Goal: Transaction & Acquisition: Purchase product/service

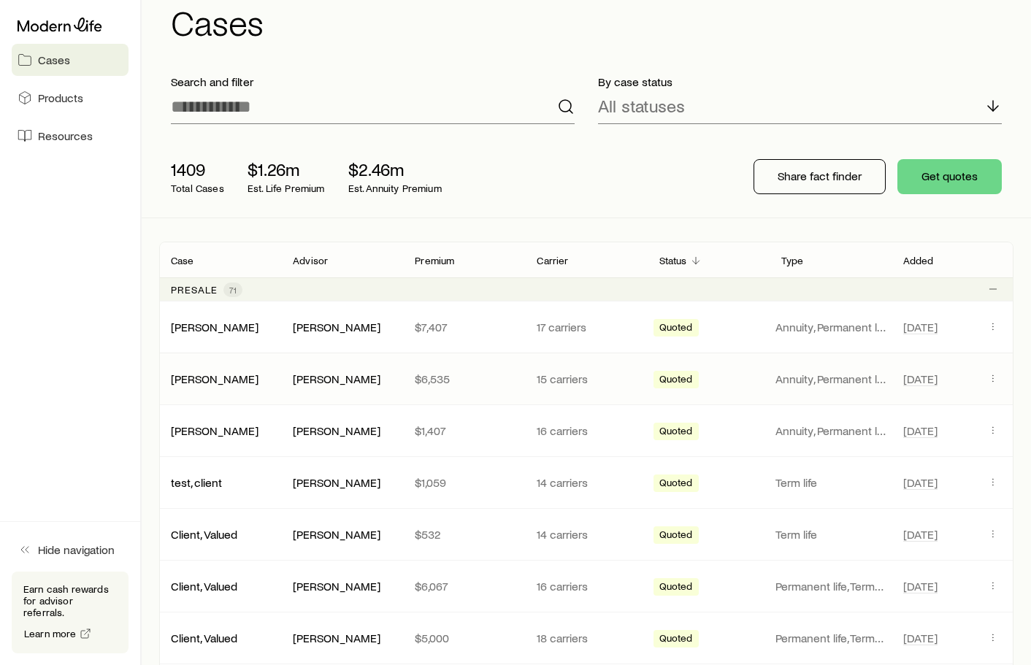
scroll to position [13, 0]
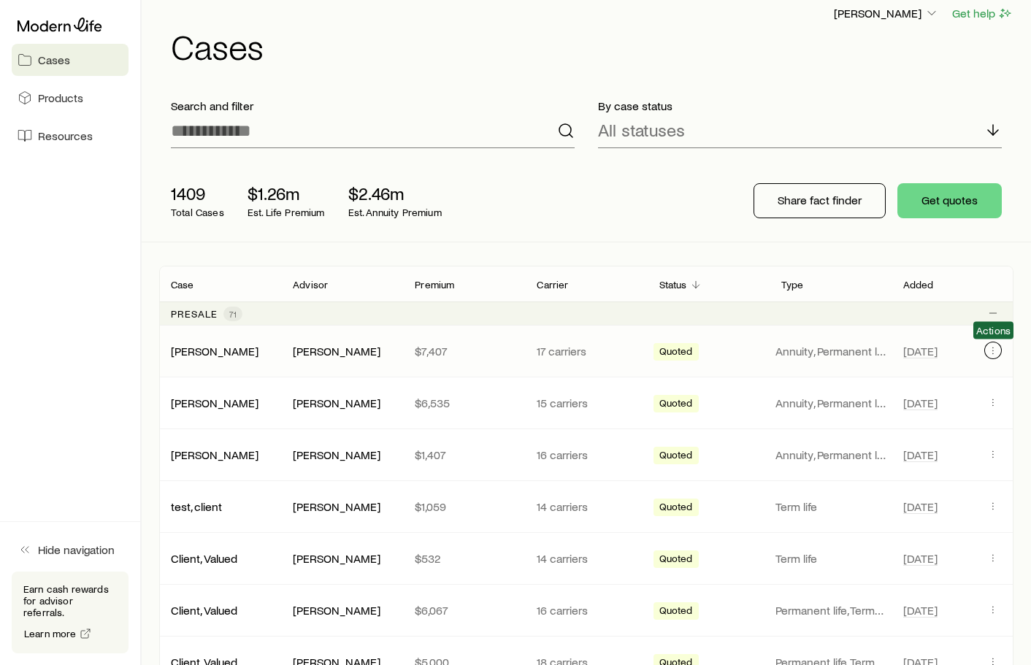
click at [990, 347] on icon "Client cases" at bounding box center [993, 351] width 12 height 12
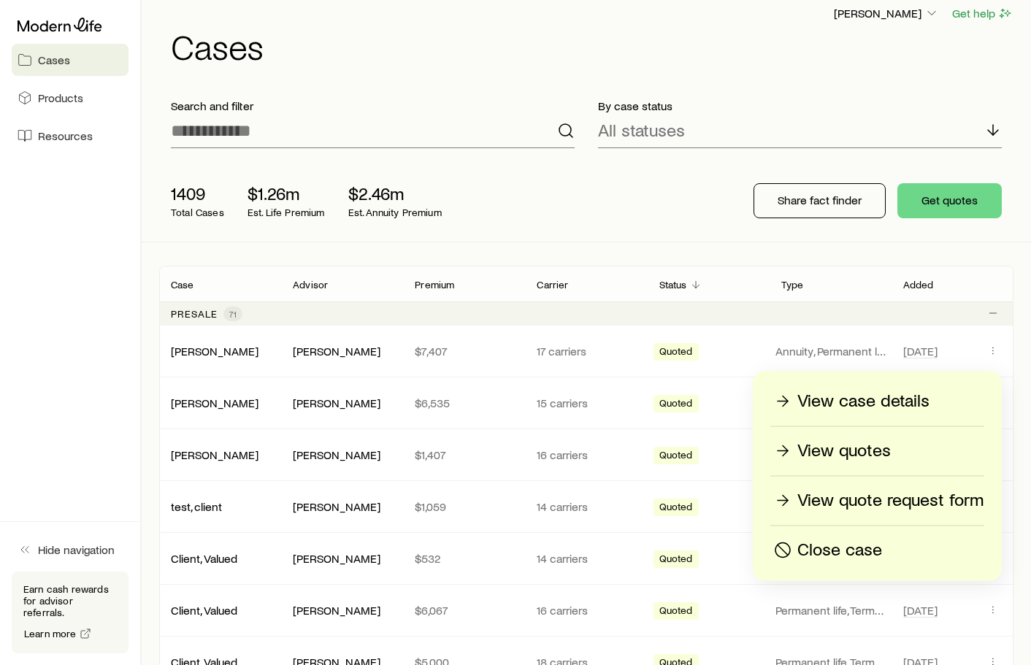
click at [827, 547] on p "Close case" at bounding box center [839, 550] width 85 height 23
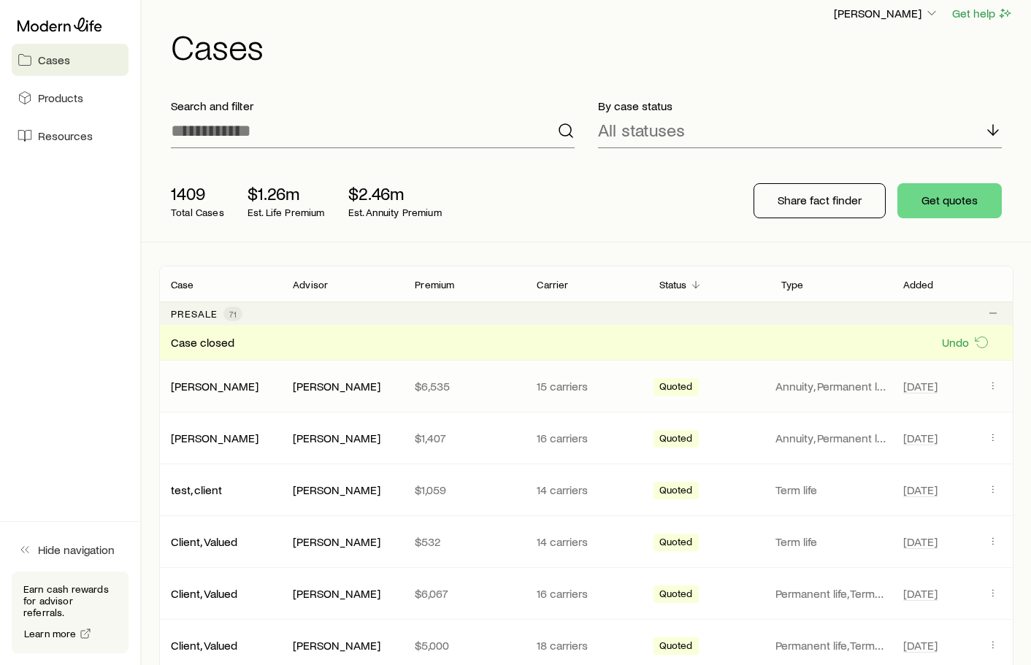
click at [985, 379] on span "Client cases" at bounding box center [993, 386] width 18 height 19
click at [992, 382] on icon "Client cases" at bounding box center [993, 386] width 12 height 12
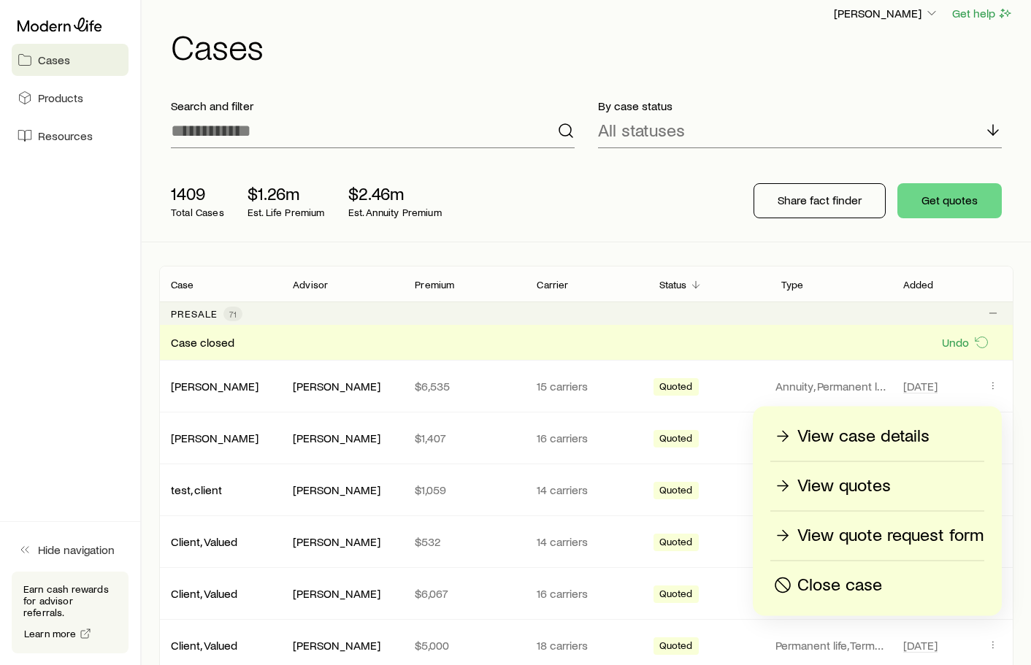
click at [837, 587] on p "Close case" at bounding box center [839, 585] width 85 height 23
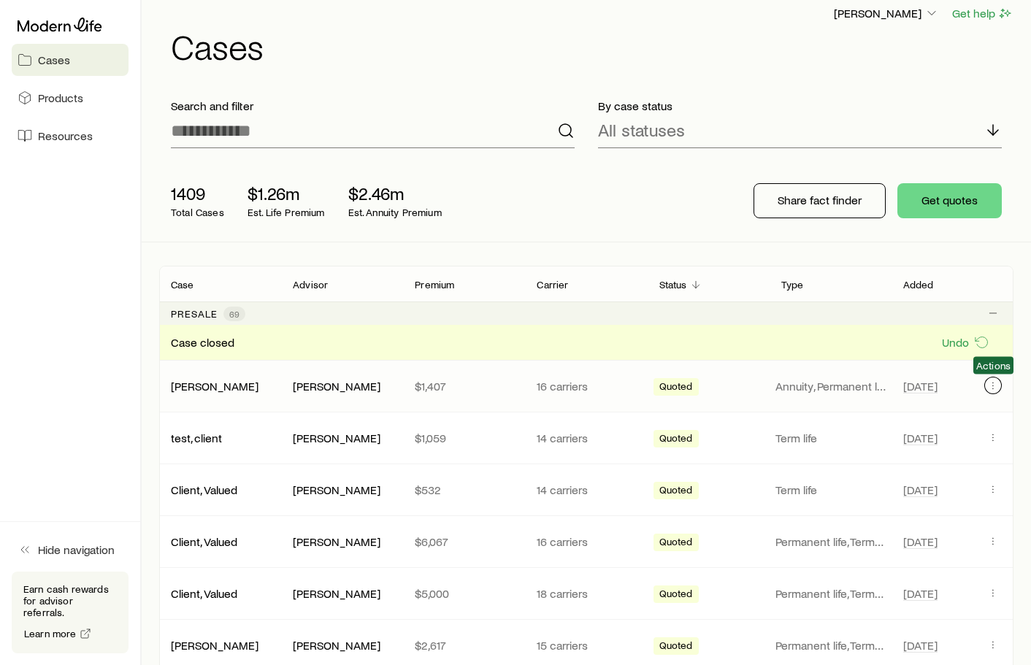
click at [993, 380] on icon "Client cases" at bounding box center [993, 386] width 12 height 12
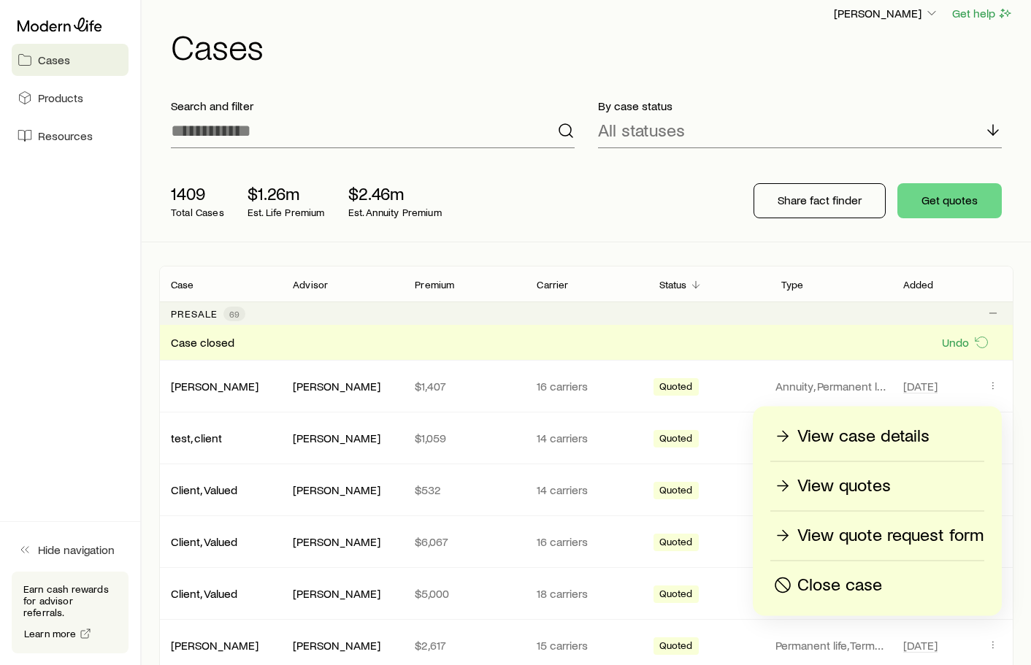
click at [868, 588] on p "Close case" at bounding box center [839, 585] width 85 height 23
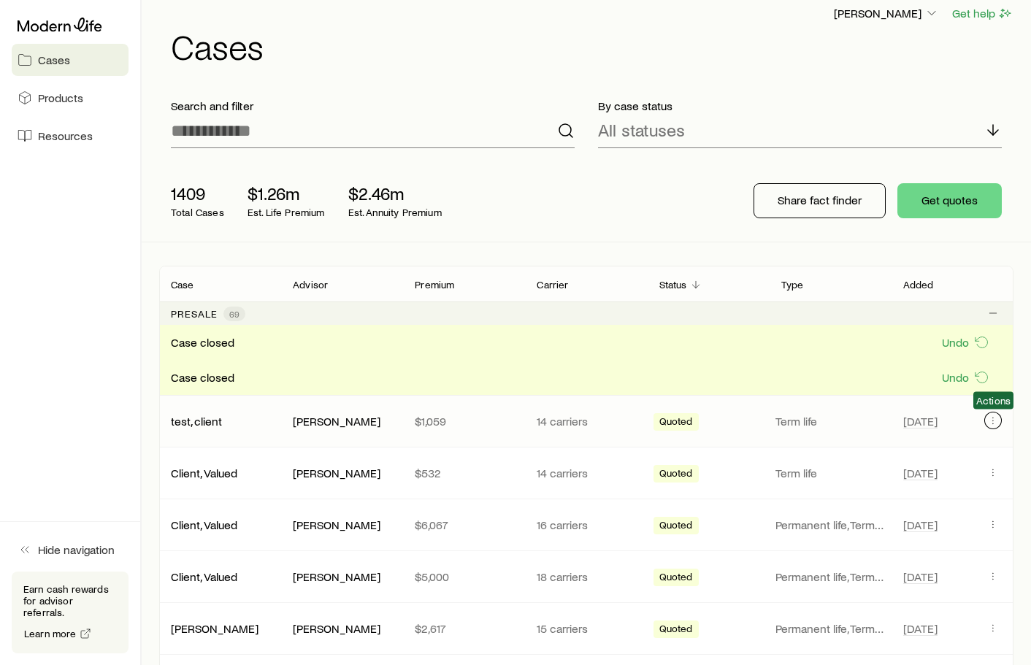
click at [987, 421] on icon "Client cases" at bounding box center [993, 421] width 12 height 12
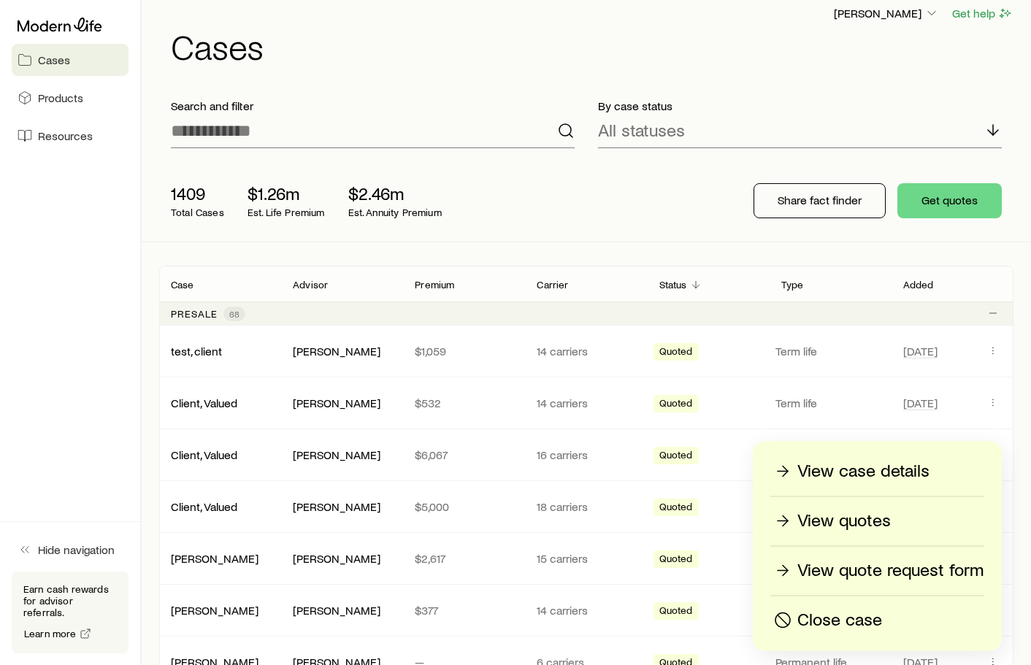
click at [846, 619] on p "Close case" at bounding box center [839, 620] width 85 height 23
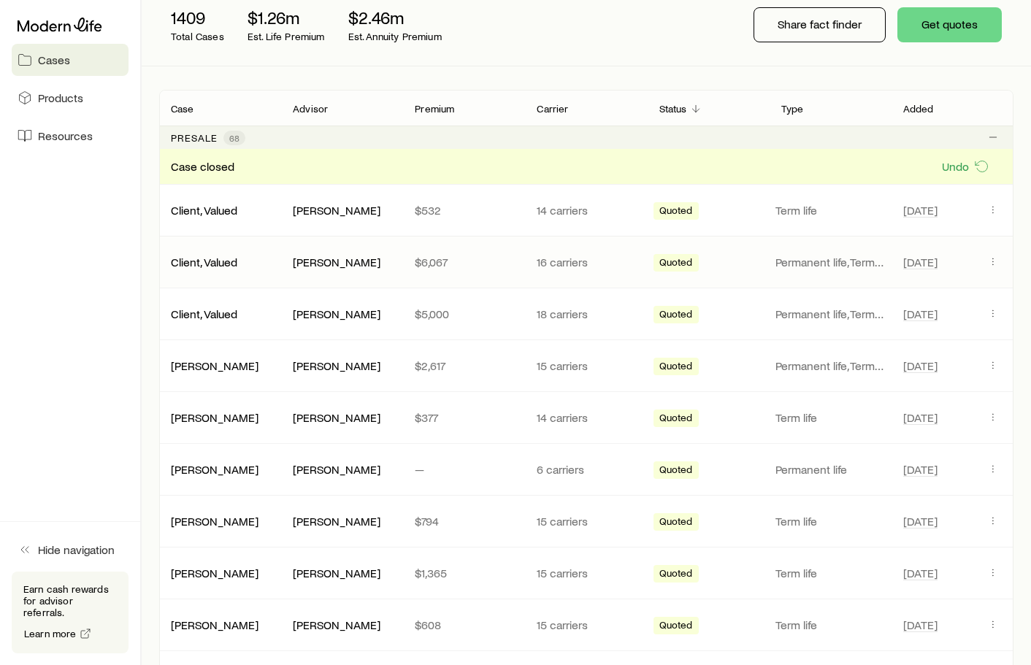
scroll to position [245, 0]
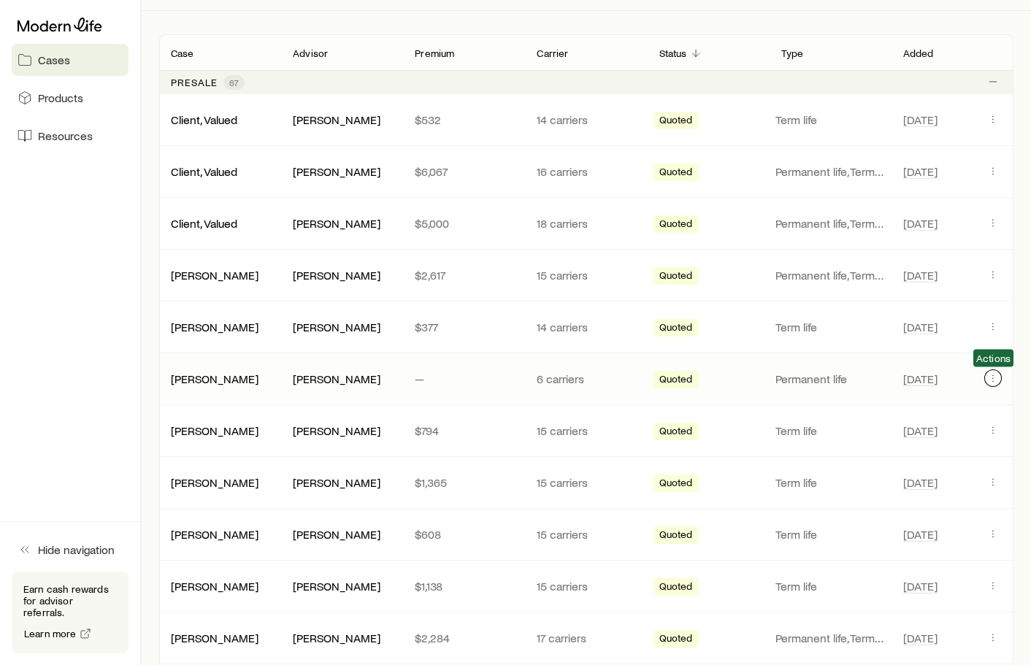
click at [993, 375] on icon "Client cases" at bounding box center [992, 375] width 1 height 1
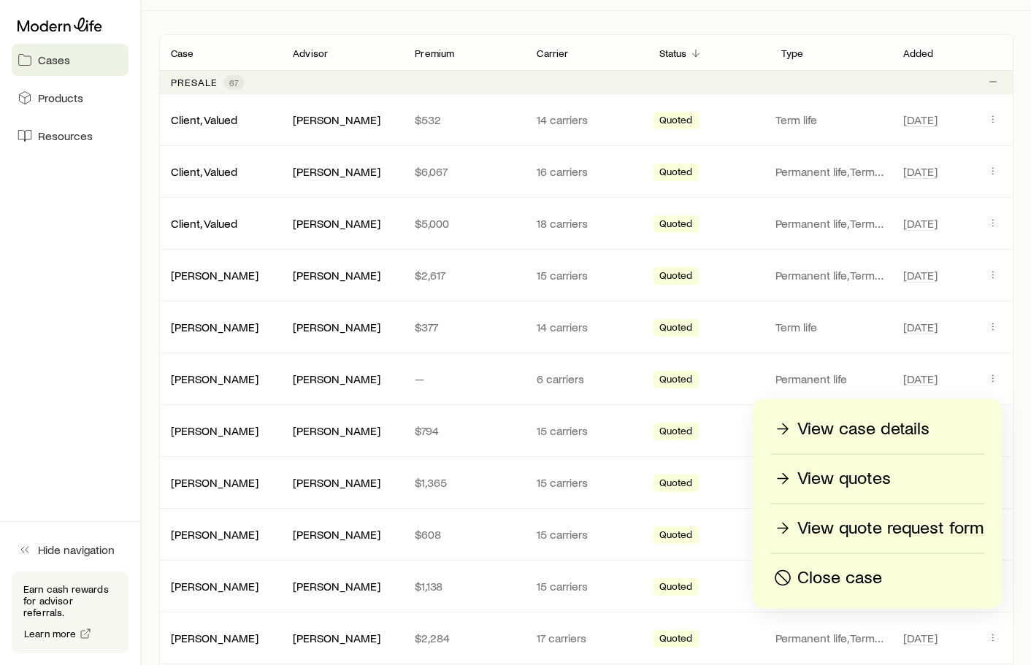
click at [874, 571] on p "Close case" at bounding box center [839, 578] width 85 height 23
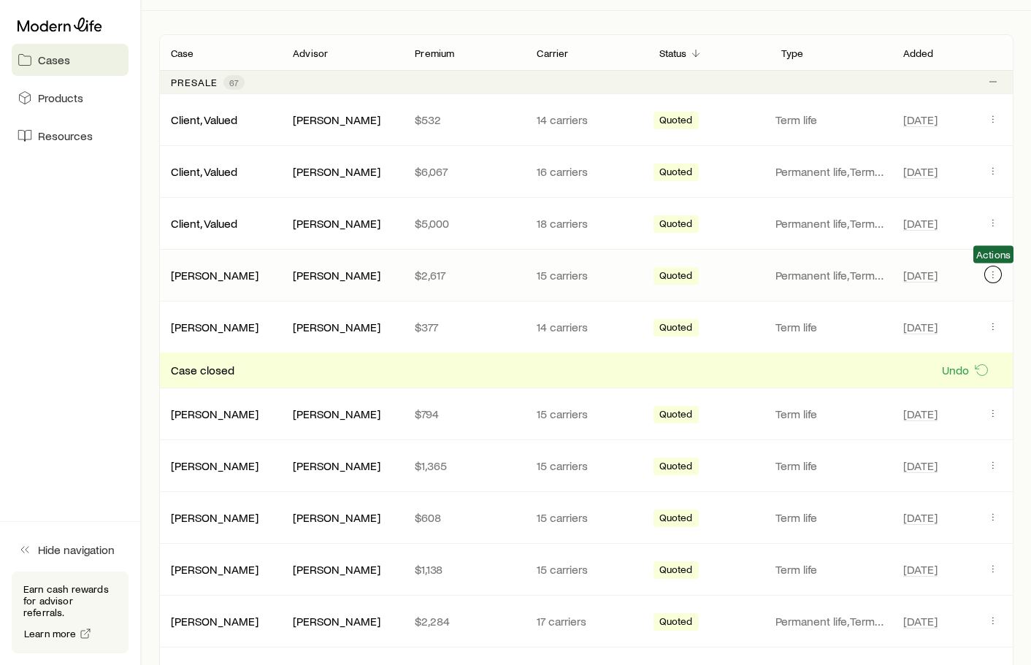
click at [992, 272] on icon "Client cases" at bounding box center [992, 272] width 1 height 1
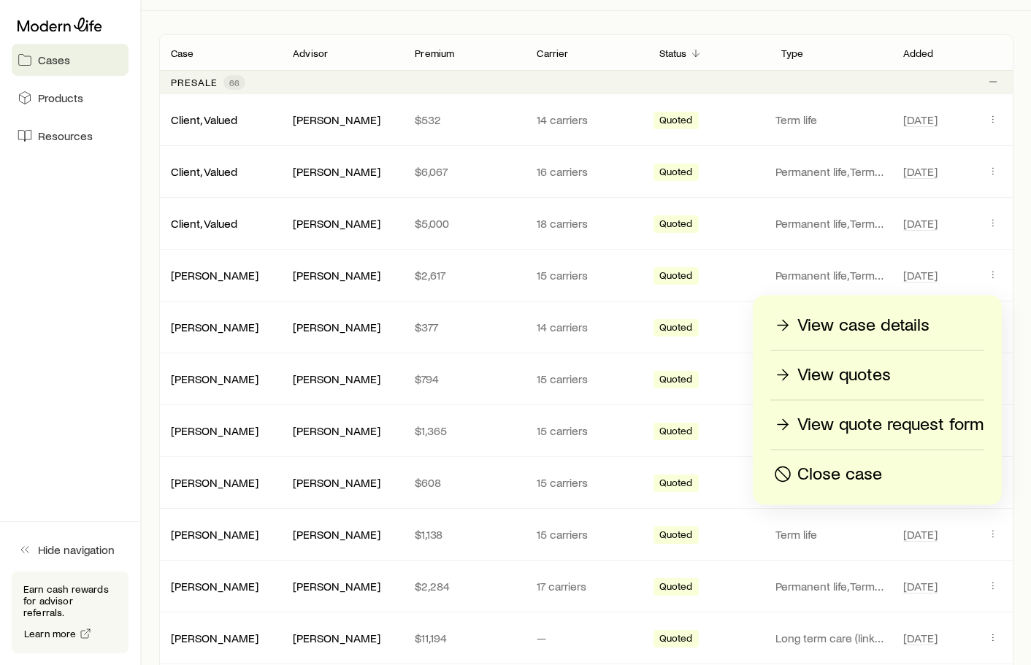
click at [860, 483] on p "Close case" at bounding box center [839, 474] width 85 height 23
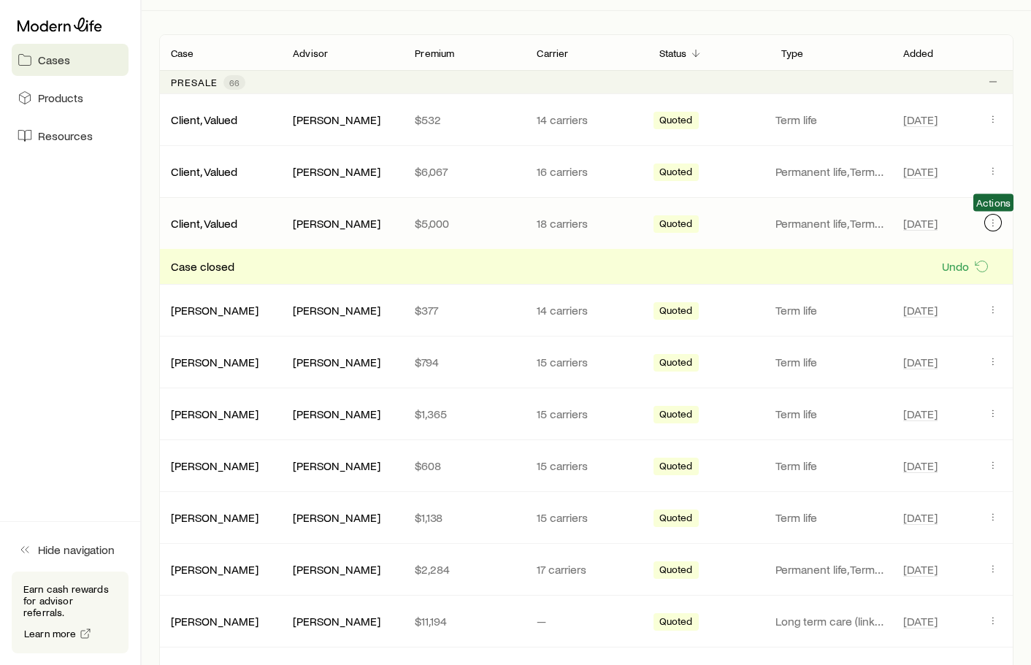
click at [987, 221] on button "Client cases" at bounding box center [993, 223] width 18 height 18
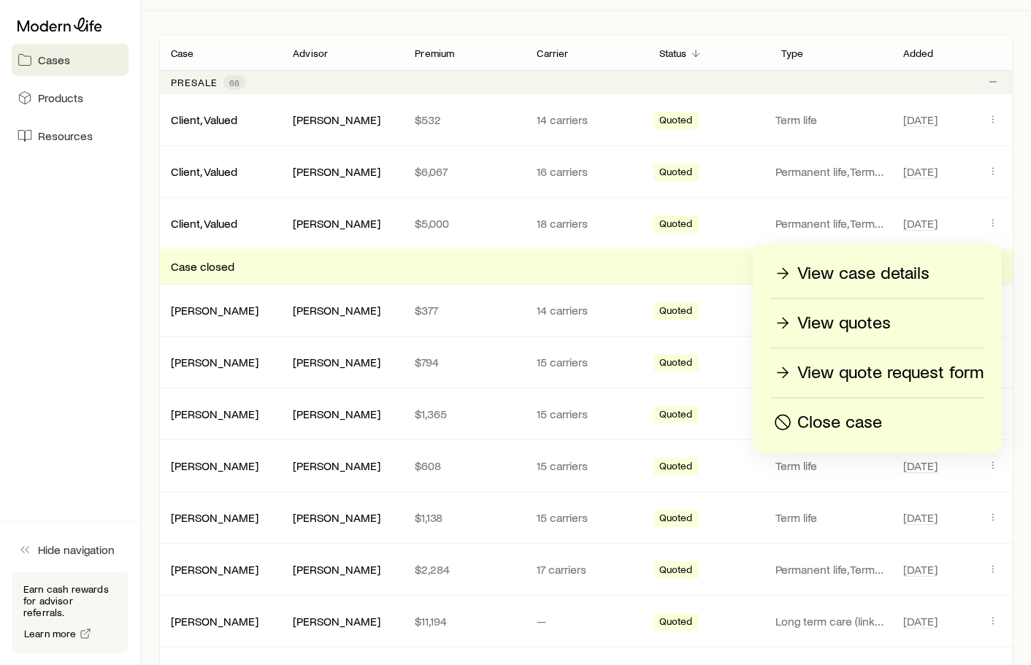
click at [842, 415] on p "Close case" at bounding box center [839, 422] width 85 height 23
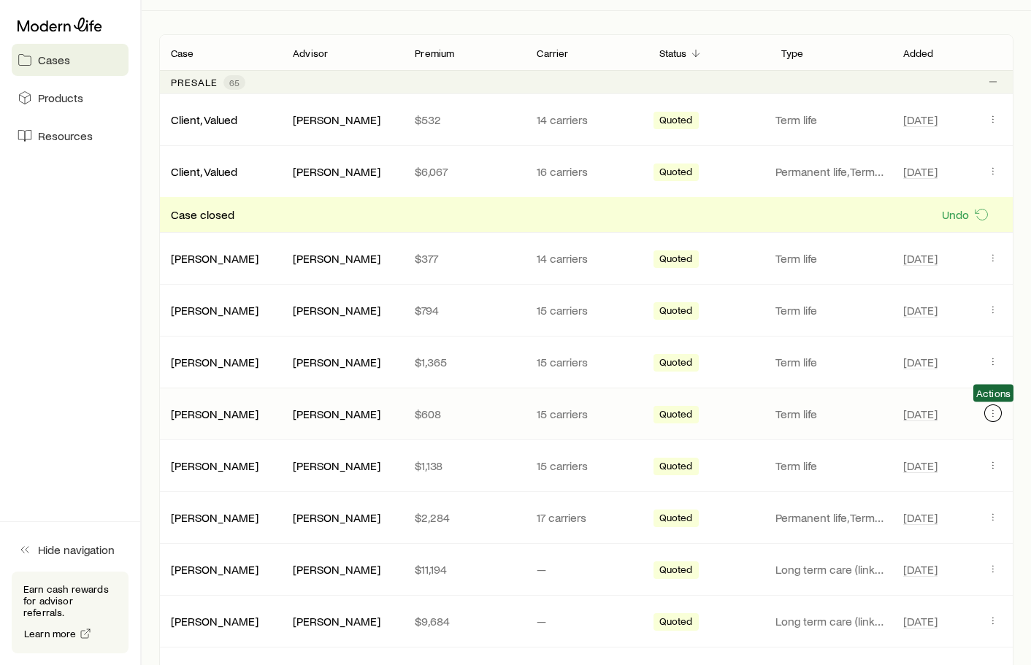
click at [988, 413] on icon "Client cases" at bounding box center [993, 414] width 12 height 12
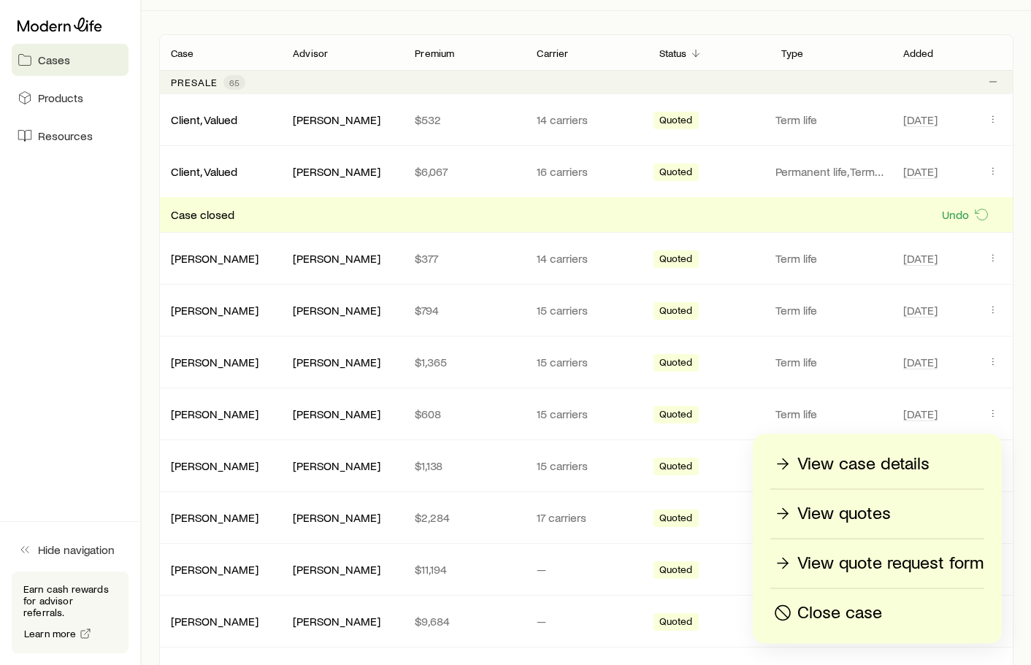
click at [843, 611] on p "Close case" at bounding box center [839, 613] width 85 height 23
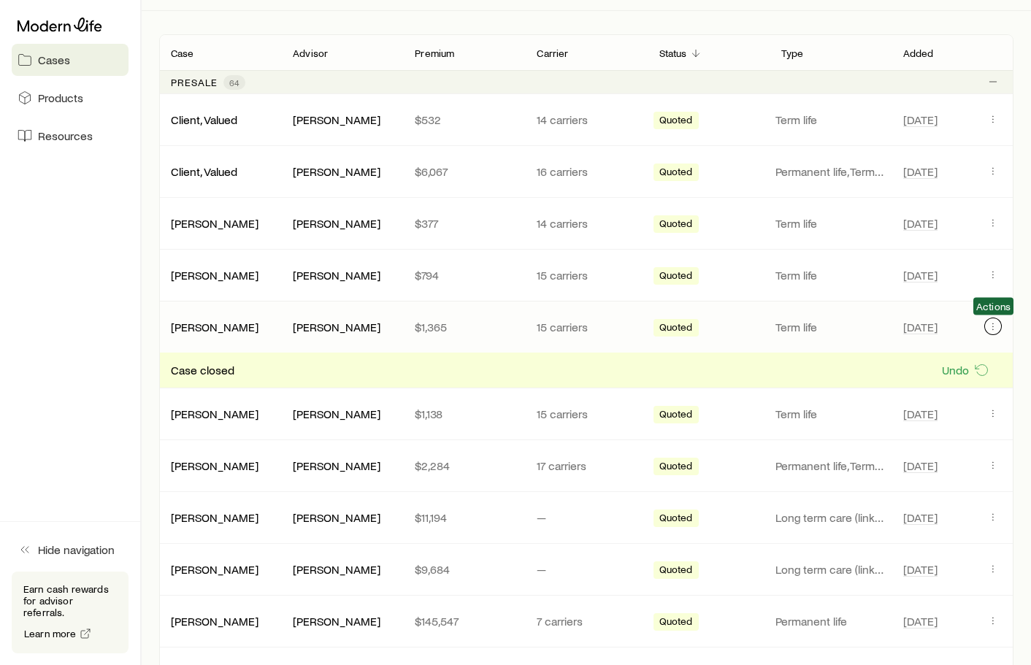
click at [991, 328] on icon "Client cases" at bounding box center [993, 327] width 12 height 12
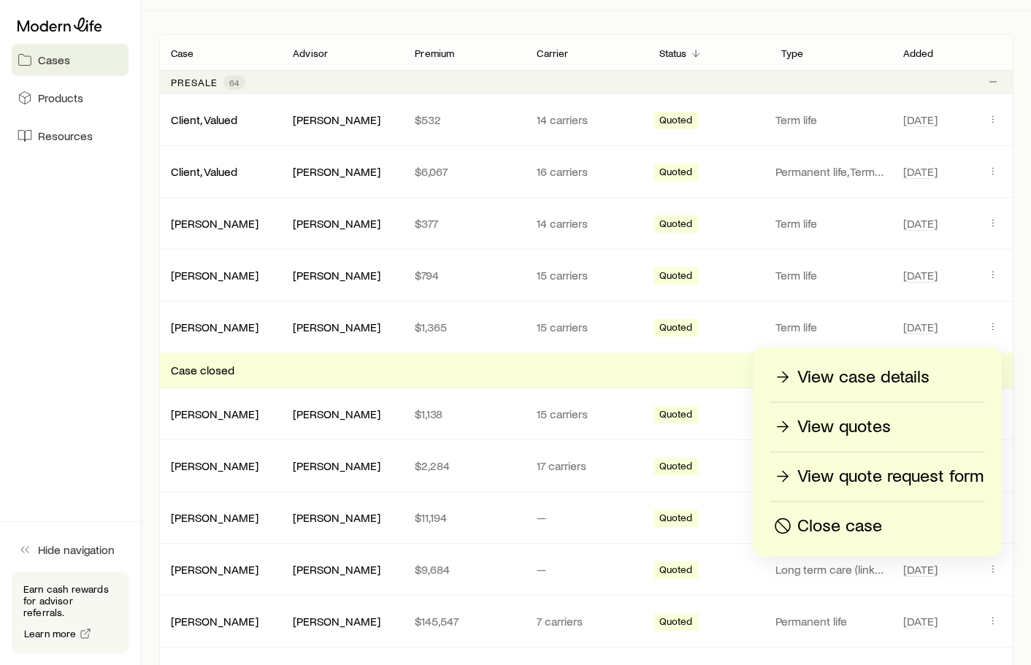
click at [848, 520] on p "Close case" at bounding box center [839, 526] width 85 height 23
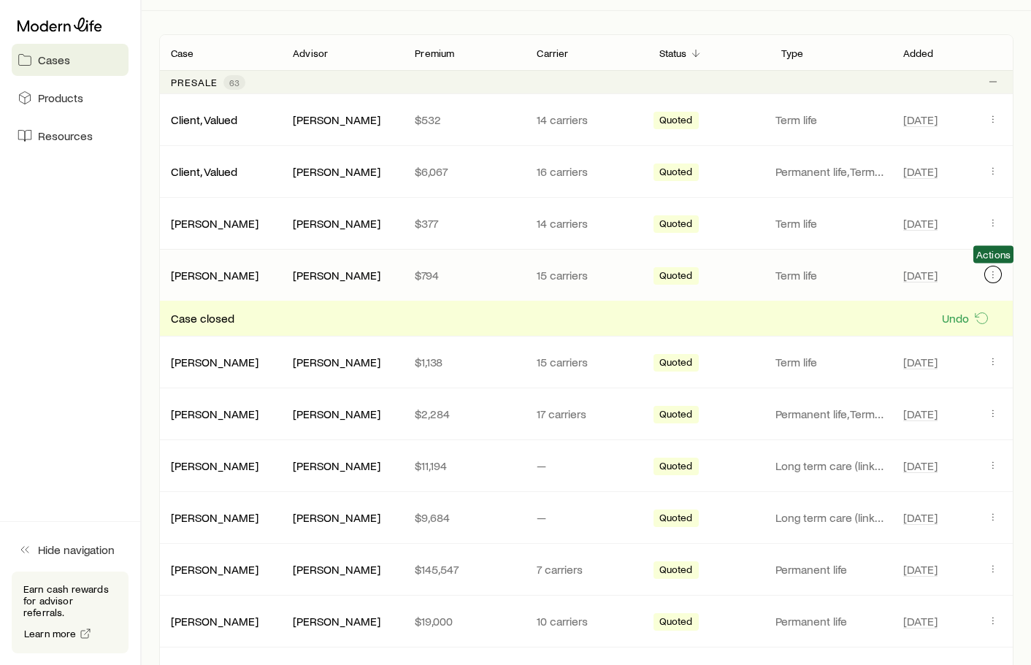
click at [988, 273] on icon "Client cases" at bounding box center [993, 275] width 12 height 12
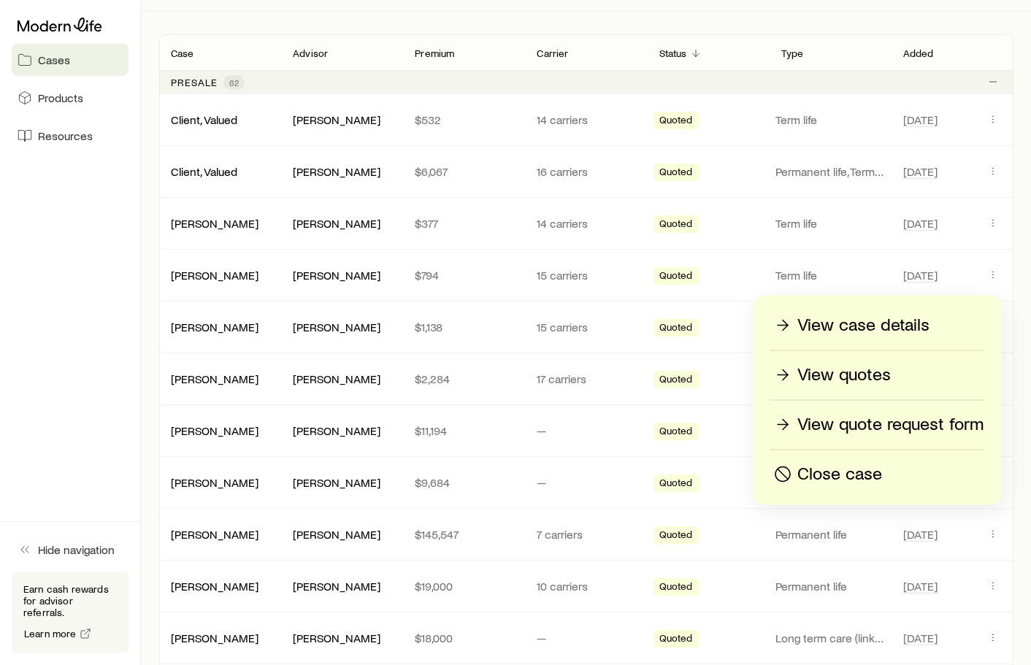
click at [852, 480] on p "Close case" at bounding box center [839, 474] width 85 height 23
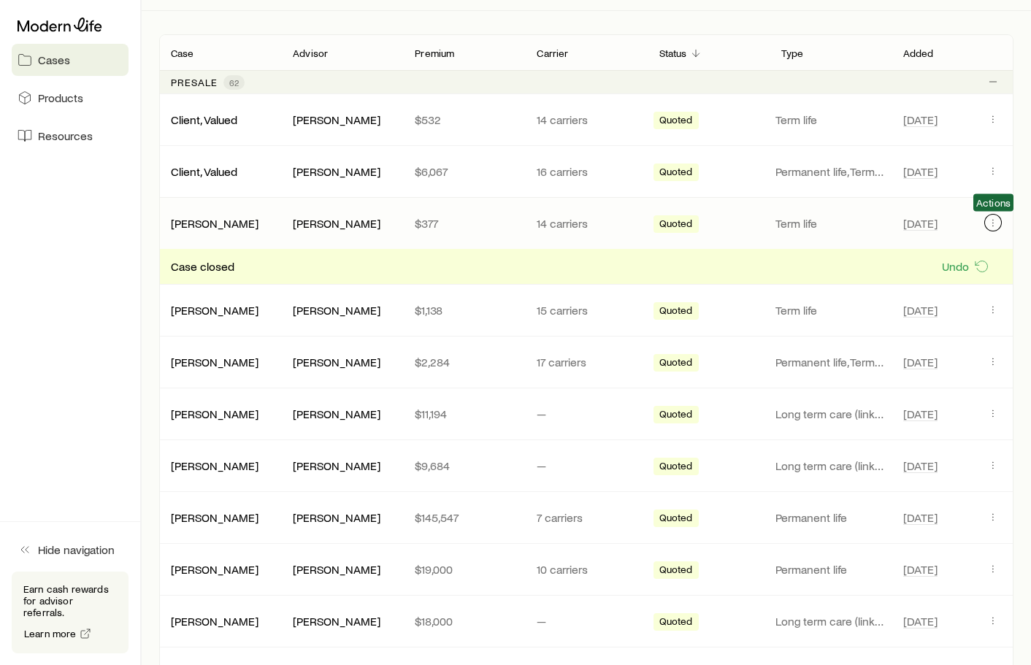
click at [992, 225] on icon "Client cases" at bounding box center [993, 223] width 12 height 12
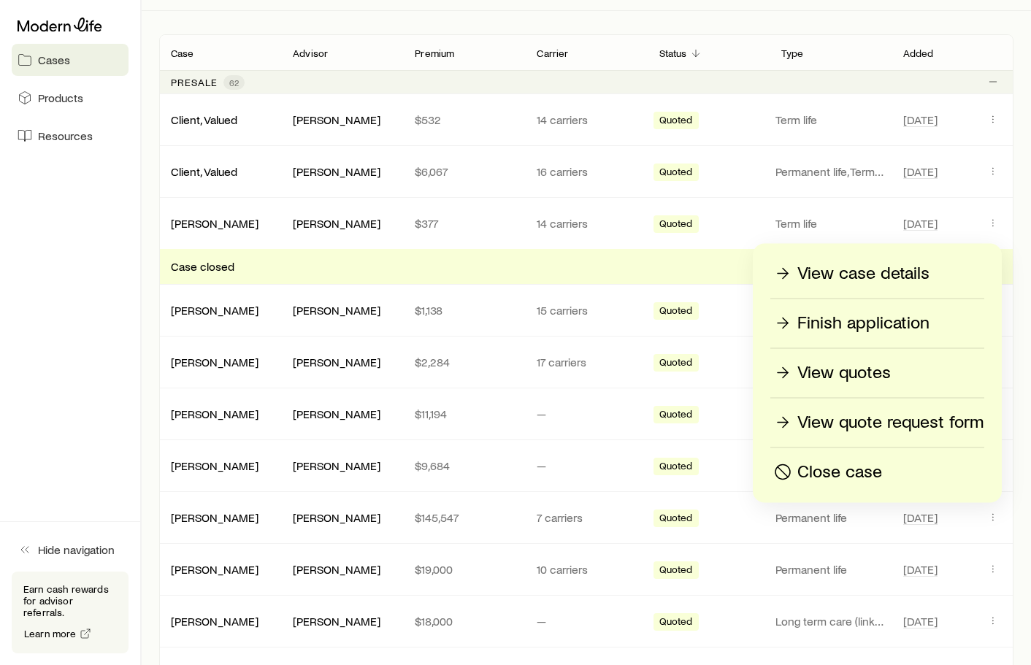
click at [838, 467] on p "Close case" at bounding box center [839, 472] width 85 height 23
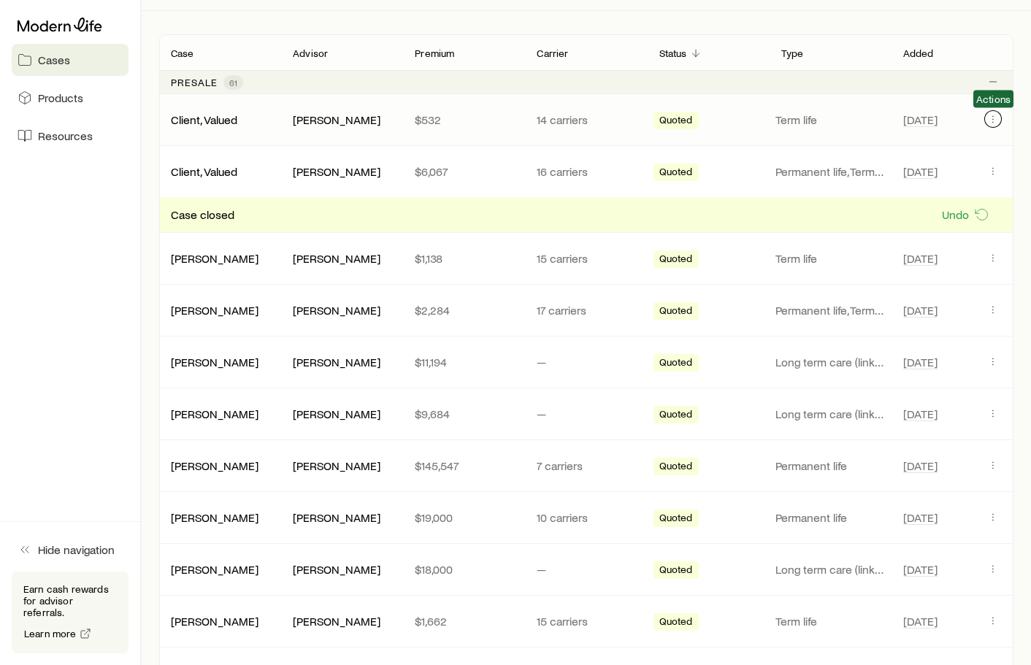
click at [992, 110] on button "Client cases" at bounding box center [993, 119] width 18 height 18
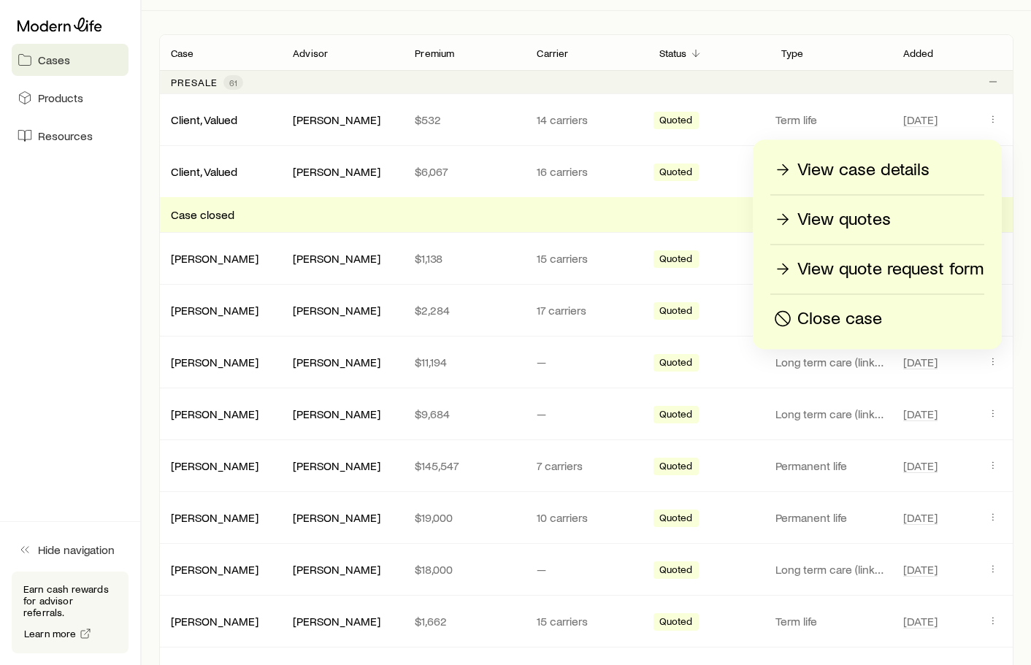
click at [854, 310] on p "Close case" at bounding box center [839, 318] width 85 height 23
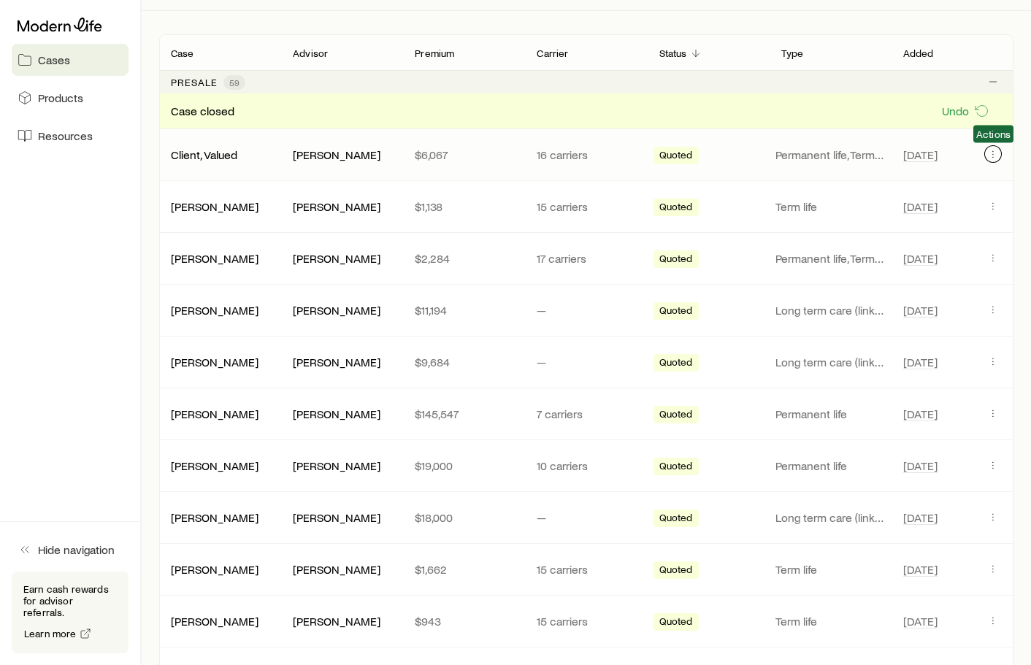
click at [990, 148] on icon "Client cases" at bounding box center [993, 154] width 12 height 12
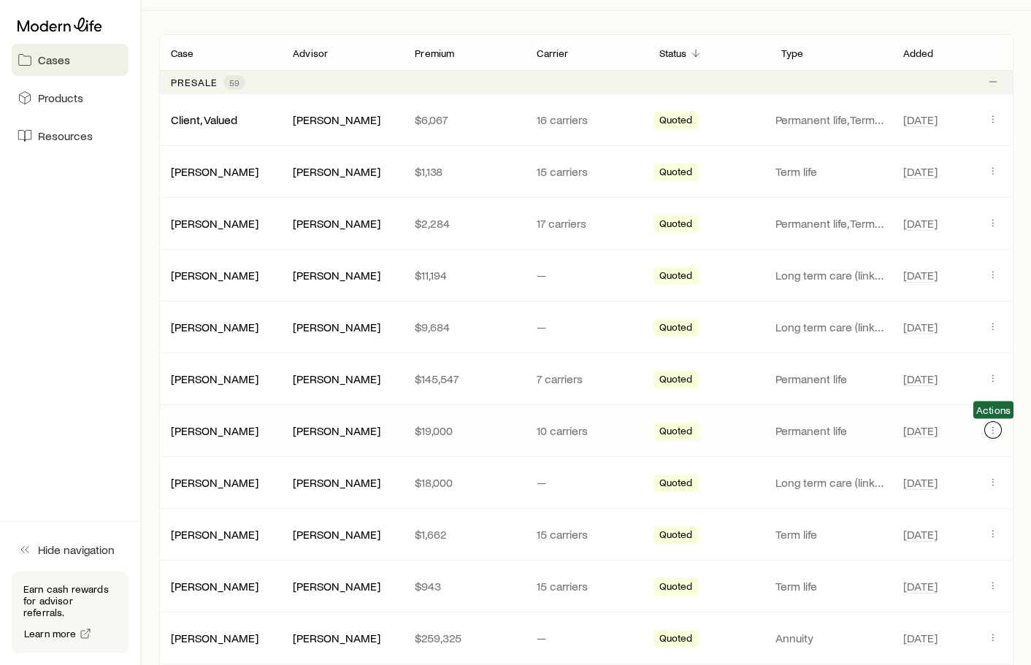
click at [991, 432] on icon "Client cases" at bounding box center [993, 430] width 12 height 12
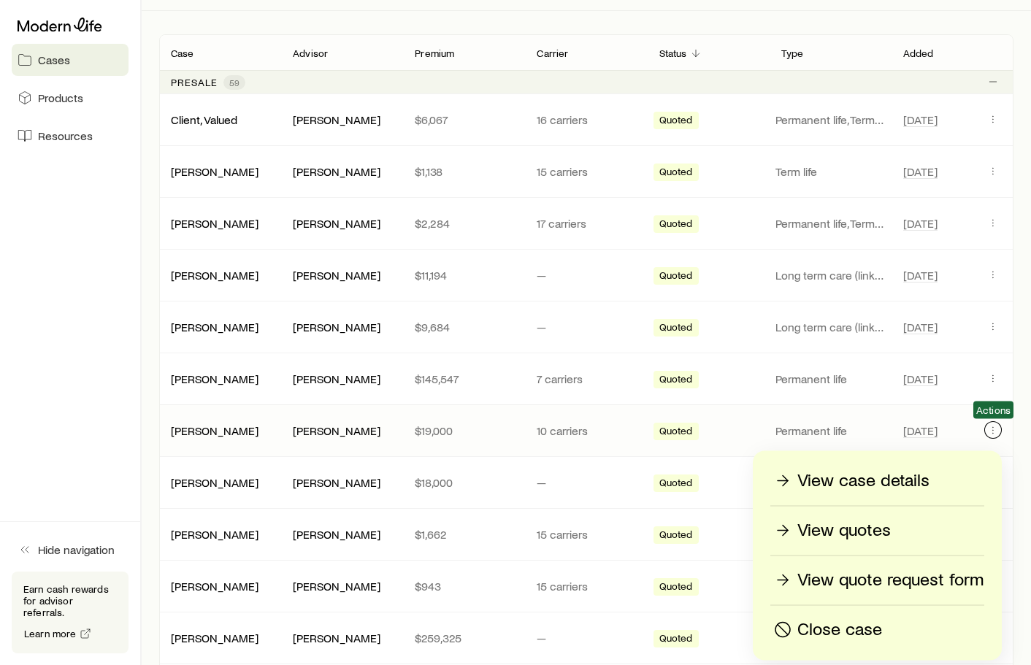
click at [987, 429] on icon "Client cases" at bounding box center [993, 430] width 12 height 12
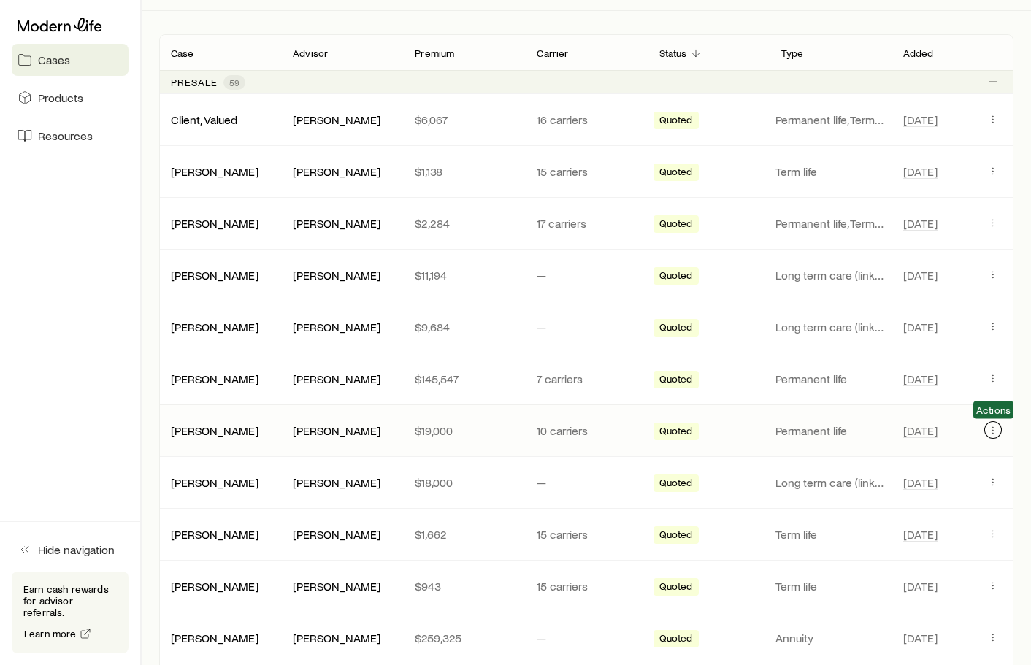
click at [987, 429] on icon "Client cases" at bounding box center [993, 430] width 12 height 12
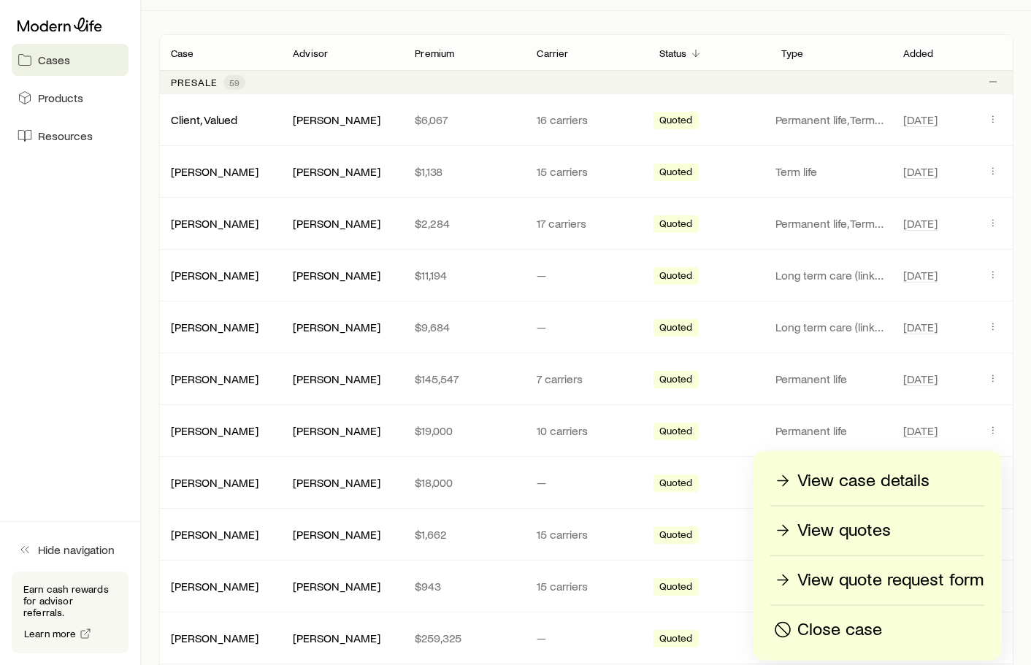
click at [839, 630] on p "Close case" at bounding box center [839, 630] width 85 height 23
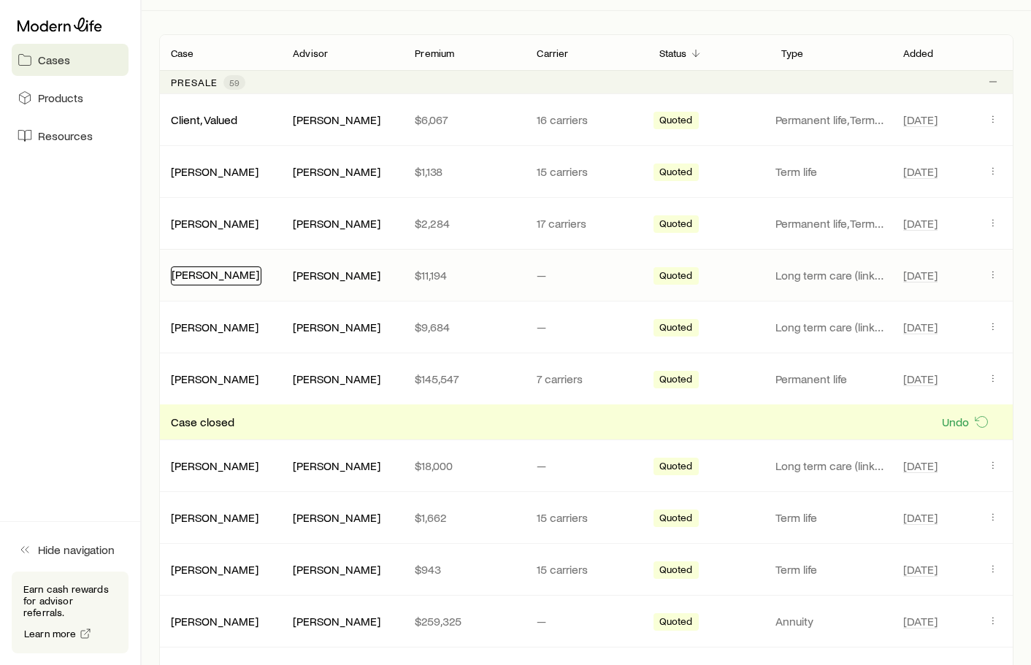
click at [250, 269] on link "Carpenter, Colleen" at bounding box center [216, 274] width 88 height 14
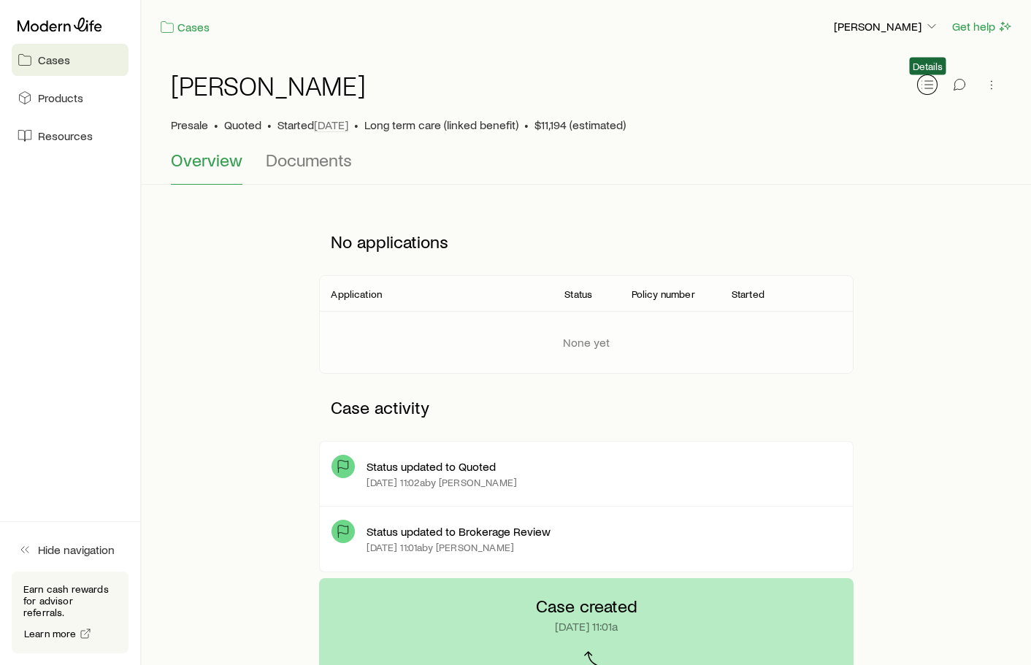
click at [922, 88] on icon "button" at bounding box center [927, 84] width 15 height 15
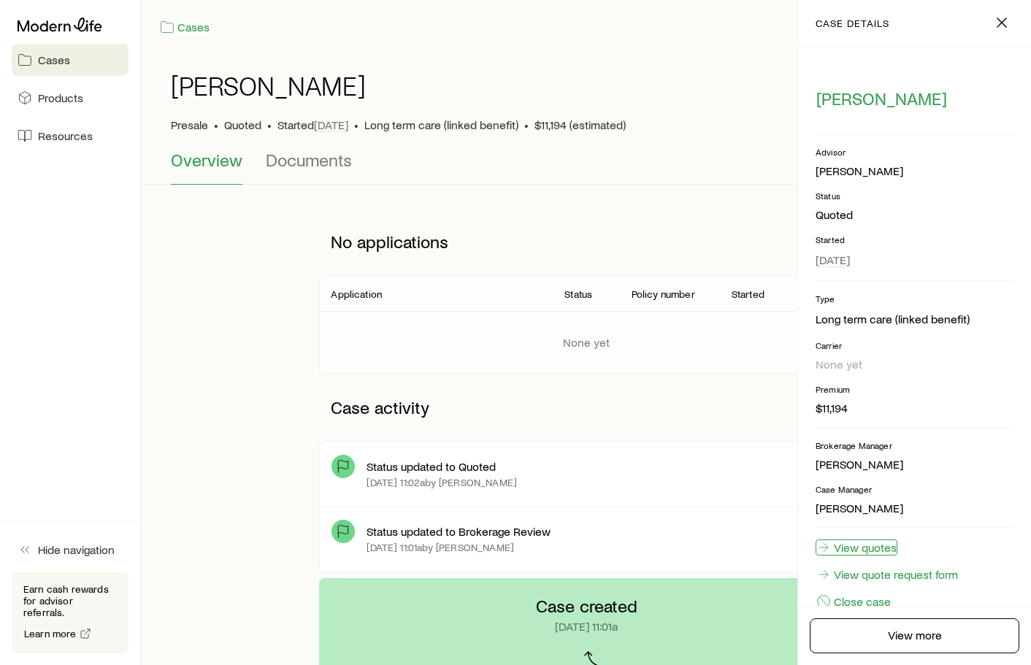
click at [857, 551] on link "View quotes" at bounding box center [857, 548] width 82 height 16
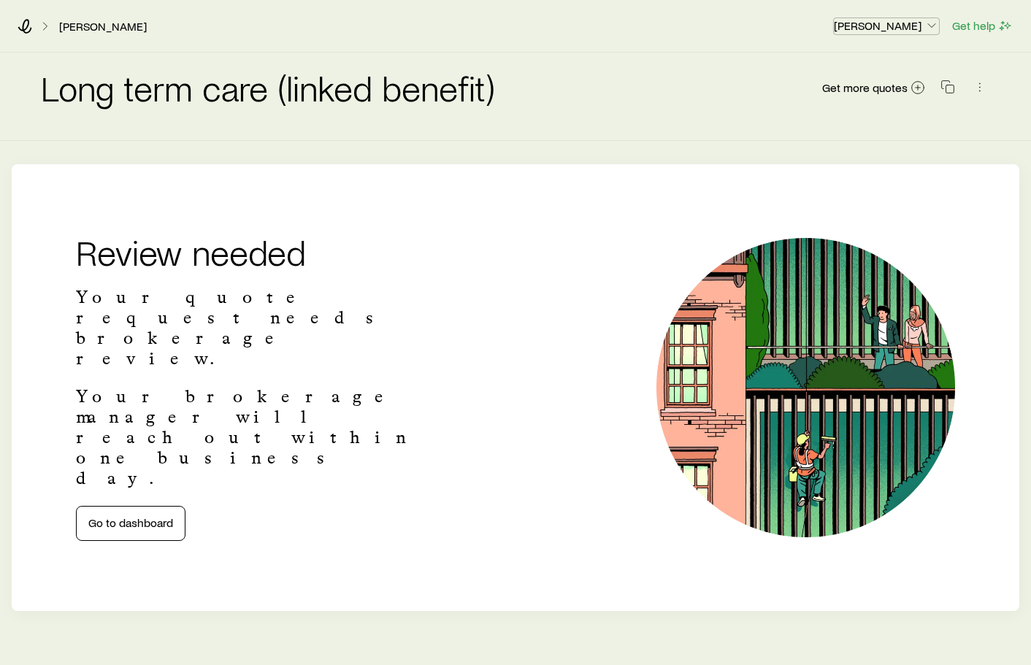
click at [910, 23] on p "[PERSON_NAME]" at bounding box center [886, 25] width 105 height 15
click at [1003, 79] on div "Long term care (linked benefit) Get more quotes" at bounding box center [515, 97] width 1031 height 88
click at [984, 82] on icon "button" at bounding box center [980, 87] width 15 height 15
click at [28, 24] on icon at bounding box center [25, 26] width 15 height 15
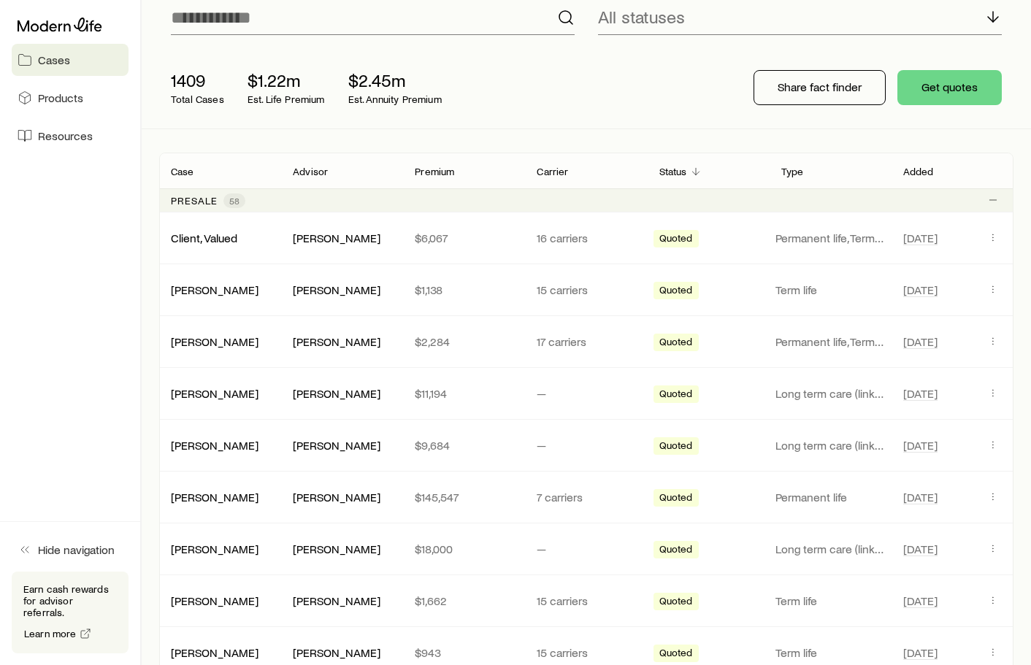
scroll to position [131, 0]
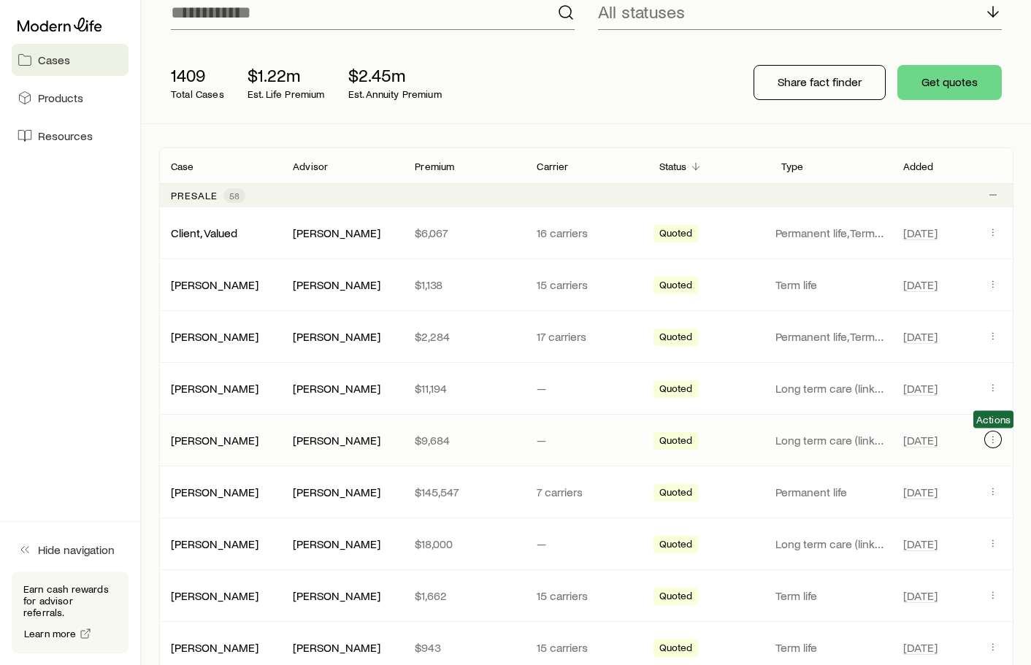
click at [989, 435] on icon "Client cases" at bounding box center [993, 440] width 12 height 12
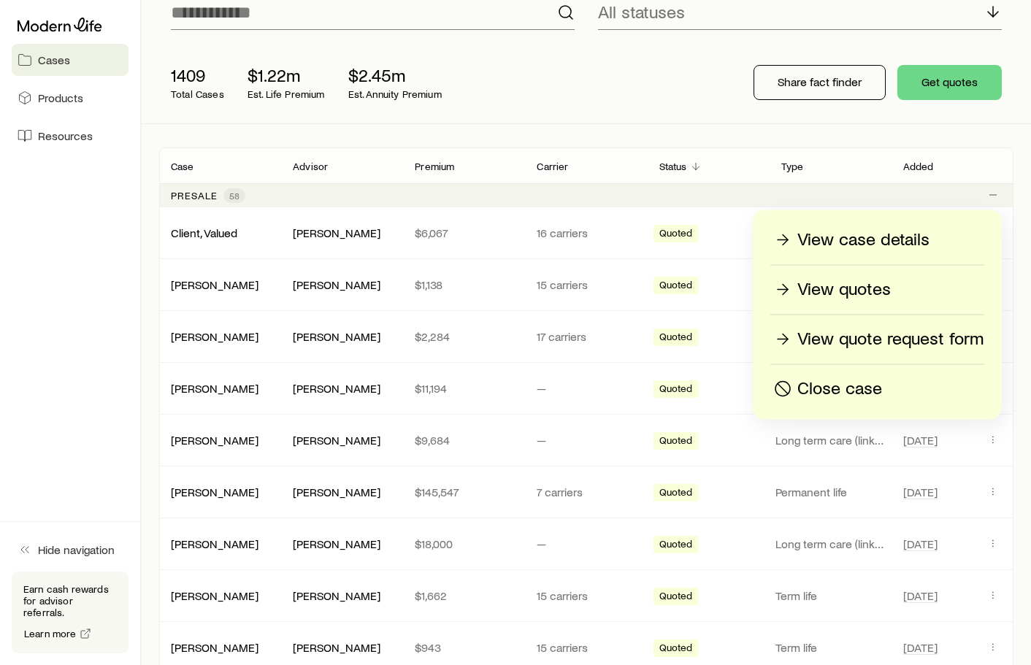
click at [868, 385] on p "Close case" at bounding box center [839, 389] width 85 height 23
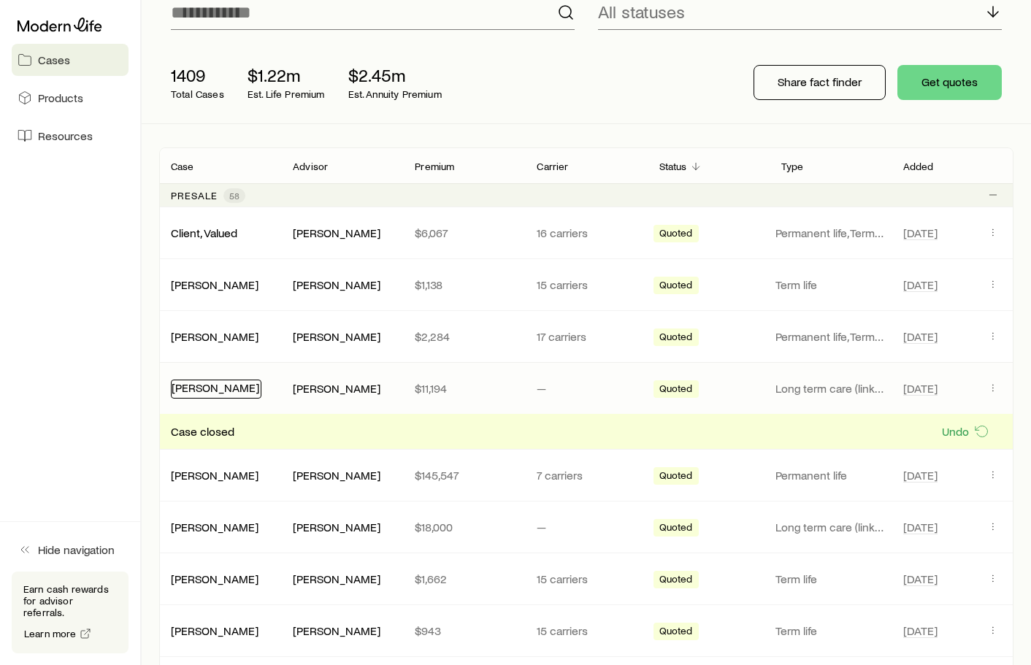
click at [219, 394] on link "Carpenter, Colleen" at bounding box center [216, 387] width 88 height 14
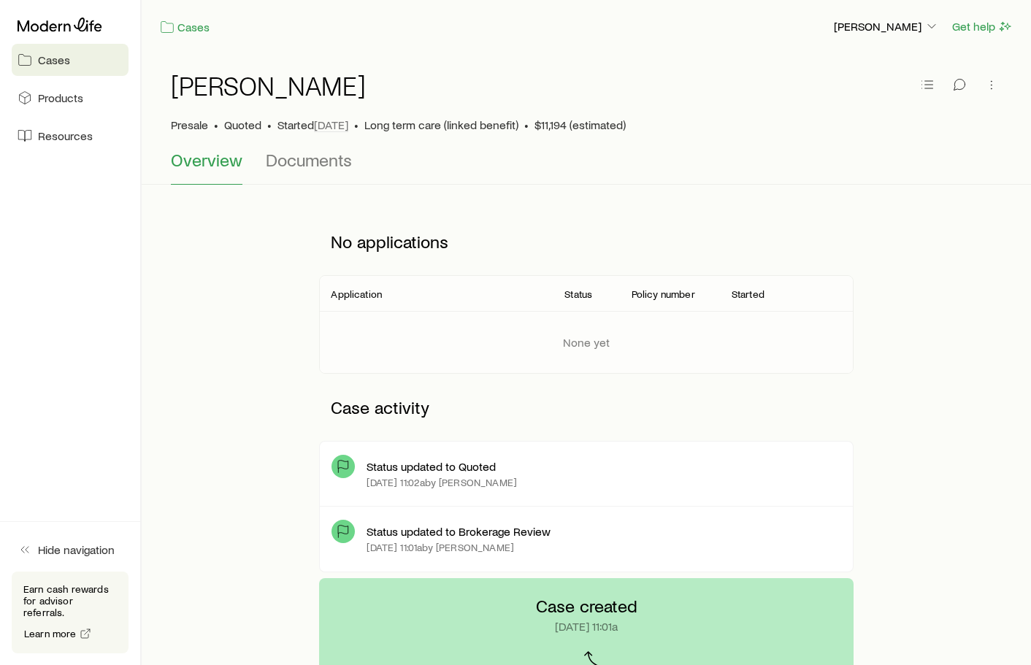
click at [1002, 77] on div "Carpenter, Colleen Presale • Quoted • Started Jul 18 • Long term care (linked b…" at bounding box center [587, 118] width 890 height 131
click at [991, 78] on icon "button" at bounding box center [991, 84] width 15 height 15
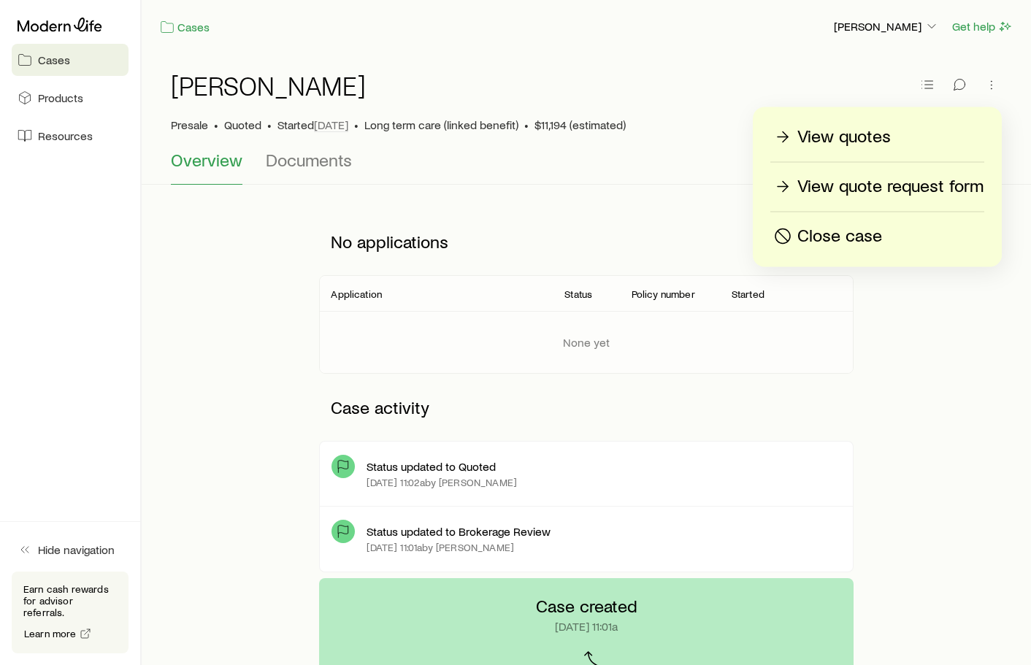
click at [857, 236] on p "Close case" at bounding box center [839, 236] width 85 height 23
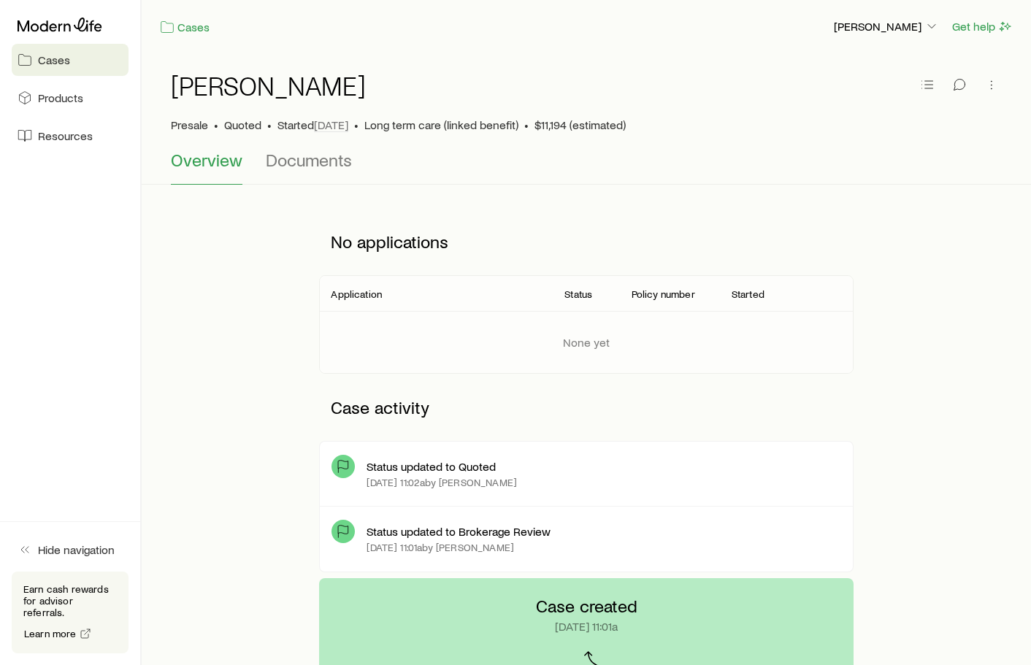
click at [63, 58] on span "Cases" at bounding box center [54, 60] width 32 height 15
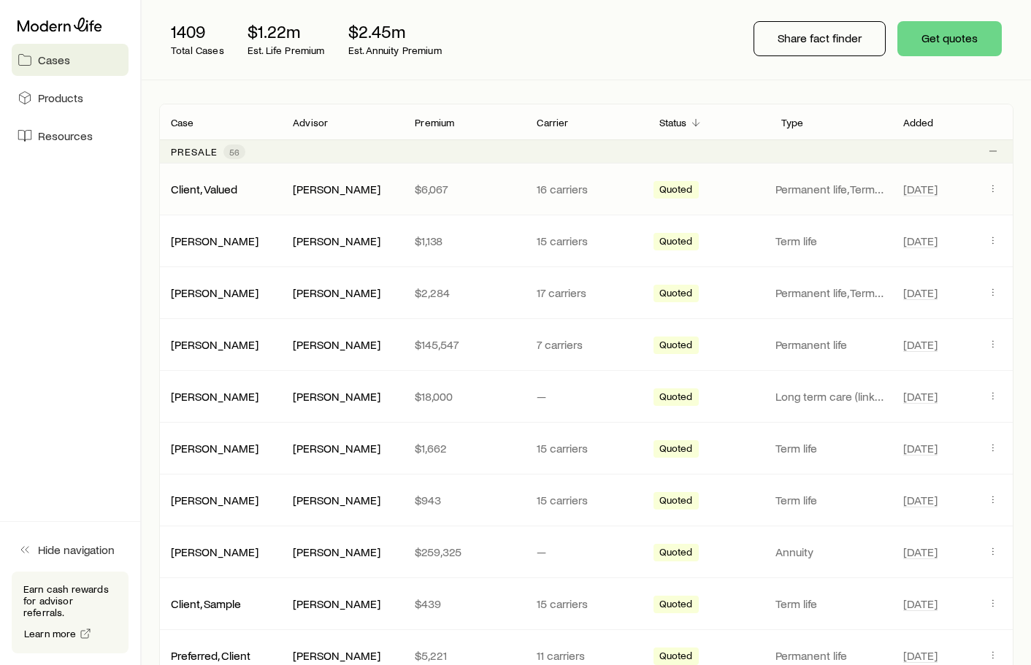
scroll to position [184, 0]
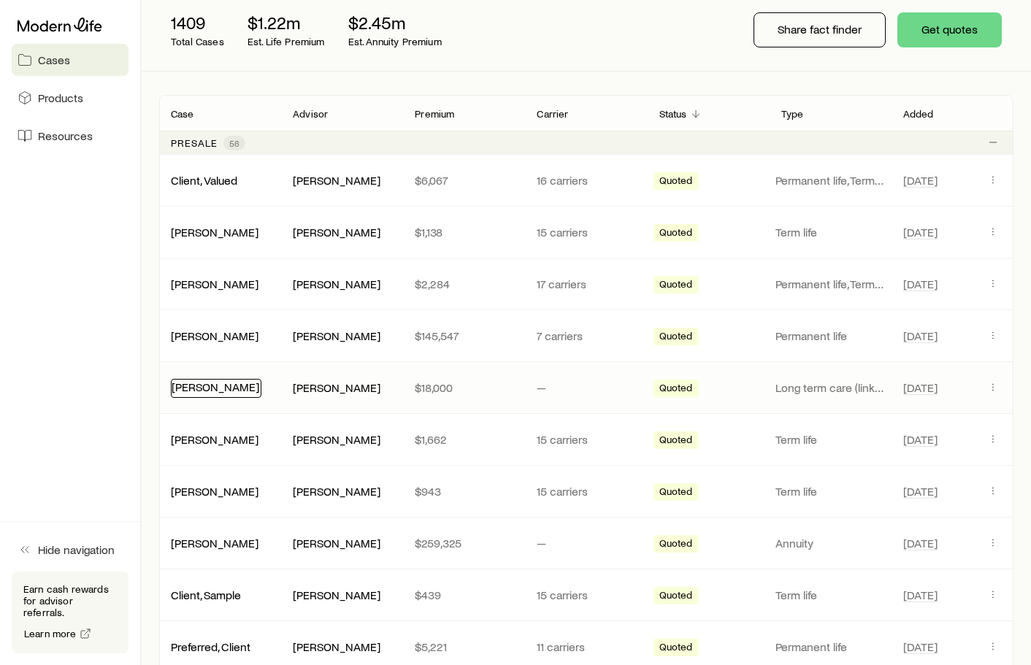
click at [226, 384] on link "[PERSON_NAME]" at bounding box center [216, 387] width 88 height 14
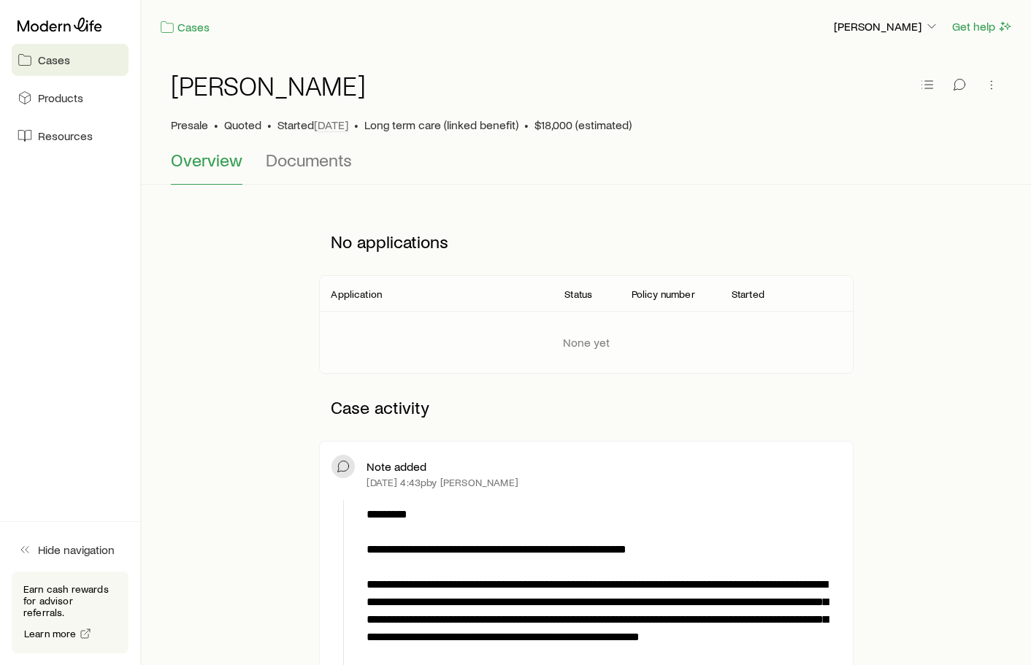
scroll to position [1324, 0]
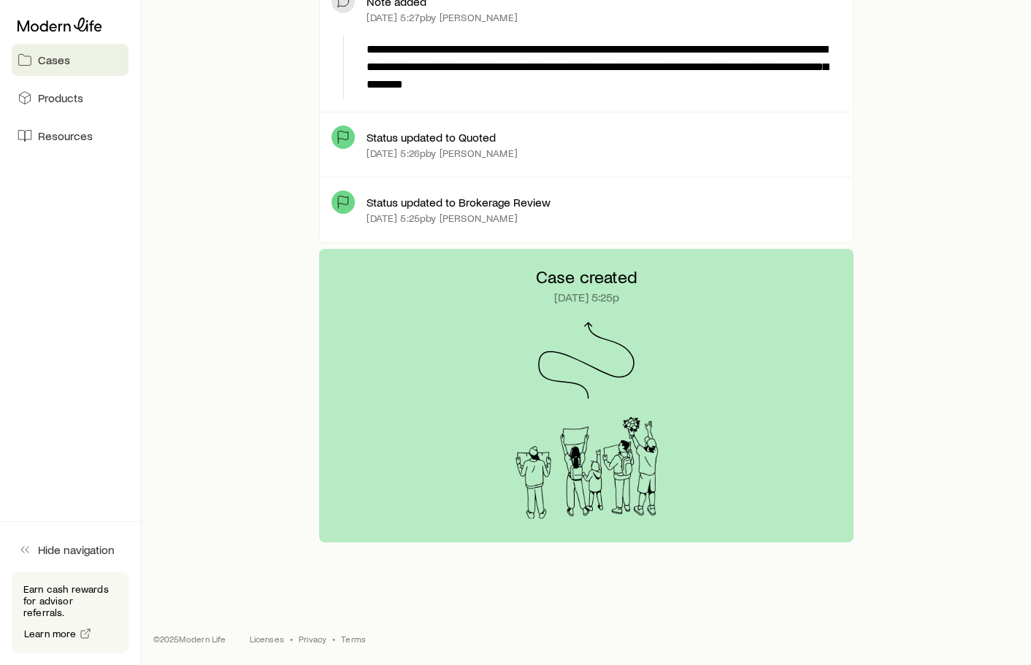
click at [64, 47] on link "Cases" at bounding box center [70, 60] width 117 height 32
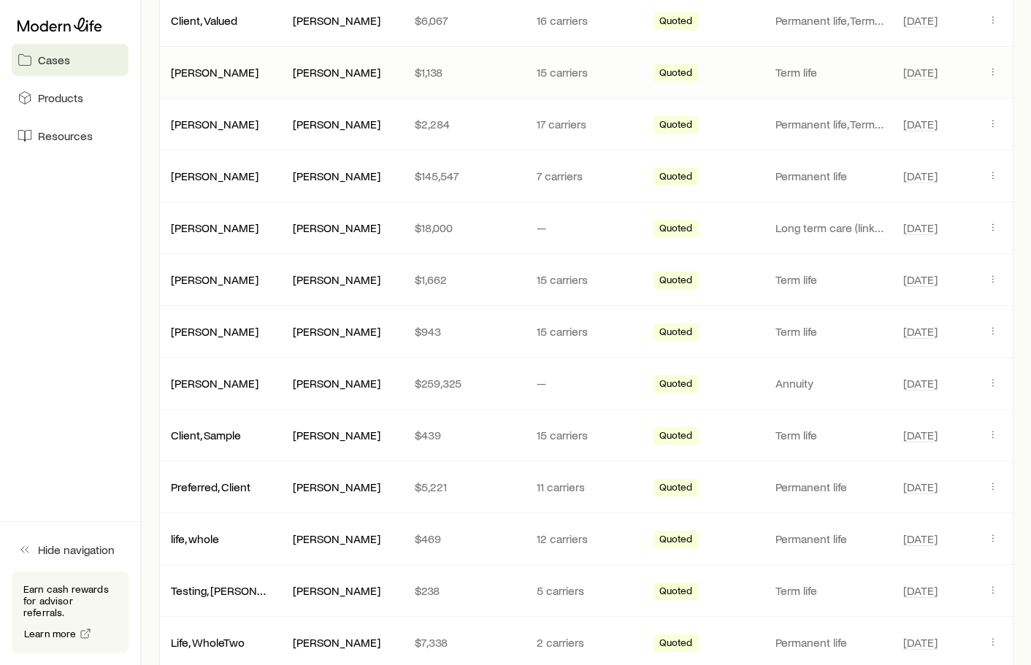
scroll to position [471, 0]
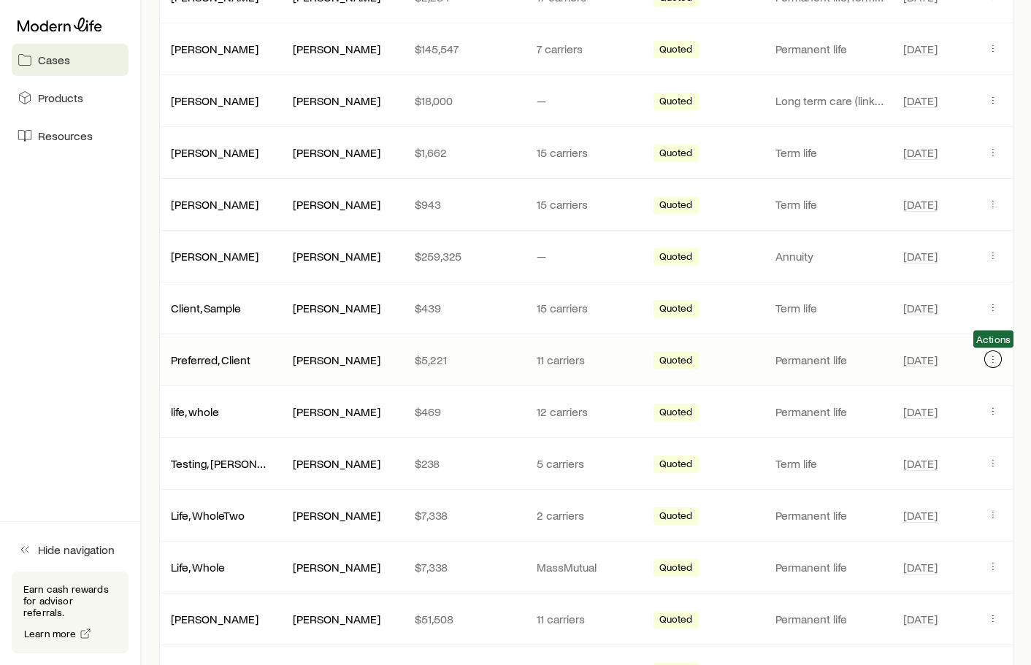
click at [994, 353] on button "Client cases" at bounding box center [993, 360] width 18 height 18
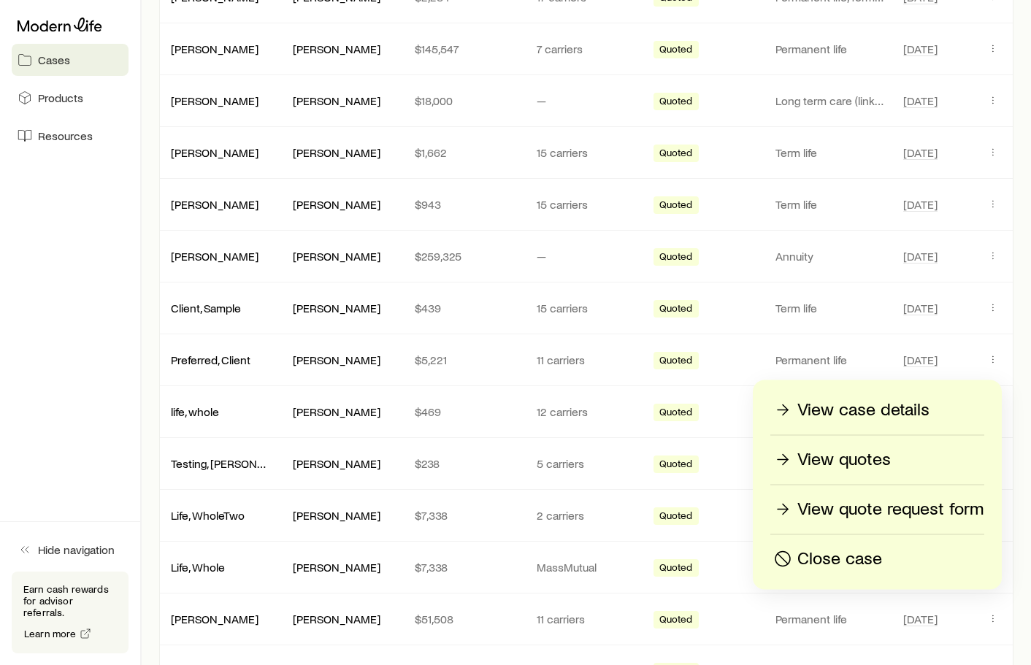
click at [834, 554] on p "Close case" at bounding box center [839, 559] width 85 height 23
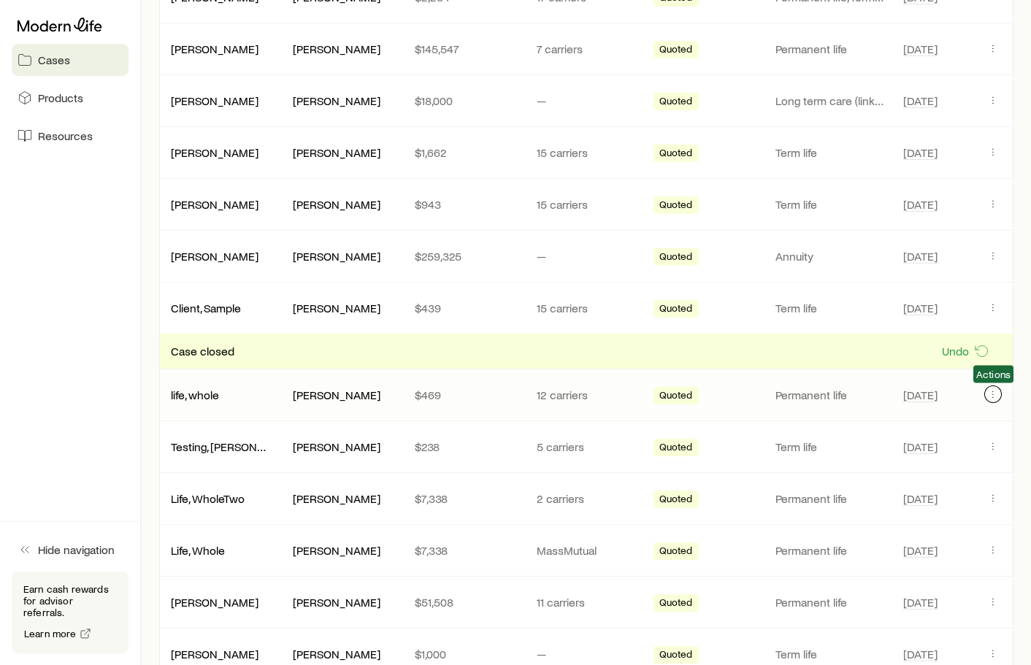
click at [993, 393] on icon "Client cases" at bounding box center [993, 395] width 12 height 12
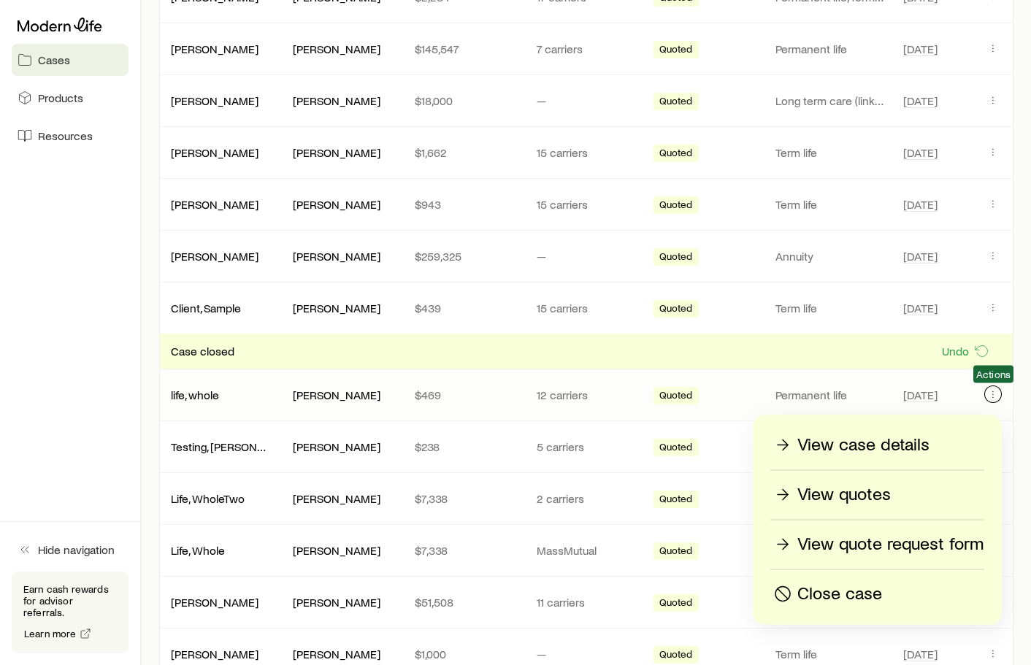
click at [988, 398] on icon "Client cases" at bounding box center [993, 395] width 12 height 12
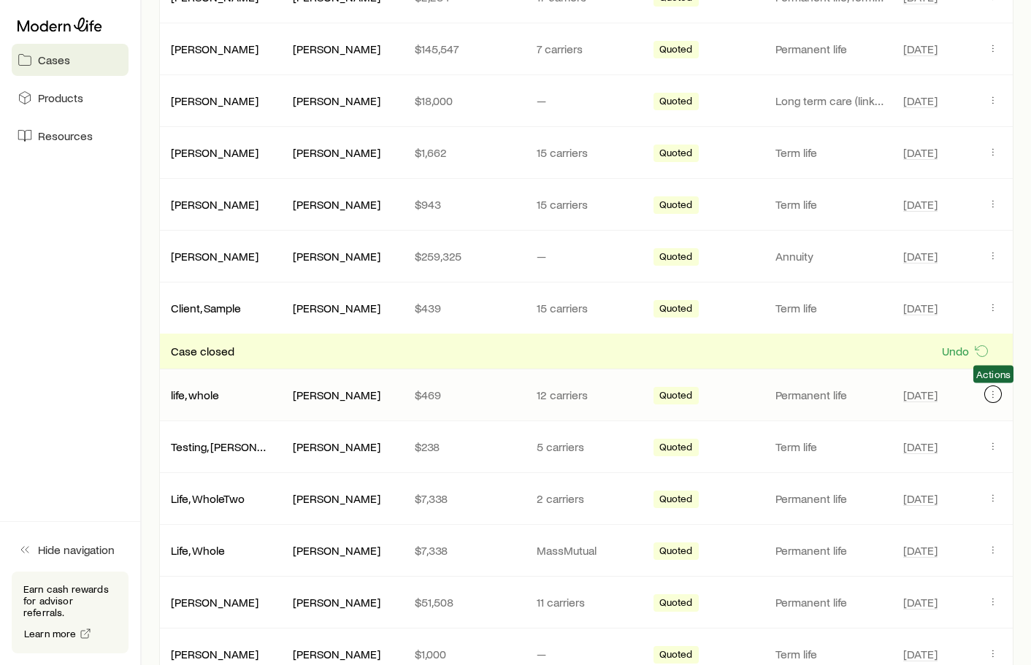
click at [988, 398] on icon "Client cases" at bounding box center [993, 395] width 12 height 12
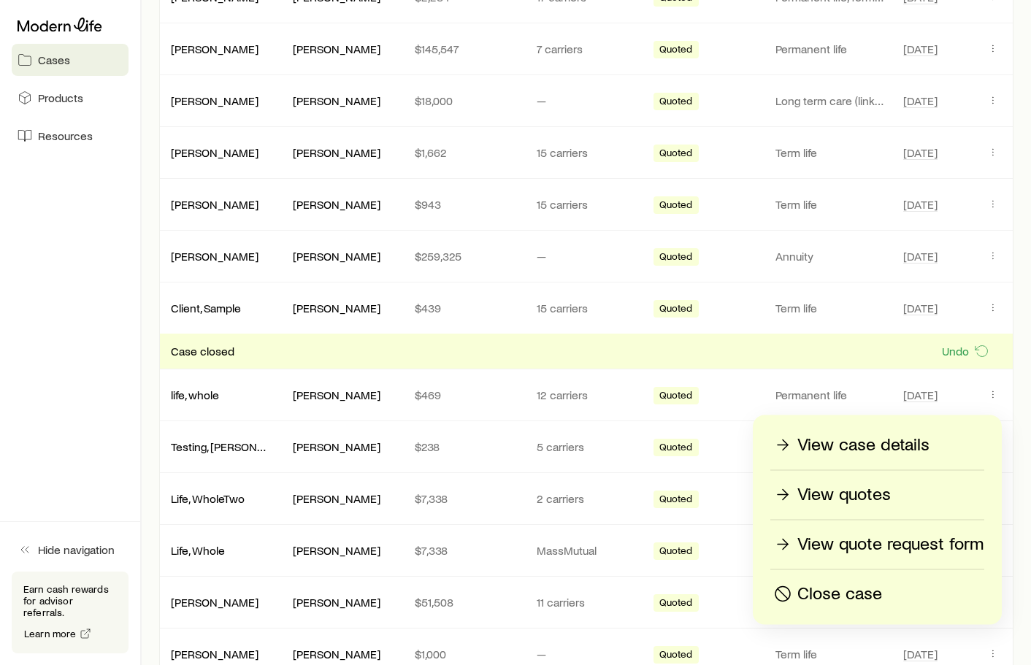
click at [847, 593] on p "Close case" at bounding box center [839, 594] width 85 height 23
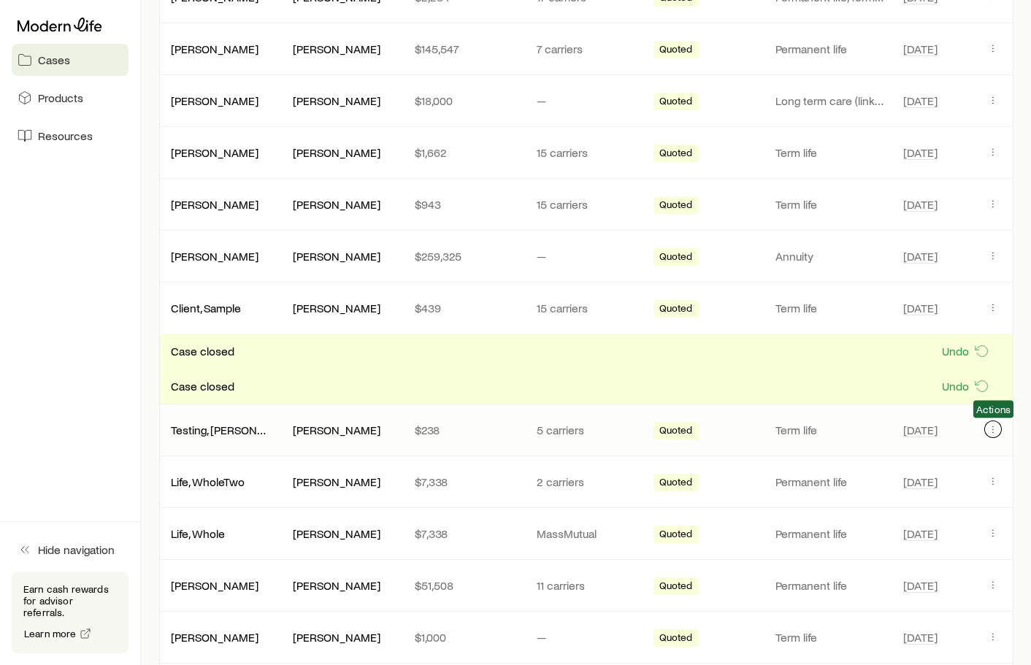
click at [987, 429] on div "Testing, Claire Claire Raigla $238 5 carriers Quoted Term life Jun 11 Actions" at bounding box center [586, 430] width 854 height 51
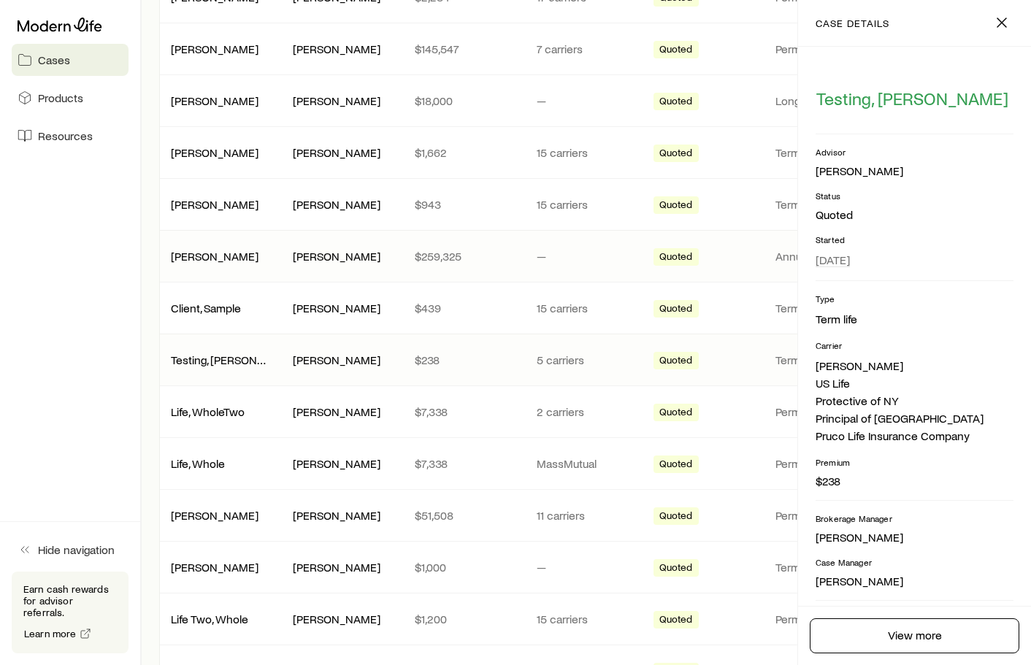
click at [727, 250] on div "Quoted" at bounding box center [709, 256] width 110 height 19
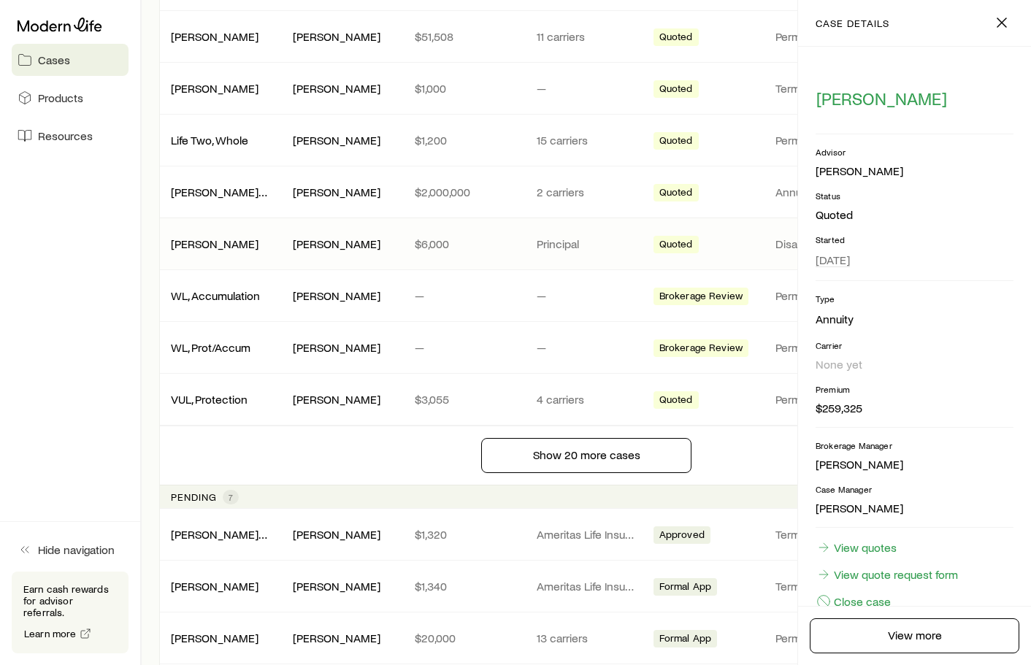
scroll to position [953, 0]
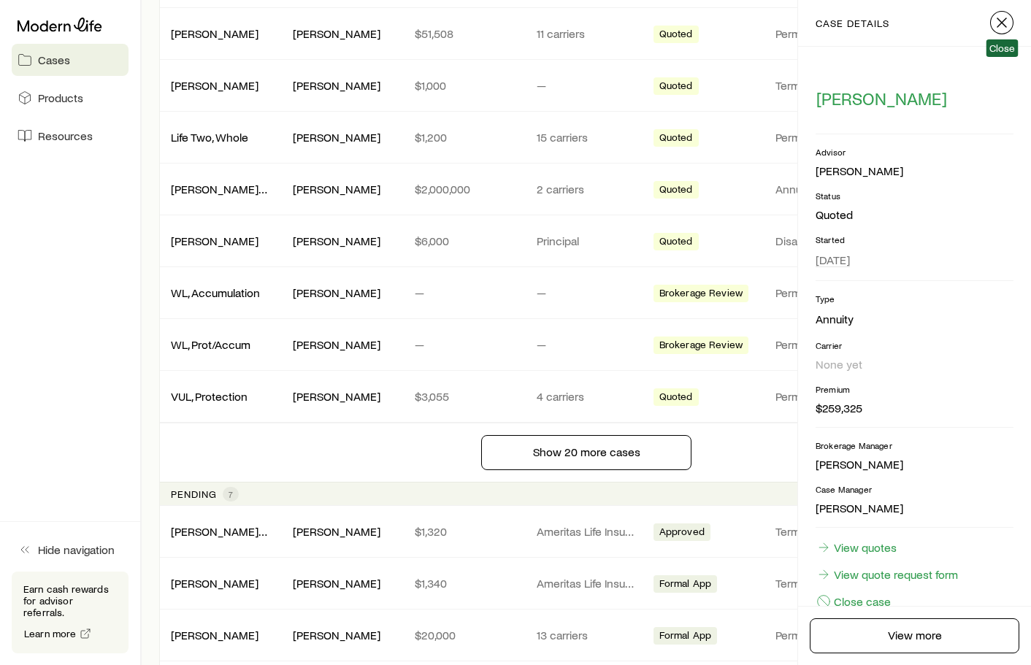
click at [1003, 24] on line "button" at bounding box center [1002, 22] width 9 height 9
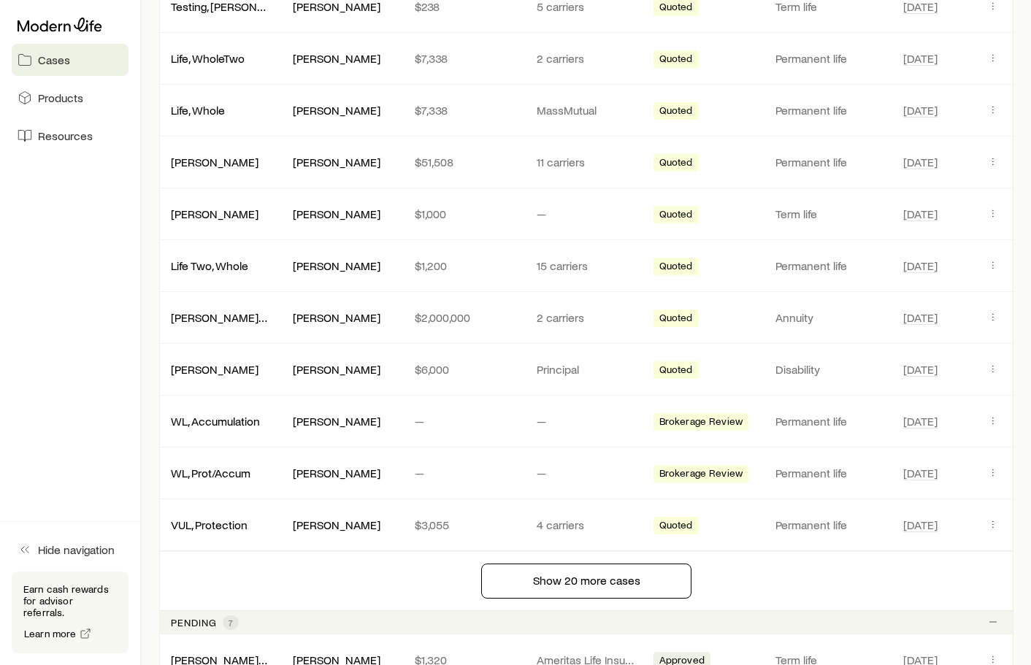
scroll to position [900, 0]
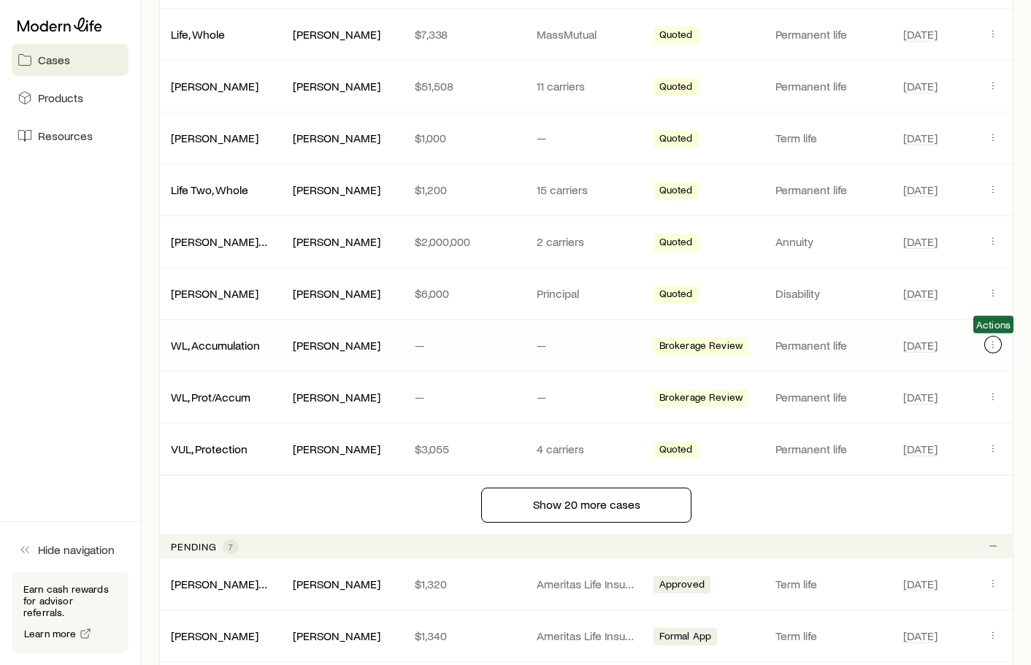
click at [987, 350] on button "Client cases" at bounding box center [993, 345] width 18 height 18
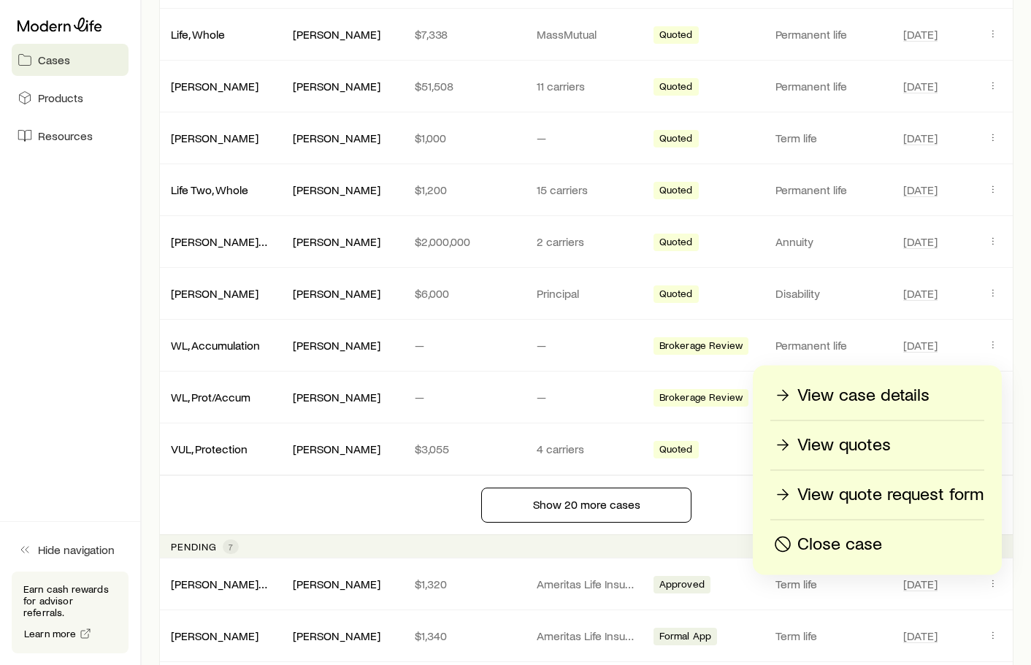
click at [804, 542] on p "Close case" at bounding box center [839, 544] width 85 height 23
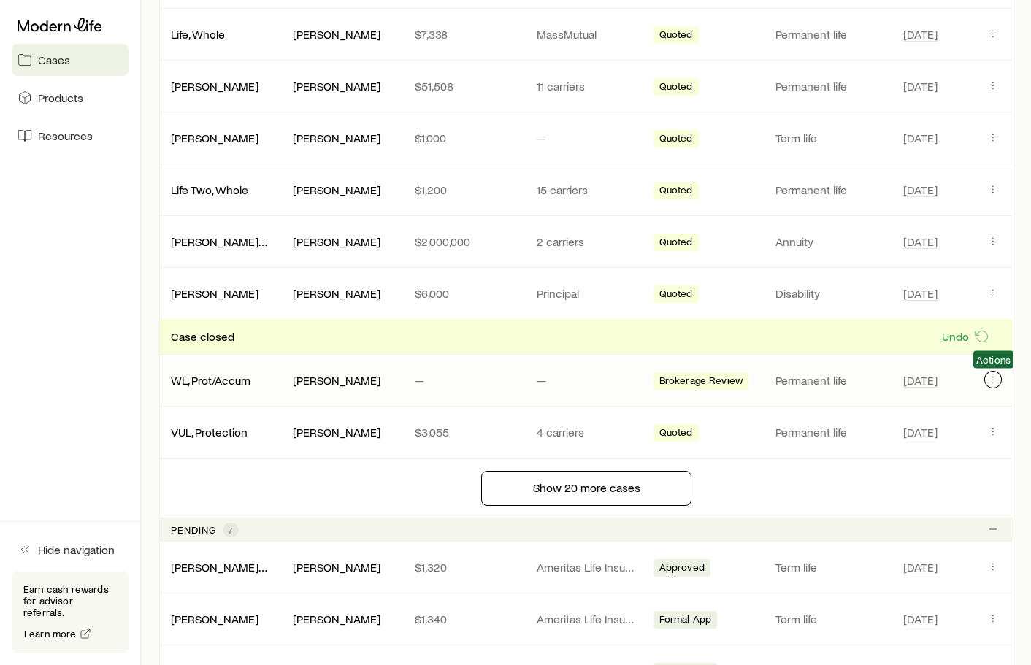
click at [995, 382] on icon "Client cases" at bounding box center [993, 380] width 12 height 12
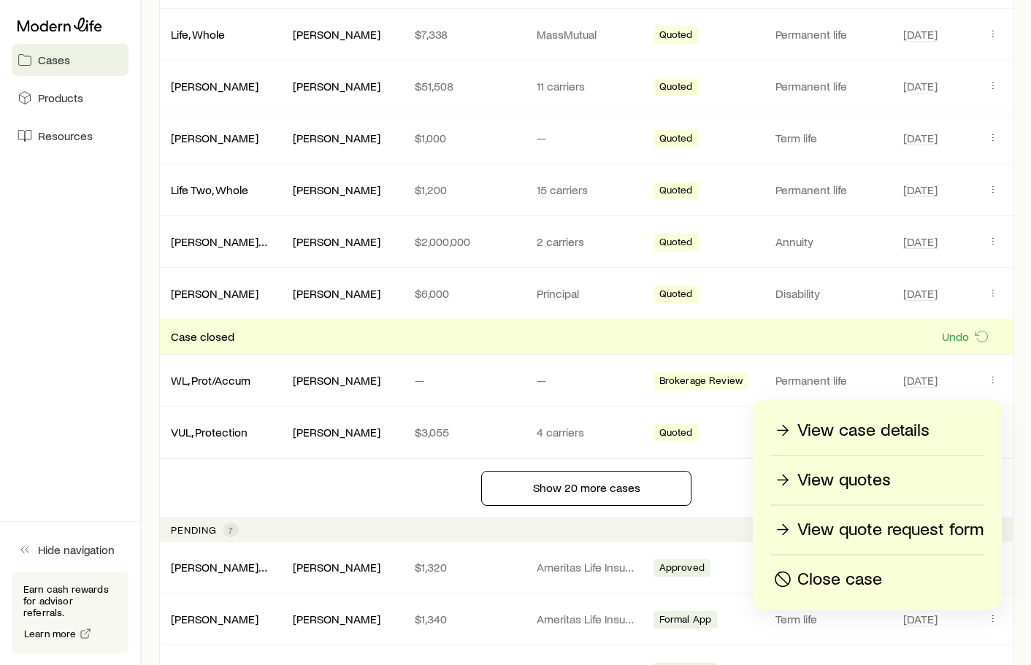
click at [854, 581] on p "Close case" at bounding box center [839, 579] width 85 height 23
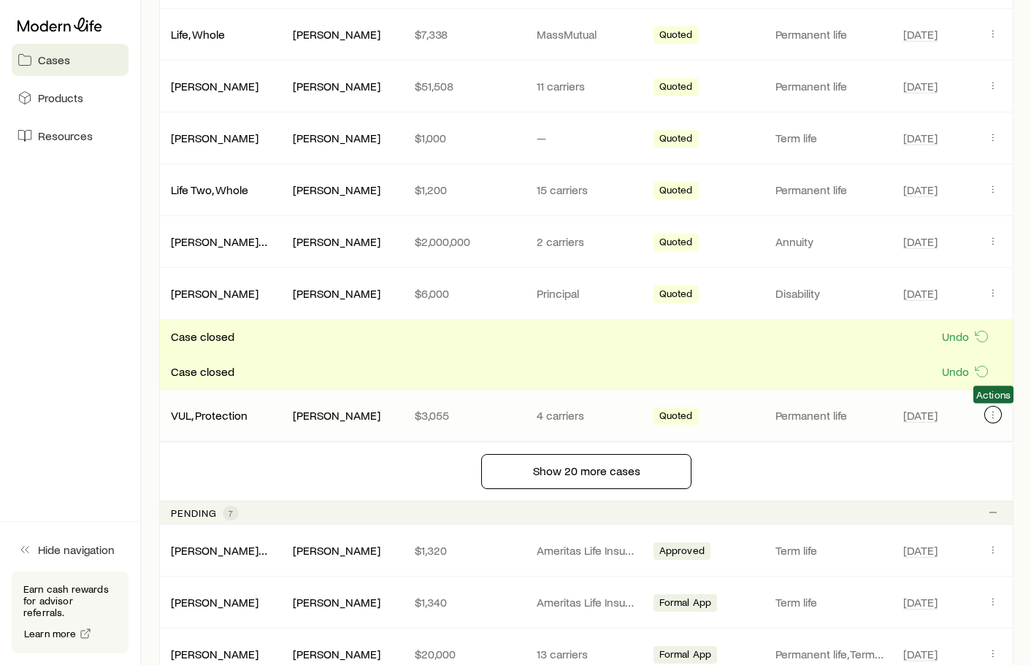
click at [992, 418] on icon "Client cases" at bounding box center [993, 415] width 12 height 12
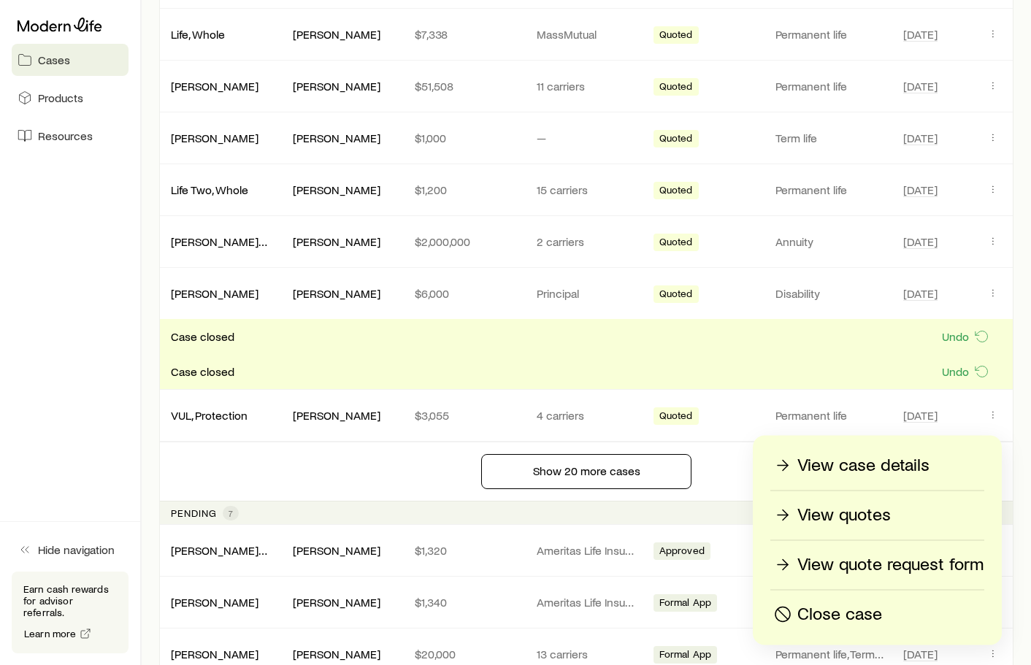
click at [838, 608] on p "Close case" at bounding box center [839, 614] width 85 height 23
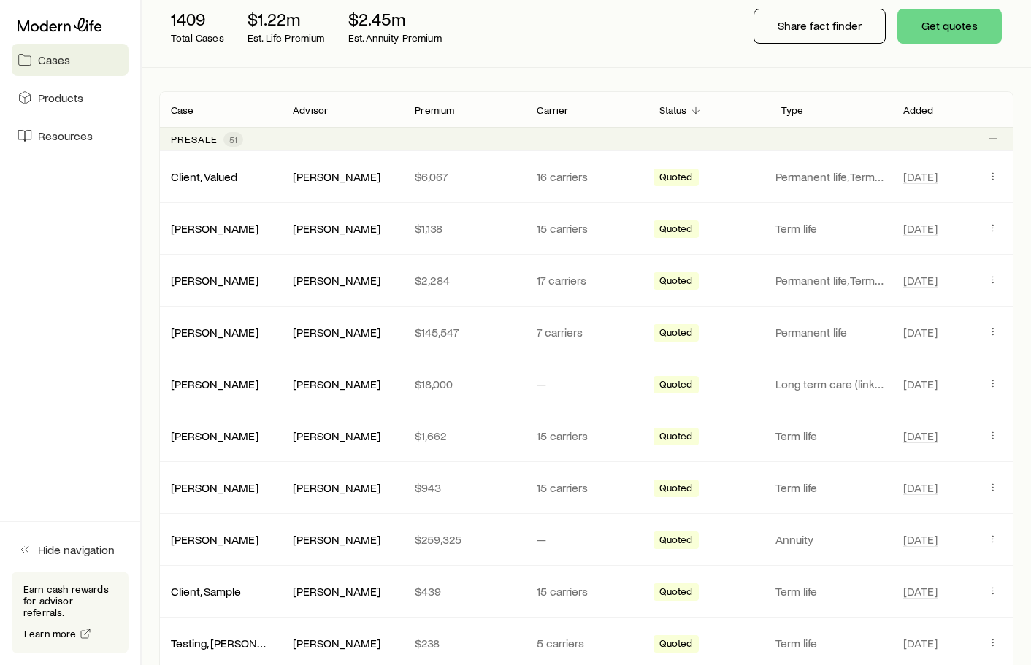
scroll to position [0, 0]
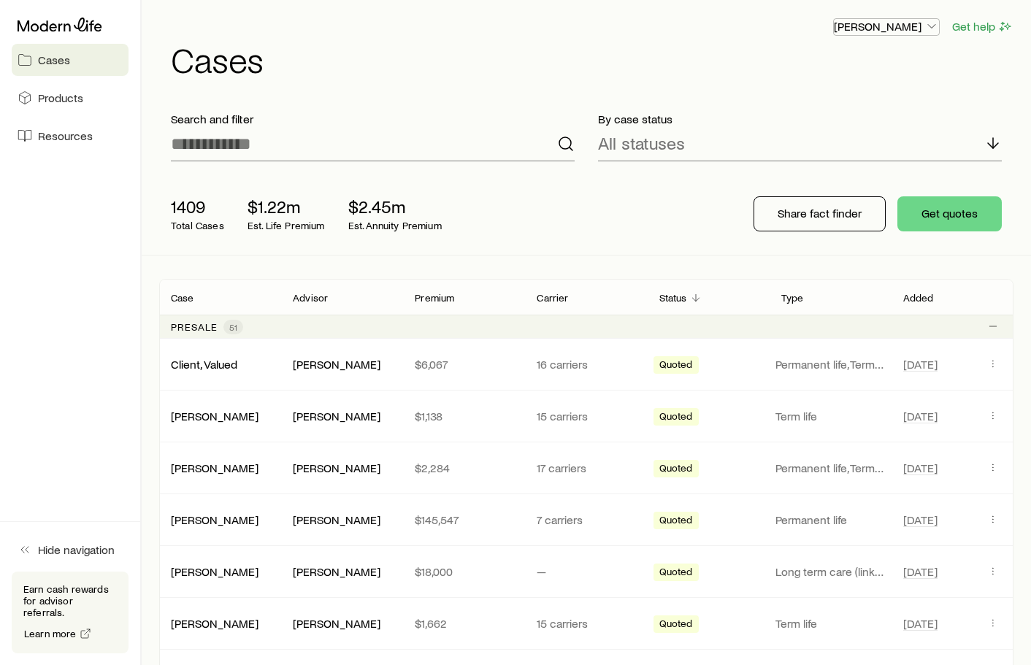
click at [895, 31] on p "[PERSON_NAME]" at bounding box center [886, 26] width 105 height 15
click at [479, 77] on div "Frank Peterson Get help Cases" at bounding box center [586, 47] width 854 height 94
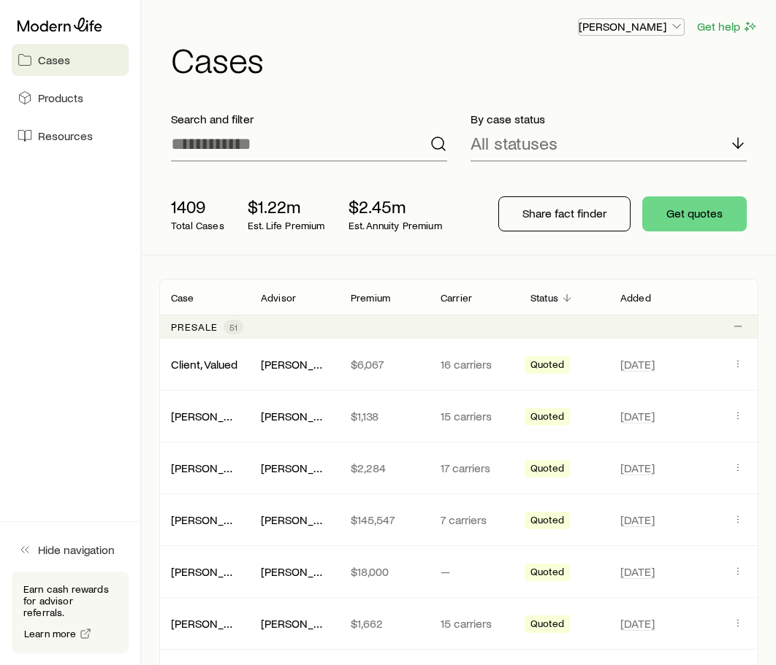
click at [642, 22] on p "[PERSON_NAME]" at bounding box center [630, 26] width 105 height 15
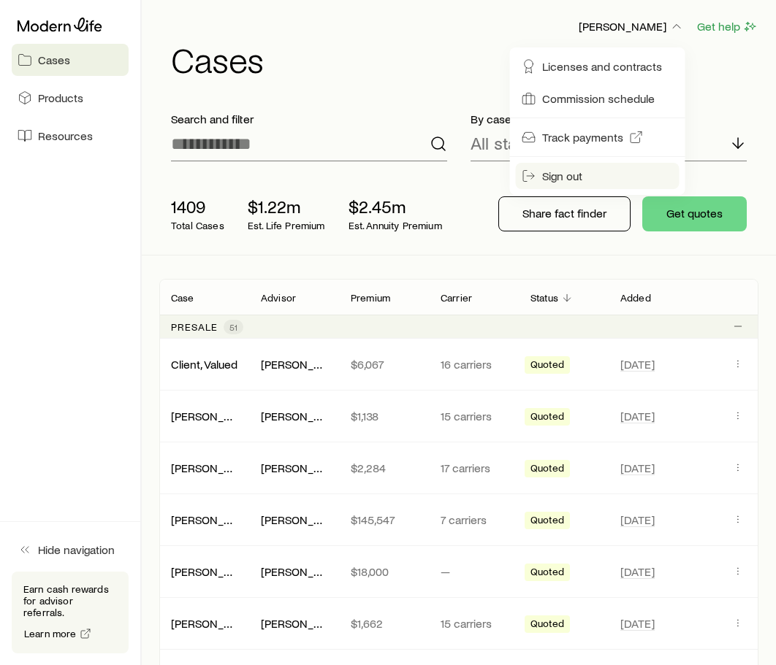
click at [569, 172] on span "Sign out" at bounding box center [562, 176] width 40 height 15
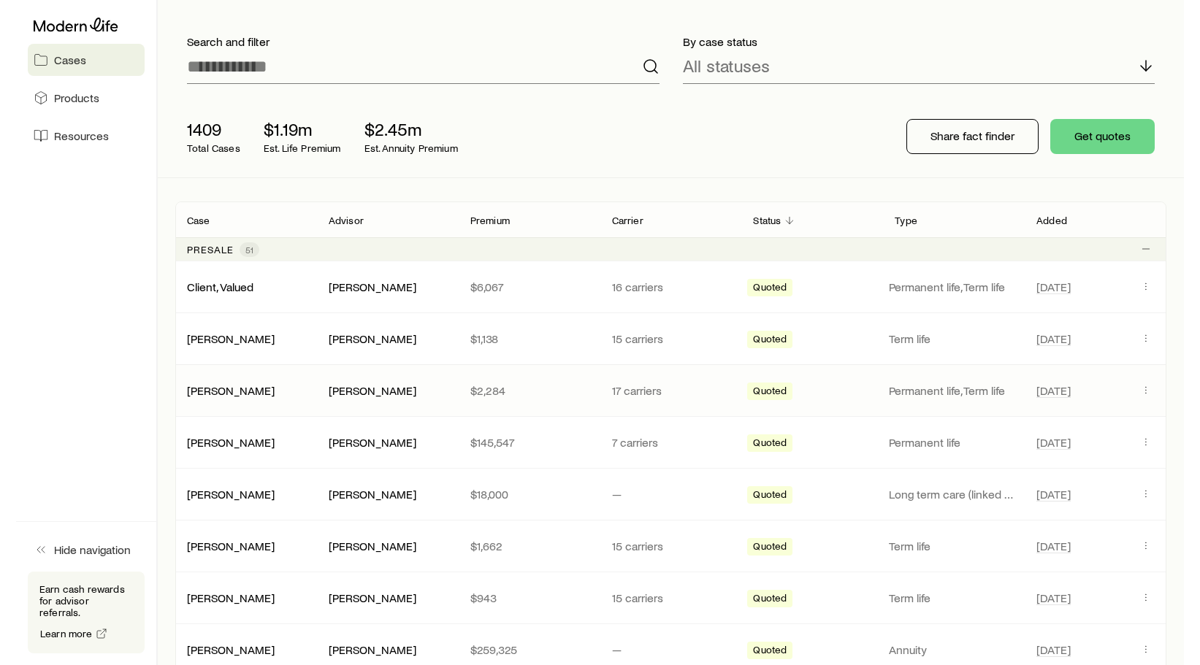
scroll to position [80, 0]
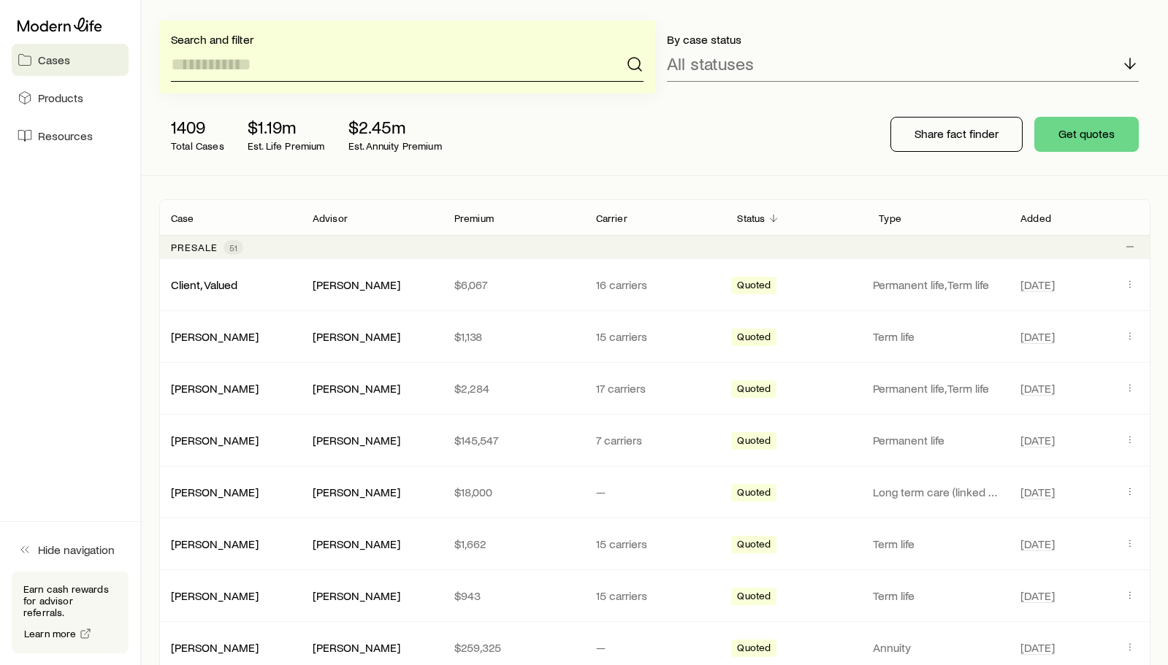
click at [405, 76] on input at bounding box center [407, 64] width 473 height 35
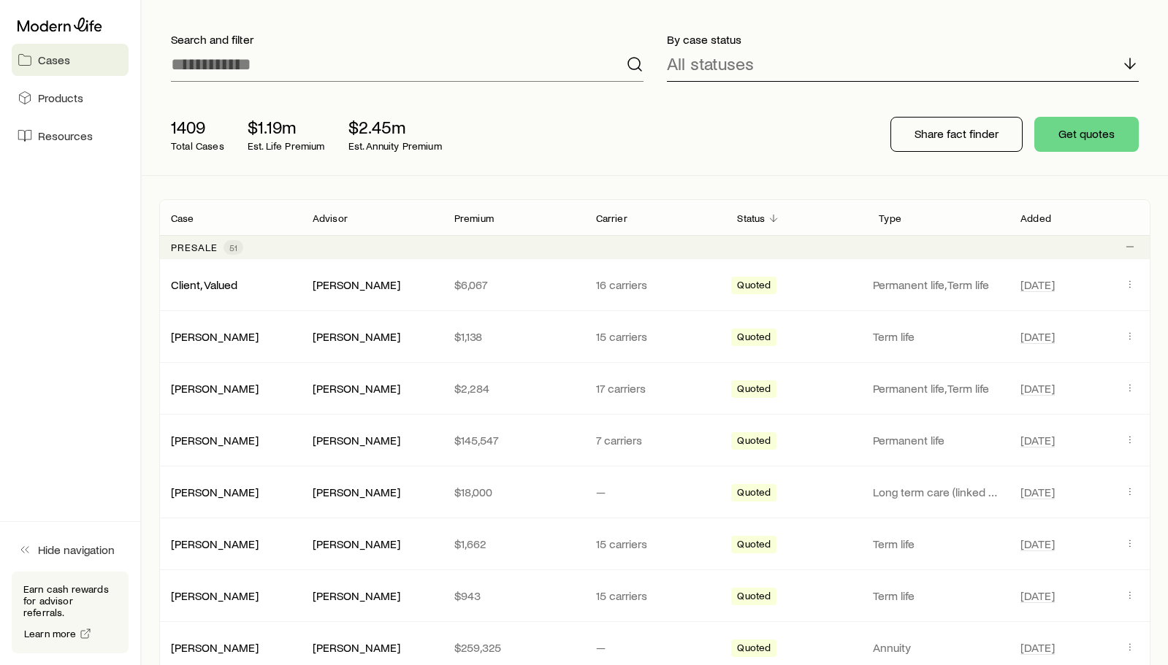
click at [723, 66] on p "All statuses" at bounding box center [710, 63] width 87 height 20
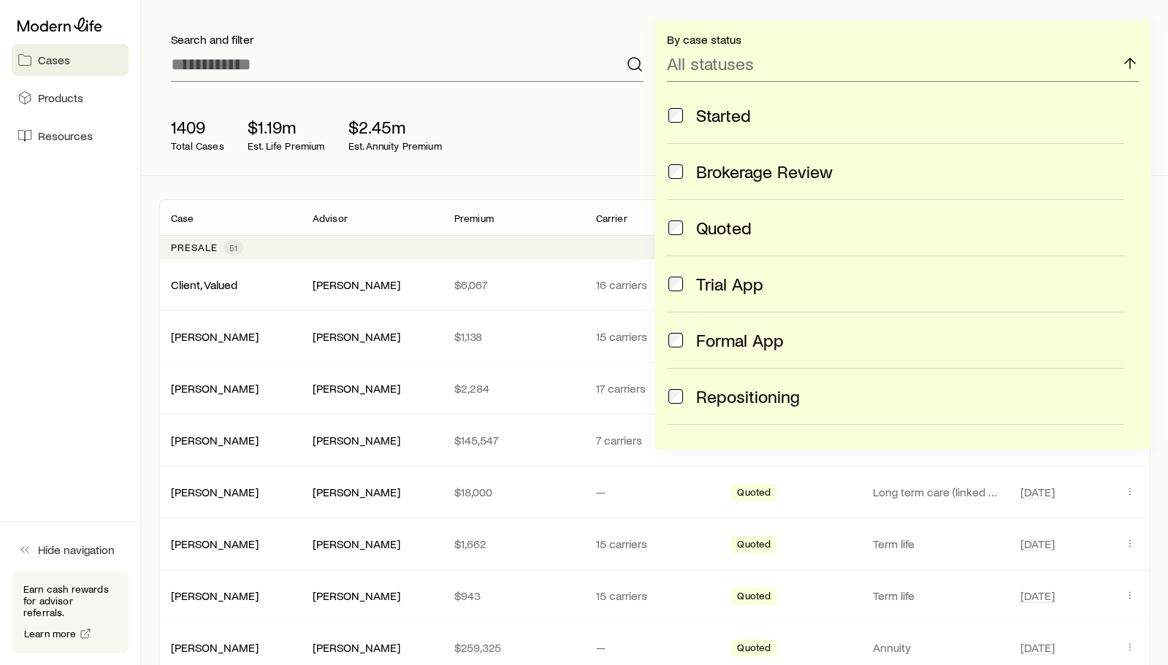
click at [578, 146] on div "1409 Total Cases $1.19m Est. Life Premium $2.45m Est. Annuity Premium" at bounding box center [392, 134] width 467 height 58
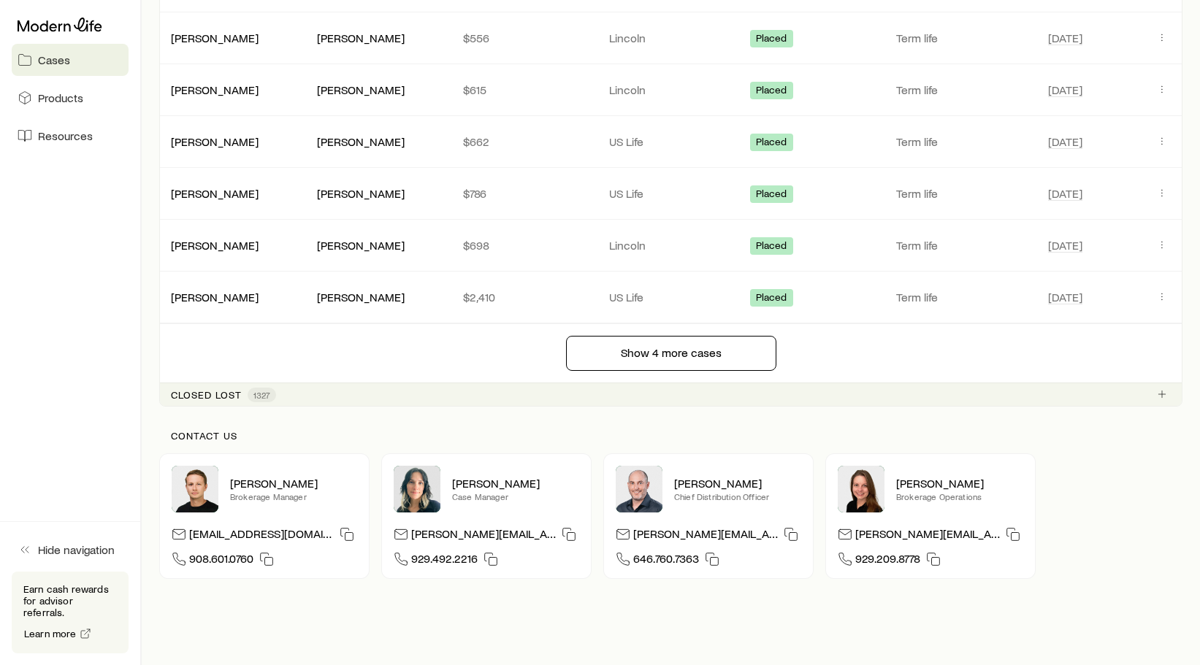
scroll to position [2619, 0]
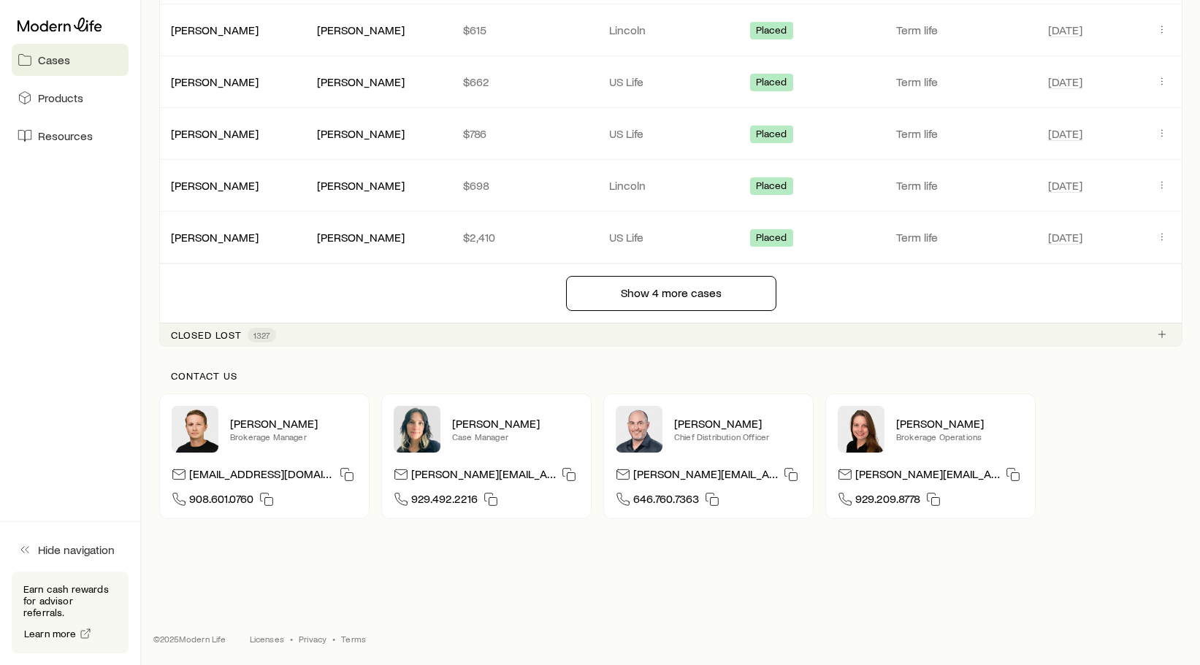
click at [425, 343] on div "Closed lost 1327" at bounding box center [670, 334] width 1023 height 23
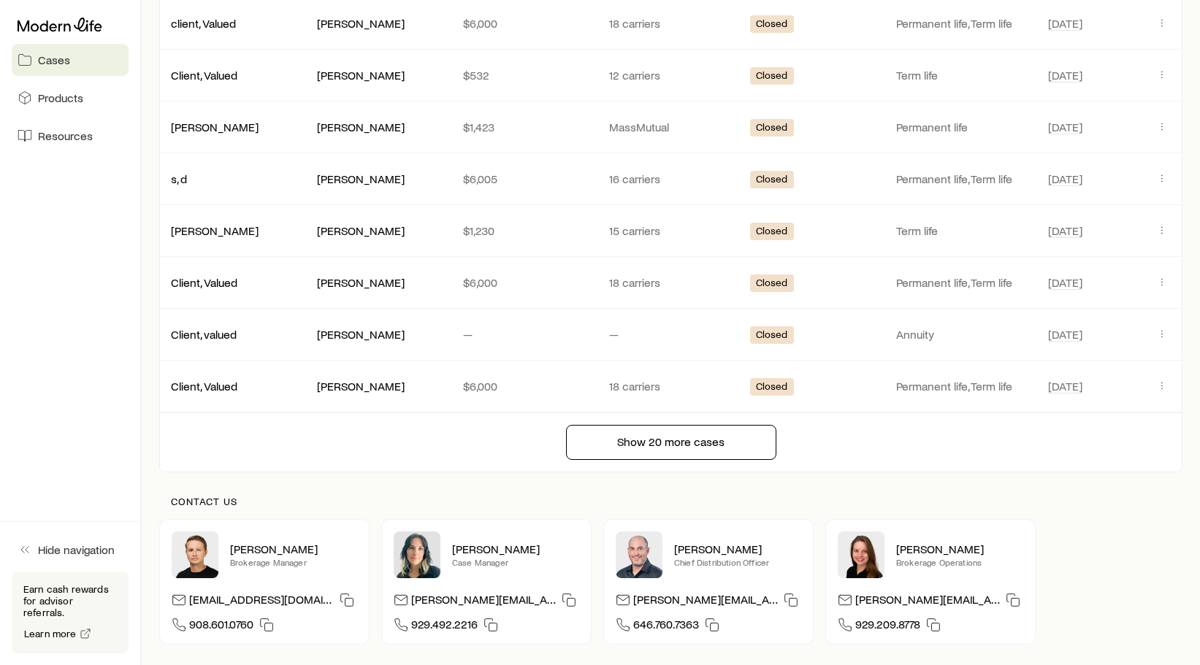
scroll to position [3592, 0]
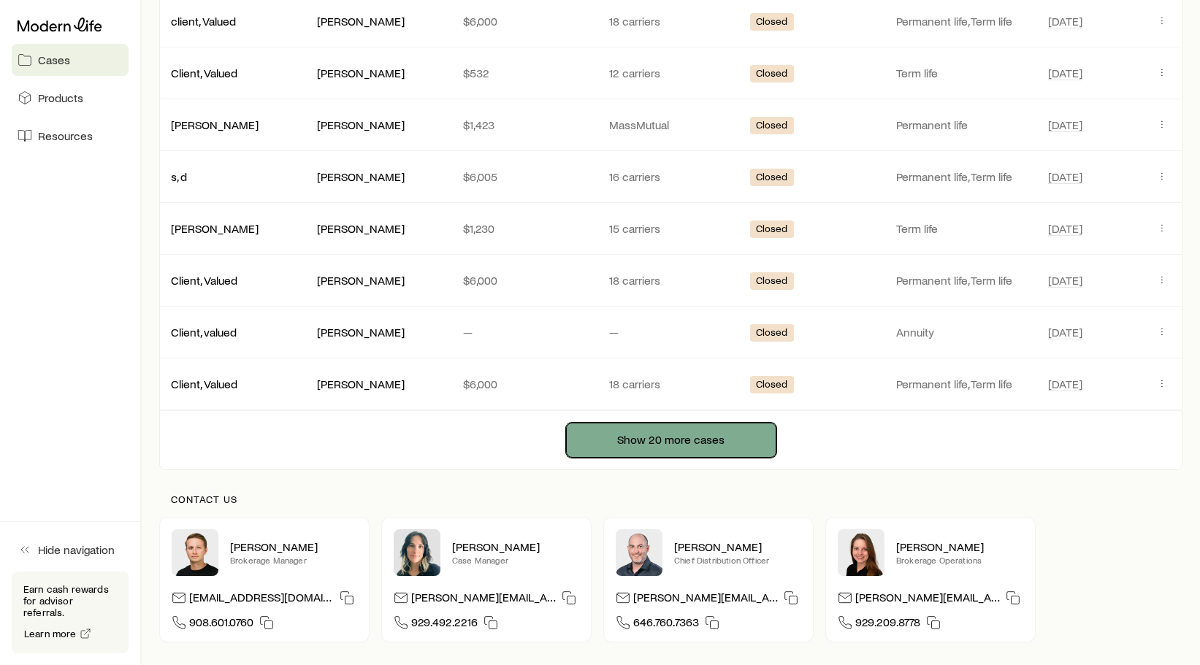
click at [649, 449] on button "Show 20 more cases" at bounding box center [671, 440] width 210 height 35
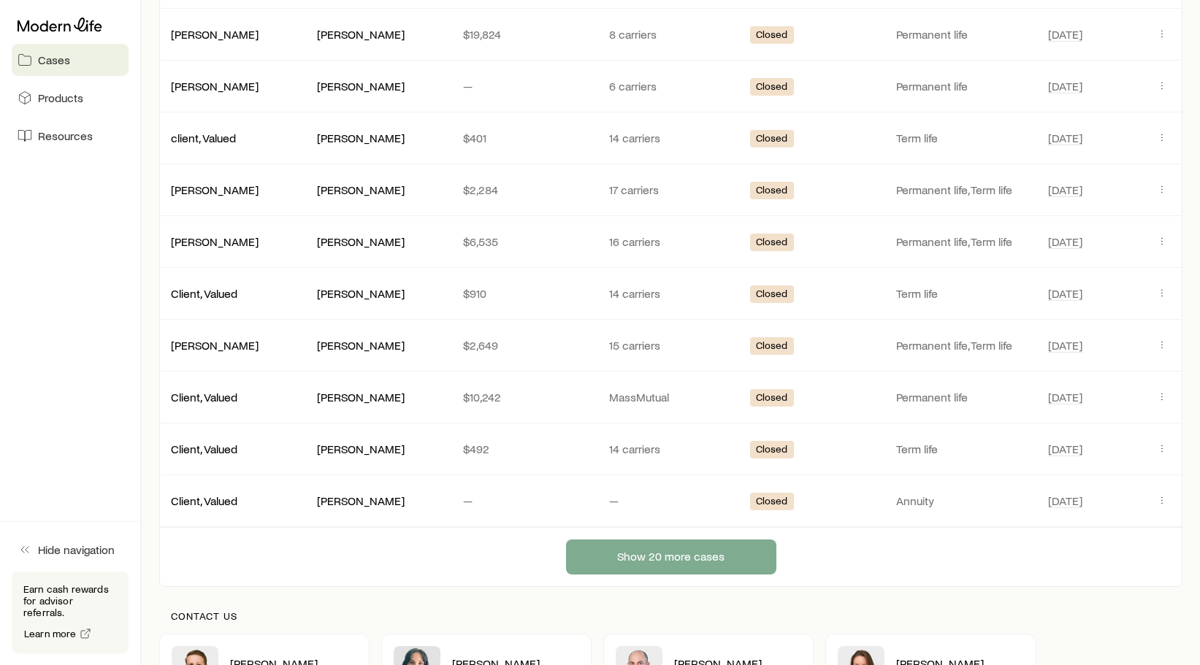
scroll to position [4513, 0]
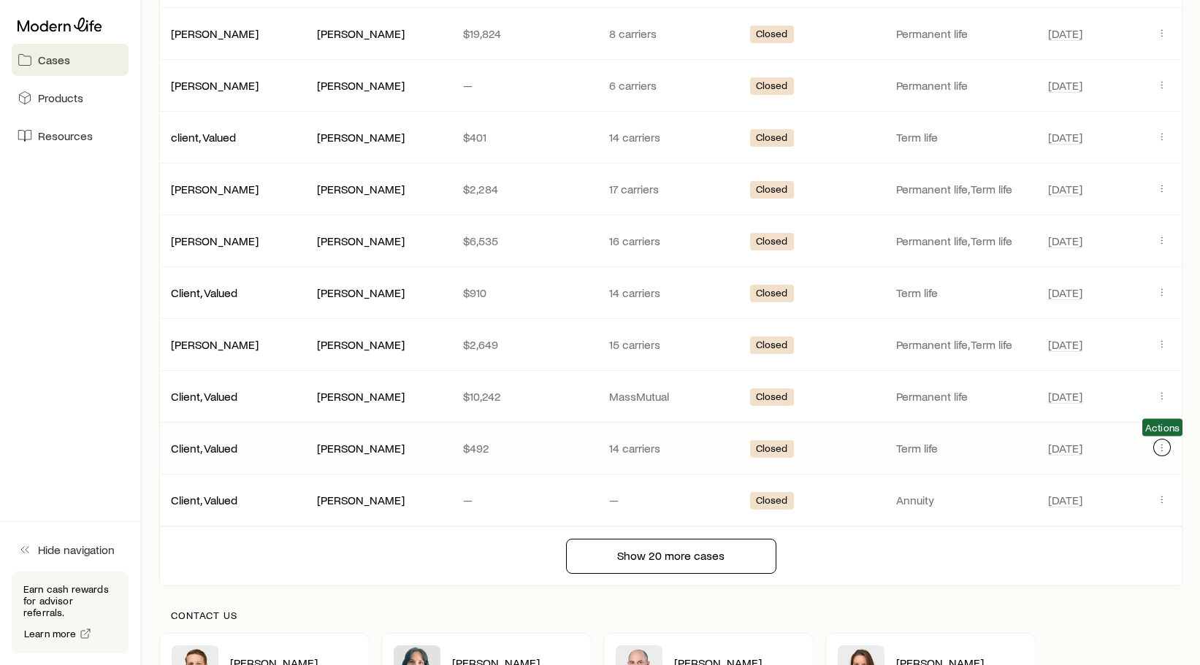
click at [775, 444] on icon "Client cases" at bounding box center [1162, 448] width 12 height 12
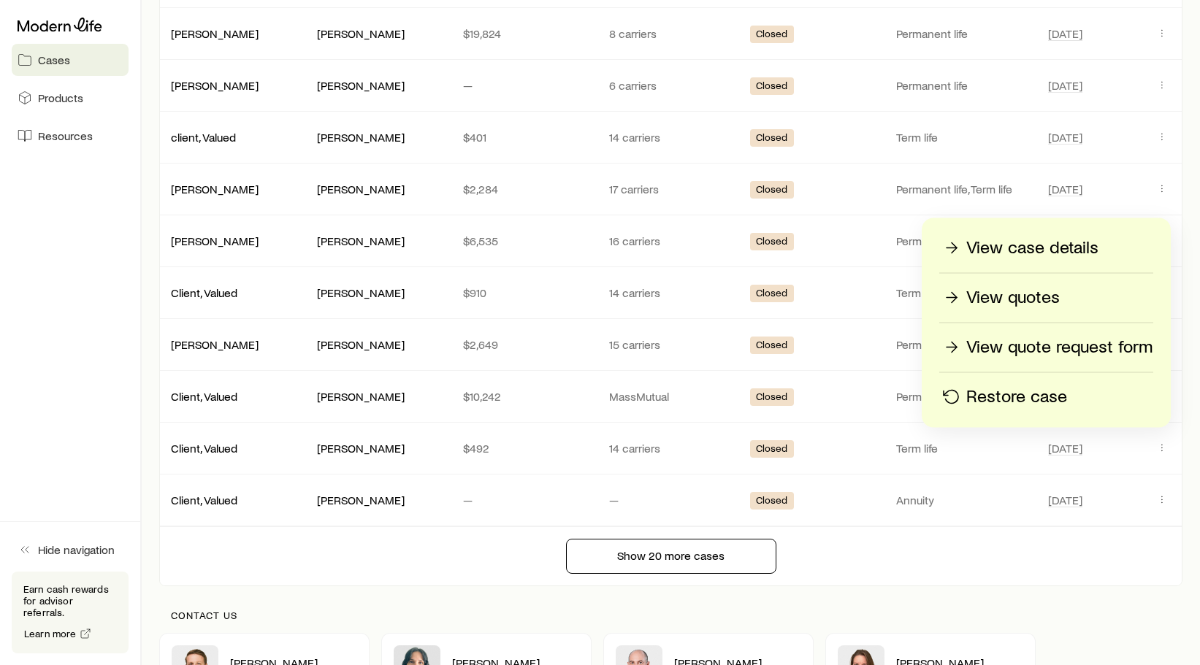
click at [775, 398] on p "Restore case" at bounding box center [1016, 397] width 101 height 23
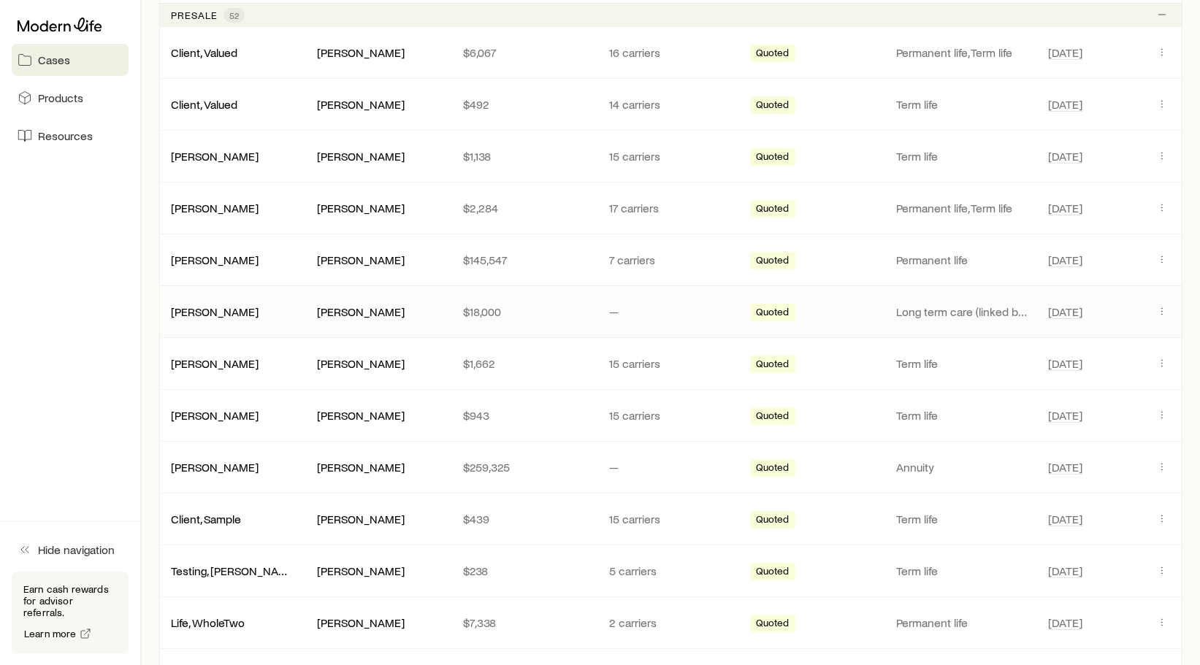
scroll to position [303, 0]
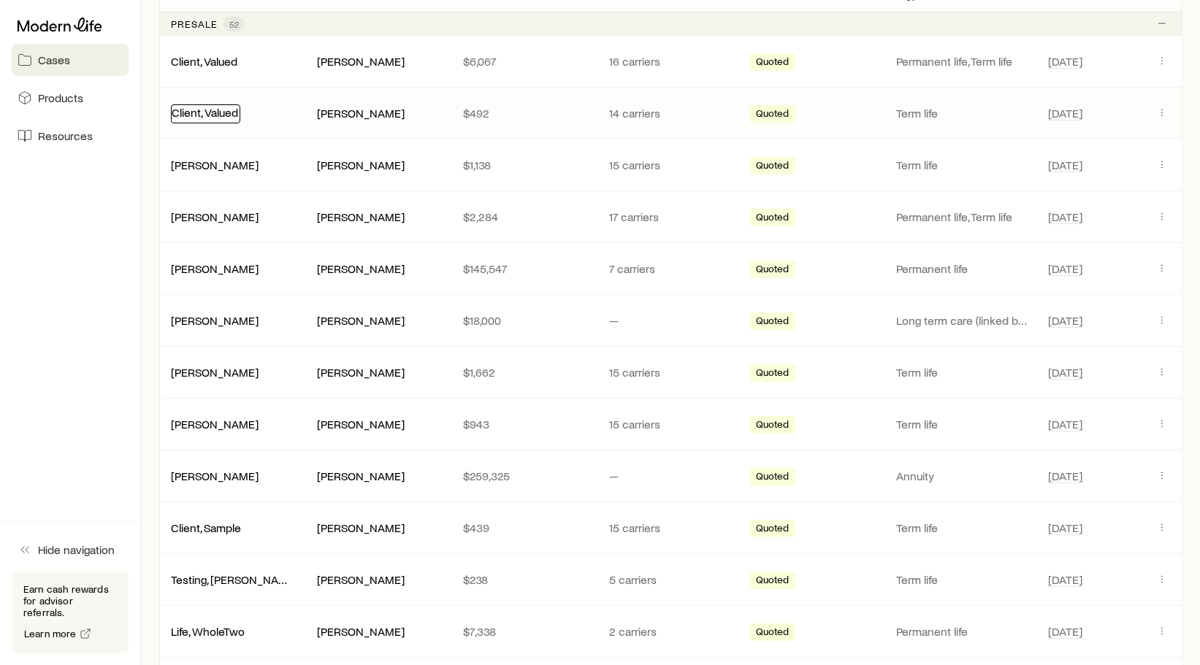
click at [208, 118] on link "Client, Valued" at bounding box center [205, 112] width 66 height 14
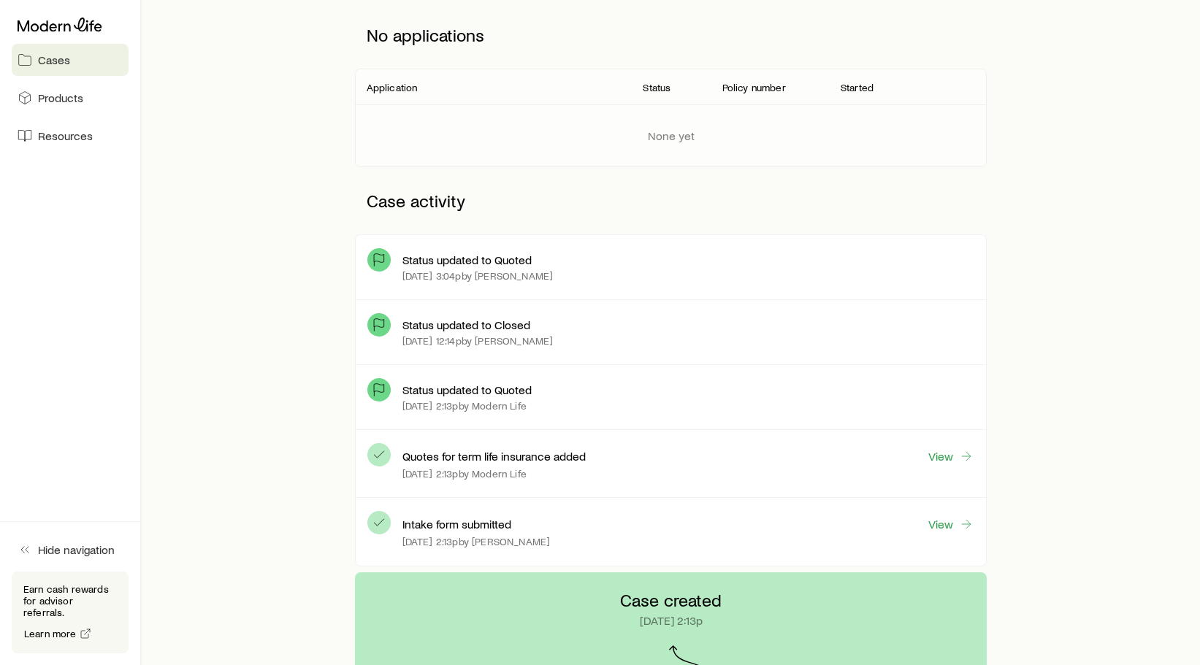
scroll to position [210, 0]
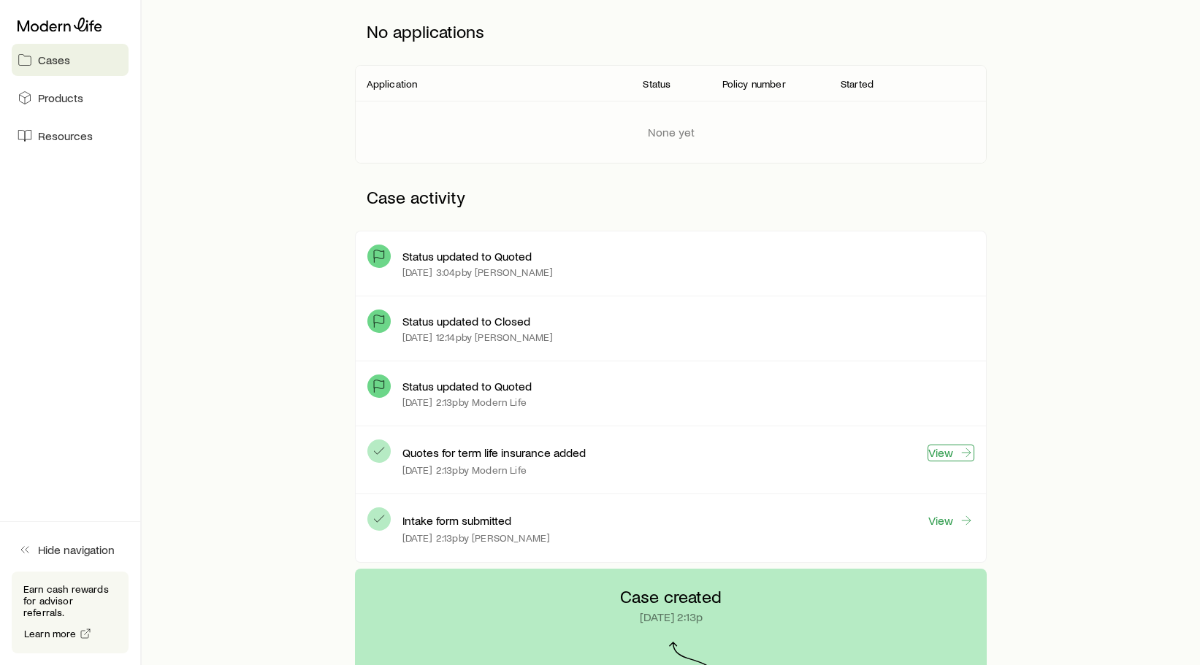
click at [775, 448] on link "View" at bounding box center [950, 453] width 47 height 17
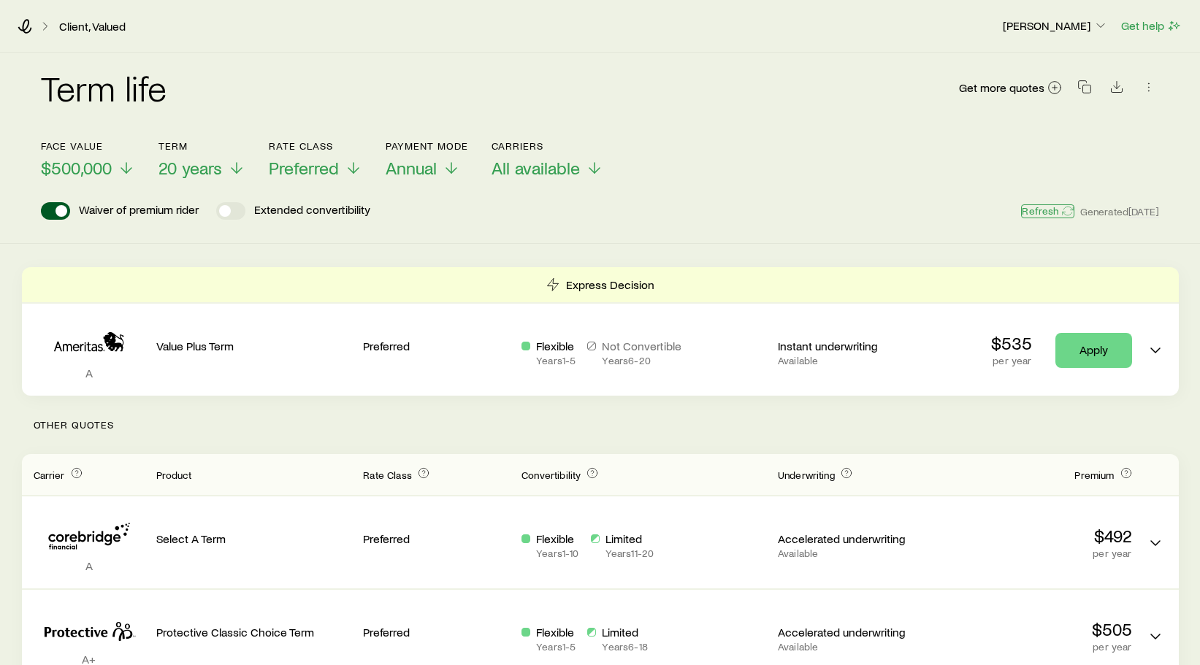
click at [775, 212] on button "Refresh" at bounding box center [1047, 211] width 53 height 14
click at [123, 167] on icon at bounding box center [127, 171] width 18 height 18
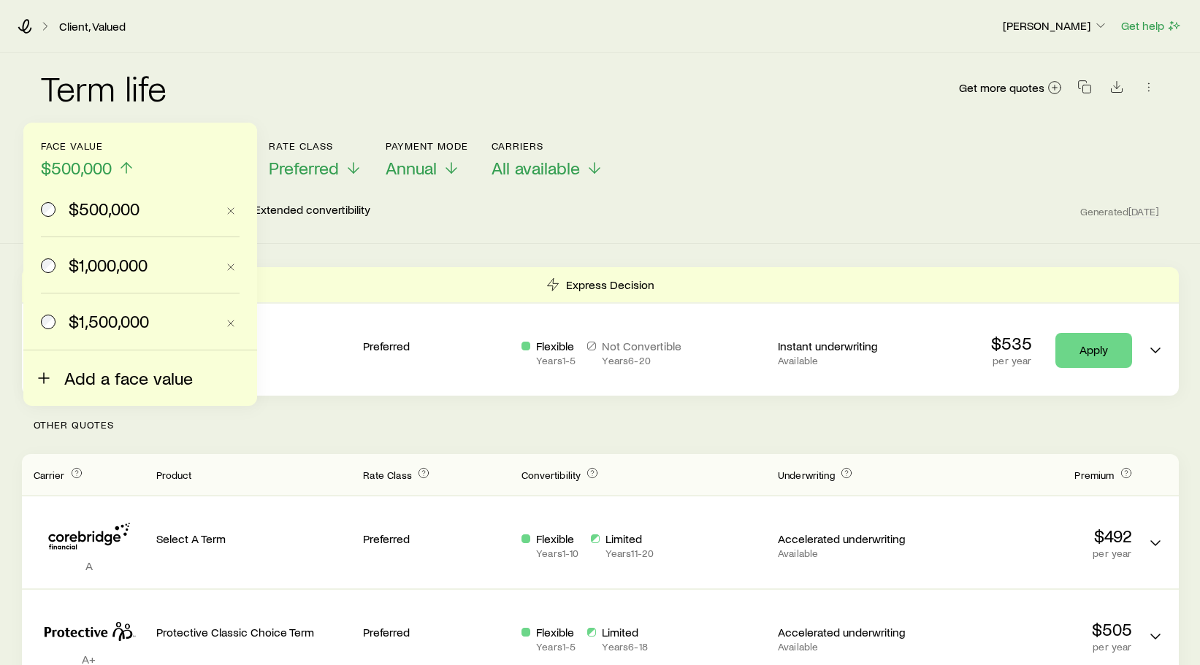
click at [100, 379] on span "Add a face value" at bounding box center [128, 378] width 129 height 20
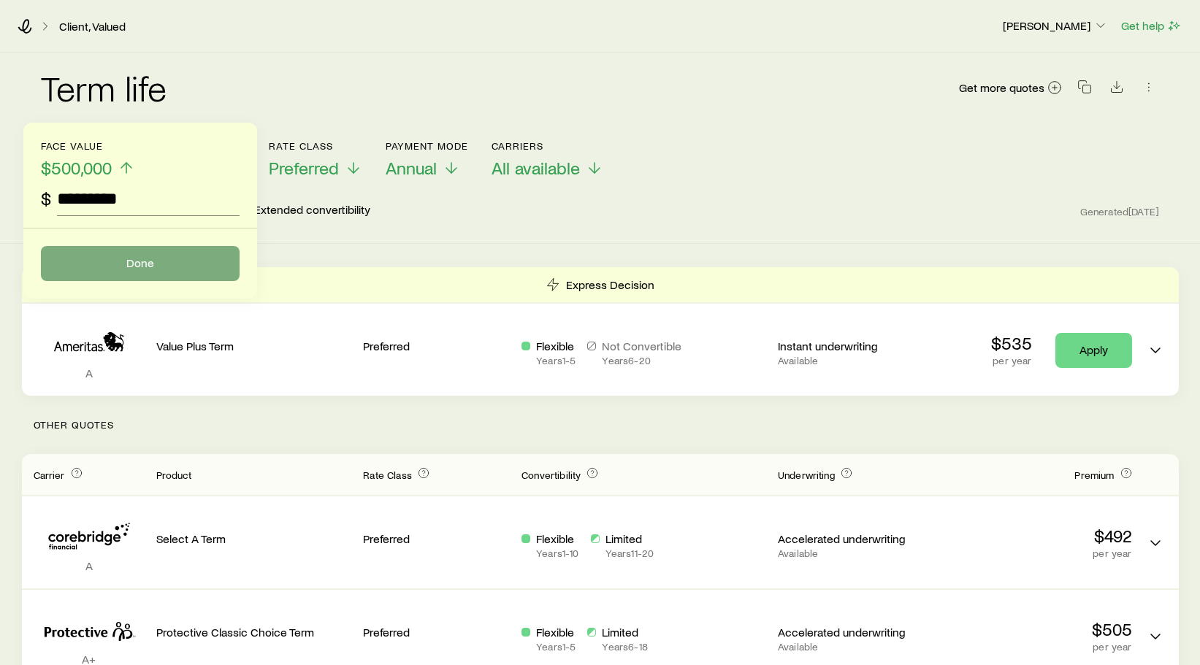
type input "*********"
click at [126, 270] on button "Done" at bounding box center [140, 263] width 199 height 35
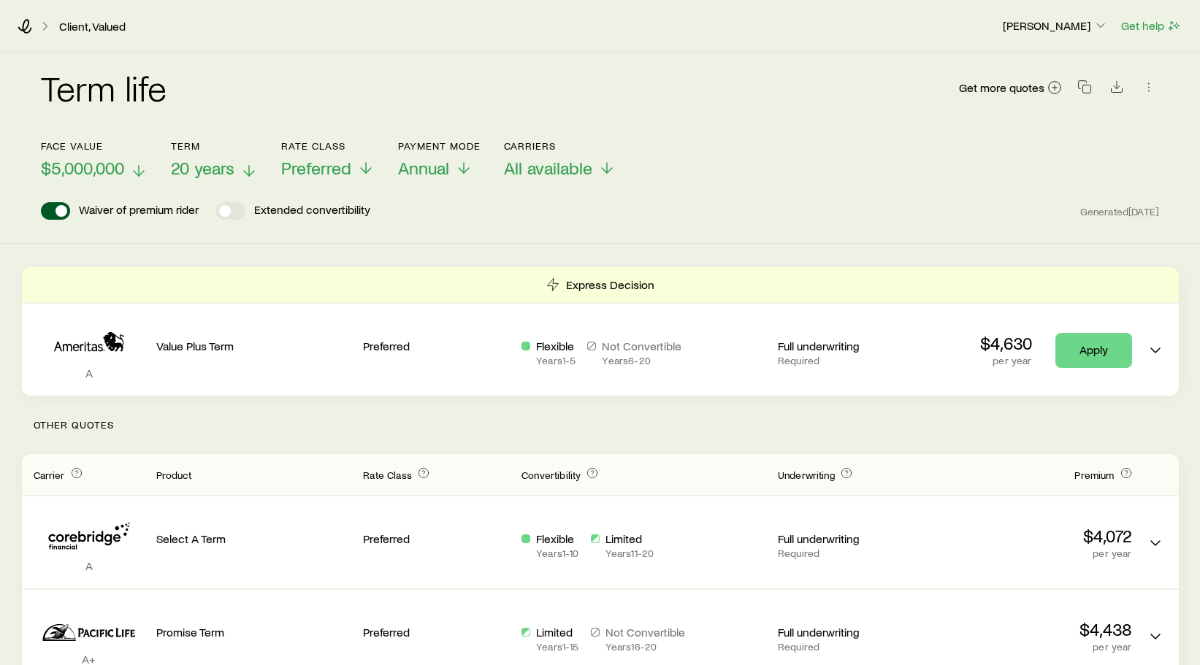
click at [234, 172] on span "20 years" at bounding box center [203, 168] width 64 height 20
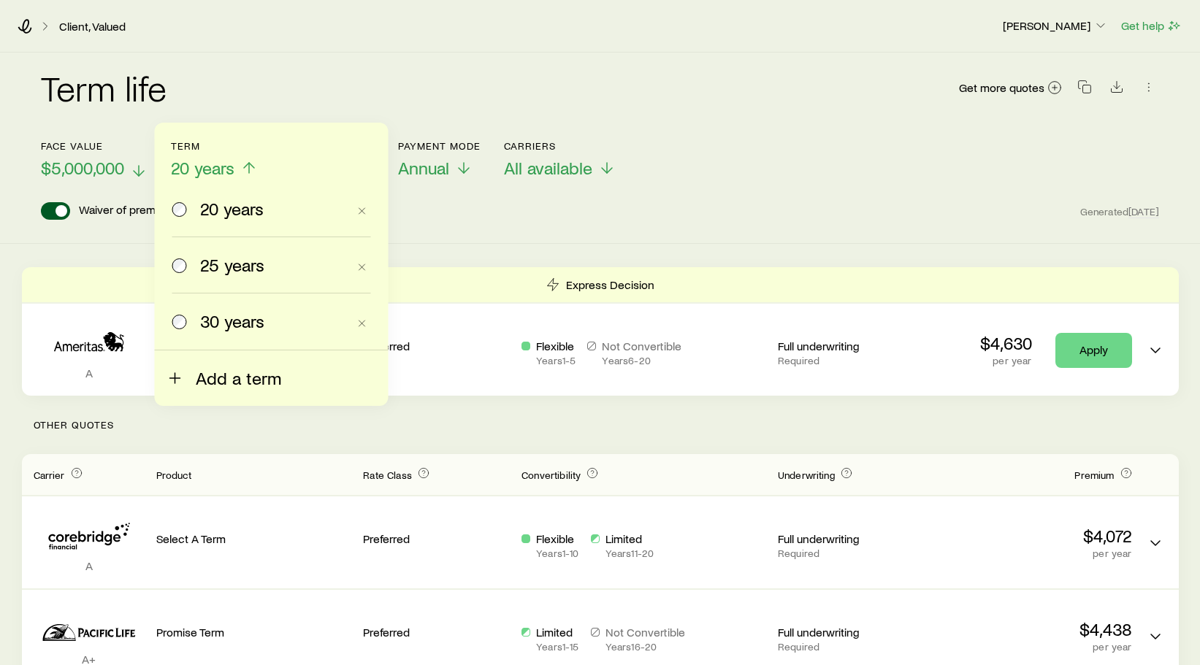
click at [228, 372] on span "Add a term" at bounding box center [238, 378] width 85 height 20
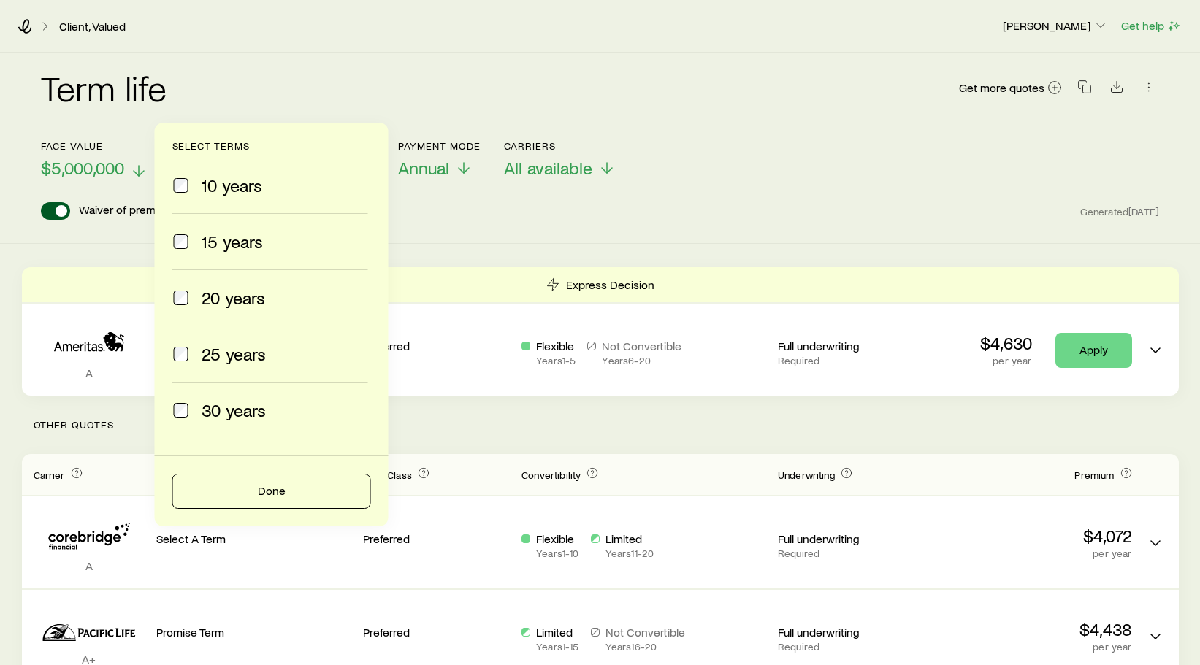
click at [175, 172] on div "Term 20 years" at bounding box center [214, 151] width 87 height 56
click at [293, 487] on button "Done" at bounding box center [271, 491] width 199 height 35
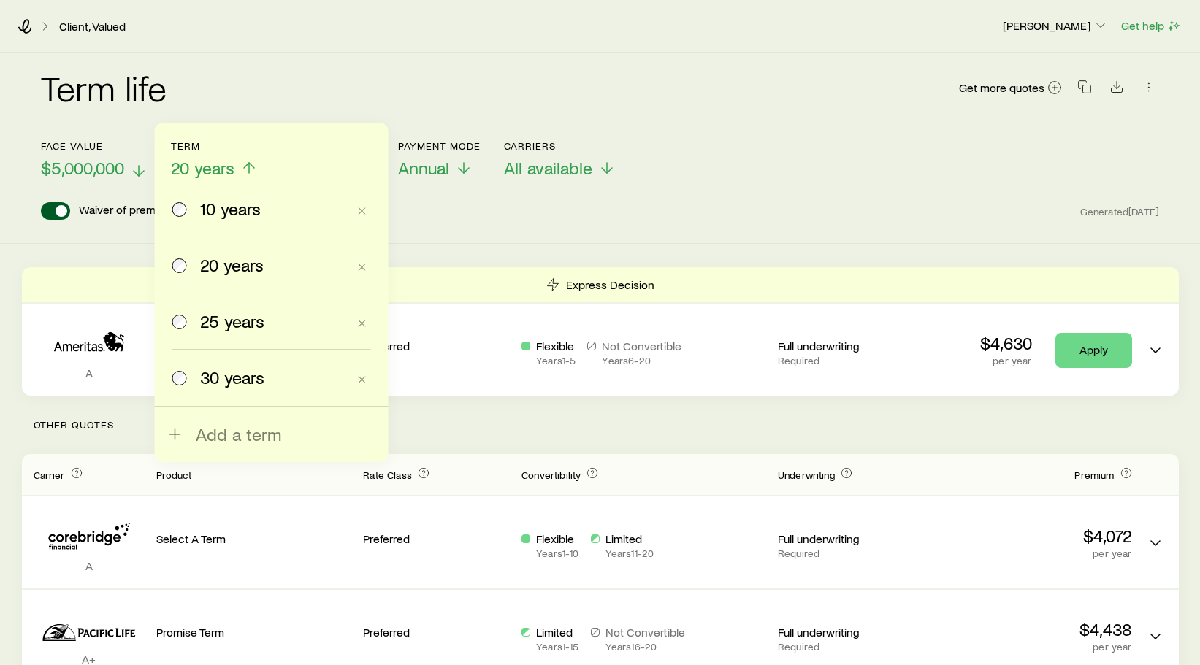
click at [255, 212] on span "10 years" at bounding box center [230, 209] width 61 height 20
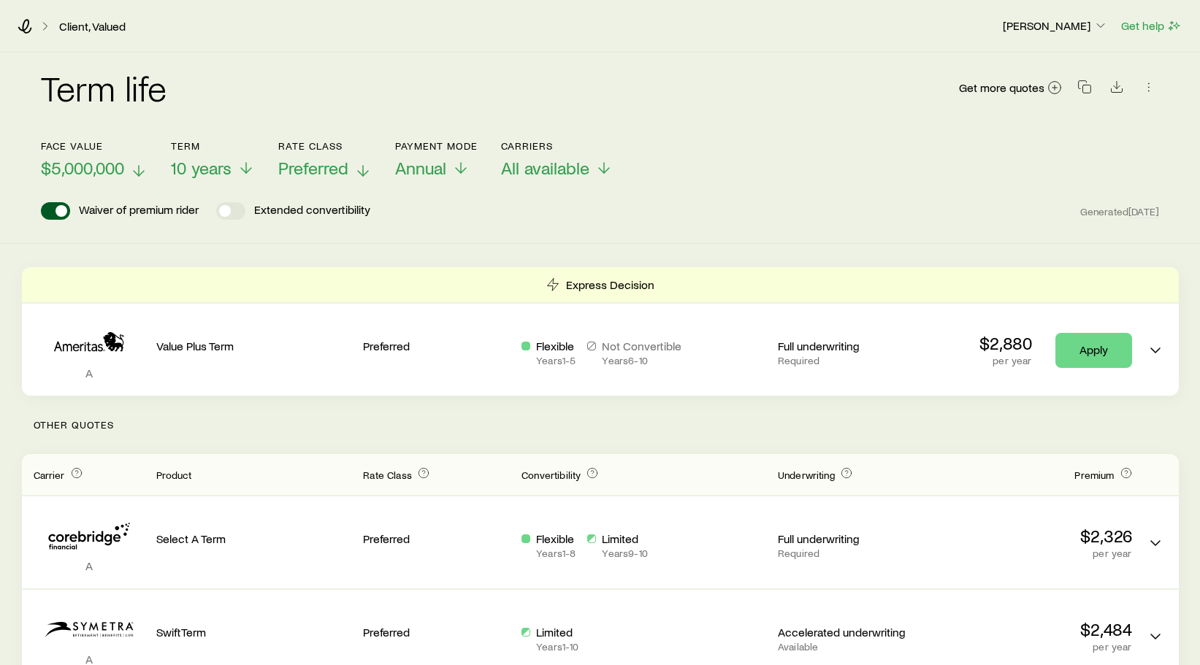
click at [346, 175] on span "Preferred" at bounding box center [313, 168] width 70 height 20
click at [451, 172] on icon at bounding box center [459, 171] width 18 height 18
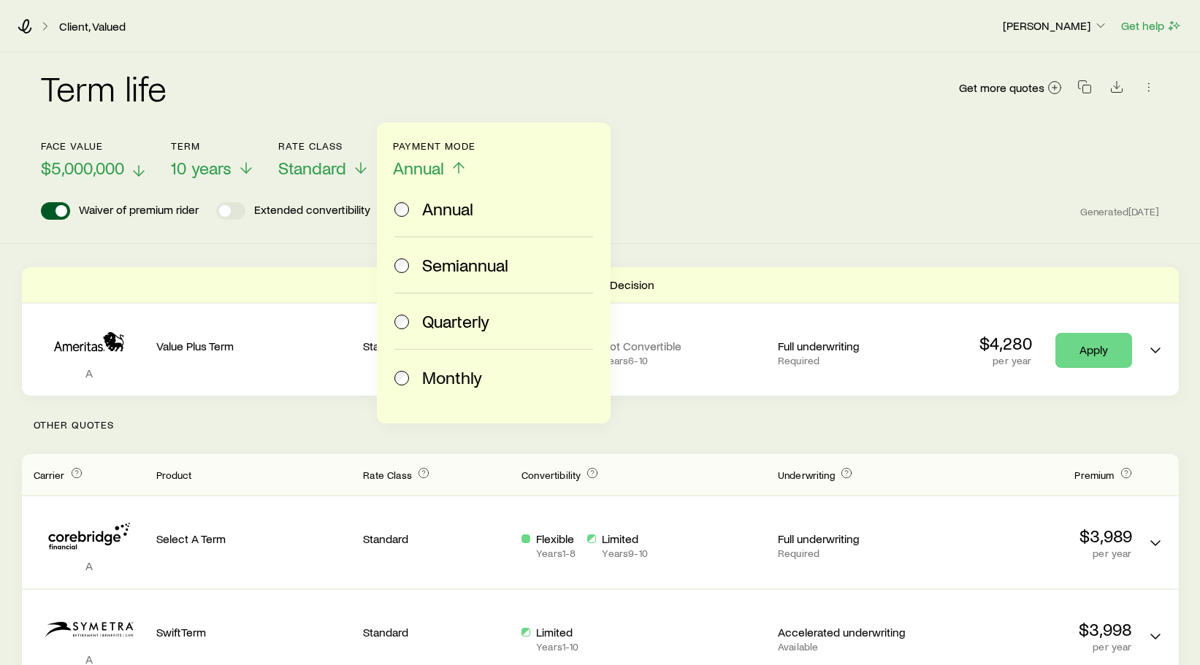
click at [660, 194] on header "Face value $5,000,000 Term 10 years Rate Class Standard Payment Mode Annual Ann…" at bounding box center [600, 180] width 1118 height 80
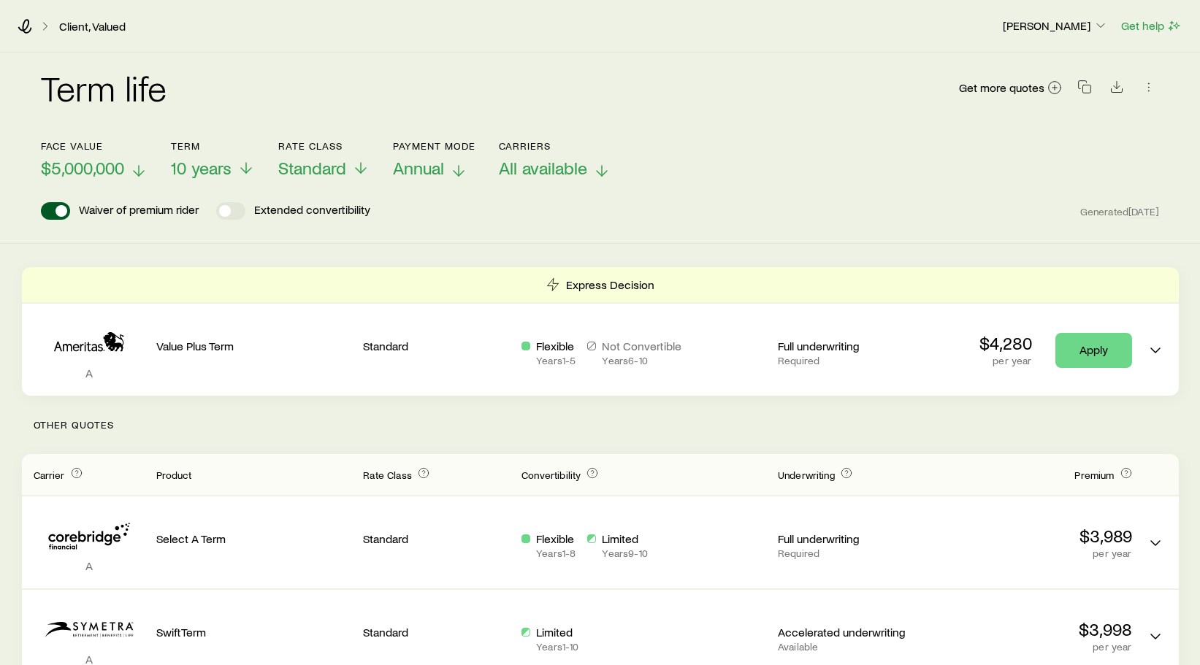
click at [571, 161] on span "All available" at bounding box center [543, 168] width 88 height 20
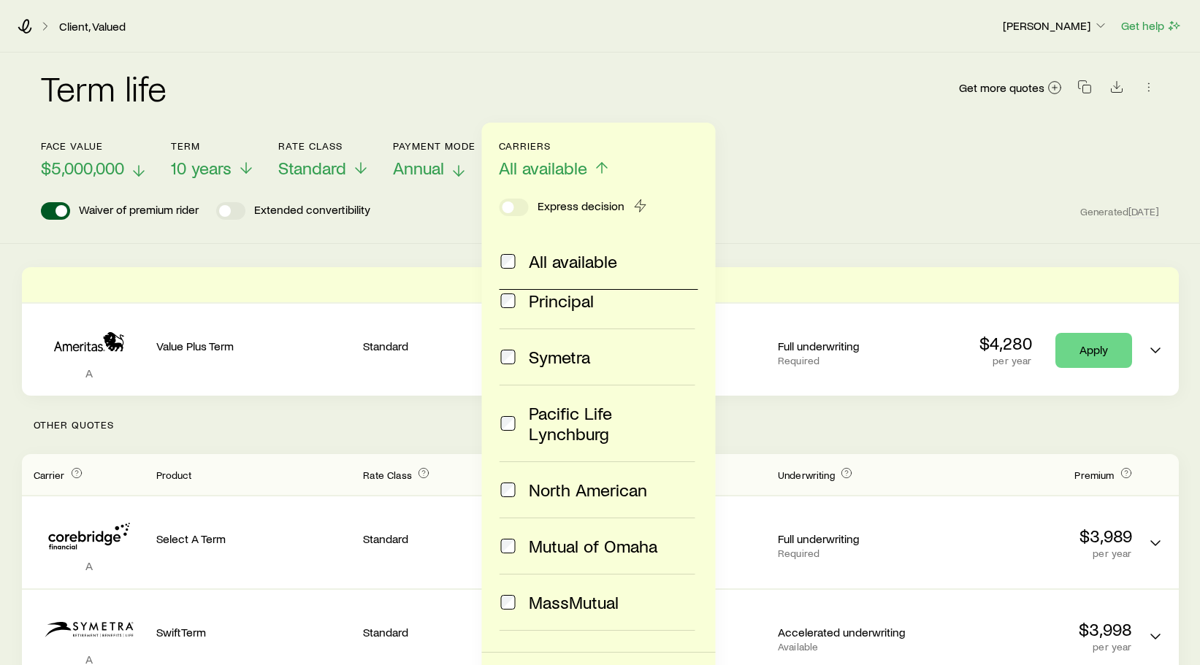
scroll to position [442, 0]
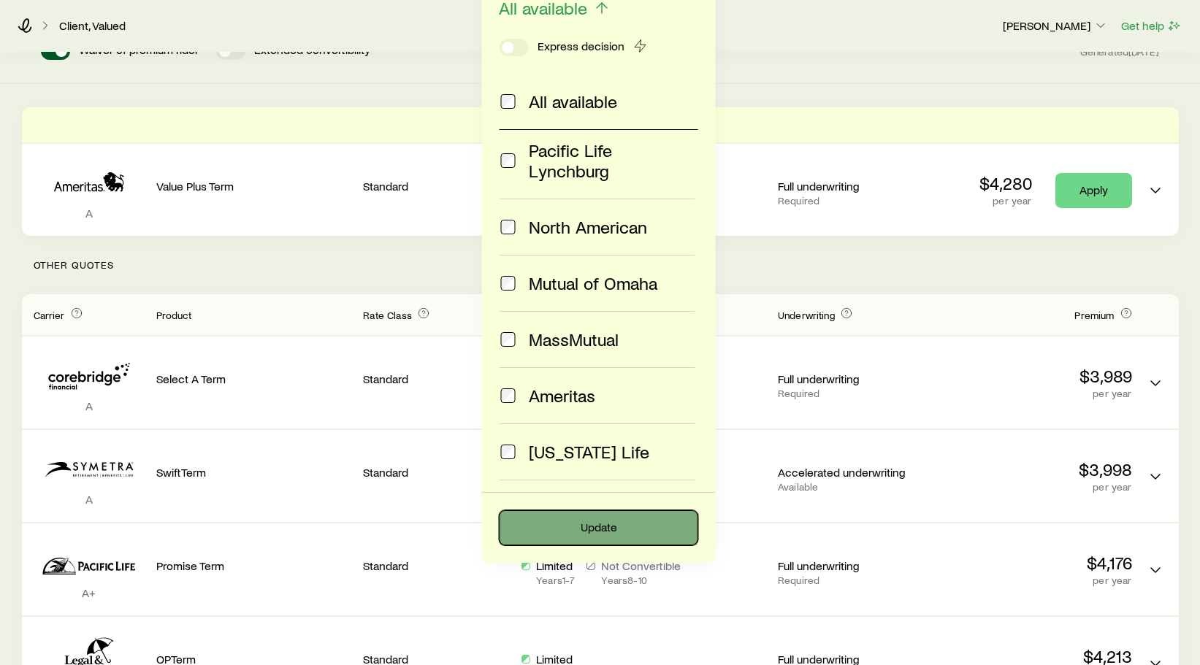
click at [599, 533] on button "Update" at bounding box center [599, 527] width 199 height 35
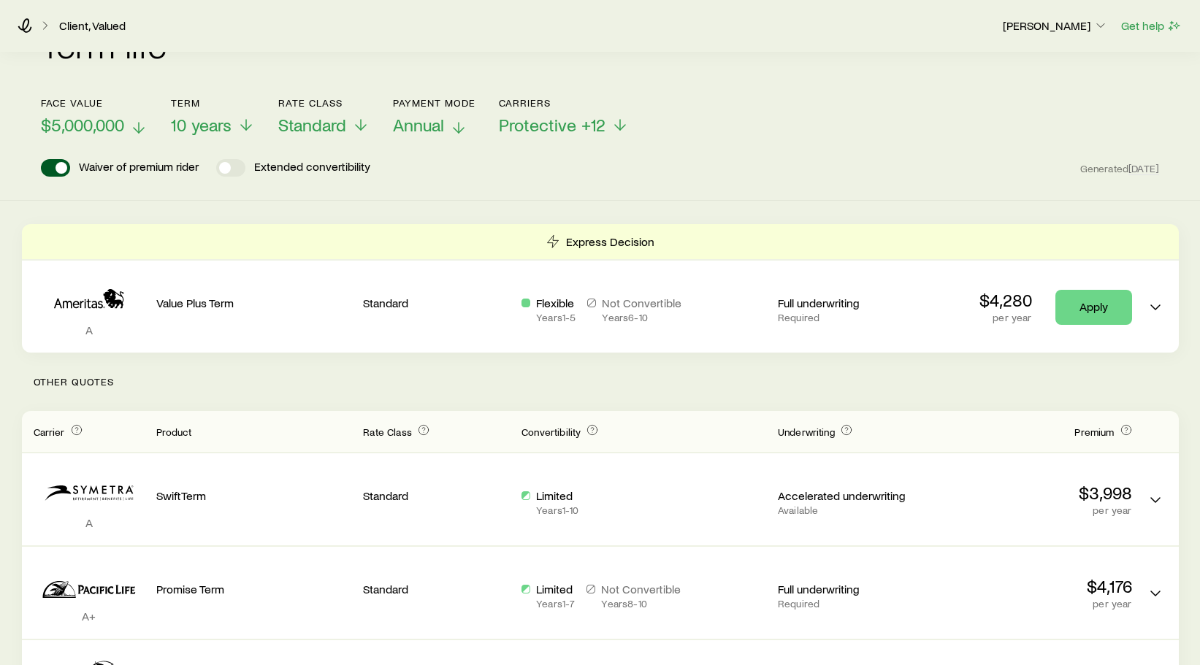
scroll to position [40, 0]
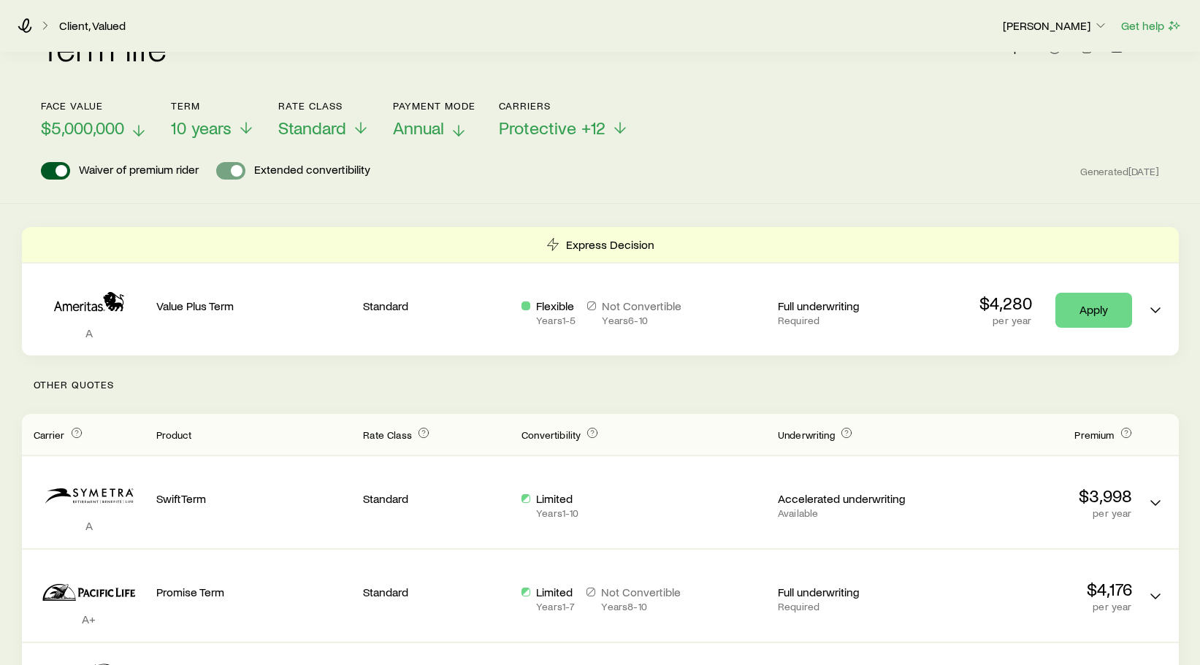
click at [238, 167] on span at bounding box center [237, 171] width 12 height 12
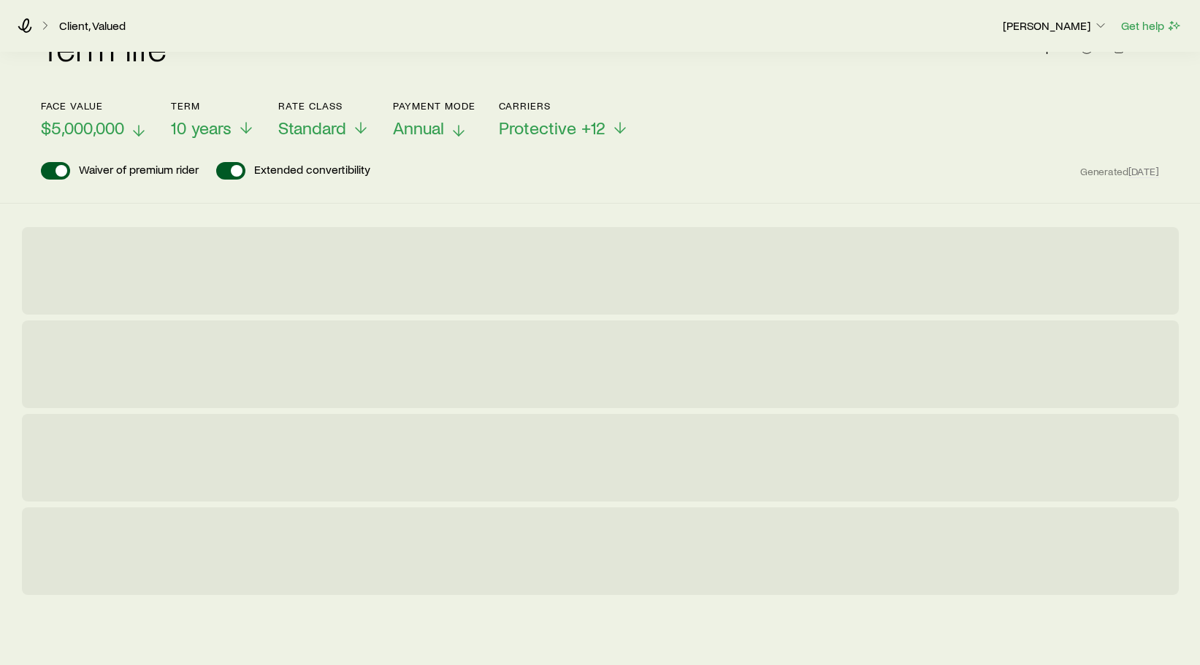
click at [238, 167] on span at bounding box center [237, 171] width 12 height 12
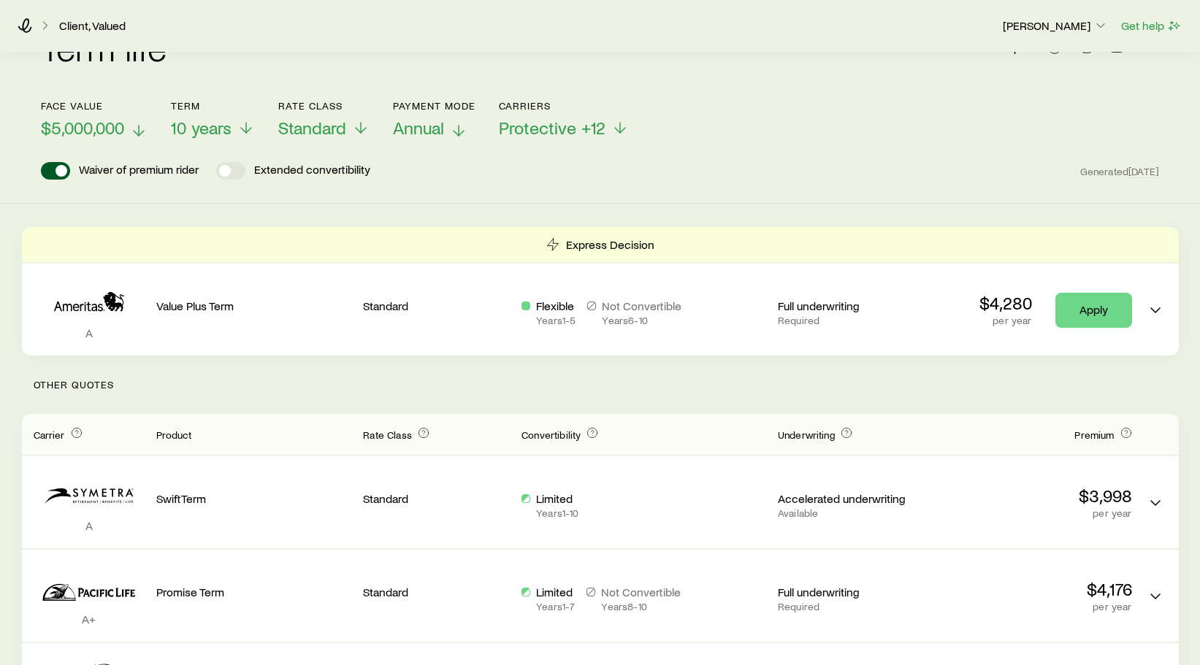
click at [238, 167] on span at bounding box center [230, 171] width 29 height 18
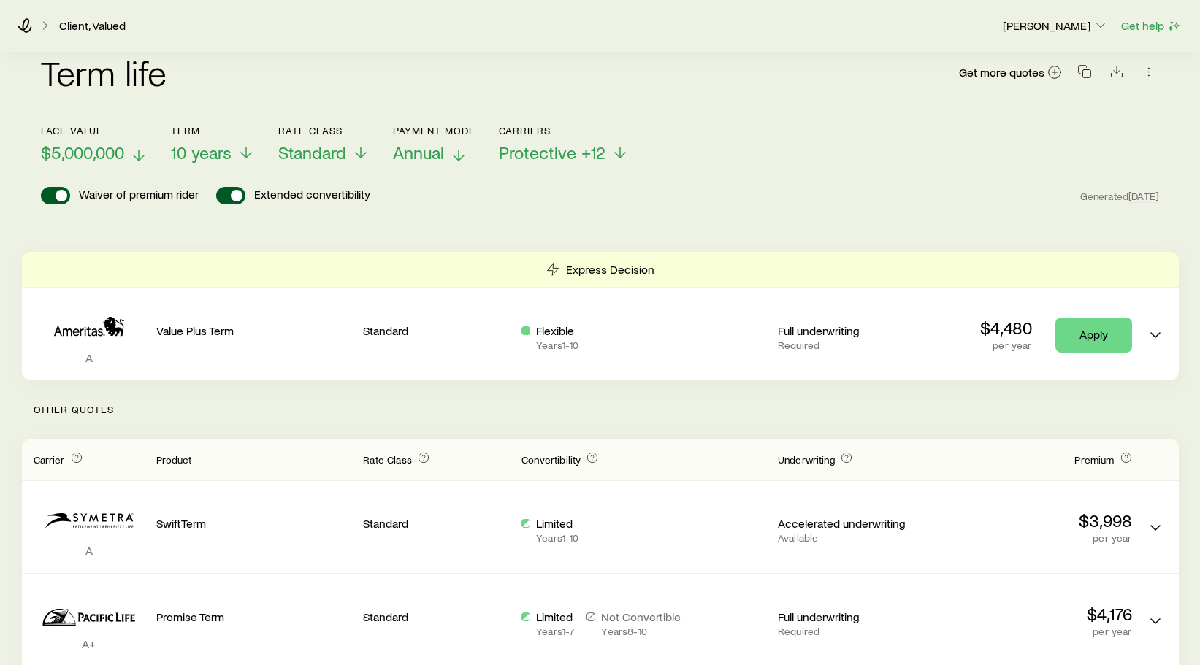
scroll to position [0, 0]
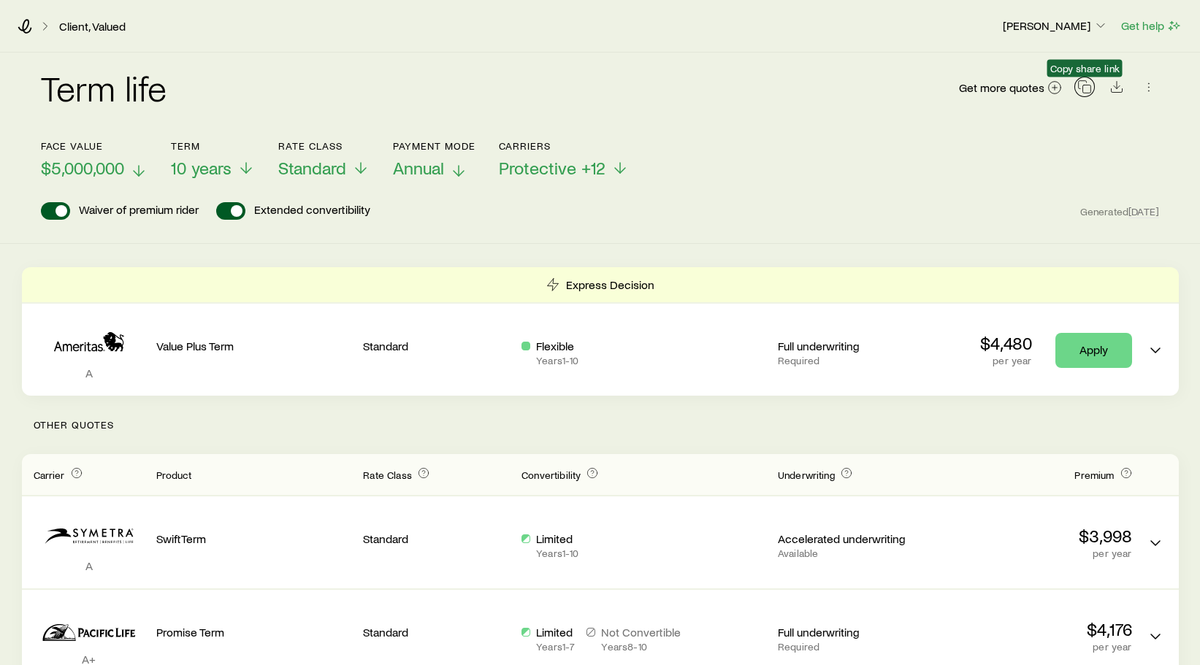
click at [775, 91] on icon "button" at bounding box center [1084, 87] width 15 height 15
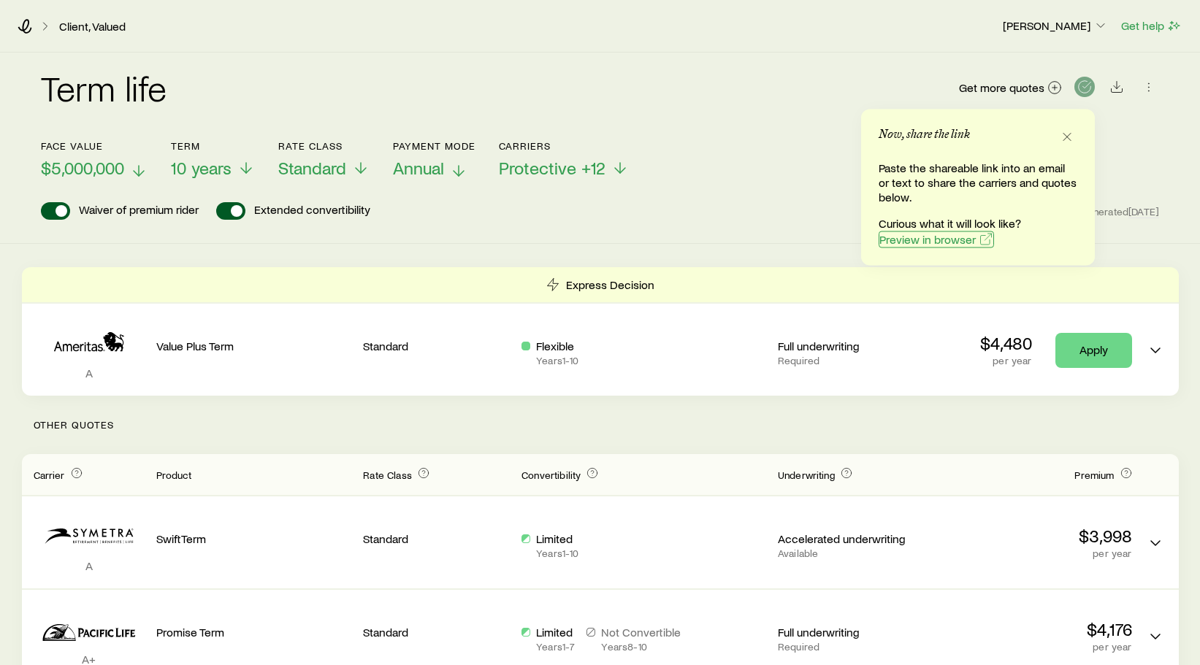
click at [775, 244] on span "Preview in browser" at bounding box center [927, 240] width 96 height 12
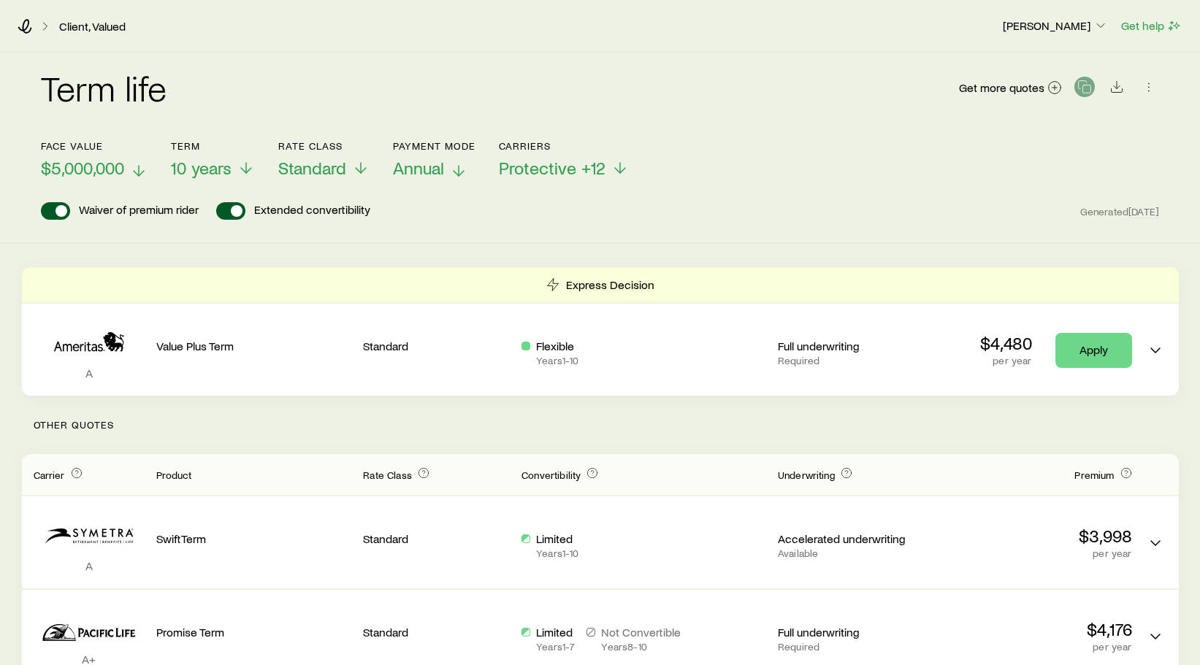
click at [73, 168] on span "$5,000,000" at bounding box center [82, 168] width 83 height 20
click at [775, 88] on circle at bounding box center [1055, 88] width 12 height 12
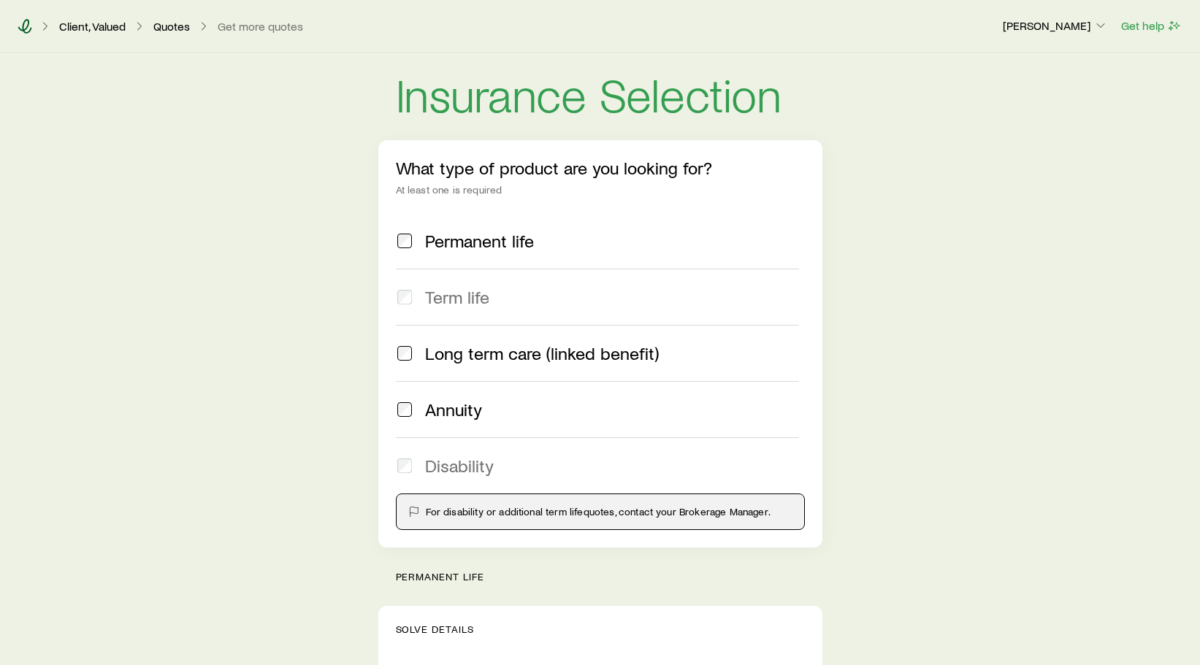
click at [23, 26] on icon at bounding box center [25, 26] width 14 height 15
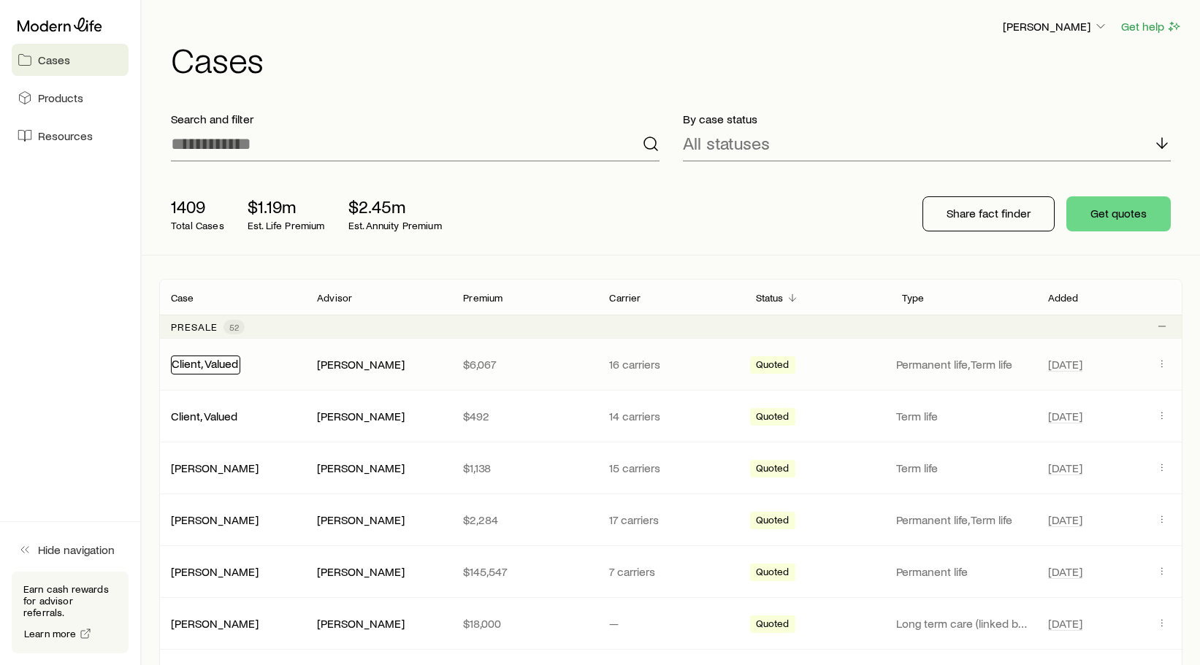
click at [207, 361] on link "Client, Valued" at bounding box center [205, 363] width 66 height 14
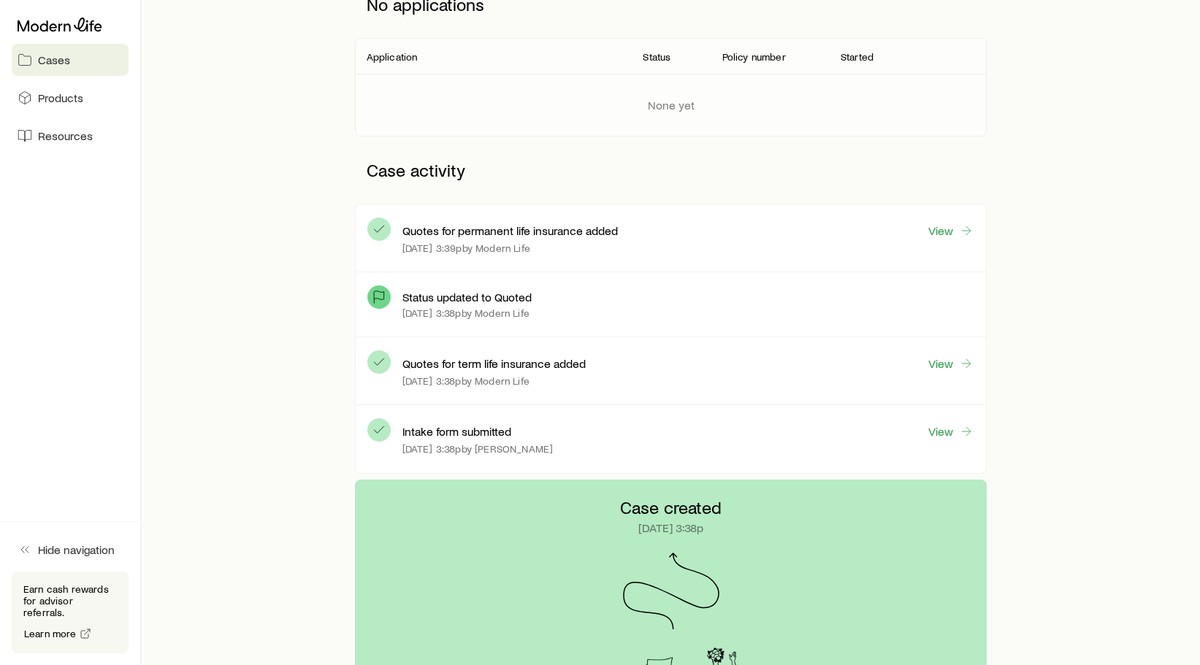
scroll to position [237, 0]
click at [935, 429] on link "View" at bounding box center [950, 432] width 47 height 17
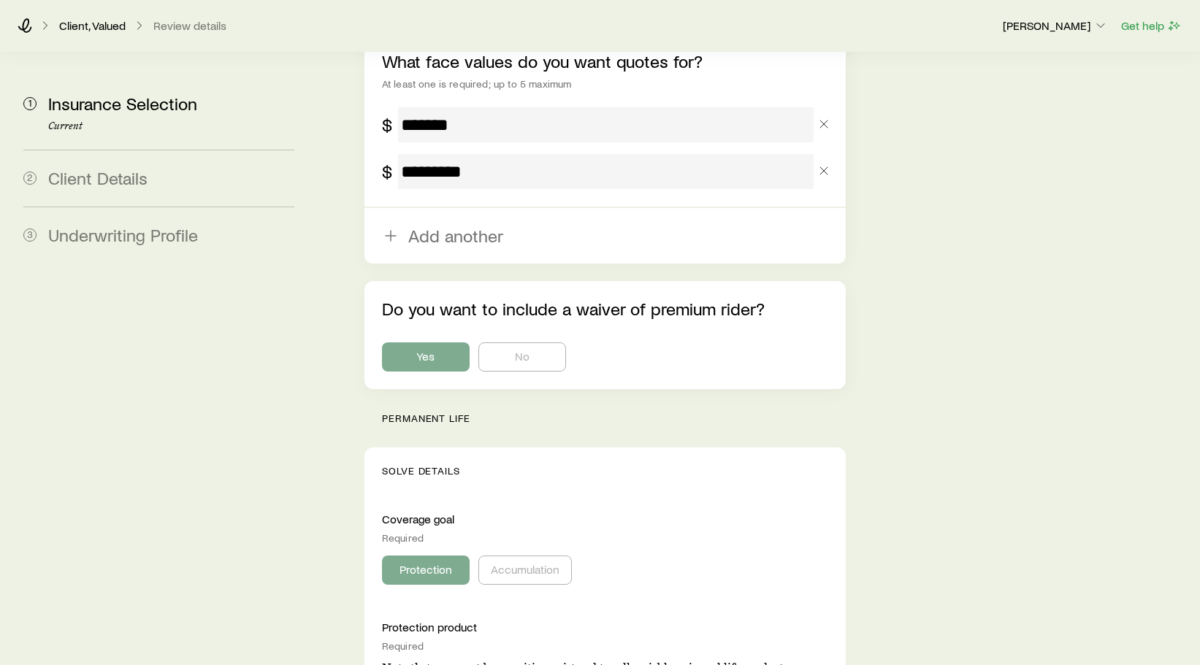
scroll to position [1055, 0]
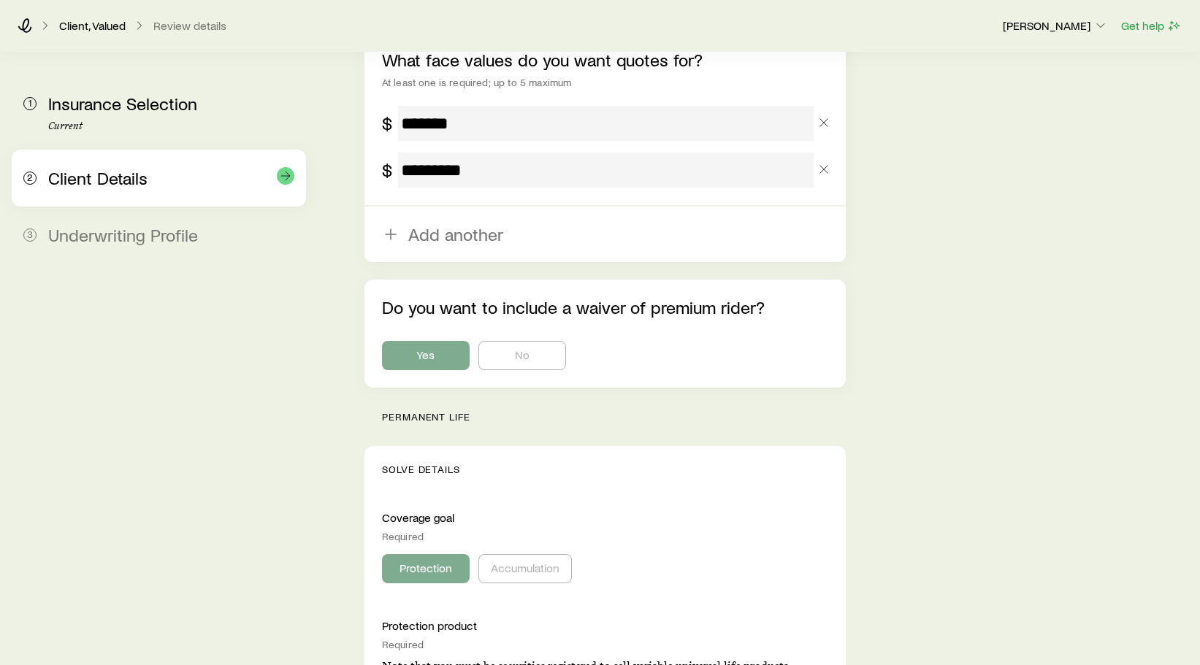
click at [196, 188] on div "Client Details" at bounding box center [171, 178] width 246 height 21
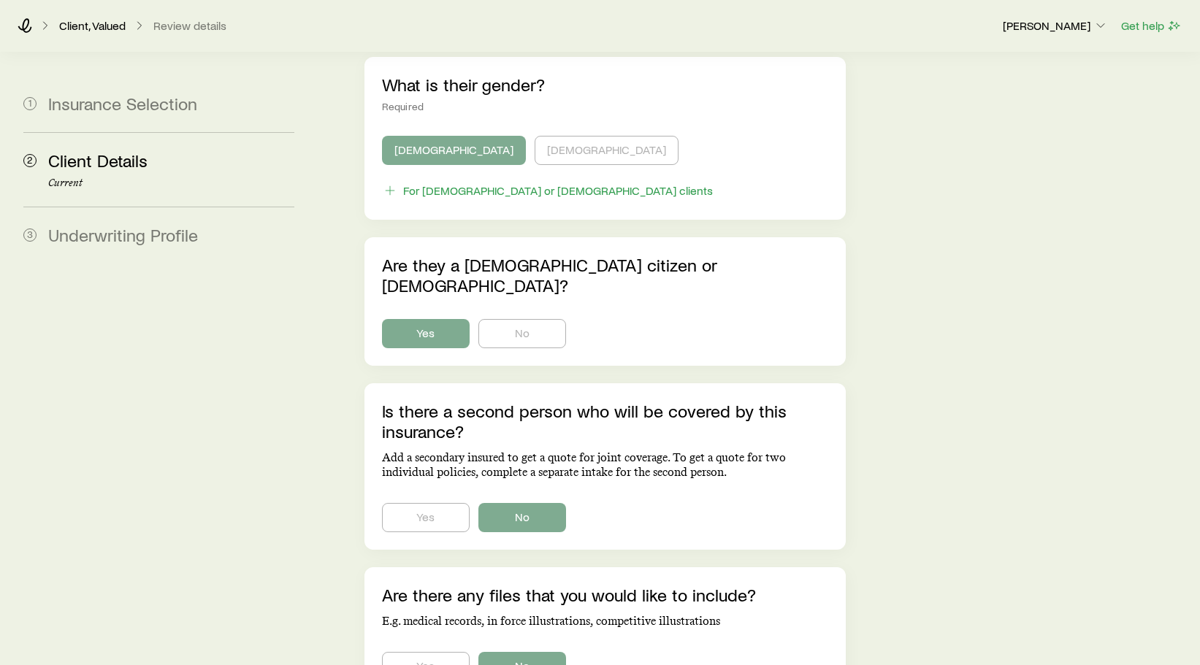
scroll to position [887, 0]
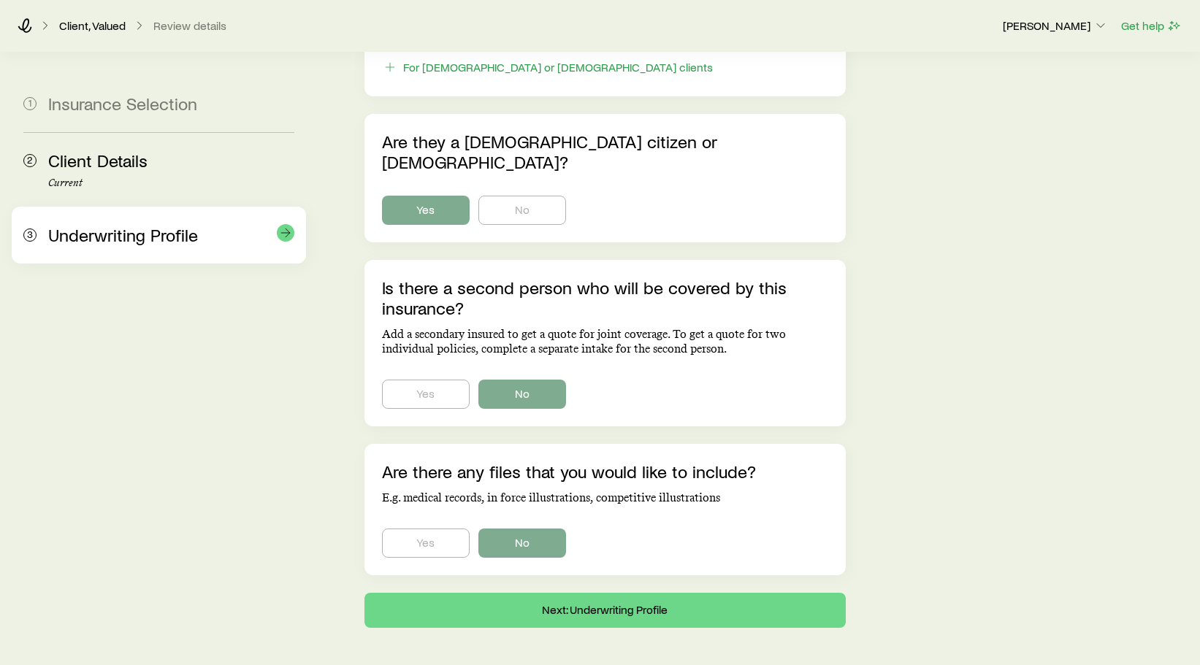
click at [167, 237] on span "Underwriting Profile" at bounding box center [123, 234] width 150 height 21
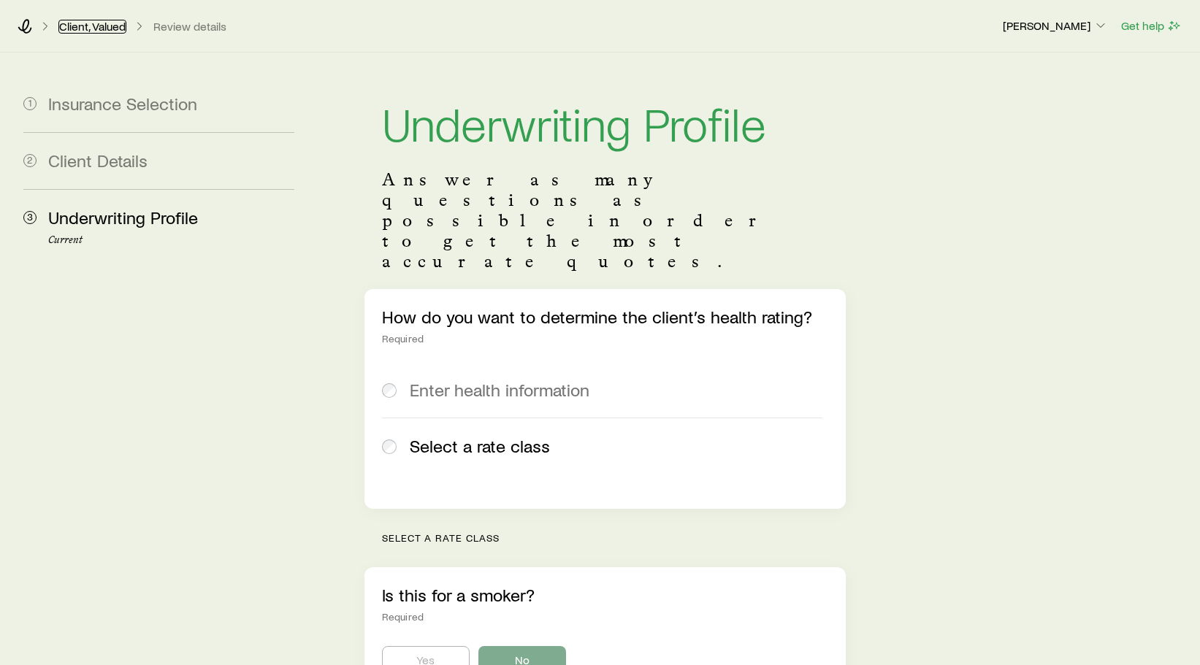
click at [119, 33] on link "Client, Valued" at bounding box center [92, 27] width 68 height 14
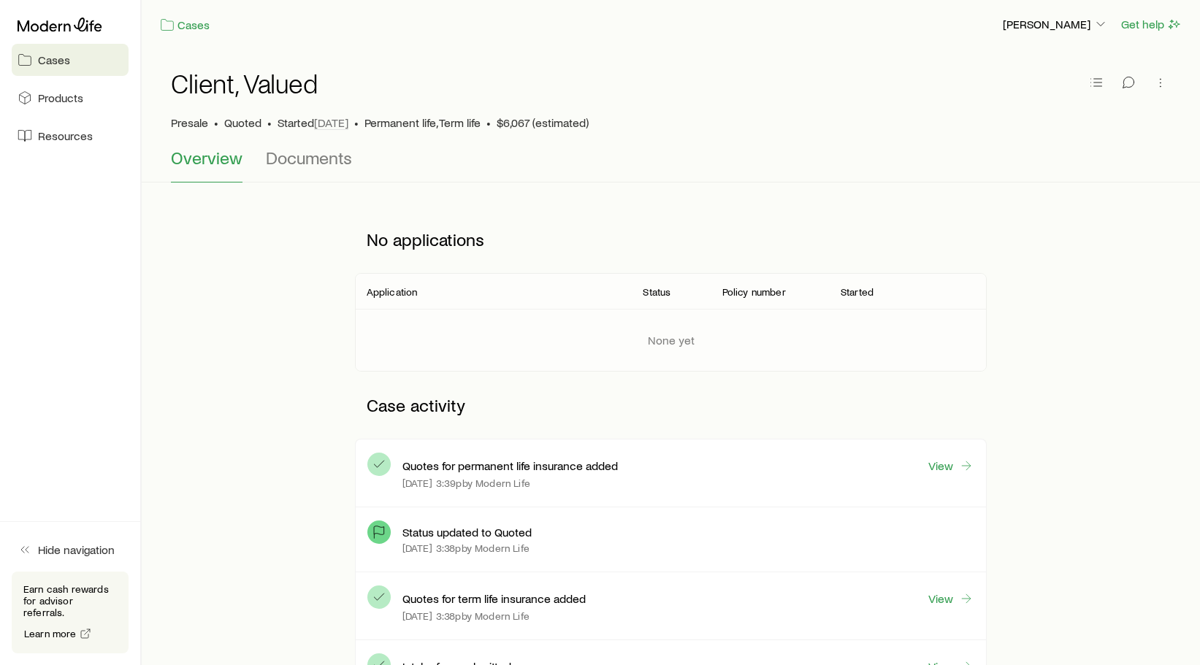
scroll to position [1, 0]
click at [1133, 82] on icon "button" at bounding box center [1128, 83] width 15 height 15
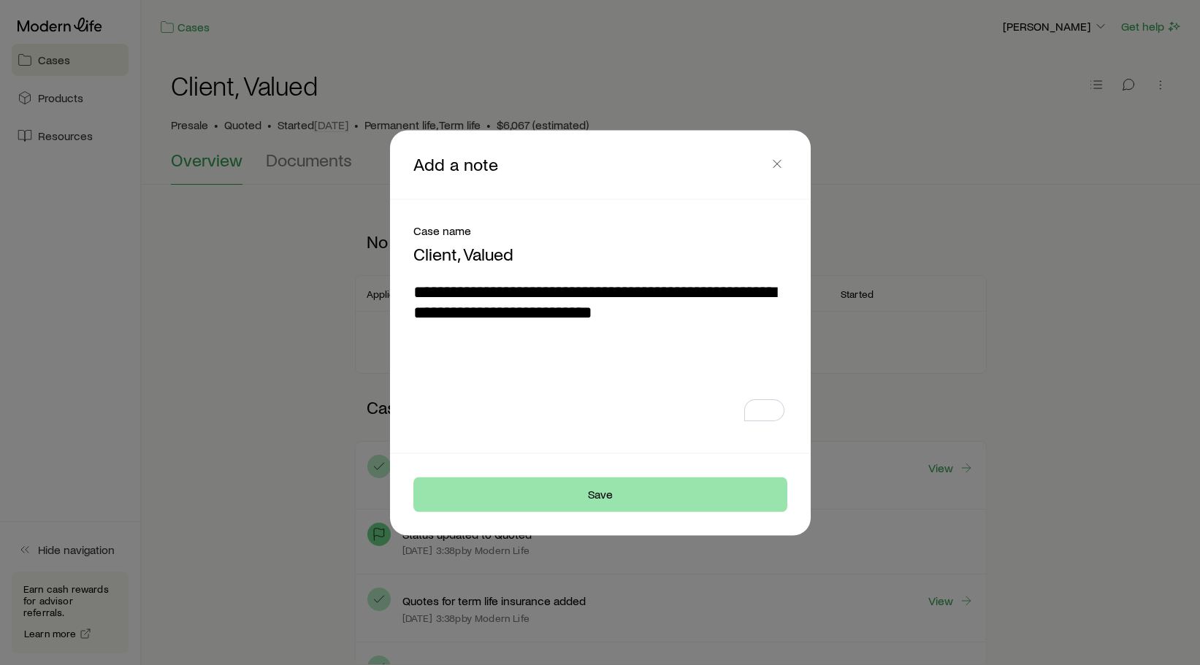
type textarea "**********"
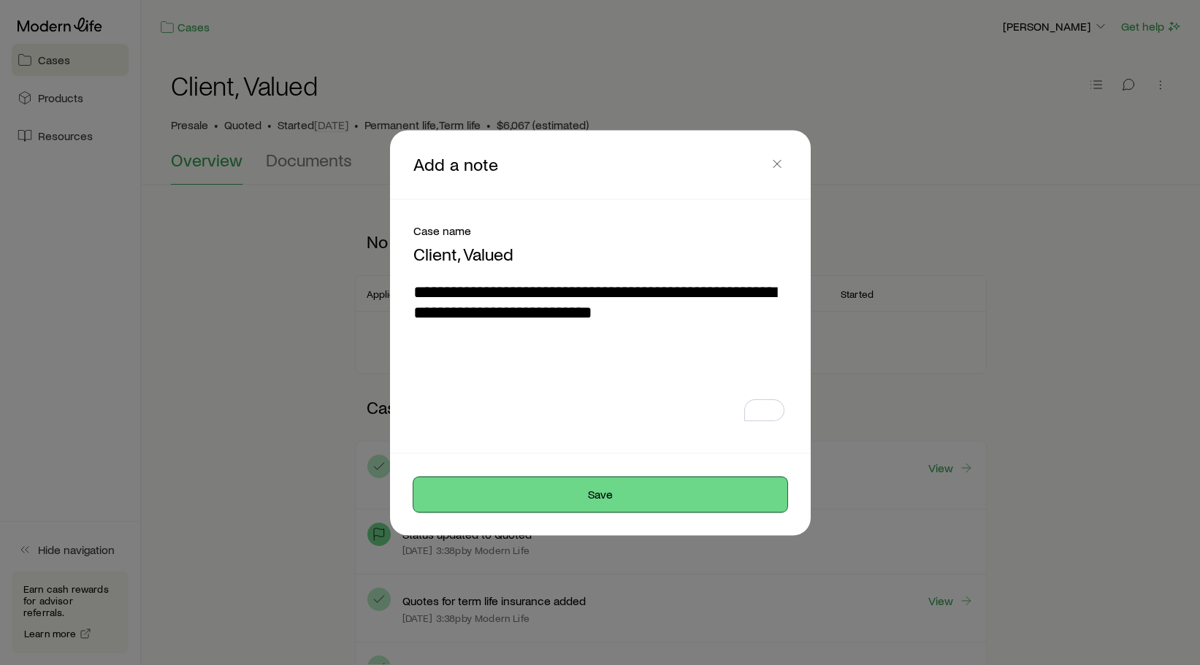
click at [567, 482] on button "Save" at bounding box center [600, 494] width 374 height 35
click at [569, 487] on button "Save" at bounding box center [600, 494] width 374 height 35
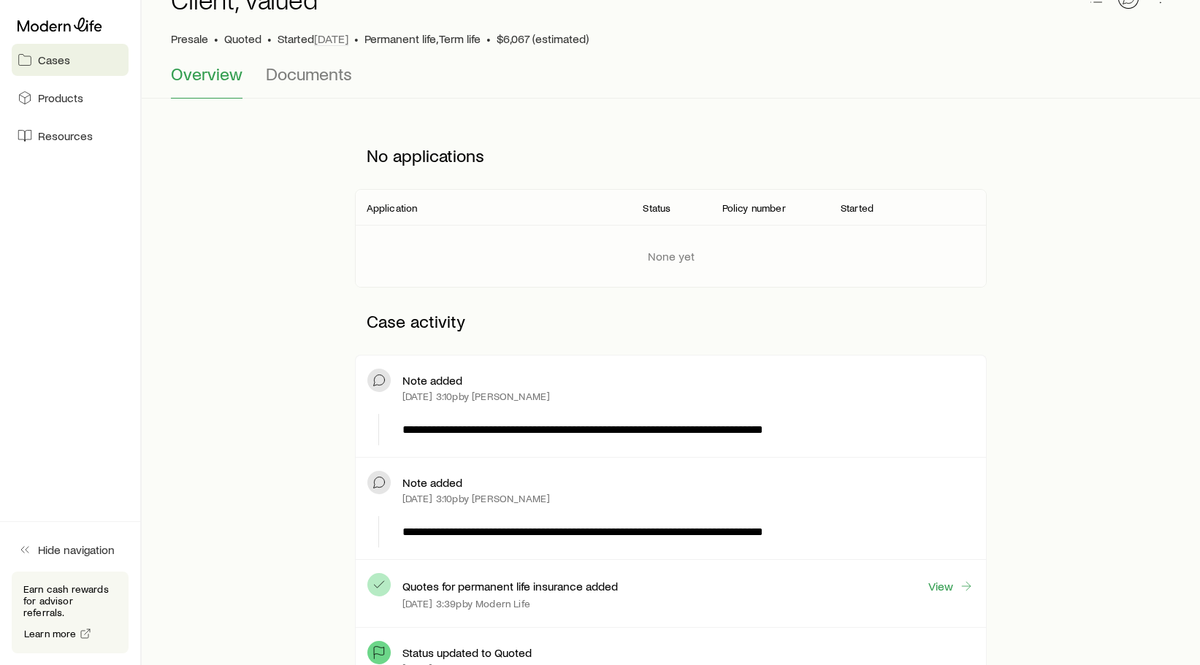
scroll to position [83, 0]
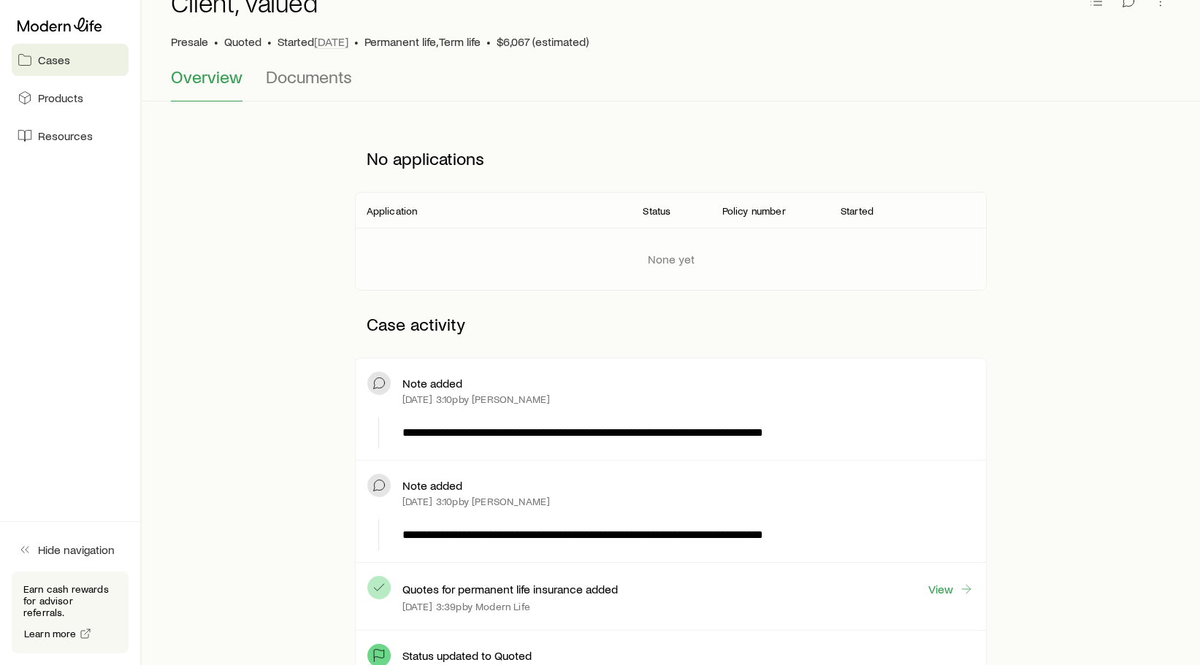
click at [305, 59] on div "Client, Valued Presale • Quoted • Started [DATE] • Permanent life, Term life • …" at bounding box center [671, 18] width 1000 height 96
click at [306, 75] on span "Documents" at bounding box center [309, 76] width 86 height 20
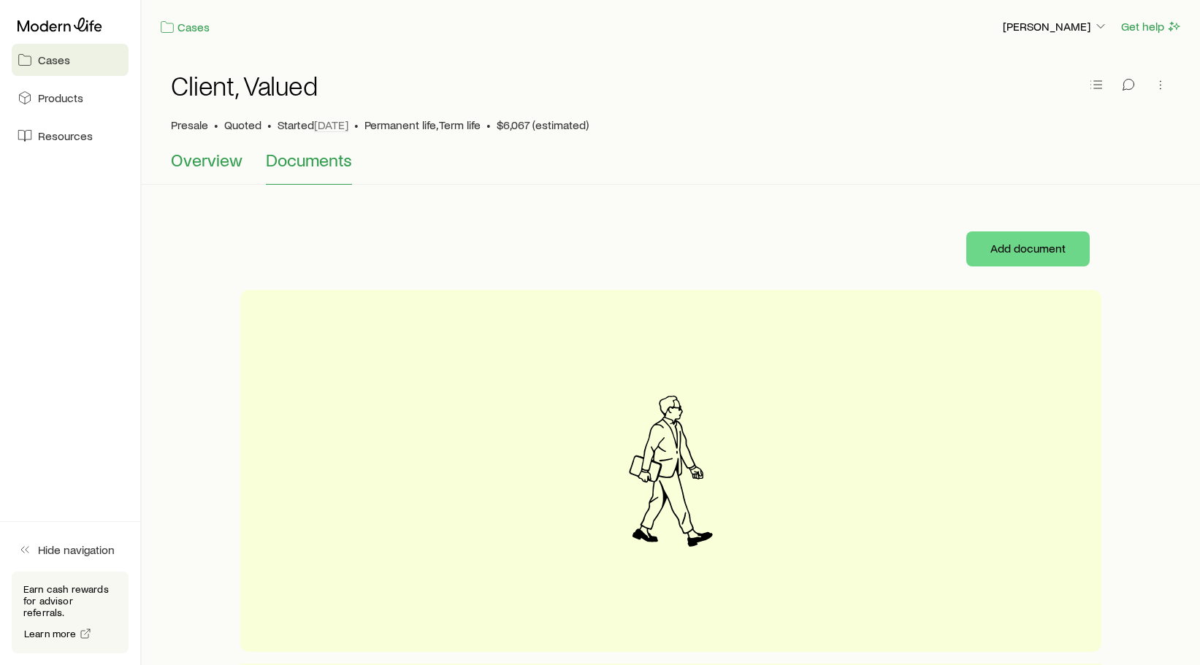
click at [207, 159] on span "Overview" at bounding box center [207, 160] width 72 height 20
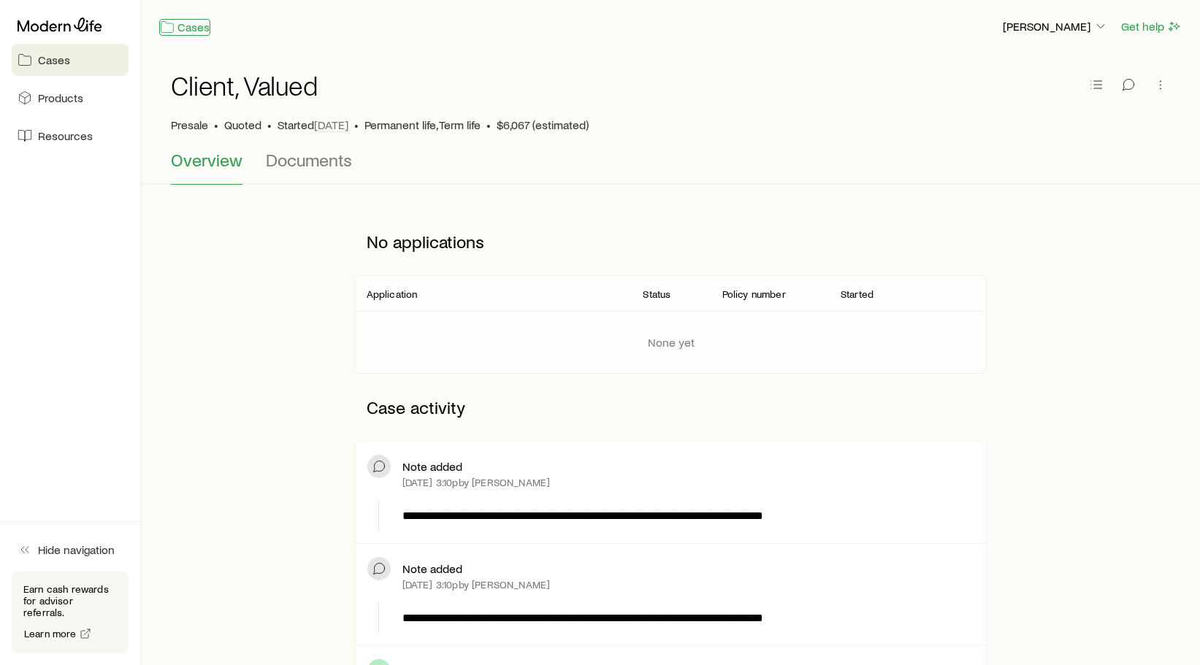
click at [175, 28] on link "Cases" at bounding box center [184, 27] width 51 height 17
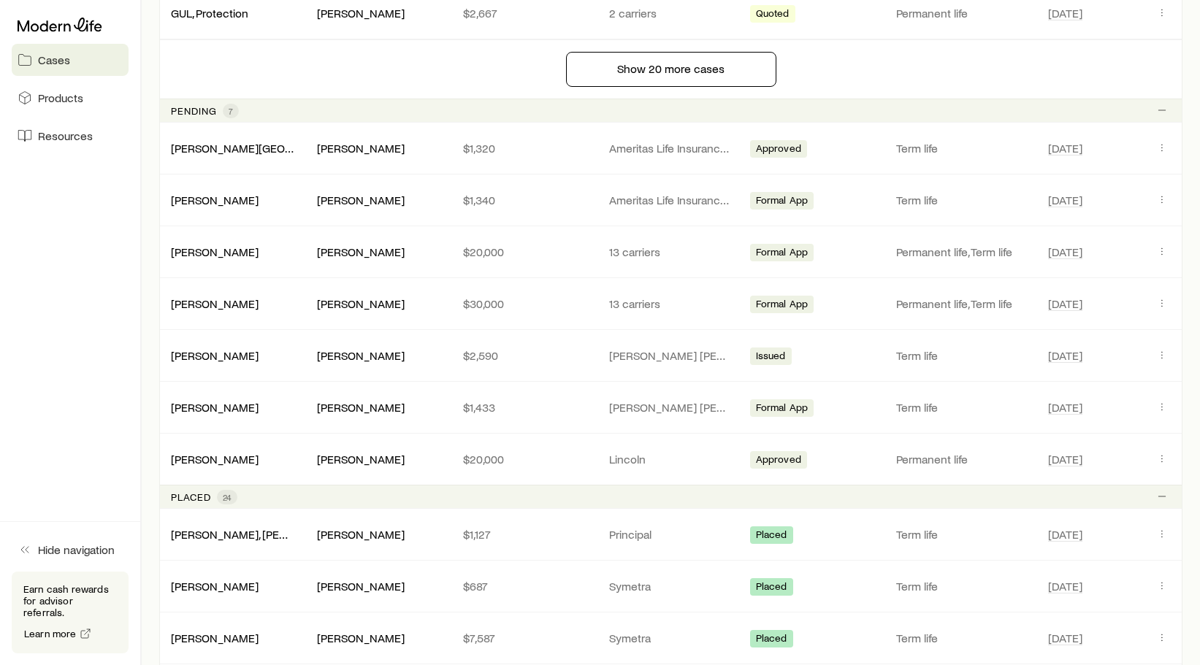
scroll to position [1338, 0]
click at [191, 408] on link "[PERSON_NAME]" at bounding box center [216, 405] width 88 height 14
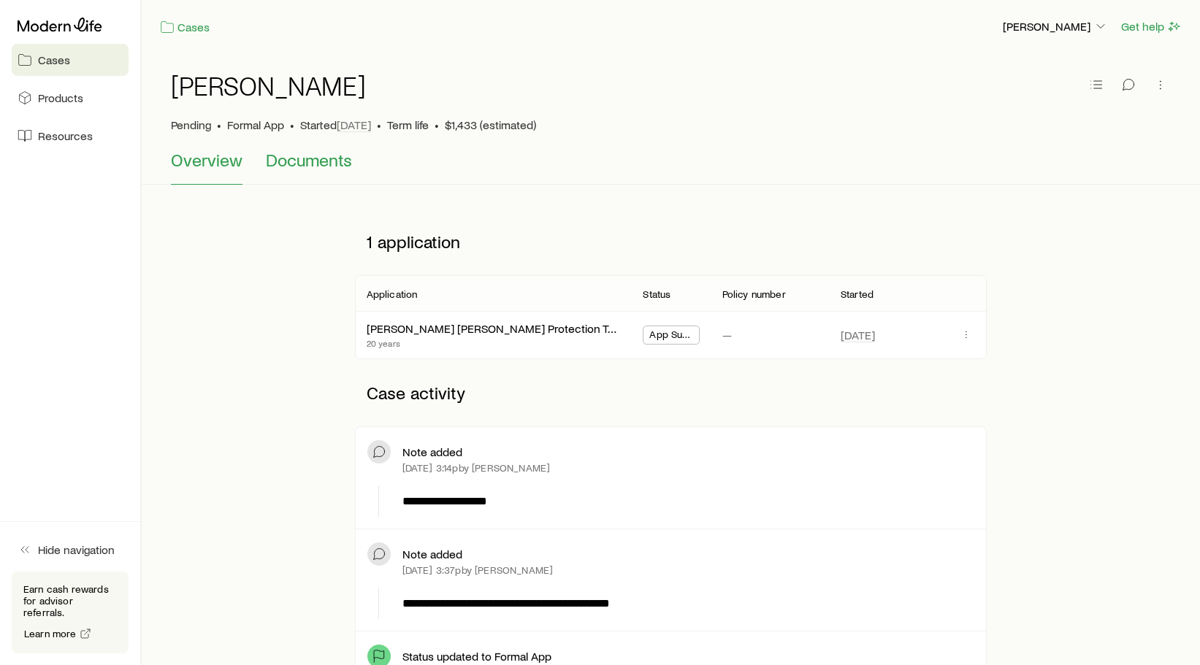
click at [327, 168] on span "Documents" at bounding box center [309, 160] width 86 height 20
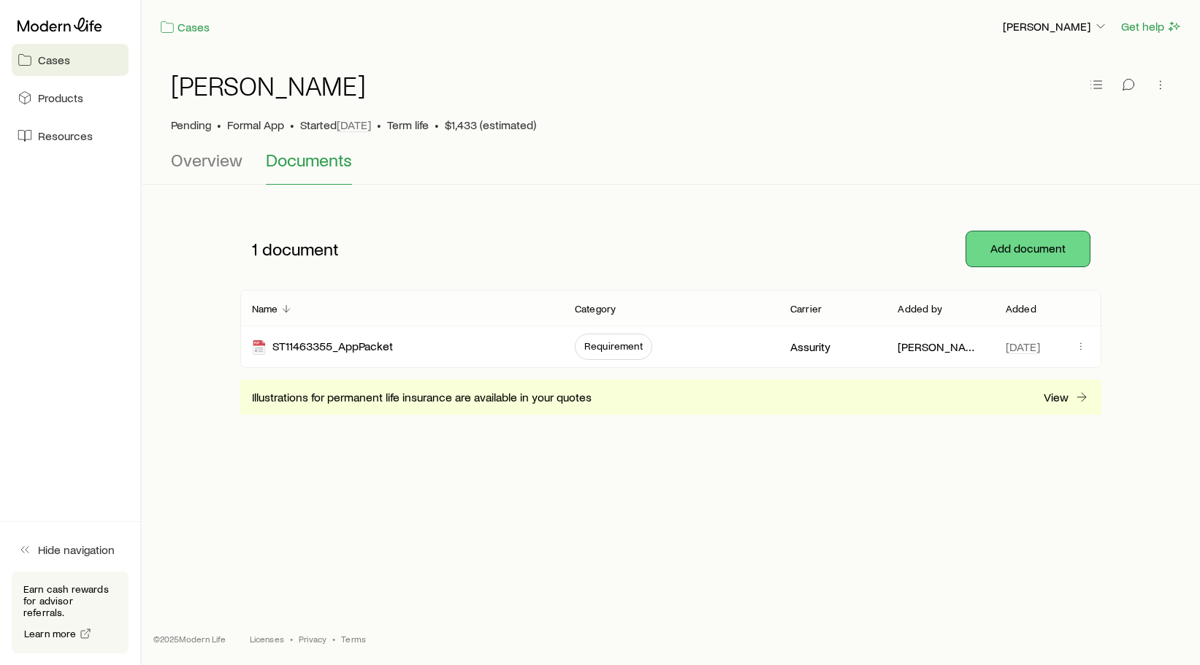
click at [1048, 259] on button "Add document" at bounding box center [1027, 249] width 123 height 35
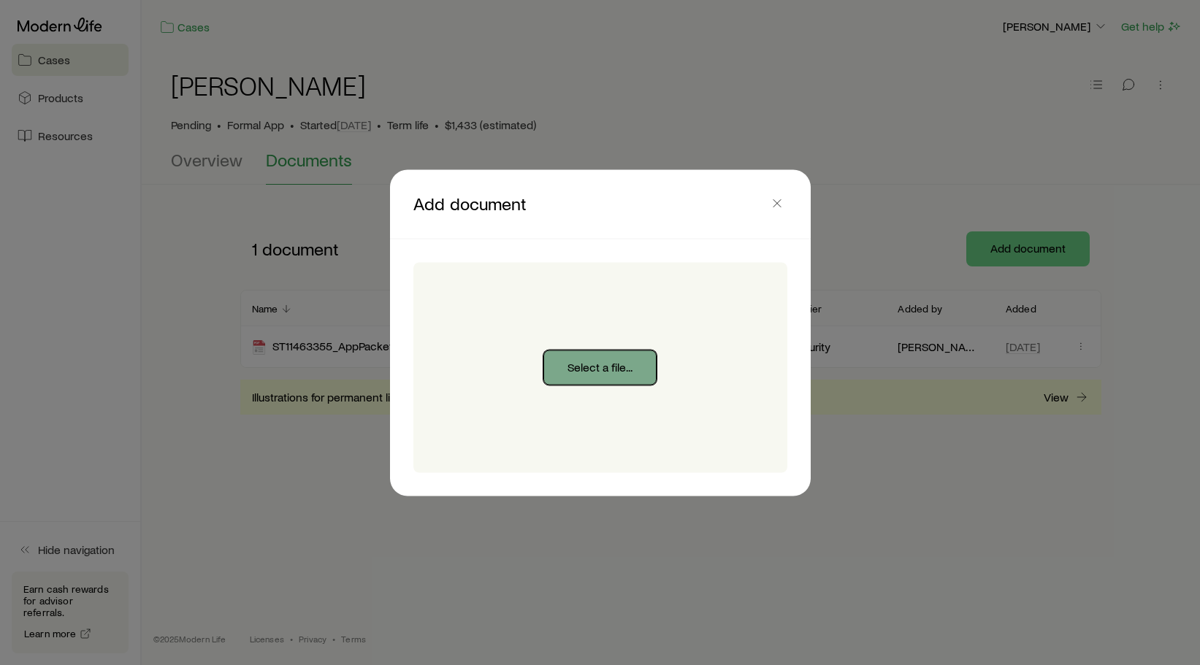
click at [640, 372] on button "Select a file..." at bounding box center [599, 367] width 113 height 35
click at [776, 203] on line "button" at bounding box center [776, 202] width 7 height 7
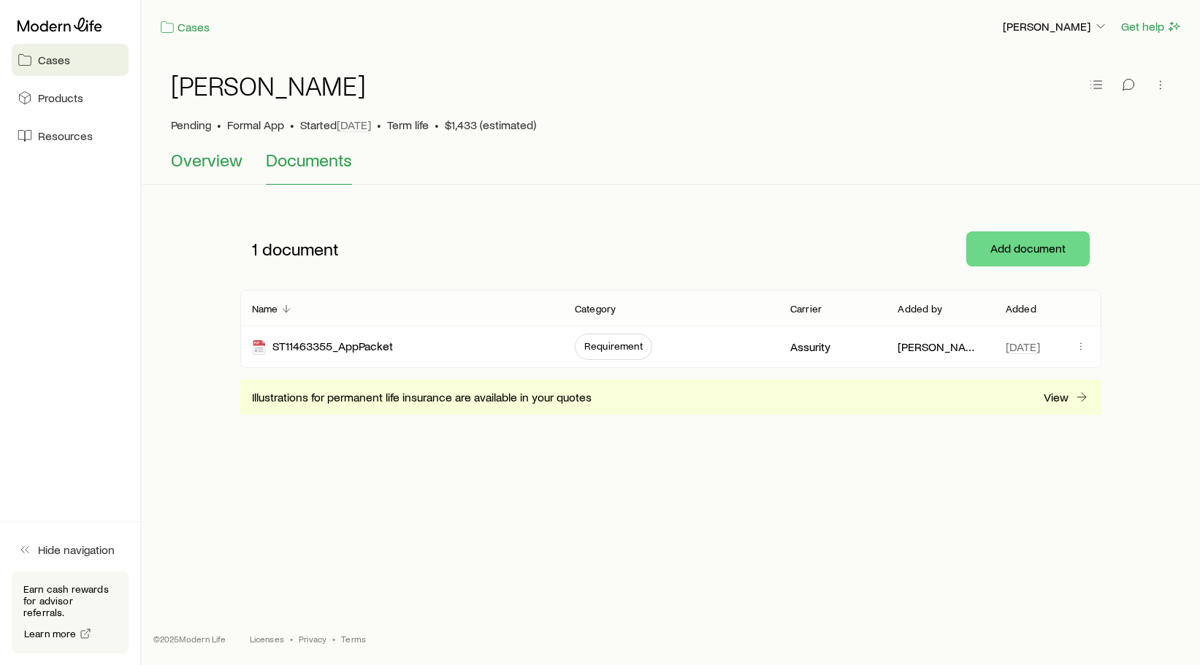
click at [213, 166] on span "Overview" at bounding box center [207, 160] width 72 height 20
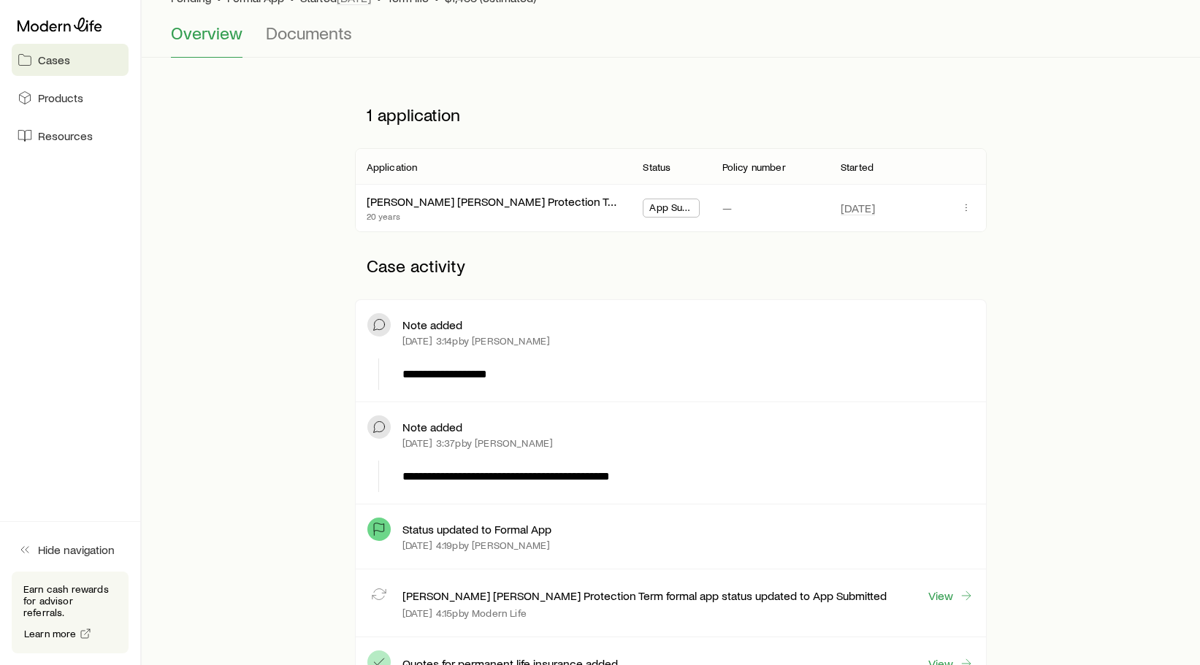
scroll to position [172, 0]
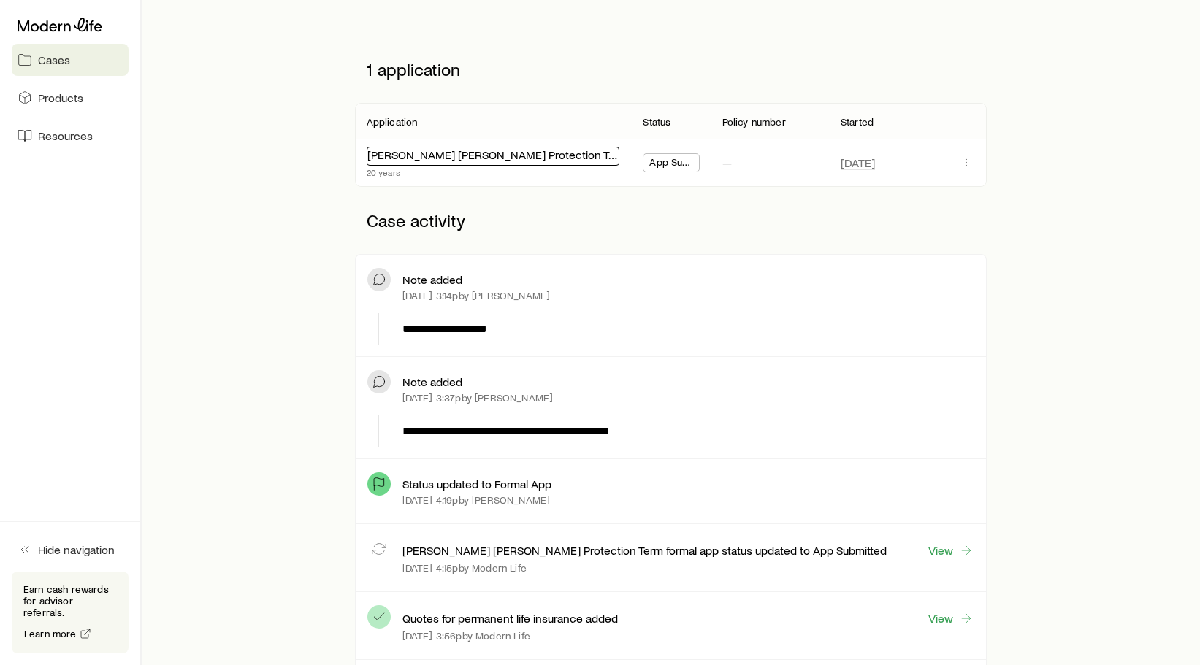
click at [455, 158] on link "[PERSON_NAME] [PERSON_NAME] Protection Term" at bounding box center [497, 155] width 261 height 14
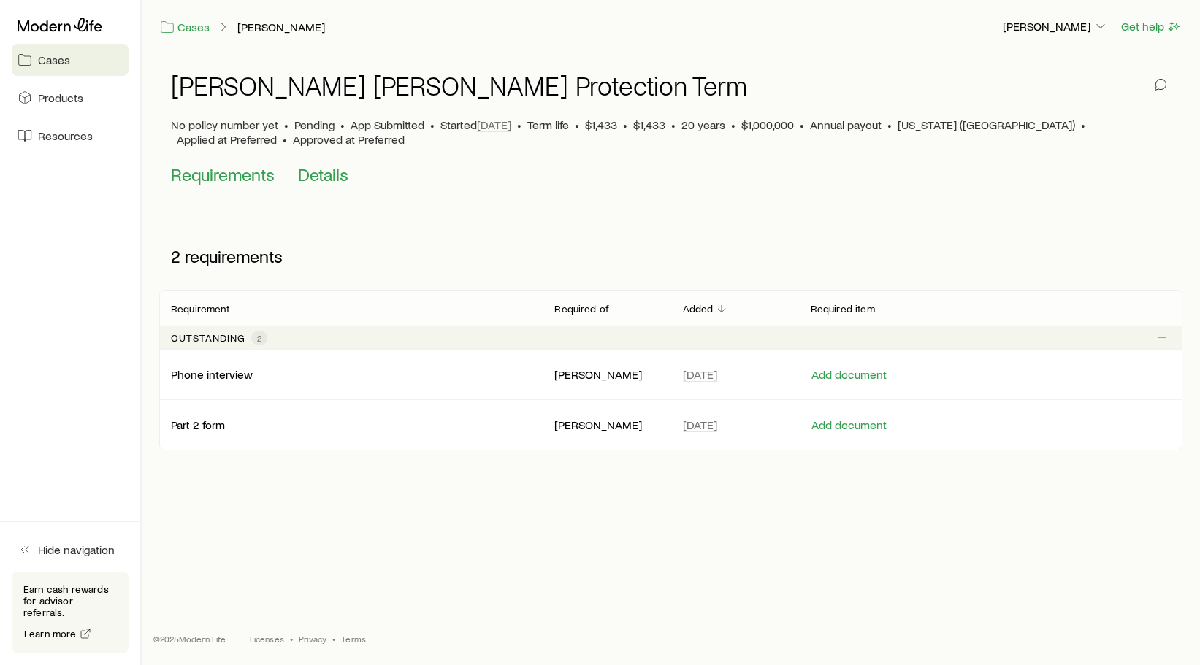
click at [340, 179] on span "Details" at bounding box center [323, 174] width 50 height 20
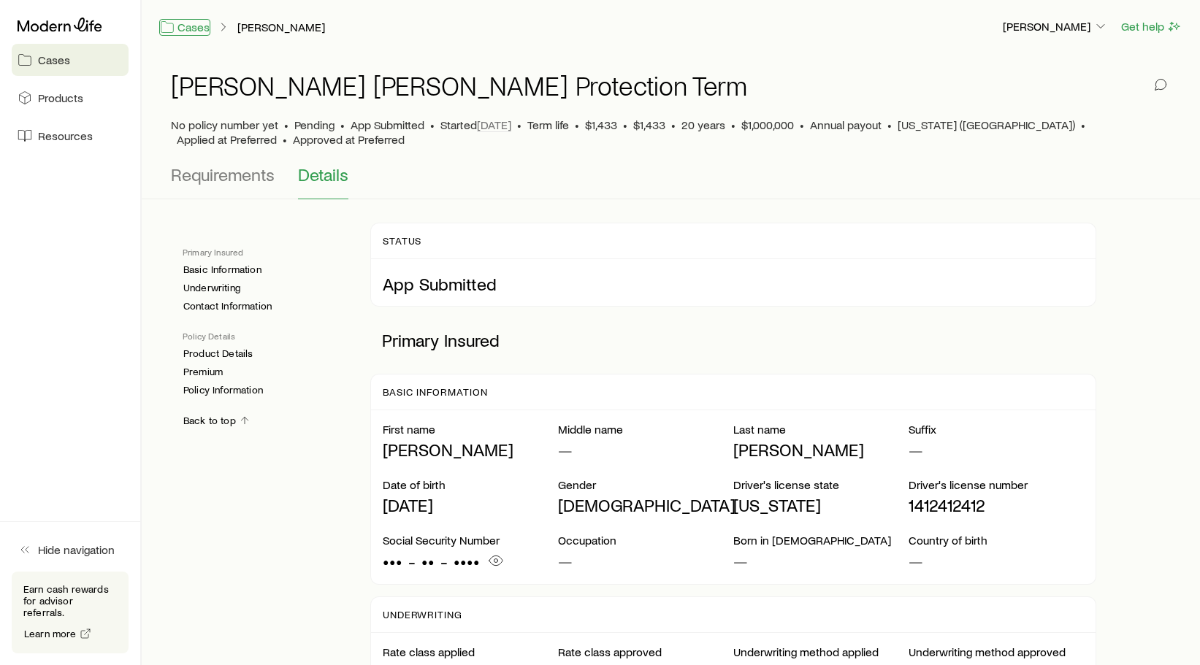
click at [175, 25] on link "Cases" at bounding box center [184, 27] width 51 height 17
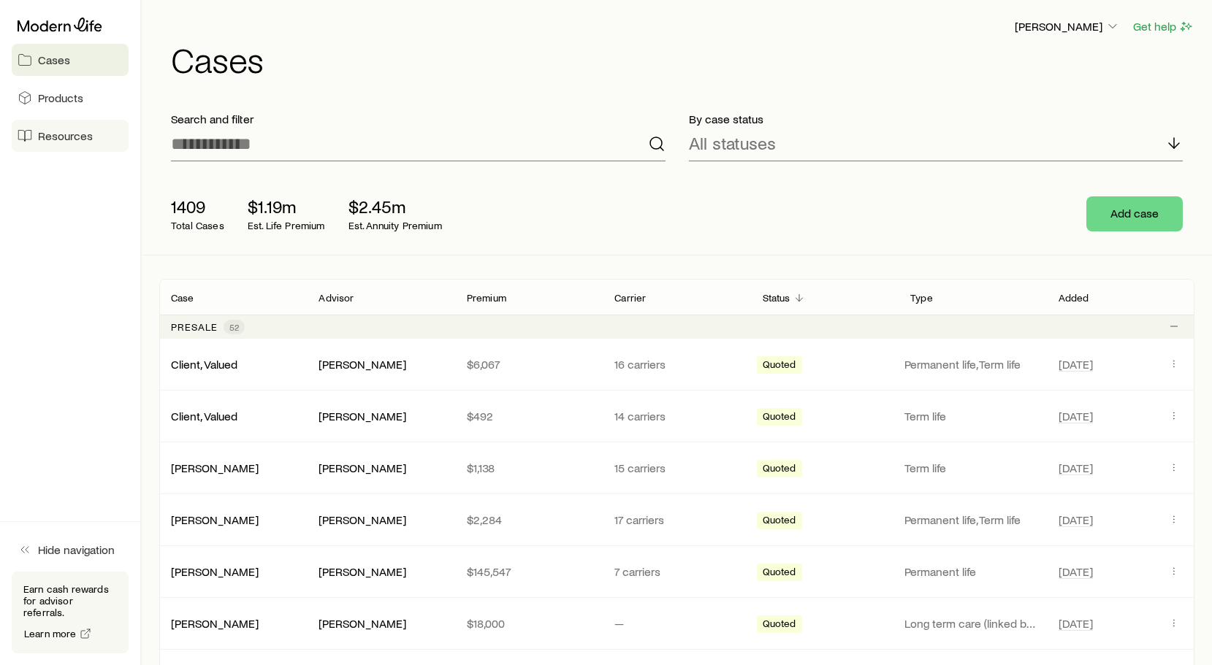
click at [83, 140] on span "Resources" at bounding box center [65, 136] width 55 height 15
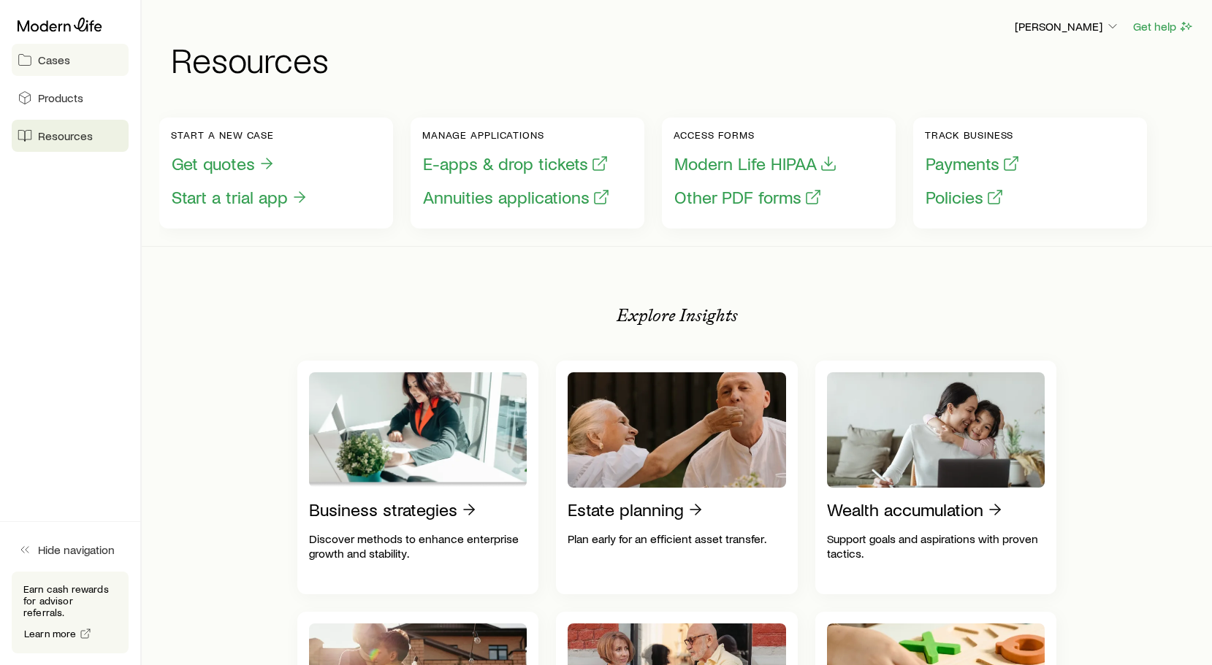
click at [52, 56] on span "Cases" at bounding box center [54, 60] width 32 height 15
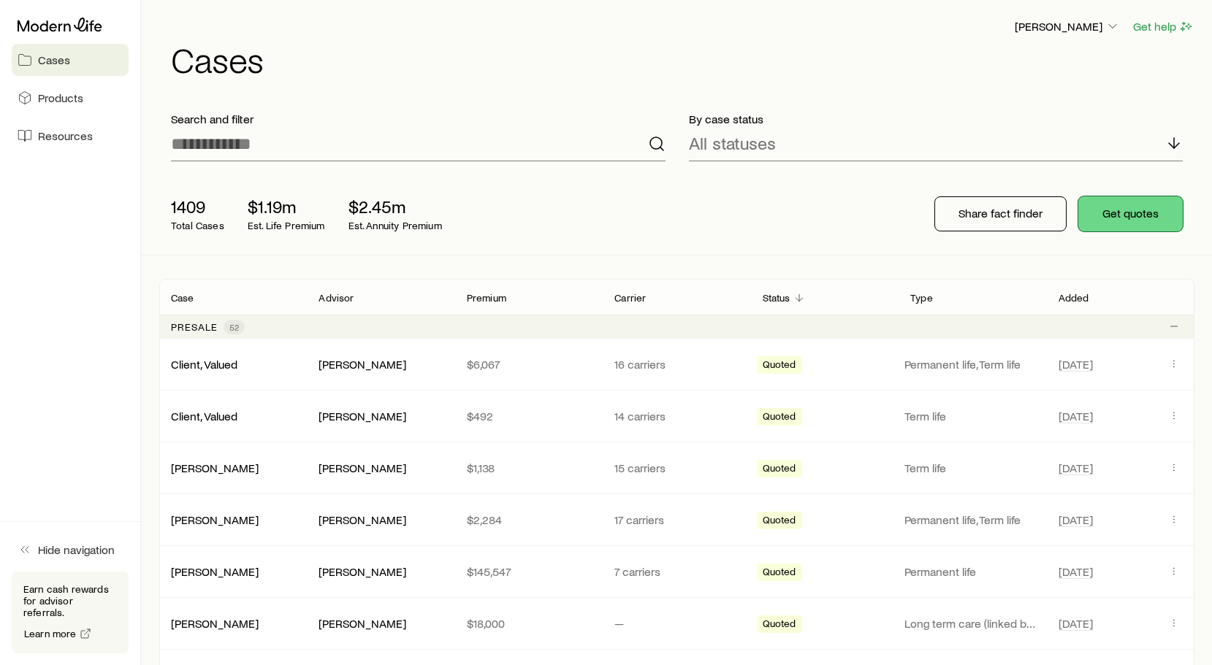
click at [1102, 205] on button "Get quotes" at bounding box center [1130, 213] width 104 height 35
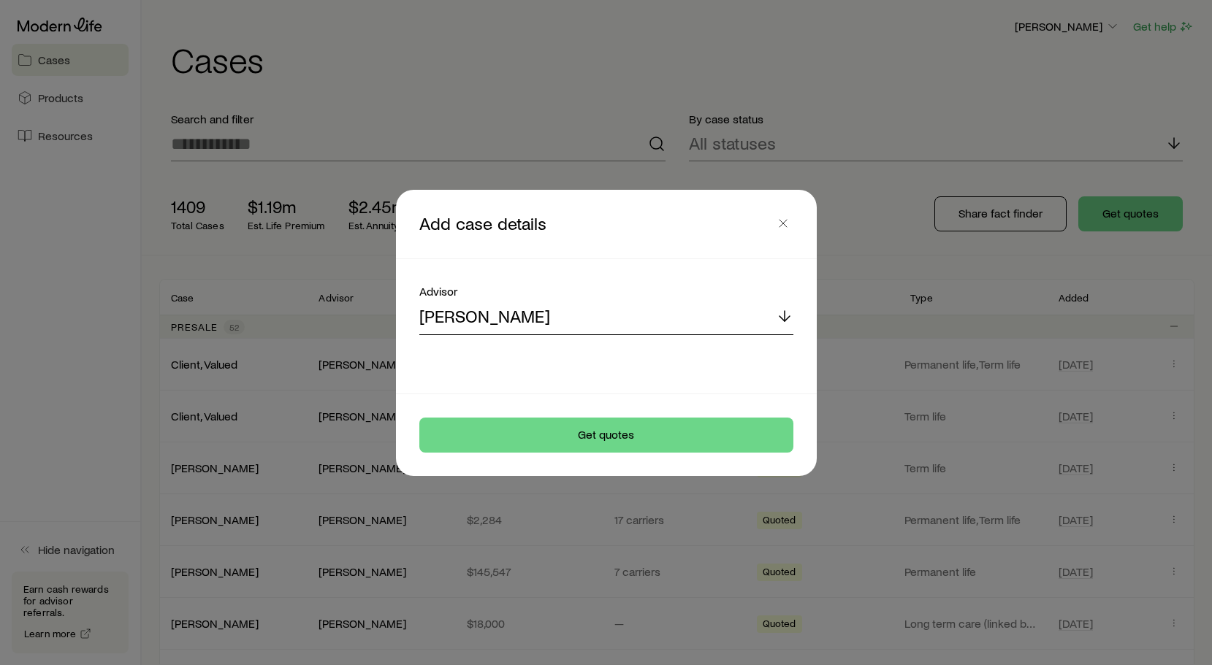
click at [696, 317] on div "[PERSON_NAME]" at bounding box center [606, 317] width 374 height 35
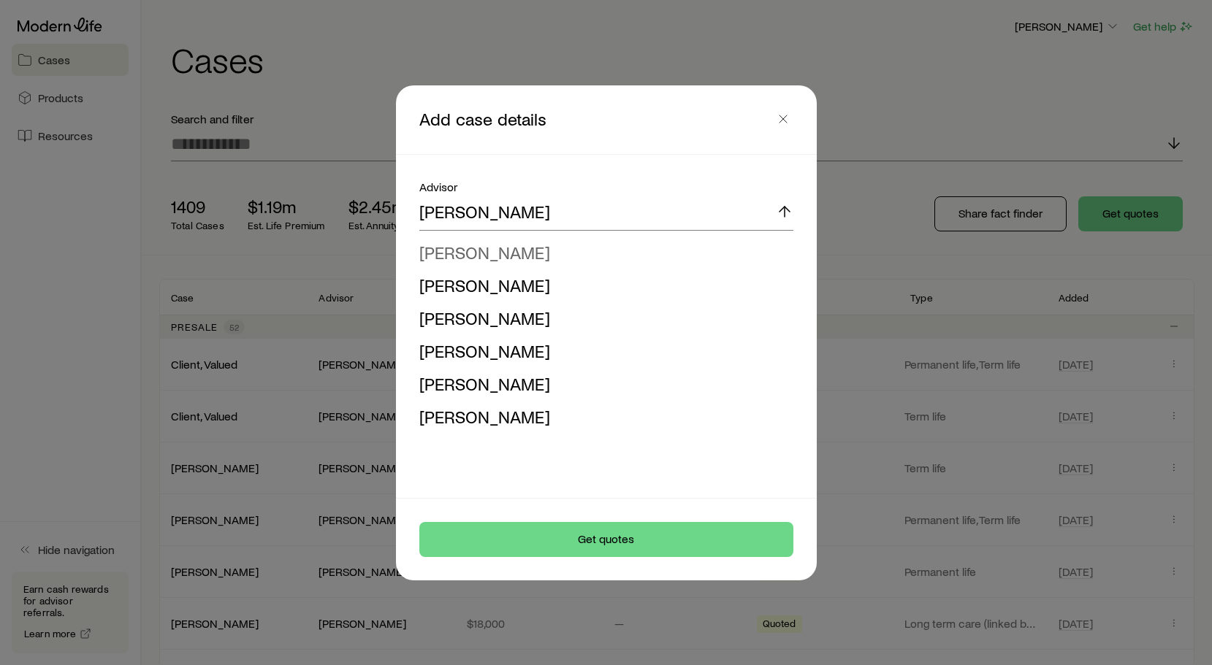
click at [521, 253] on span "[PERSON_NAME]" at bounding box center [484, 252] width 131 height 21
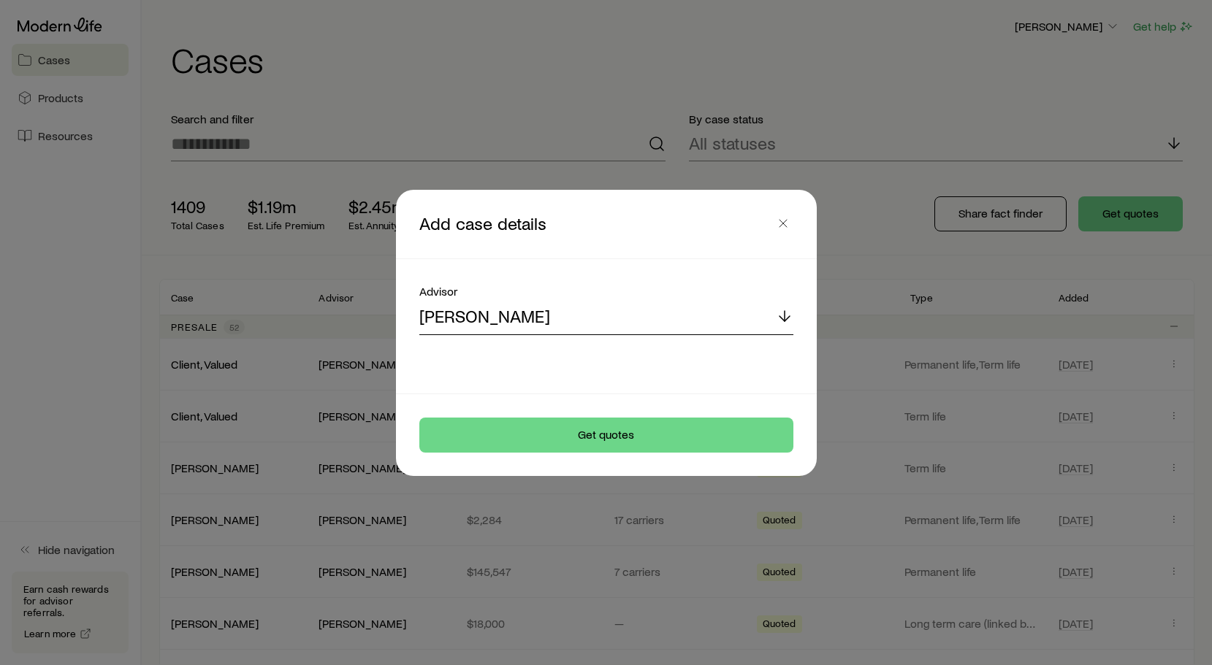
click at [601, 317] on div "[PERSON_NAME]" at bounding box center [606, 317] width 374 height 35
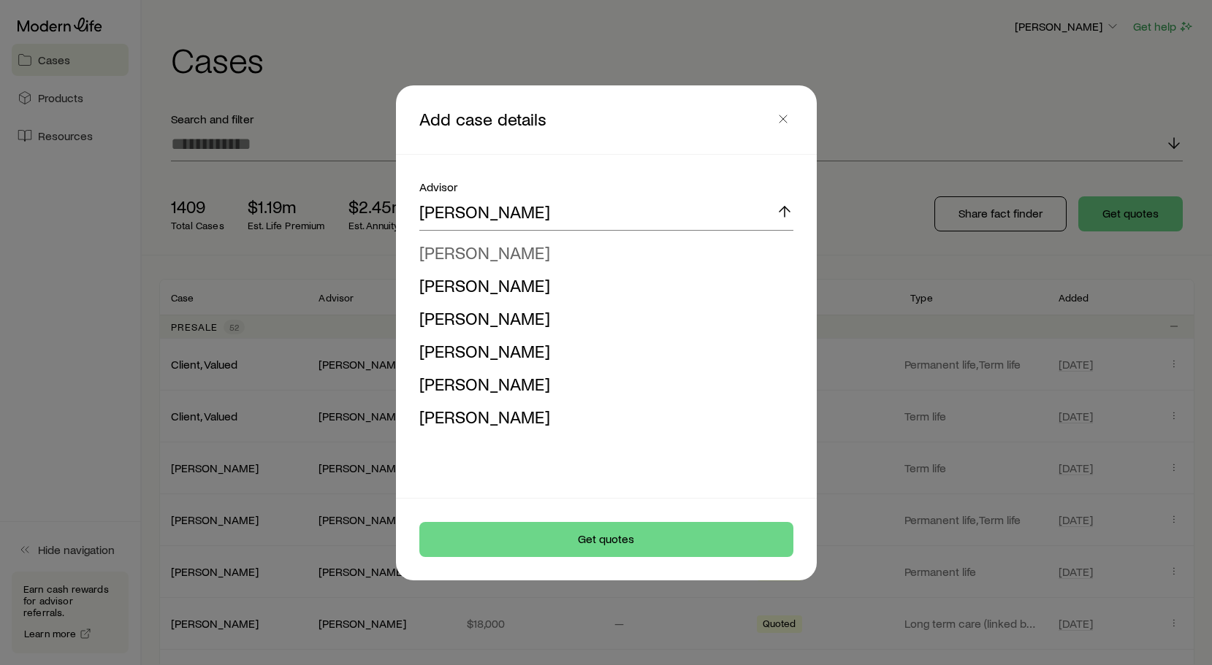
click at [543, 256] on li "[PERSON_NAME]" at bounding box center [601, 253] width 365 height 33
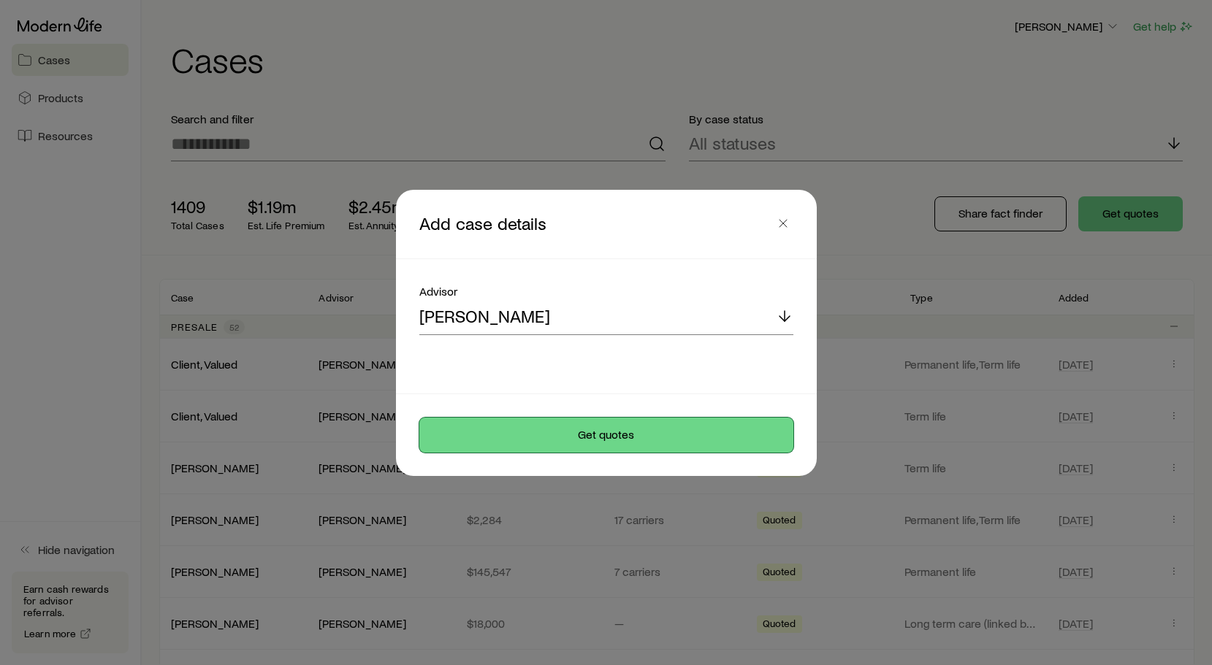
click at [581, 436] on button "Get quotes" at bounding box center [606, 435] width 374 height 35
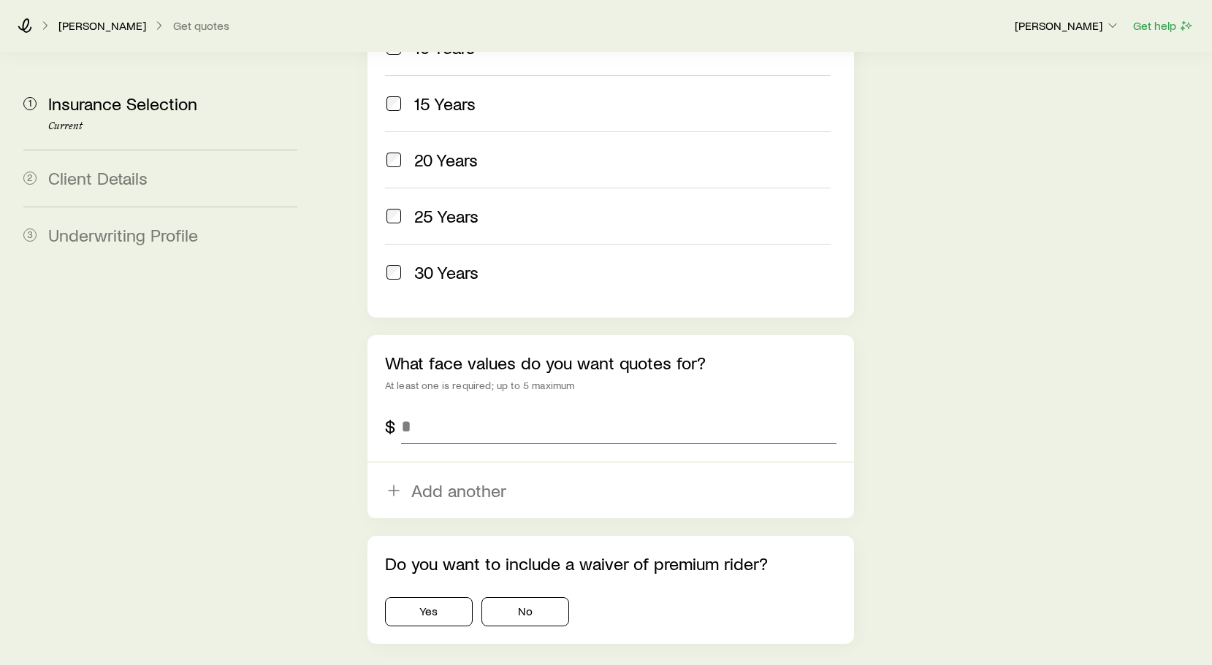
scroll to position [761, 0]
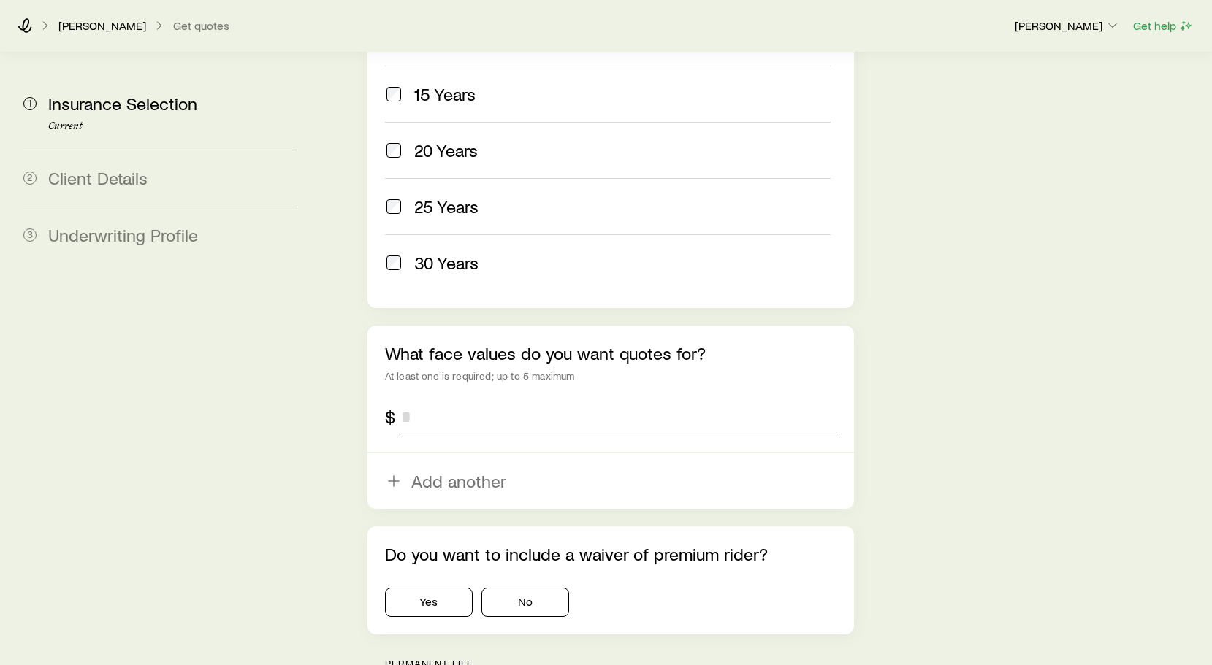
click at [432, 399] on input "tel" at bounding box center [618, 416] width 435 height 35
type input "*********"
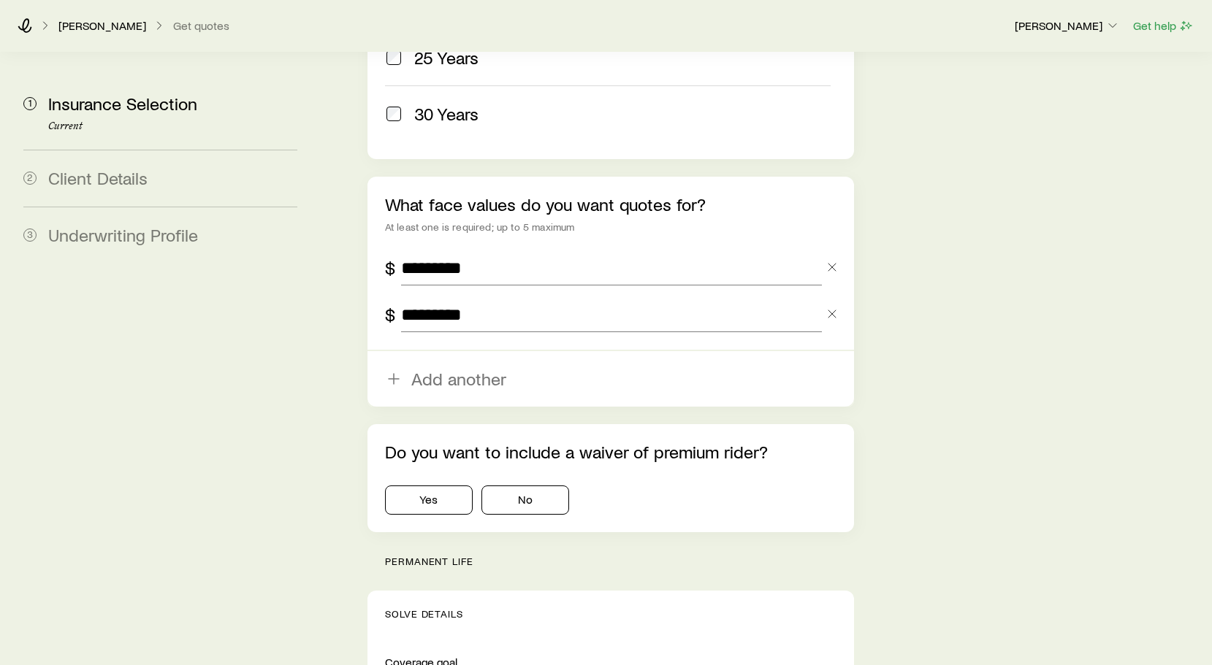
scroll to position [914, 0]
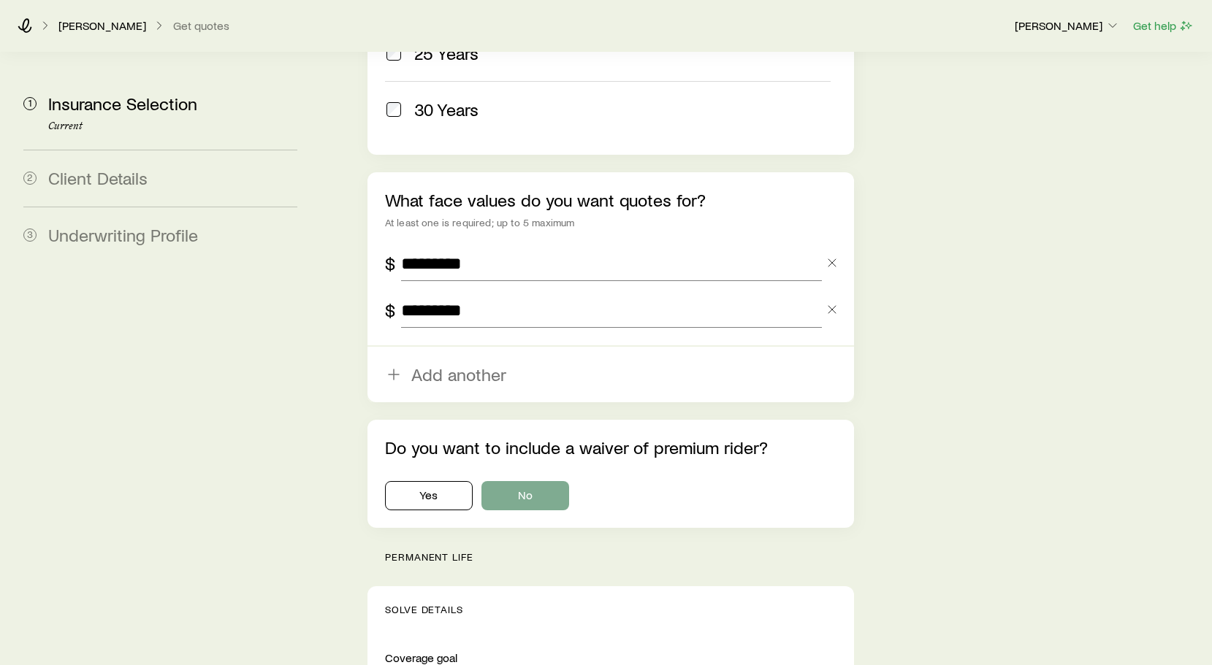
type input "*********"
click at [517, 481] on button "No" at bounding box center [525, 495] width 88 height 29
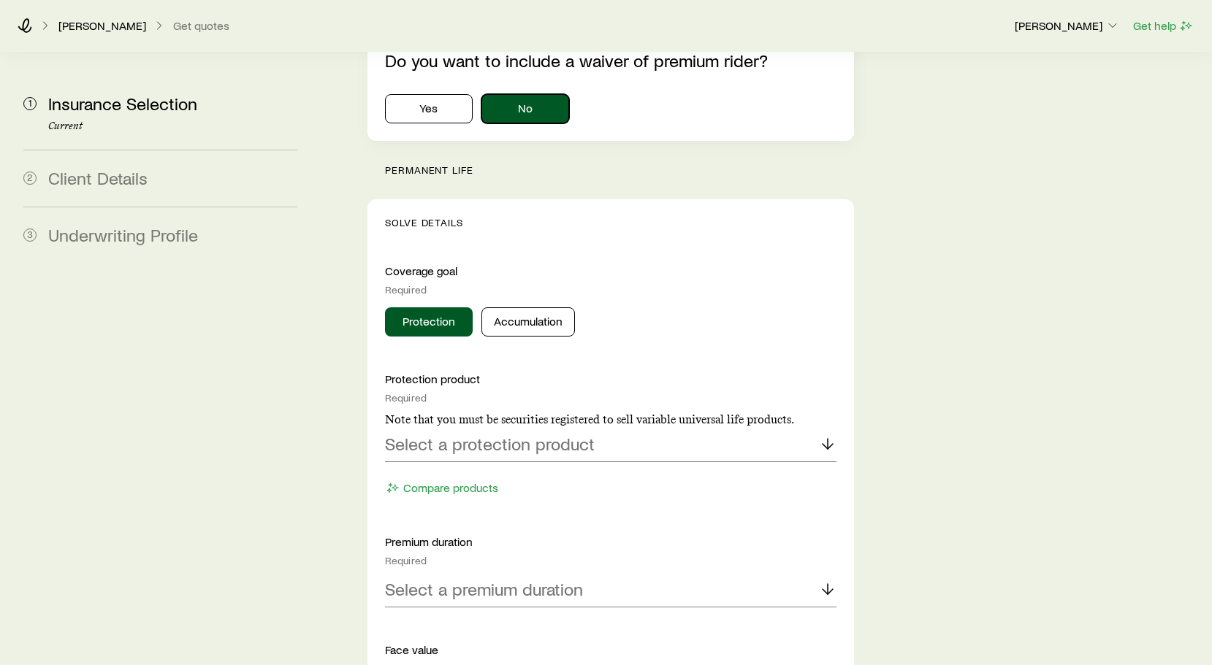
scroll to position [1307, 0]
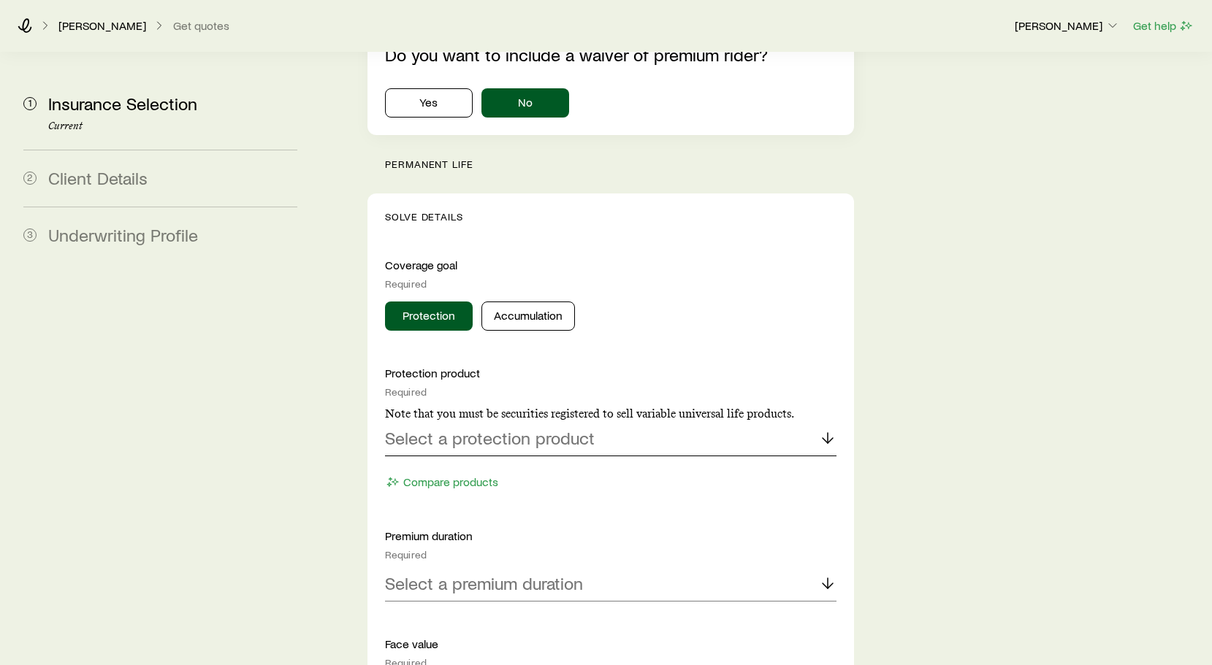
click at [519, 428] on p "Select a protection product" at bounding box center [490, 438] width 210 height 20
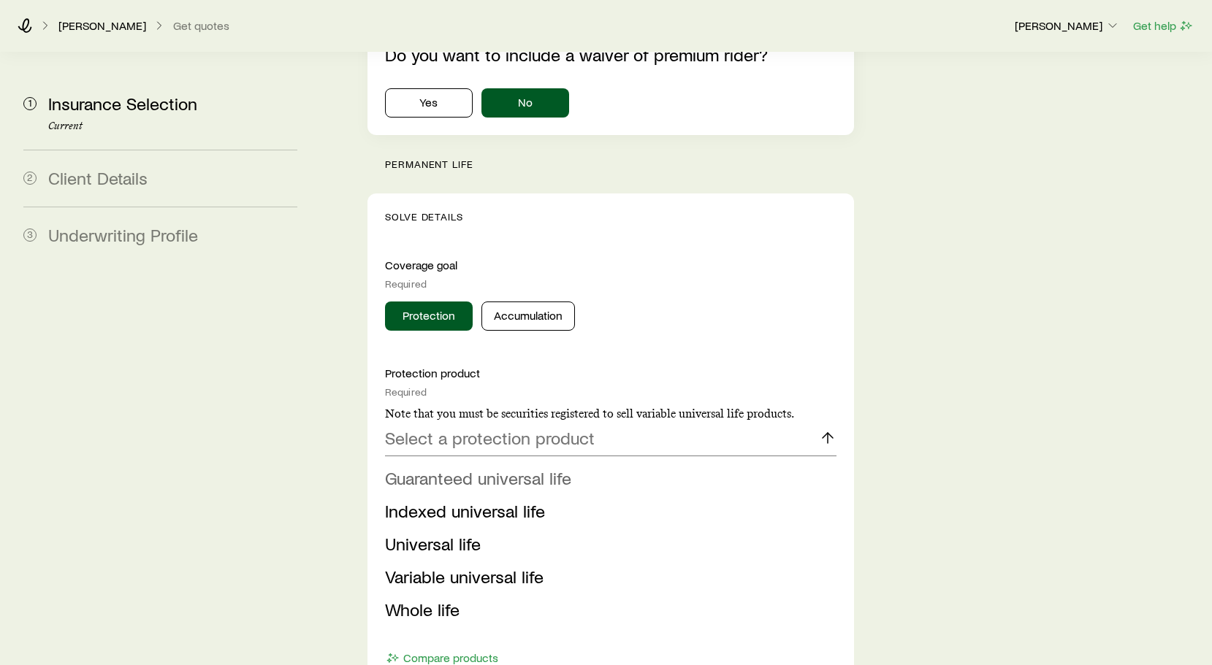
click at [484, 467] on span "Guaranteed universal life" at bounding box center [478, 477] width 186 height 21
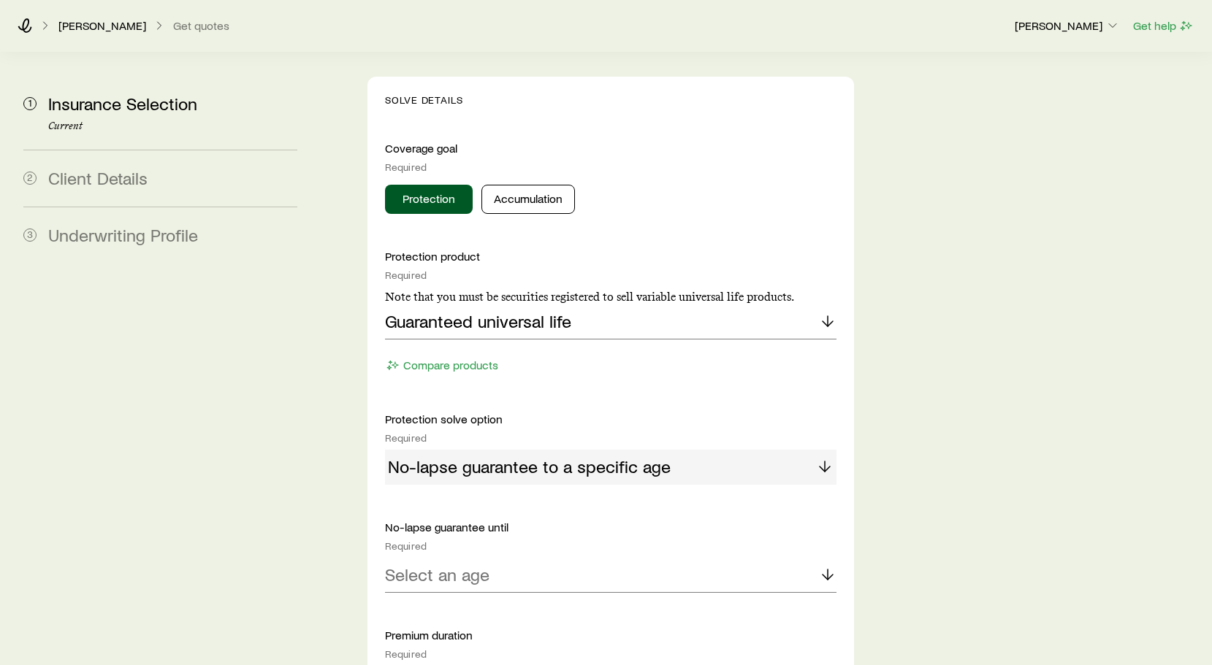
scroll to position [1428, 0]
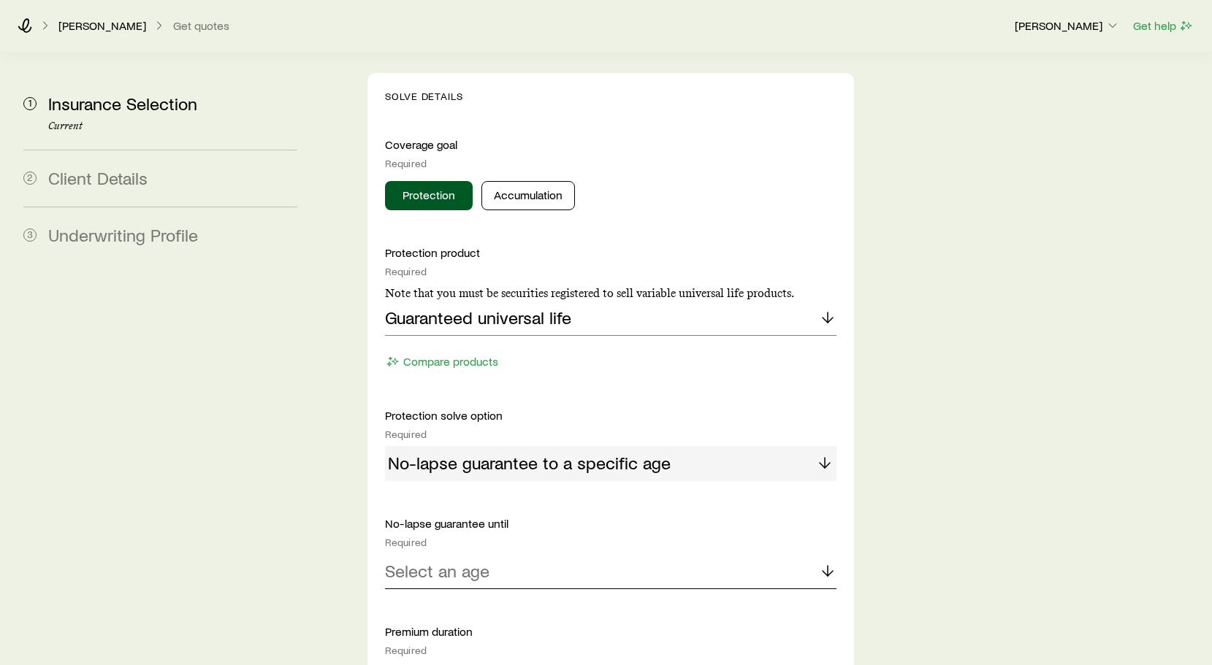
click at [534, 554] on div "Select an age" at bounding box center [610, 571] width 451 height 35
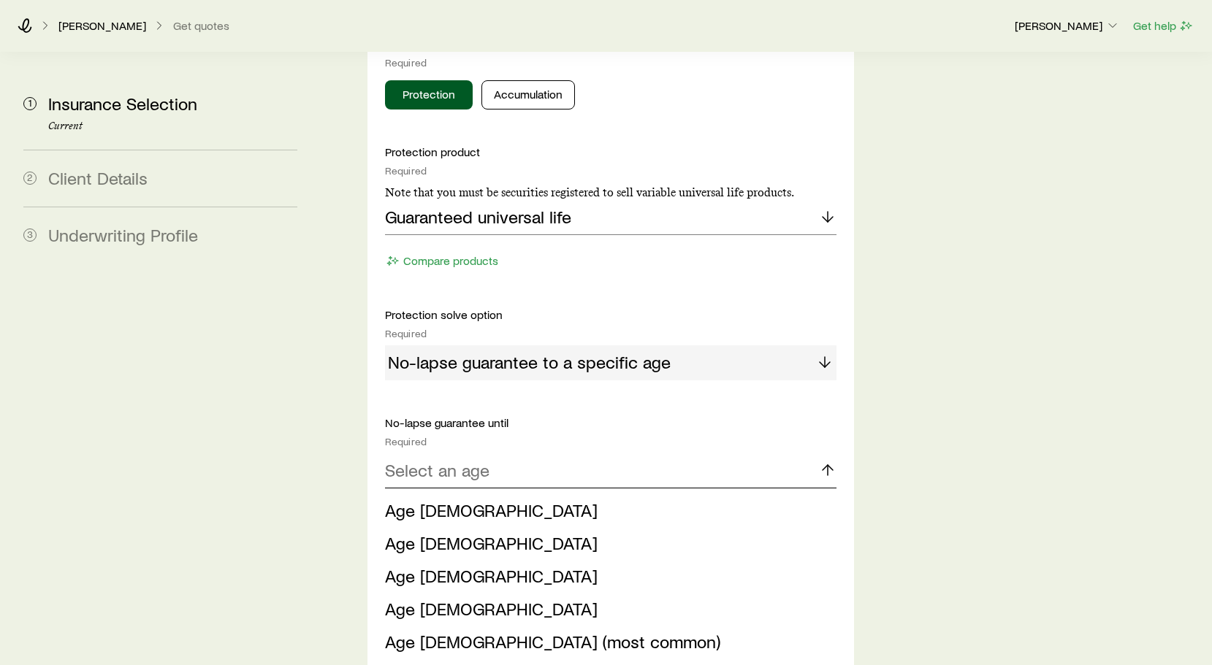
scroll to position [1529, 0]
click at [526, 559] on li "Age [DEMOGRAPHIC_DATA]" at bounding box center [606, 575] width 443 height 33
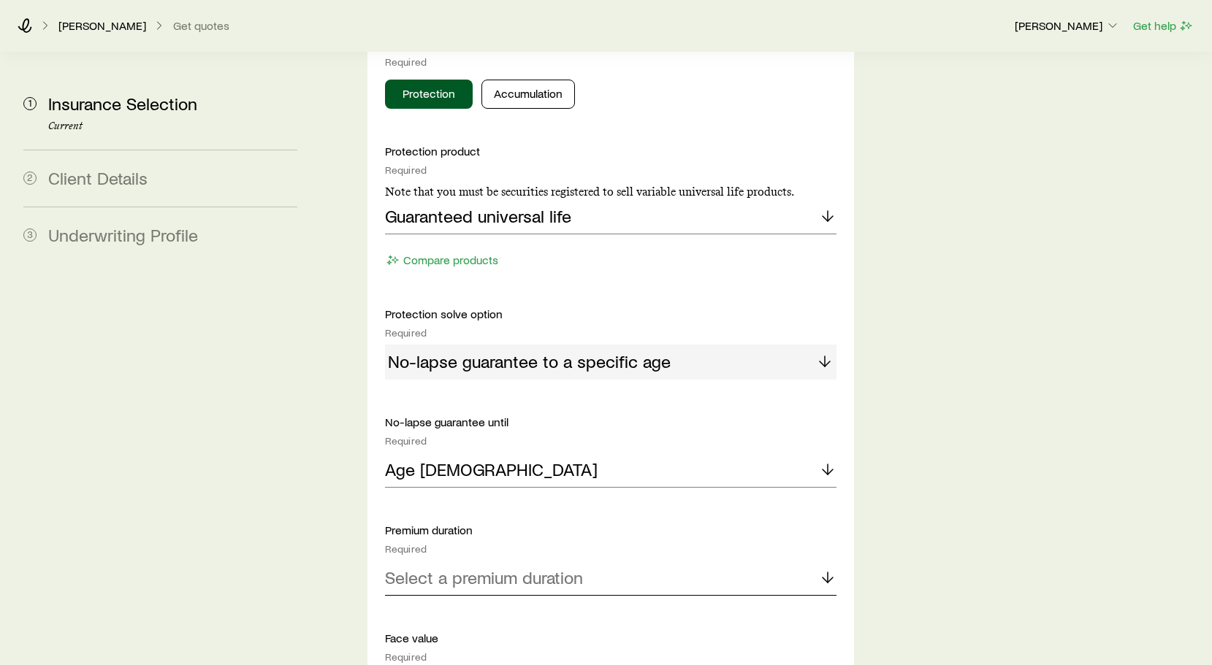
click at [526, 567] on p "Select a premium duration" at bounding box center [484, 577] width 198 height 20
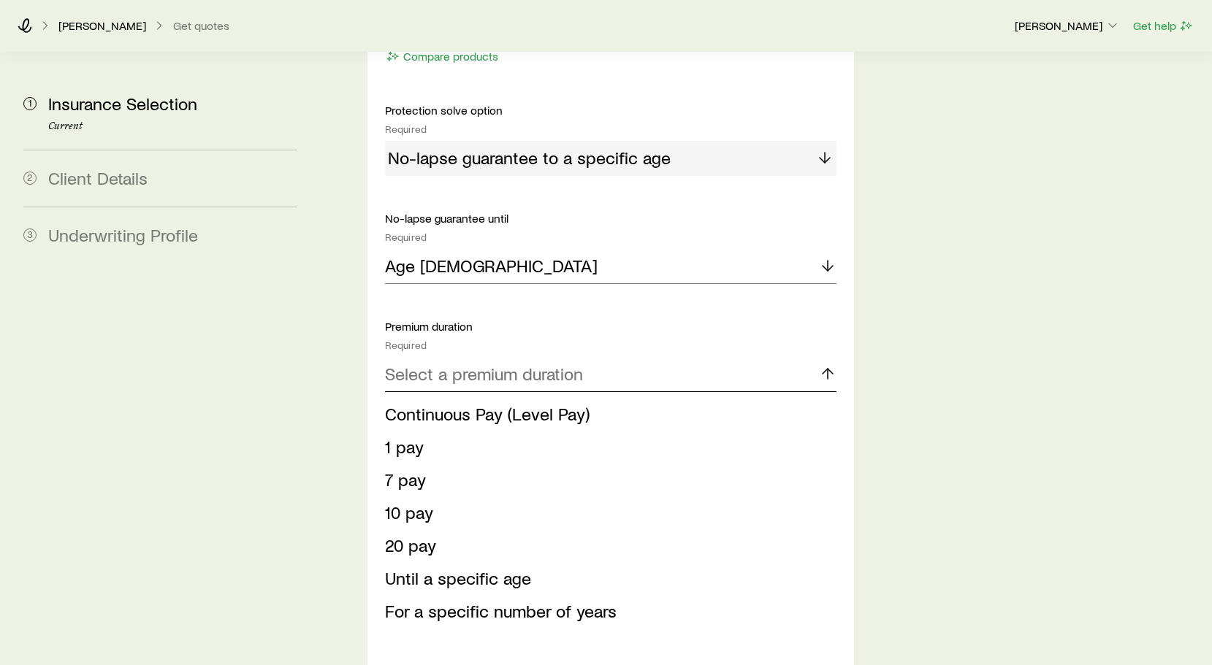
scroll to position [1735, 0]
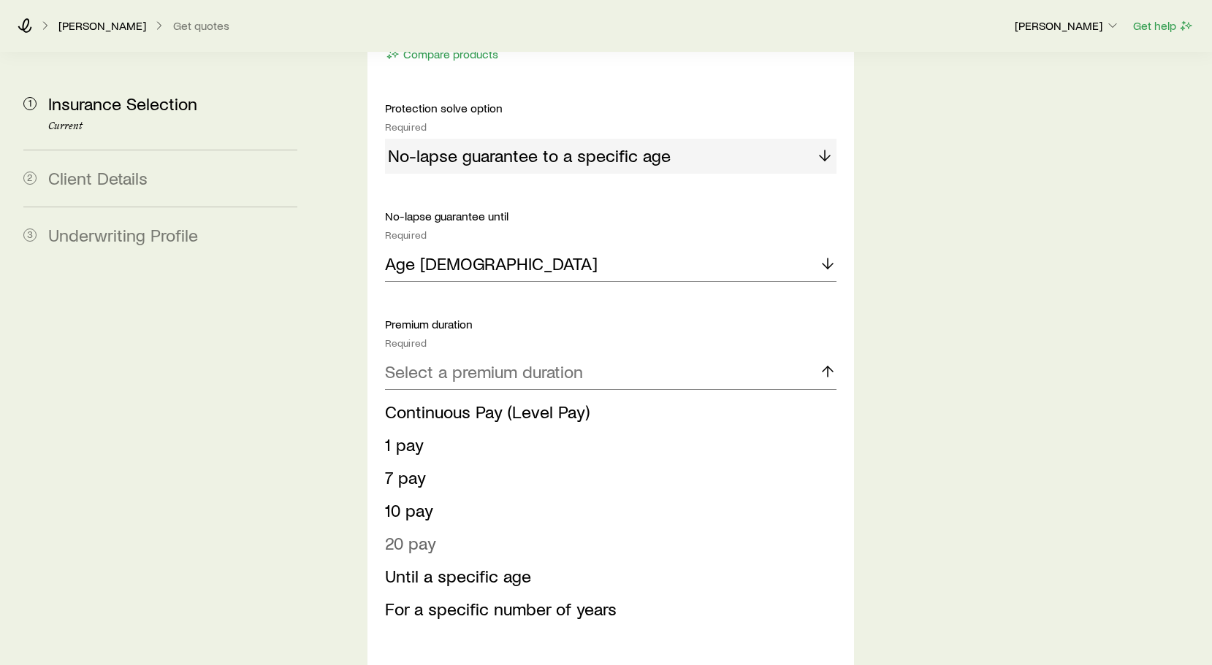
click at [463, 527] on li "20 pay" at bounding box center [606, 543] width 443 height 33
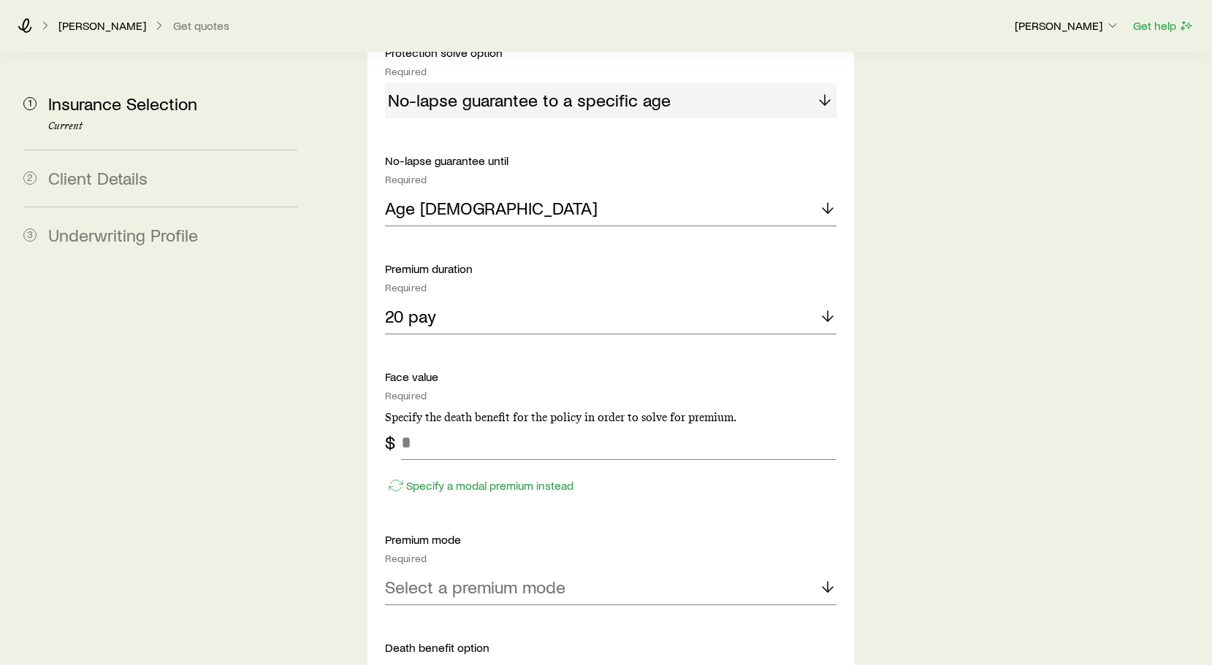
scroll to position [1795, 0]
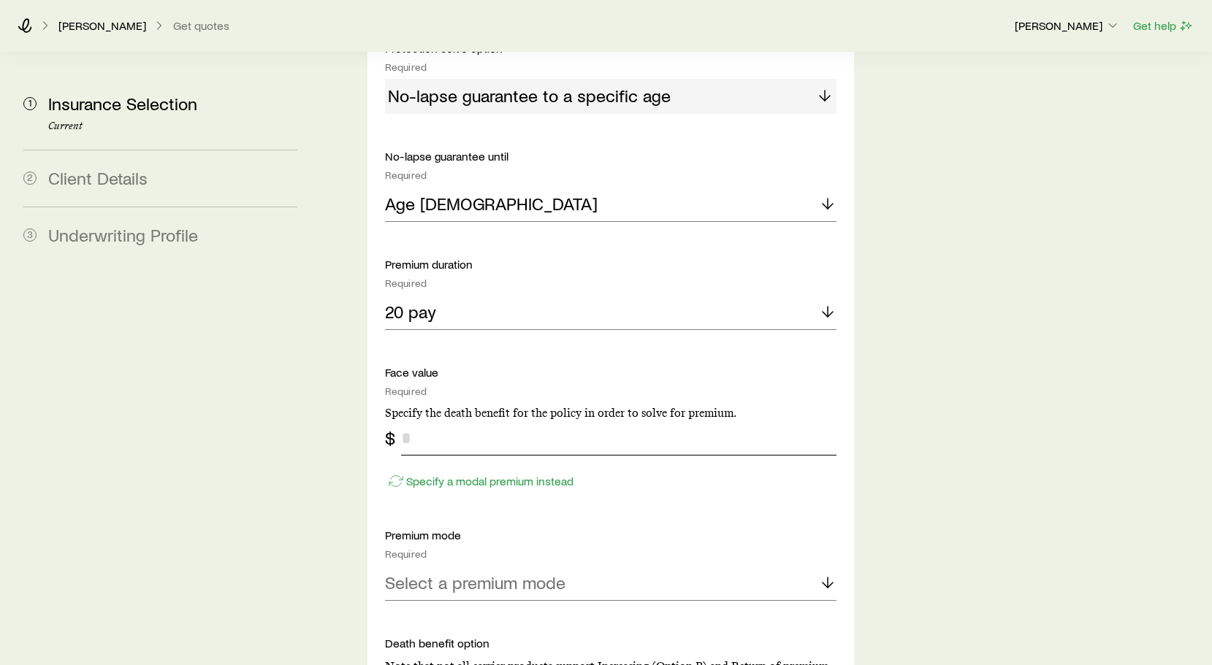
click at [467, 421] on input "tel" at bounding box center [618, 438] width 435 height 35
type input "*********"
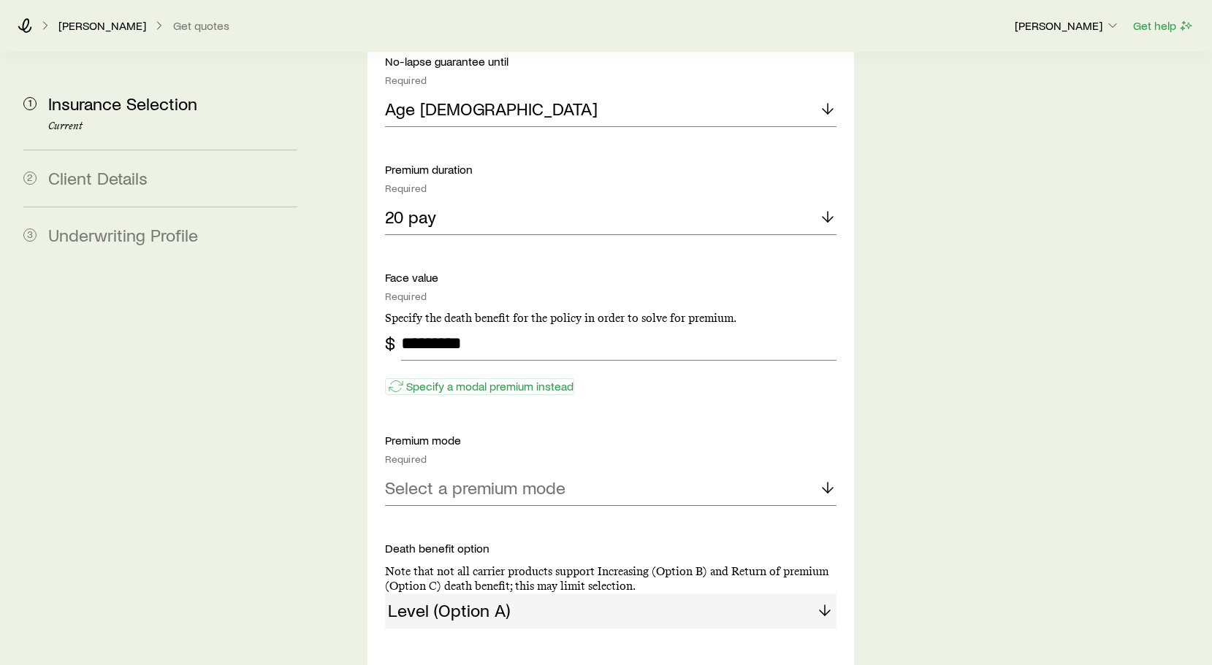
scroll to position [1895, 0]
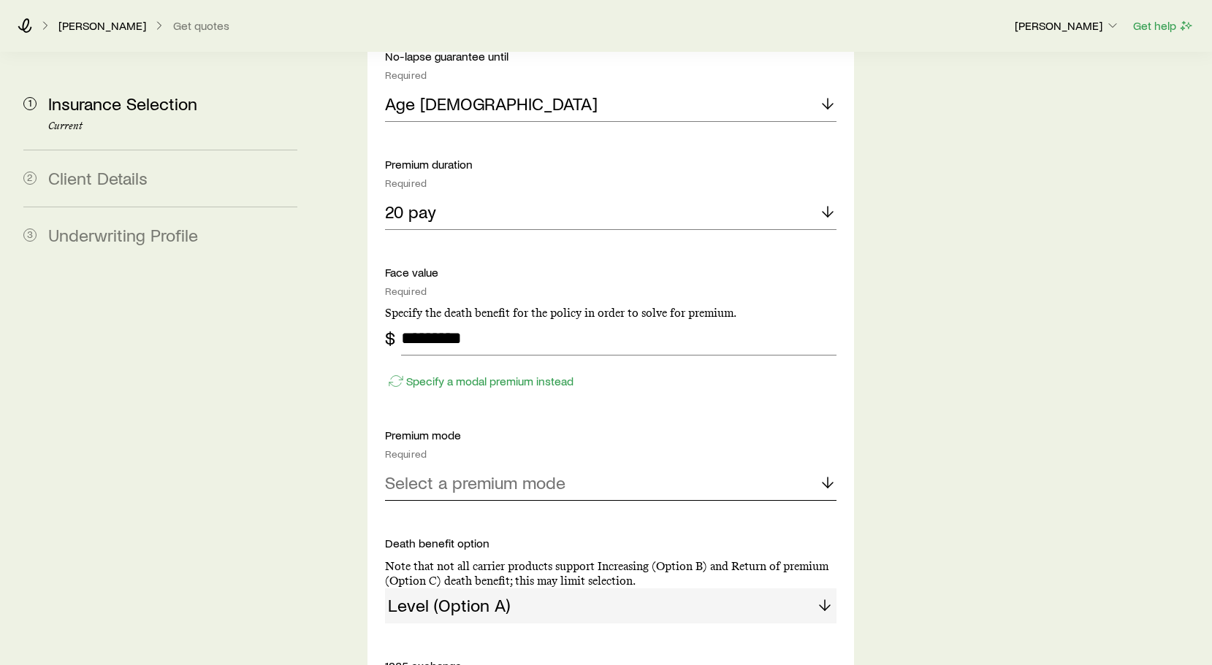
click at [535, 473] on p "Select a premium mode" at bounding box center [475, 483] width 180 height 20
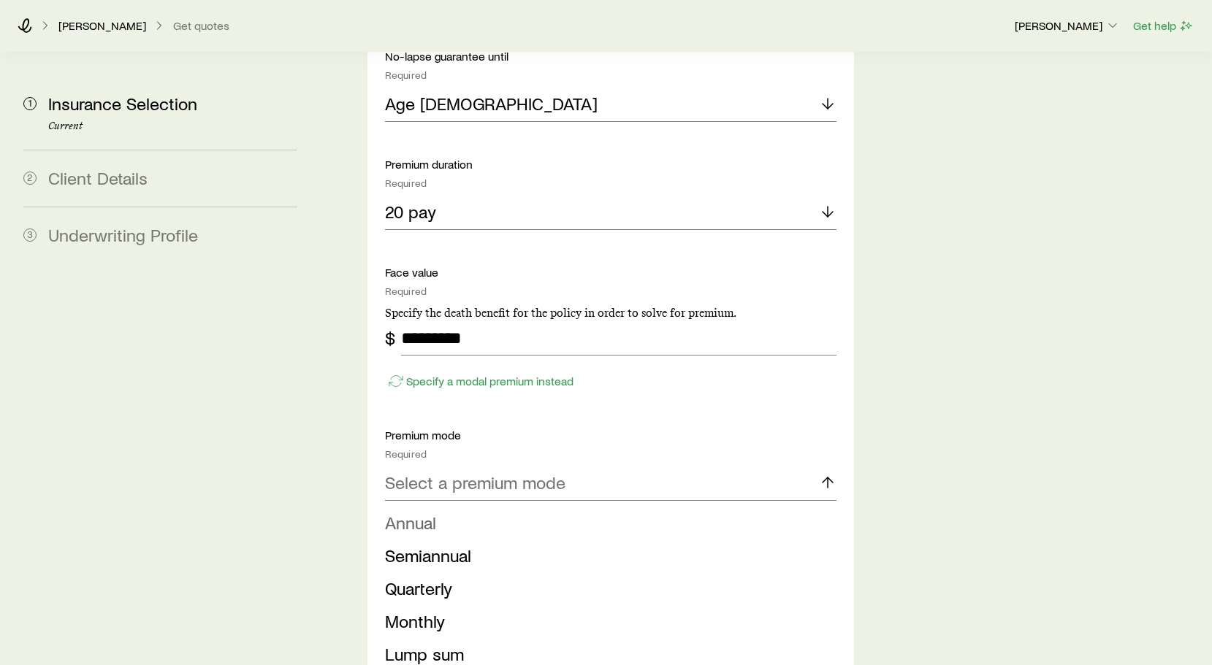
click at [497, 507] on li "Annual" at bounding box center [606, 523] width 443 height 33
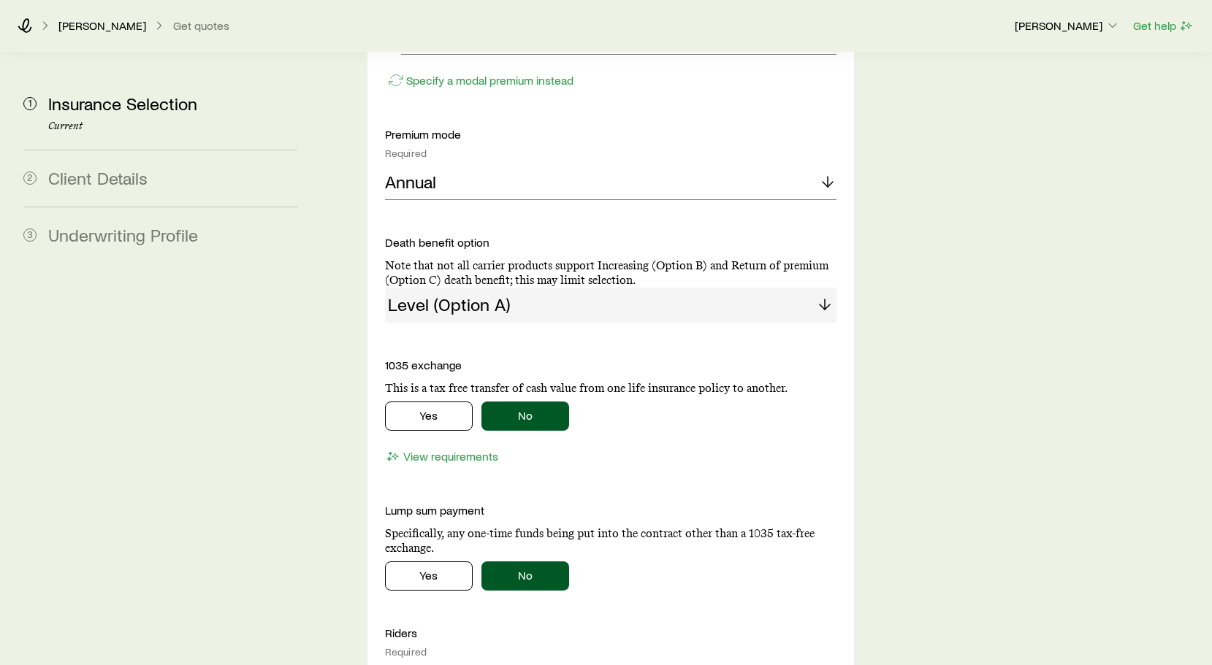
scroll to position [2198, 0]
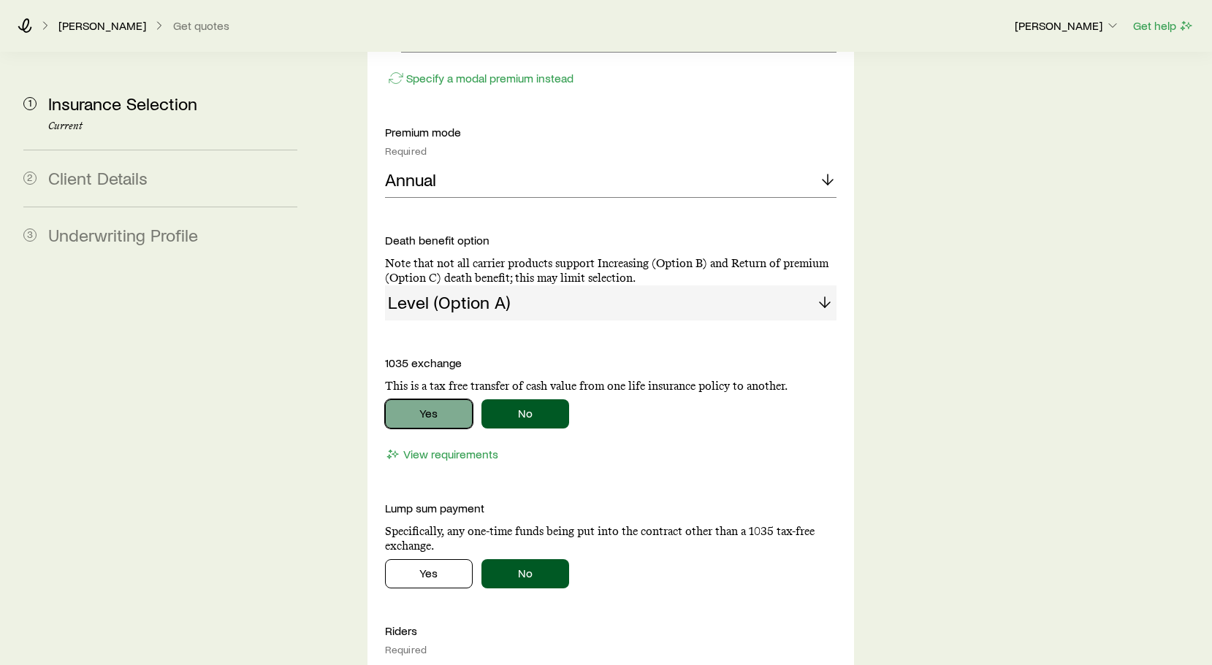
click at [442, 399] on button "Yes" at bounding box center [429, 413] width 88 height 29
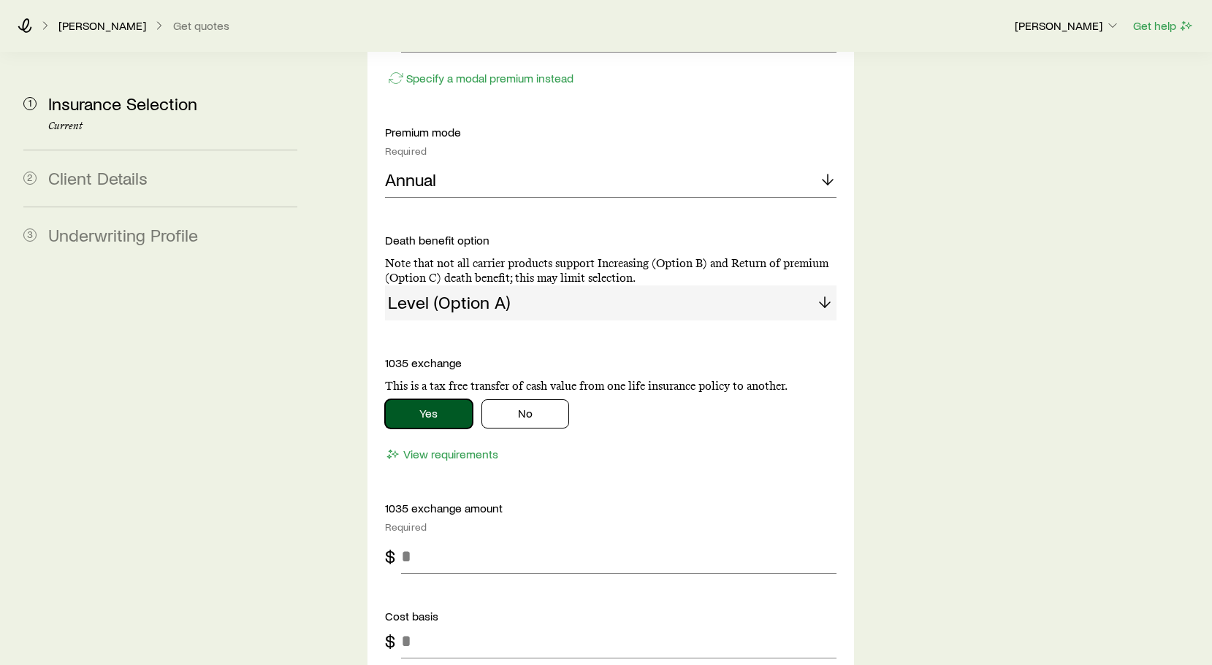
scroll to position [2350, 0]
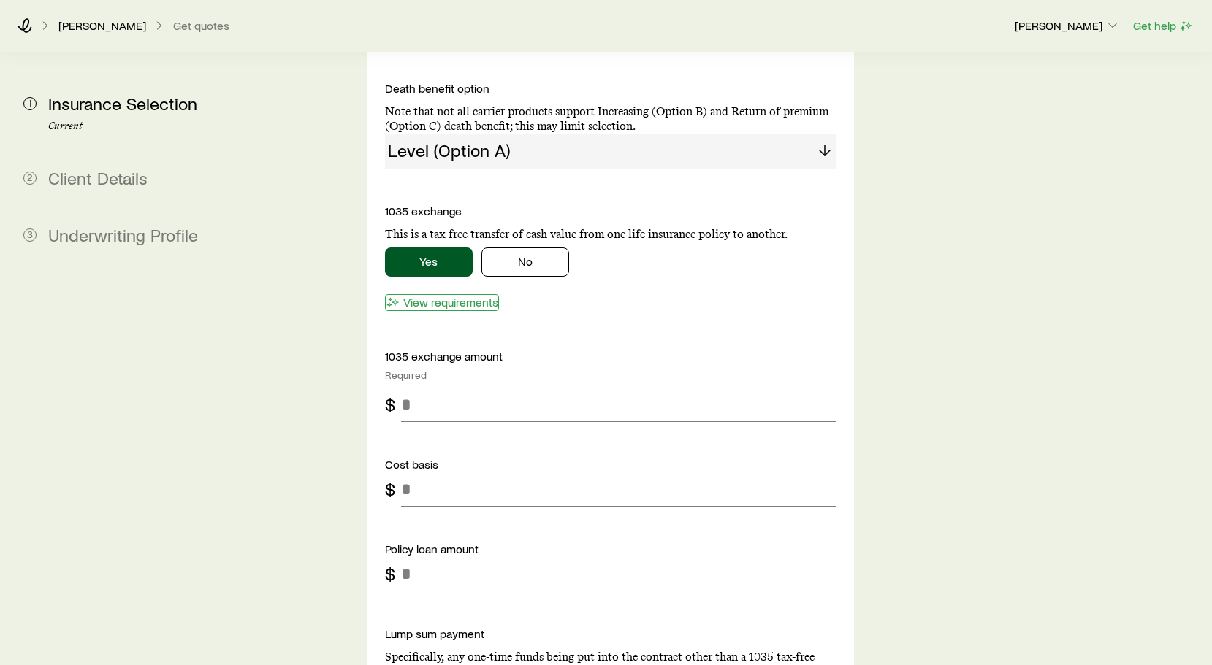
click at [475, 294] on button "View requirements" at bounding box center [442, 302] width 114 height 17
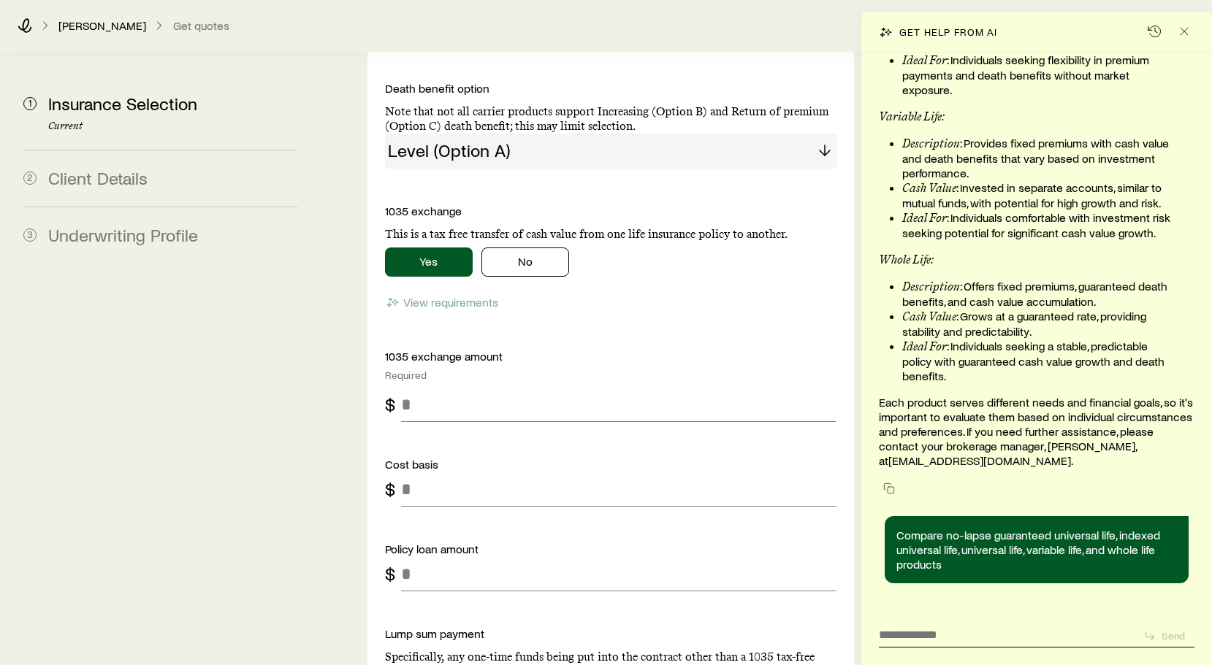
scroll to position [159771, 0]
click at [1184, 37] on icon "Close" at bounding box center [1184, 31] width 15 height 15
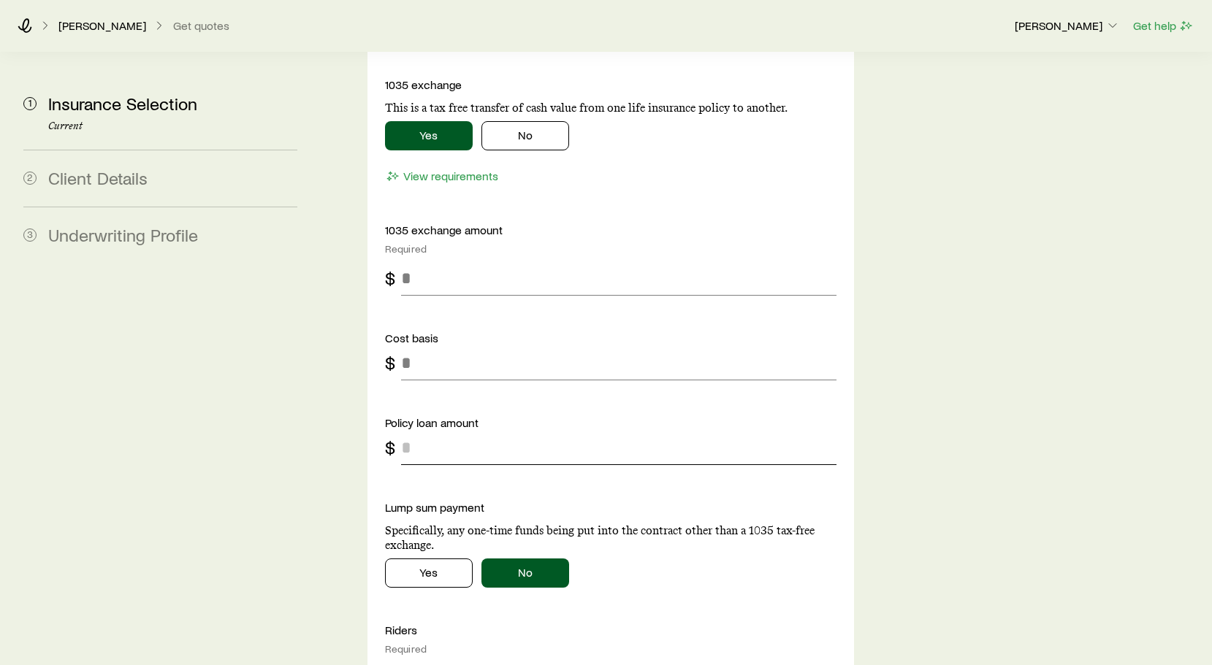
scroll to position [2470, 0]
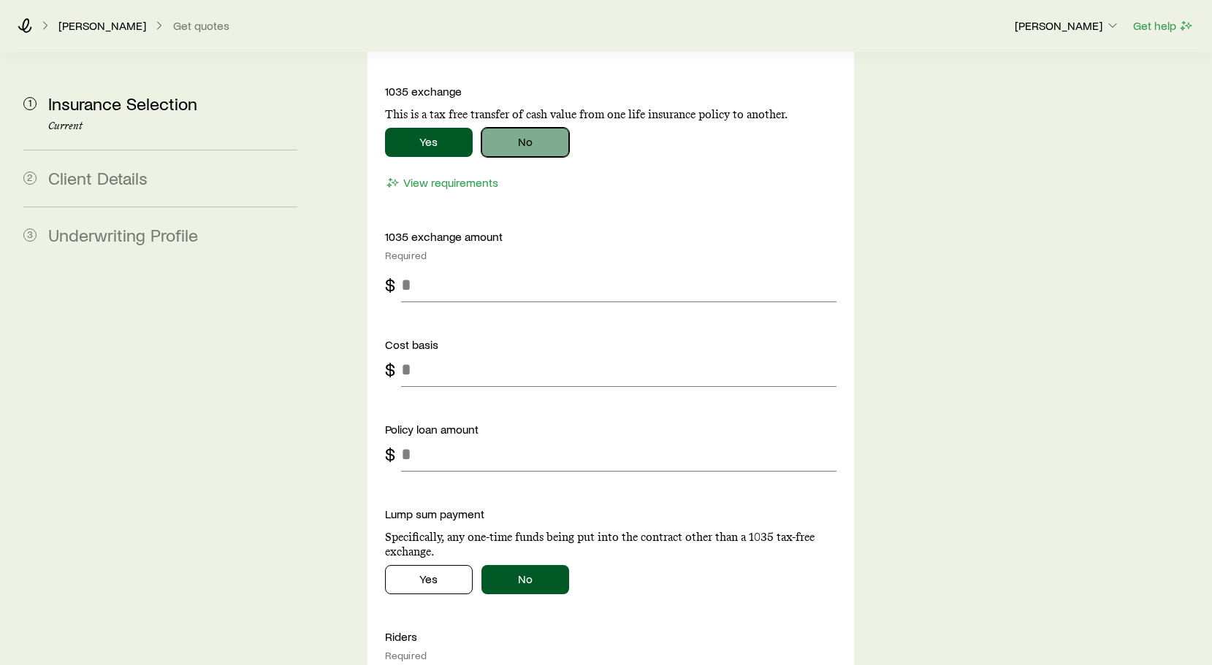
click at [530, 128] on button "No" at bounding box center [525, 142] width 88 height 29
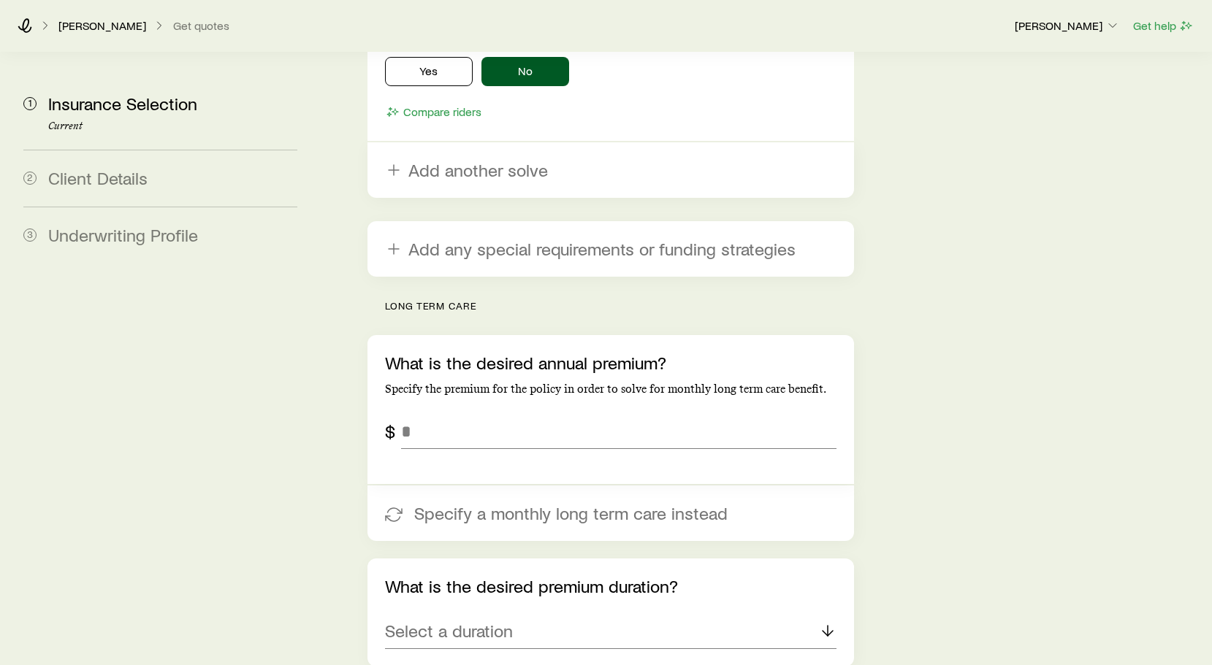
scroll to position [2819, 0]
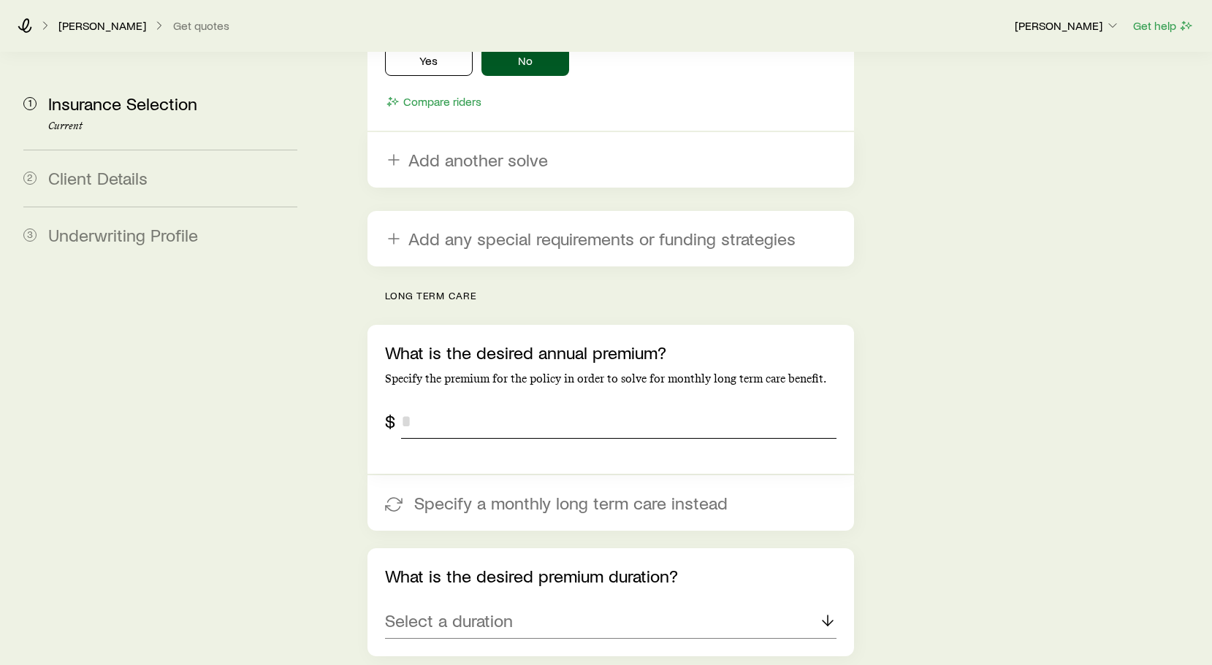
click at [508, 404] on input "tel" at bounding box center [618, 421] width 435 height 35
type input "*****"
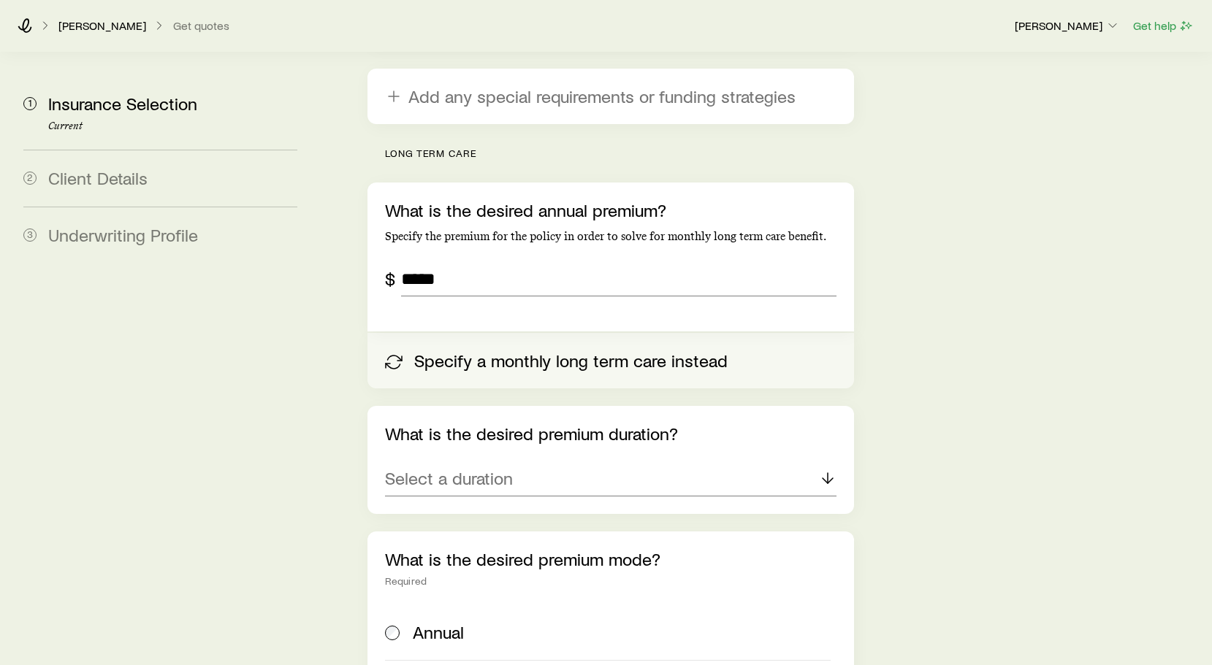
scroll to position [2967, 0]
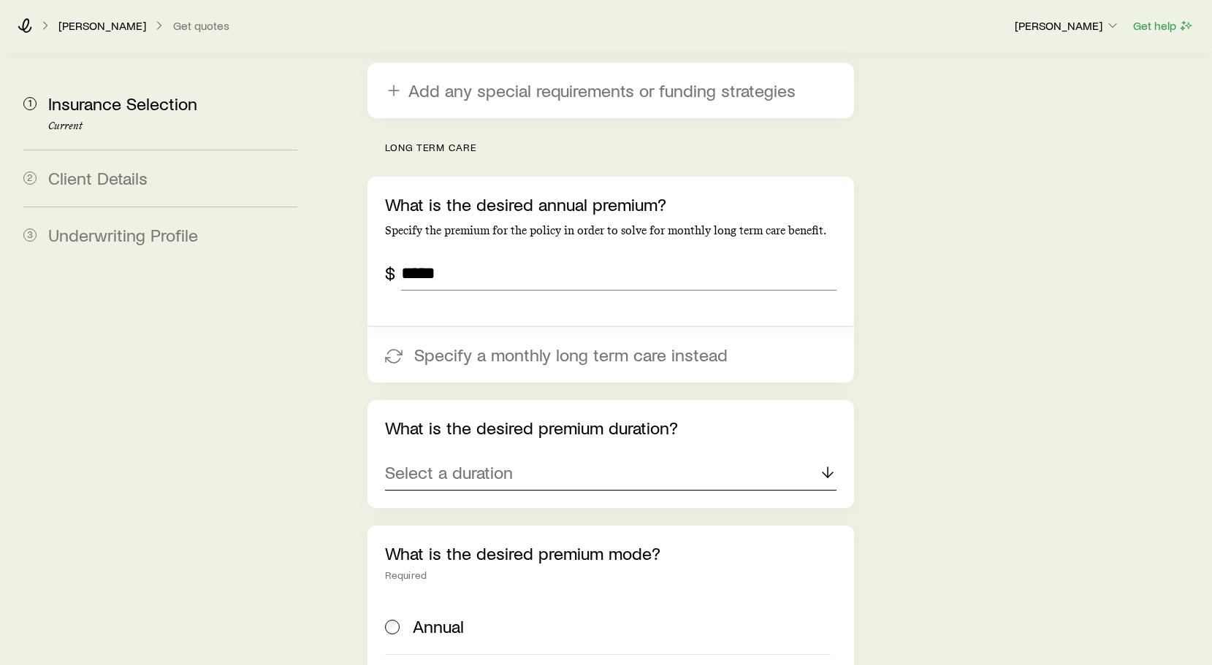
click at [551, 456] on div "Select a duration" at bounding box center [610, 473] width 451 height 35
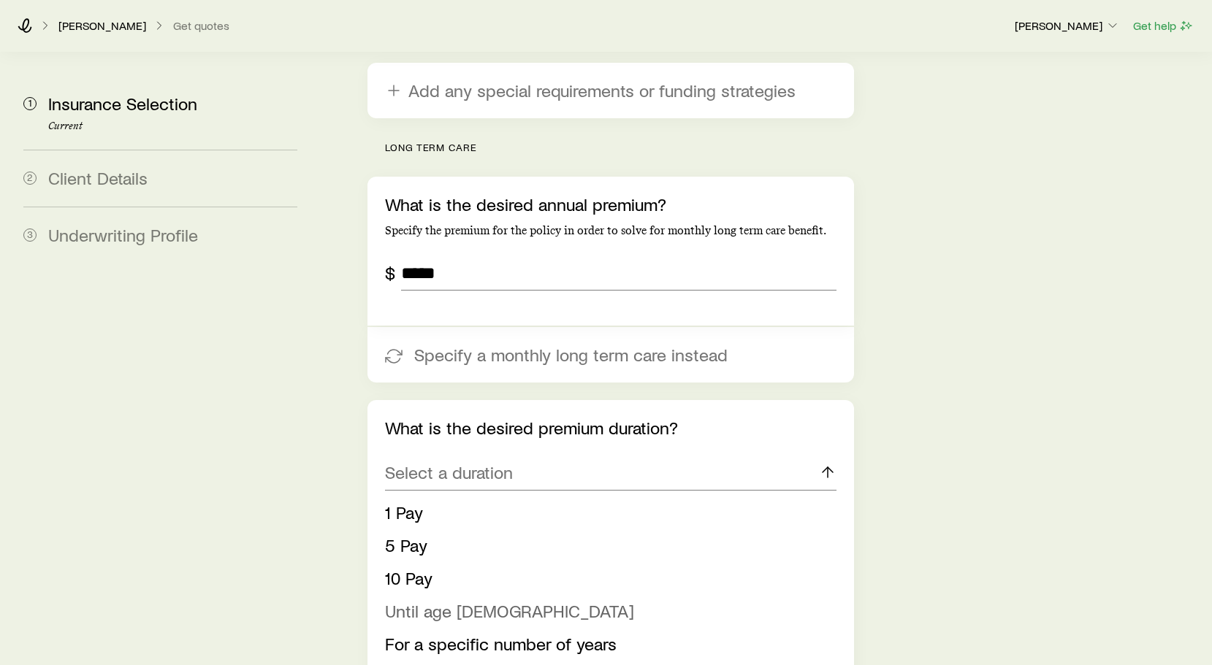
click at [473, 600] on span "Until age [DEMOGRAPHIC_DATA]" at bounding box center [509, 610] width 249 height 21
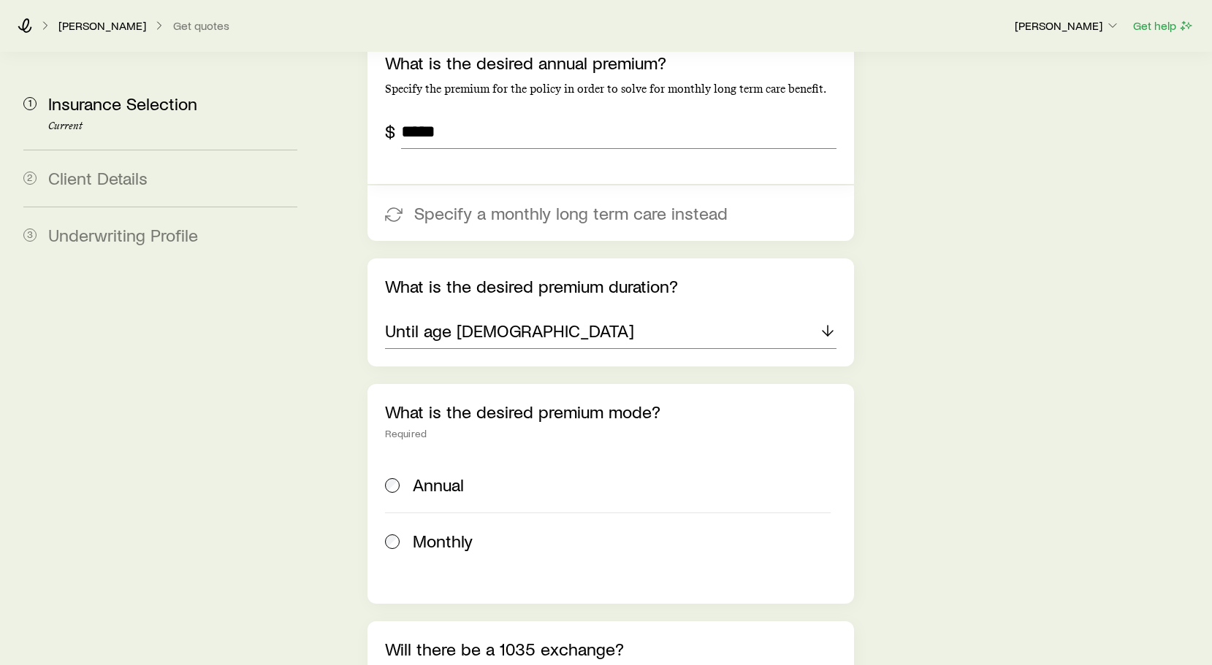
scroll to position [3112, 0]
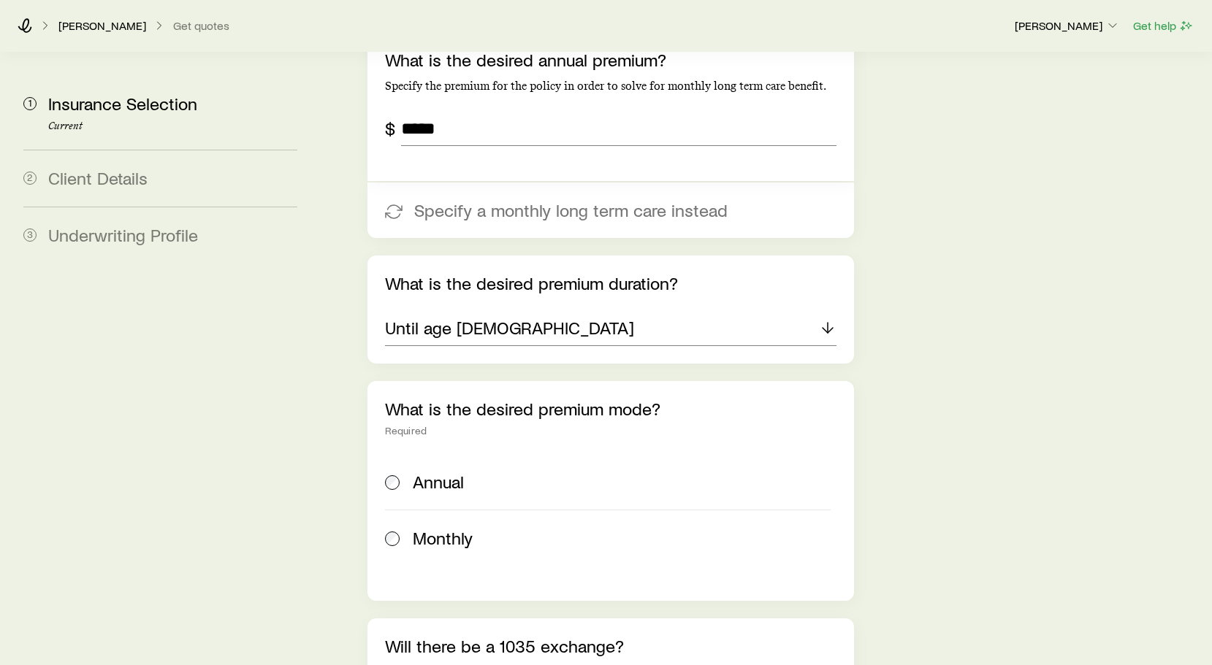
click at [416, 472] on span "Annual" at bounding box center [438, 482] width 51 height 20
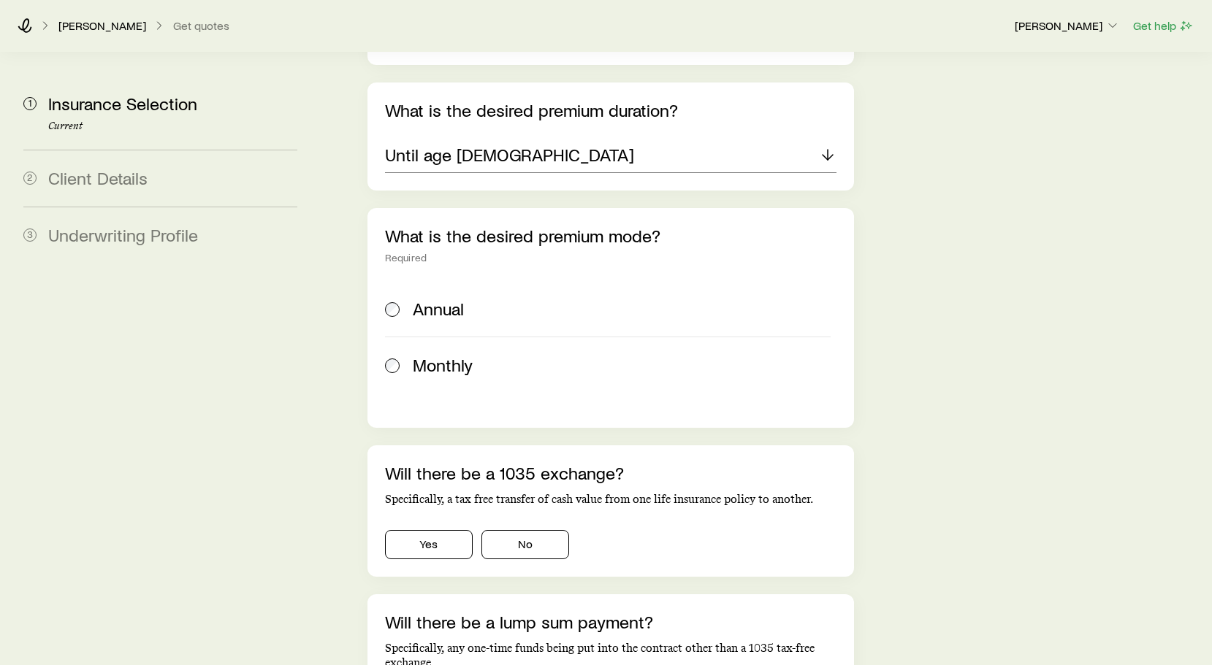
scroll to position [3296, 0]
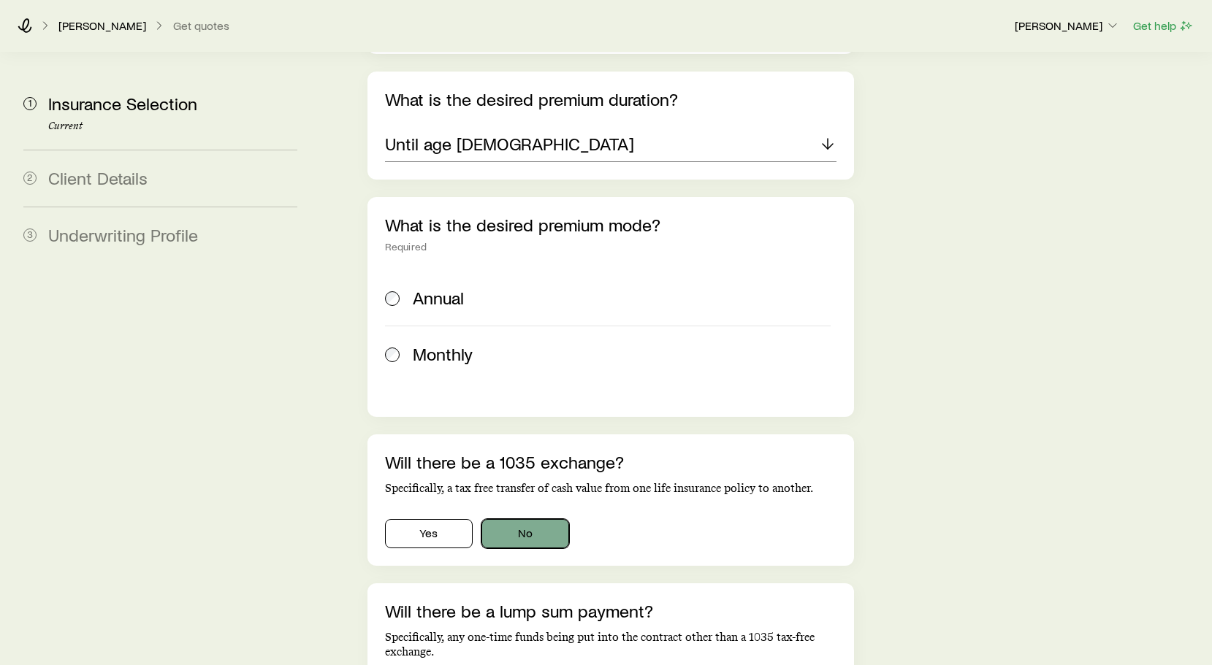
click at [521, 519] on button "No" at bounding box center [525, 533] width 88 height 29
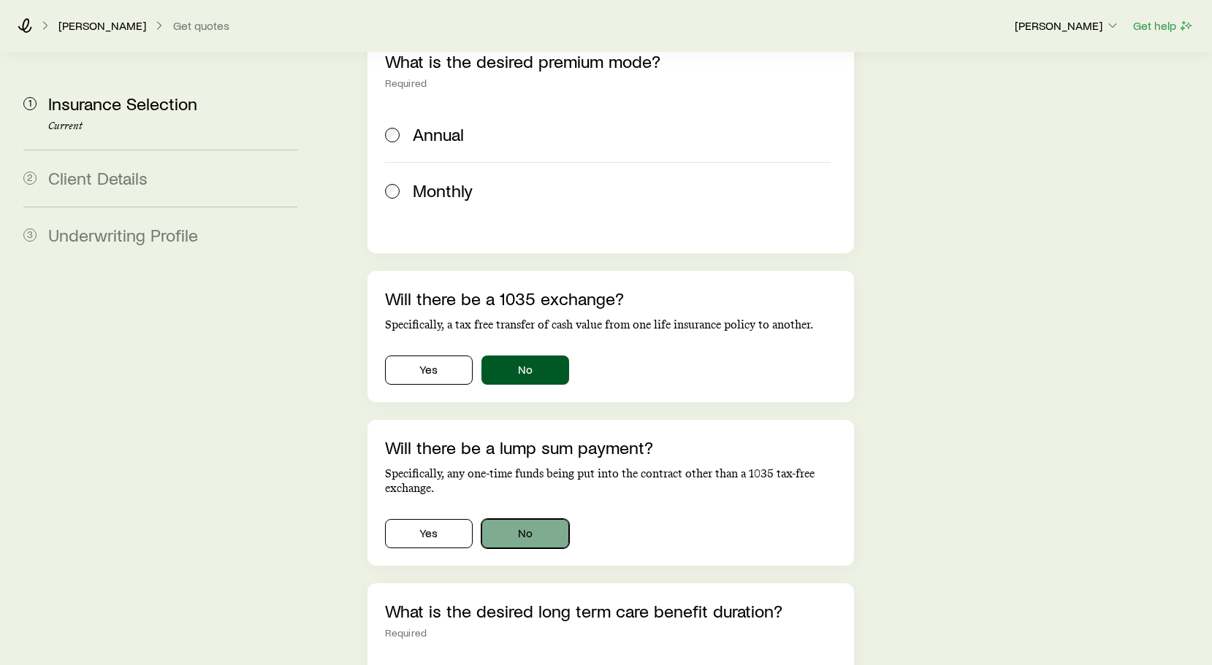
click at [525, 519] on button "No" at bounding box center [525, 533] width 88 height 29
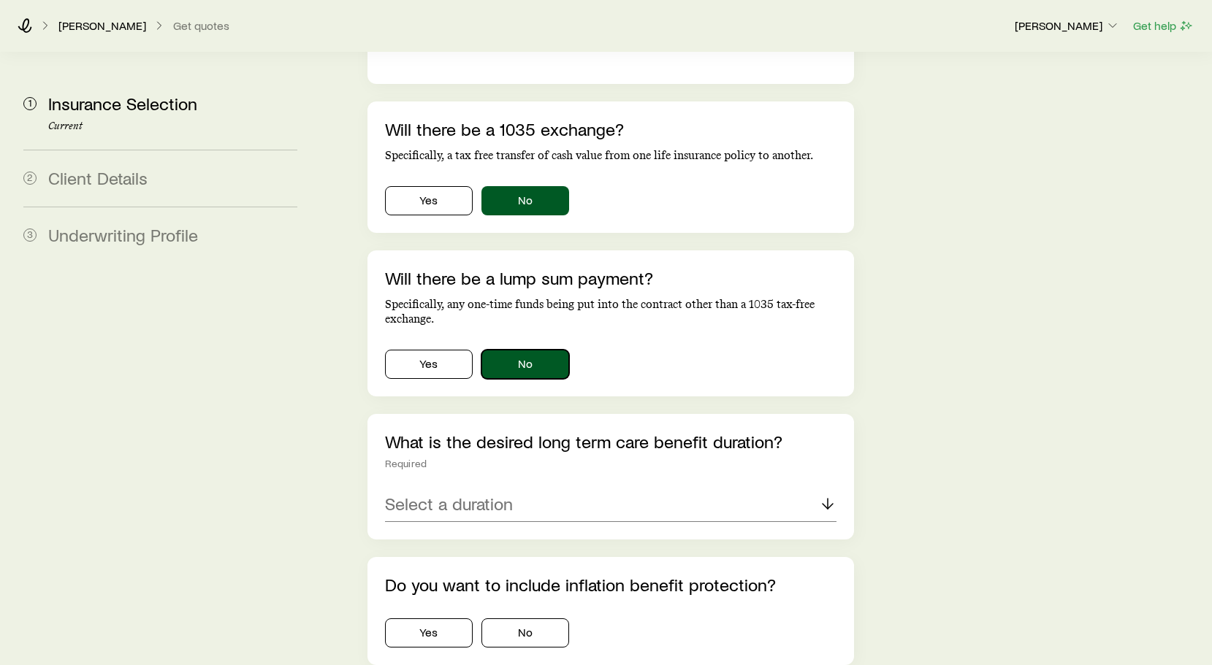
scroll to position [3632, 0]
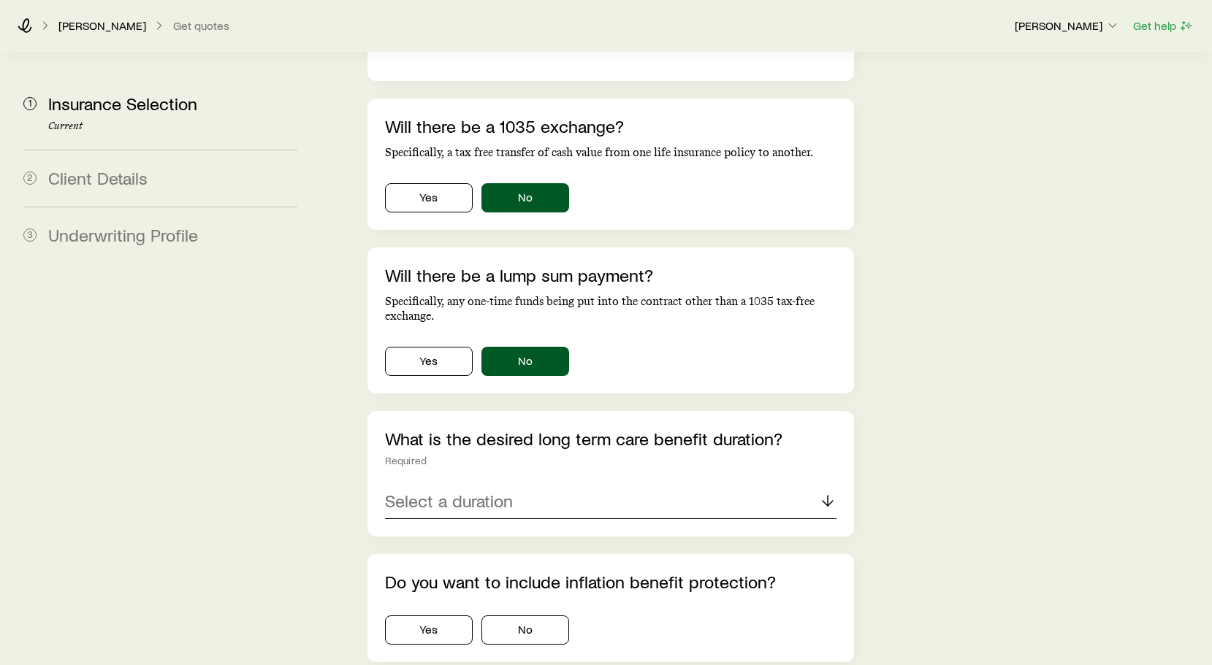
click at [532, 484] on div "Select a duration" at bounding box center [610, 501] width 451 height 35
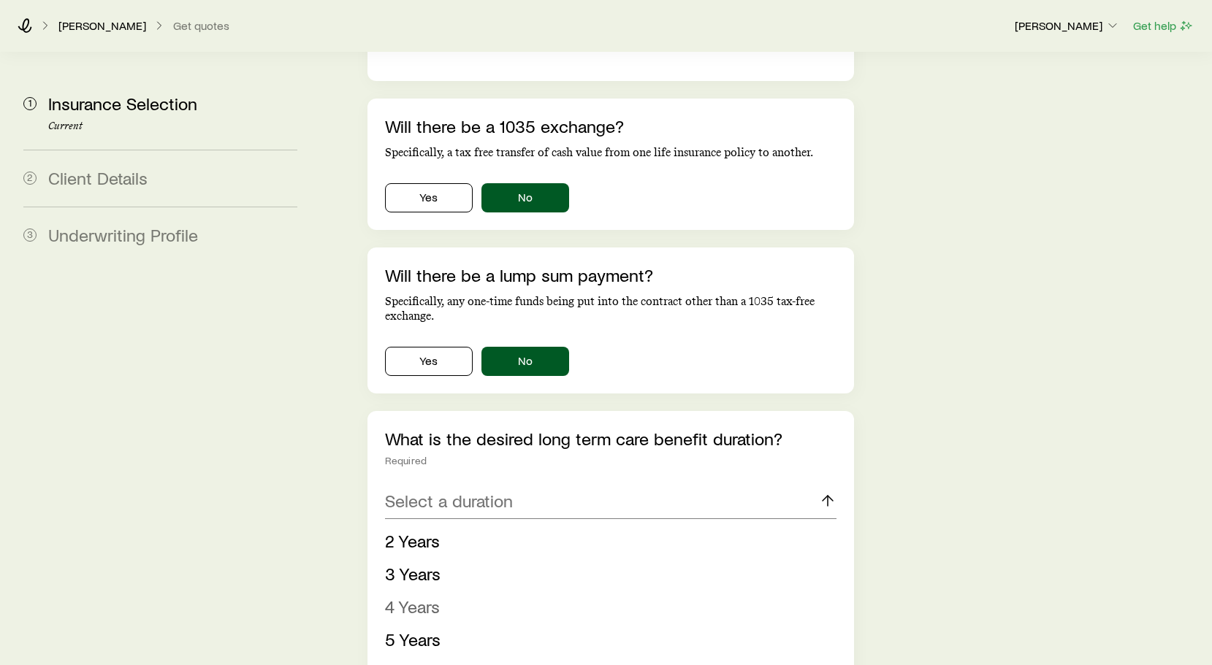
click at [468, 591] on li "4 Years" at bounding box center [606, 607] width 443 height 33
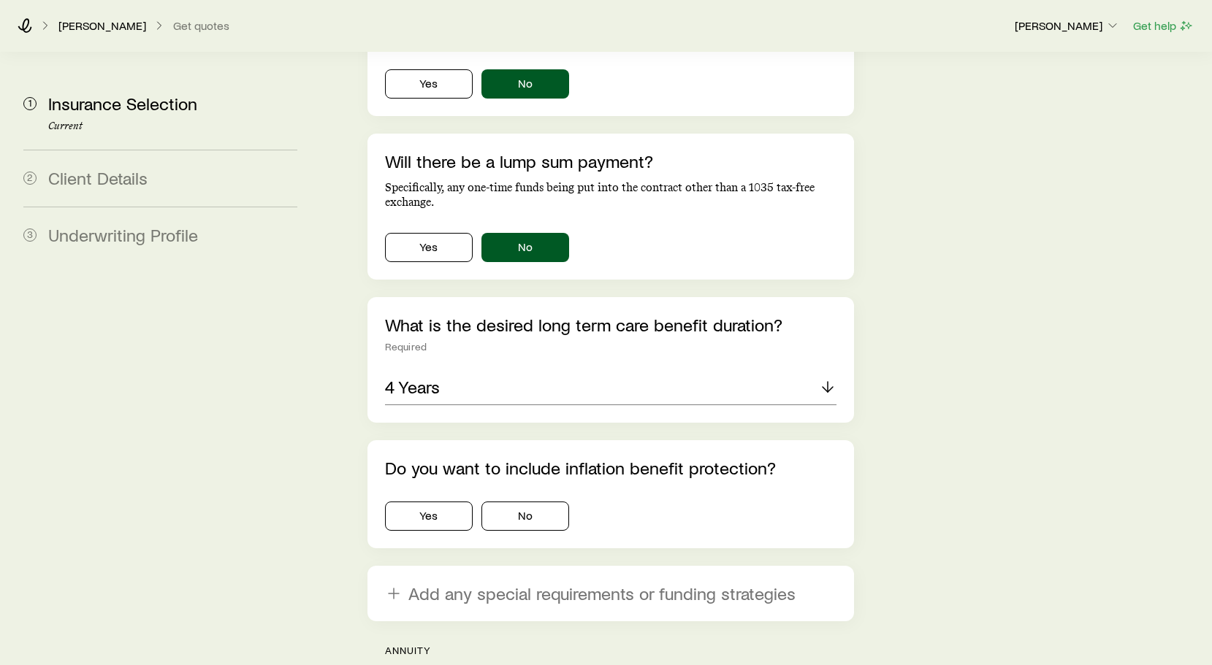
scroll to position [3749, 0]
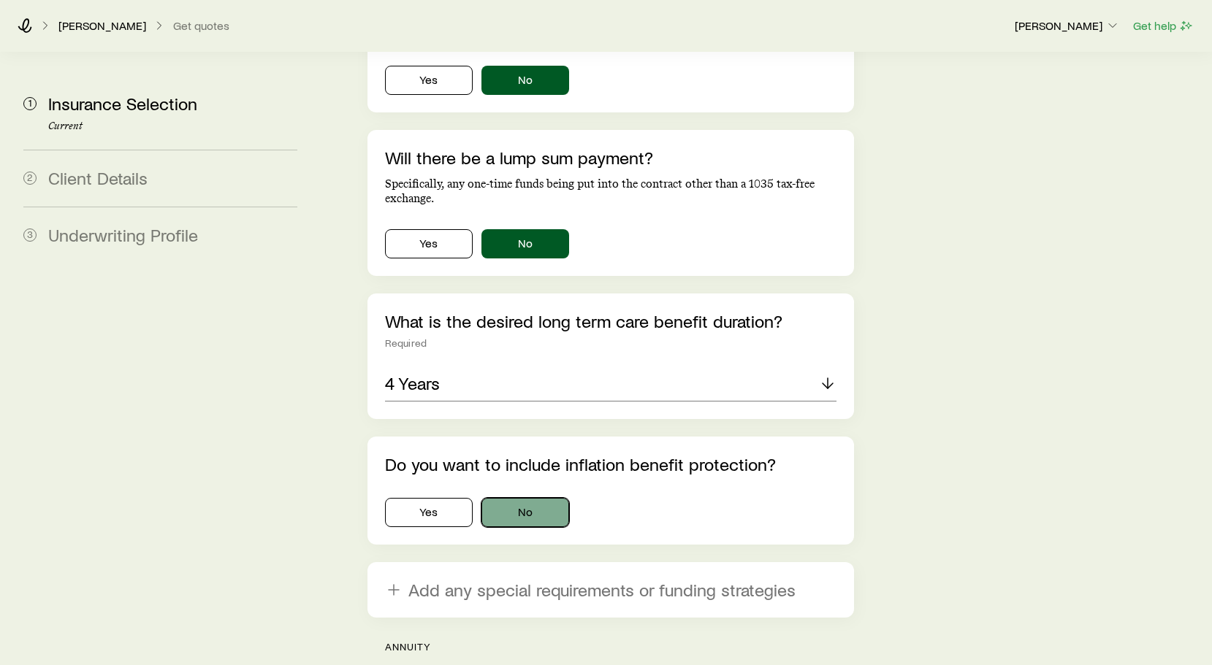
click at [506, 498] on button "No" at bounding box center [525, 512] width 88 height 29
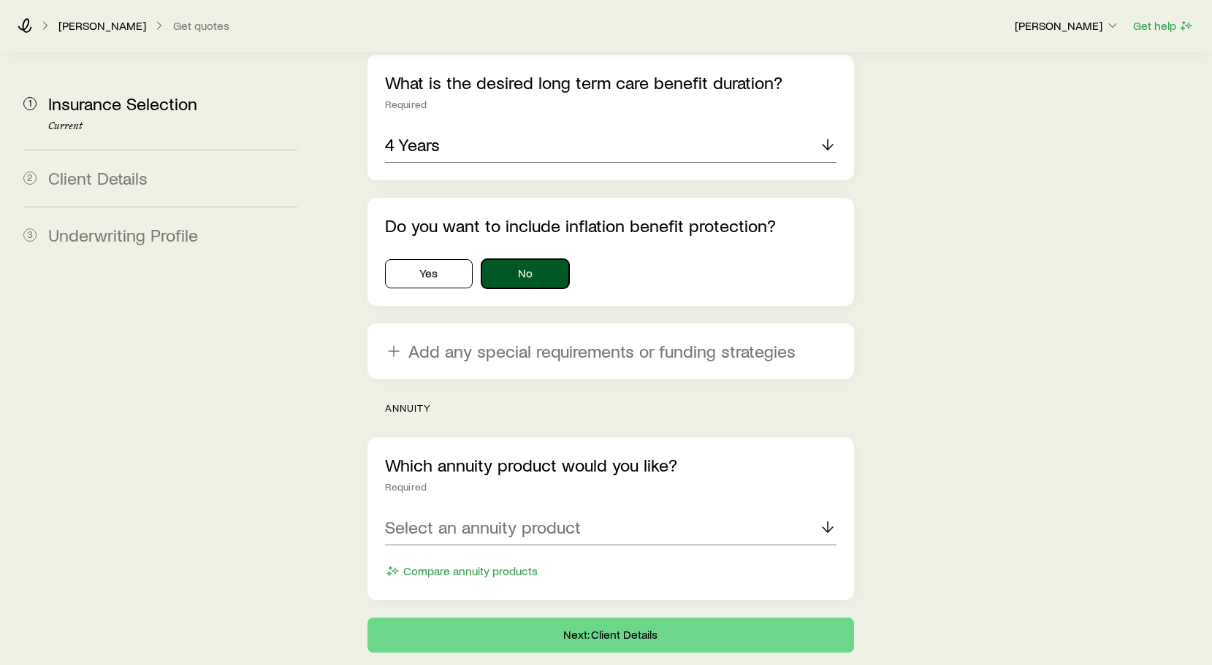
scroll to position [4032, 0]
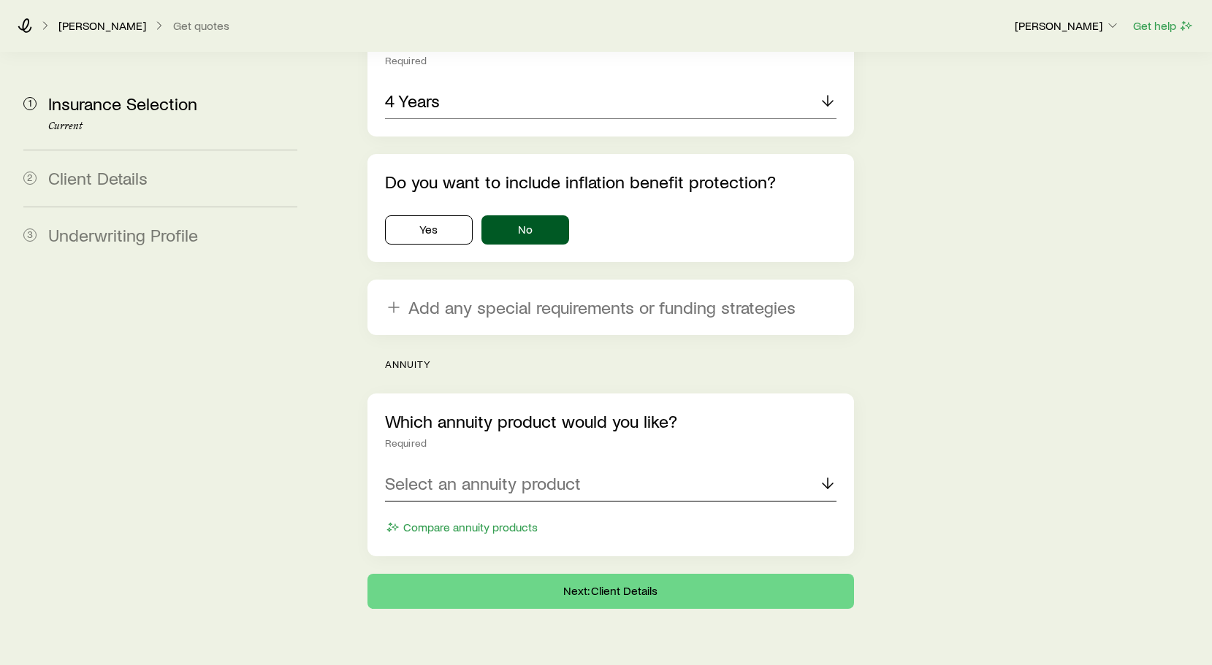
click at [513, 473] on p "Select an annuity product" at bounding box center [483, 483] width 196 height 20
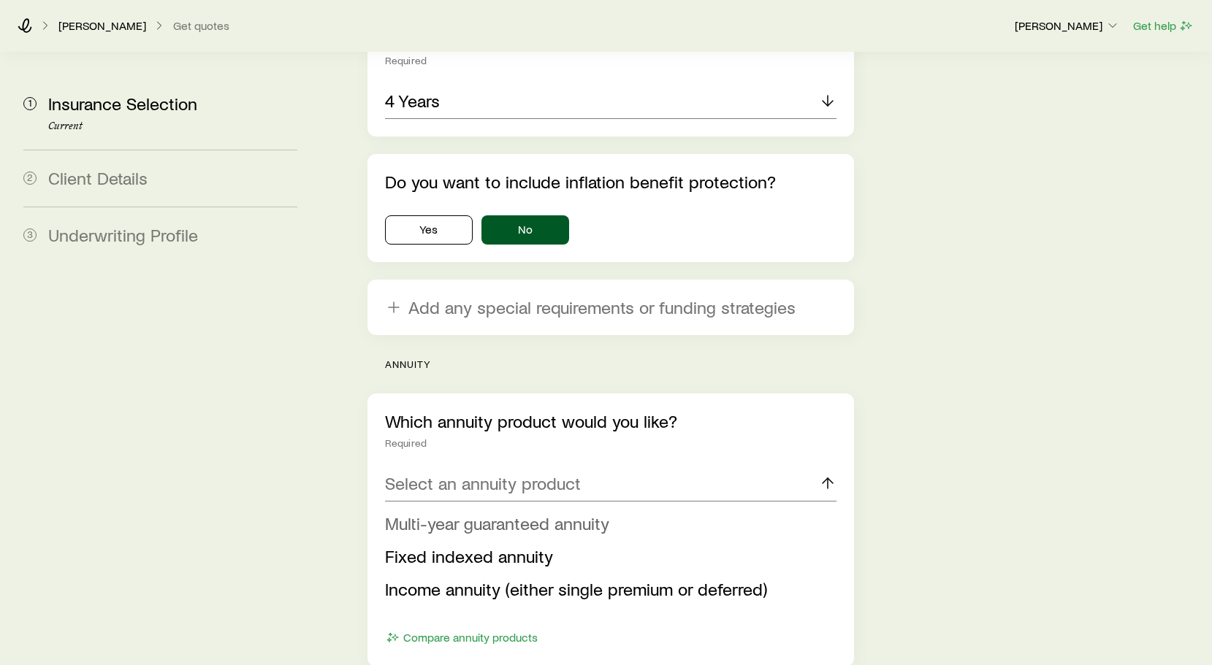
click at [482, 513] on span "Multi-year guaranteed annuity" at bounding box center [497, 523] width 224 height 21
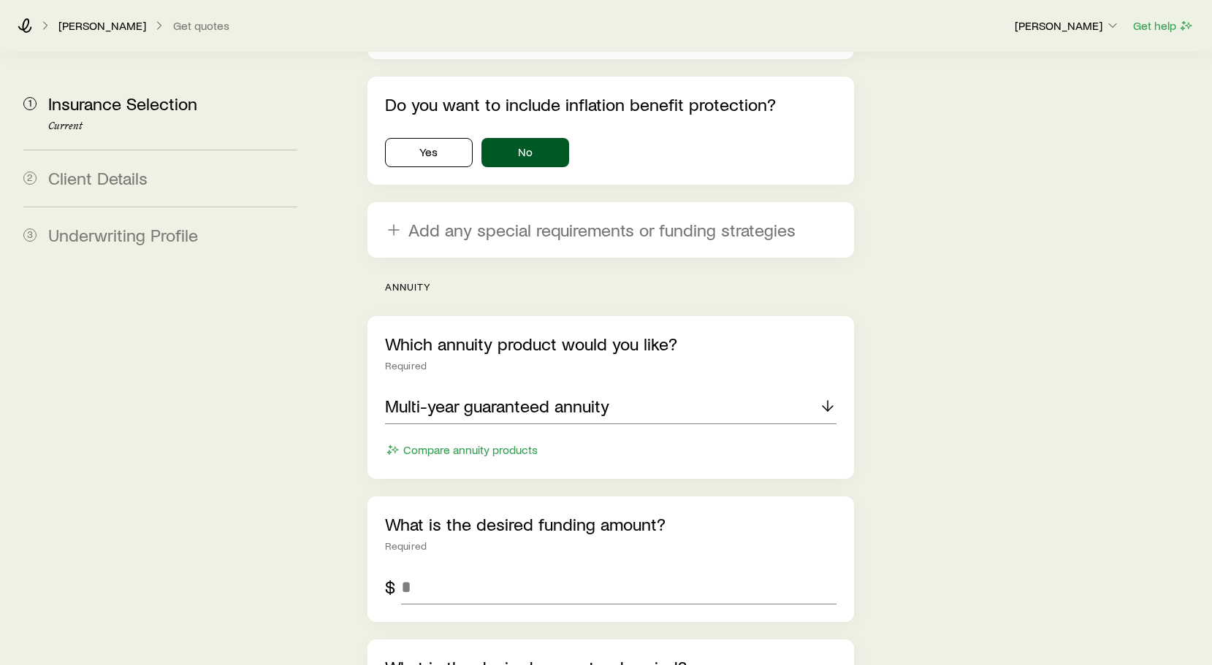
scroll to position [4152, 0]
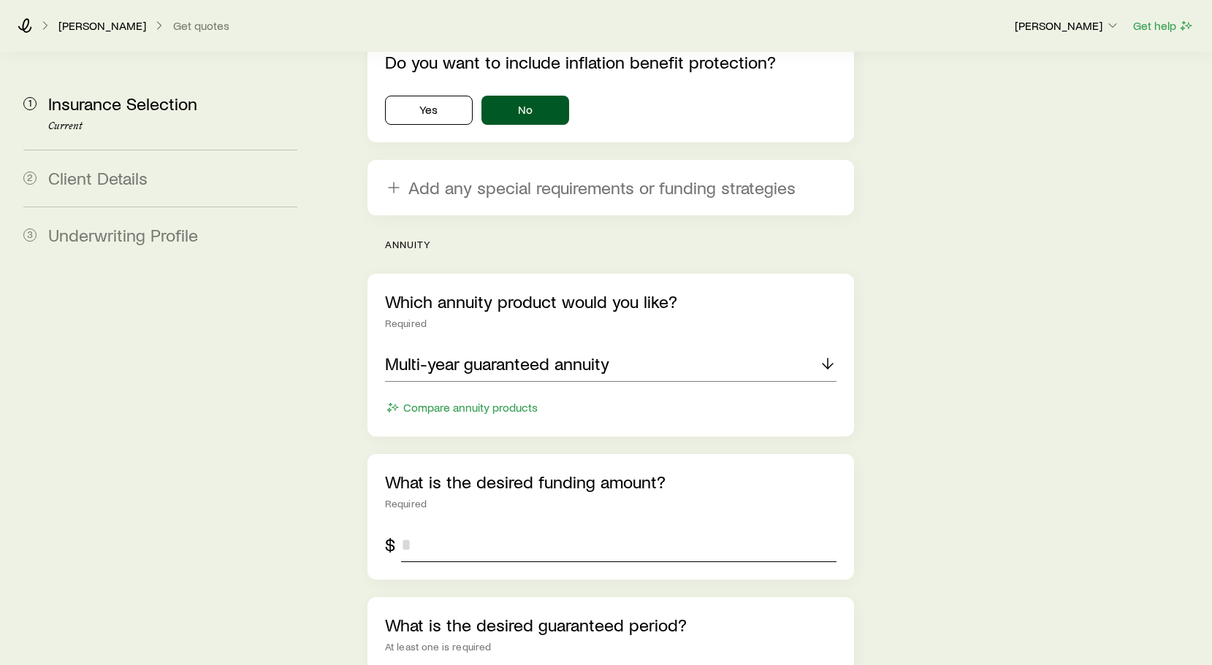
click at [478, 527] on input "tel" at bounding box center [618, 544] width 435 height 35
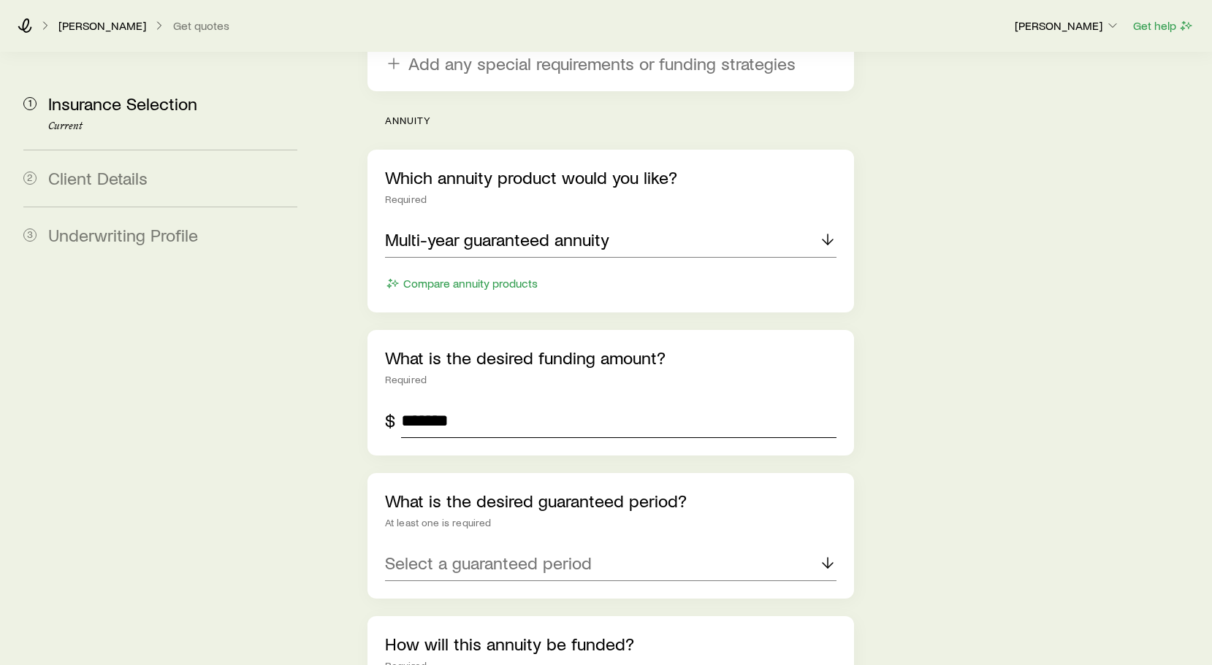
scroll to position [4280, 0]
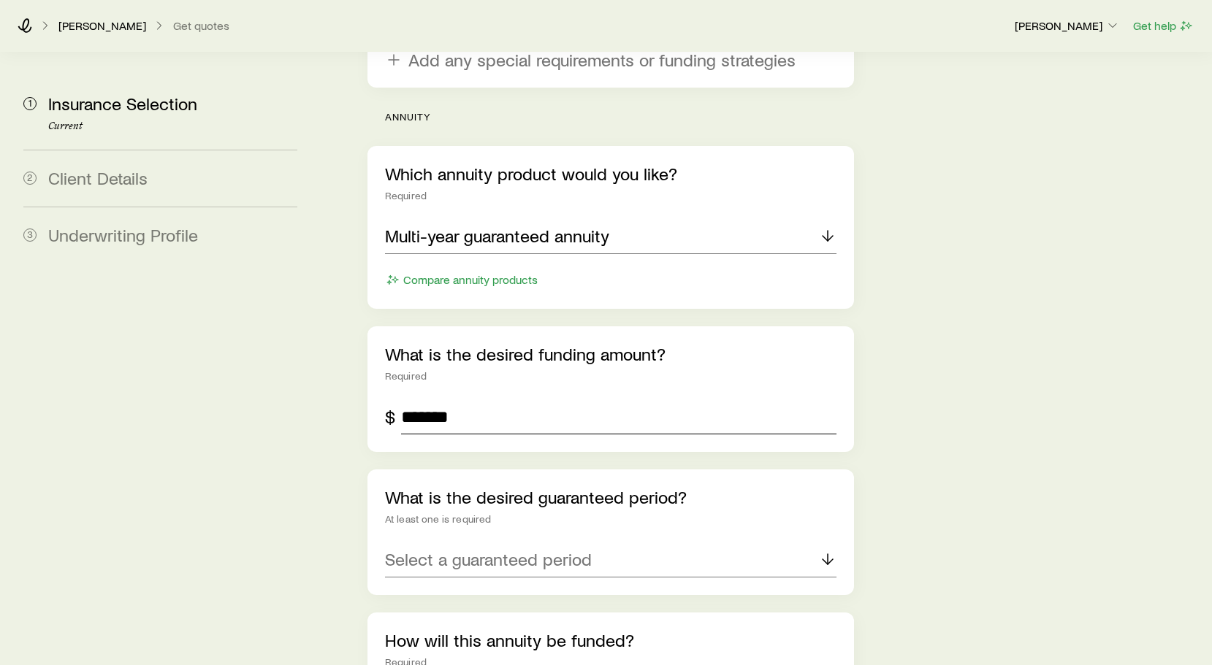
type input "*******"
click at [482, 549] on p "Select a guaranteed period" at bounding box center [488, 559] width 207 height 20
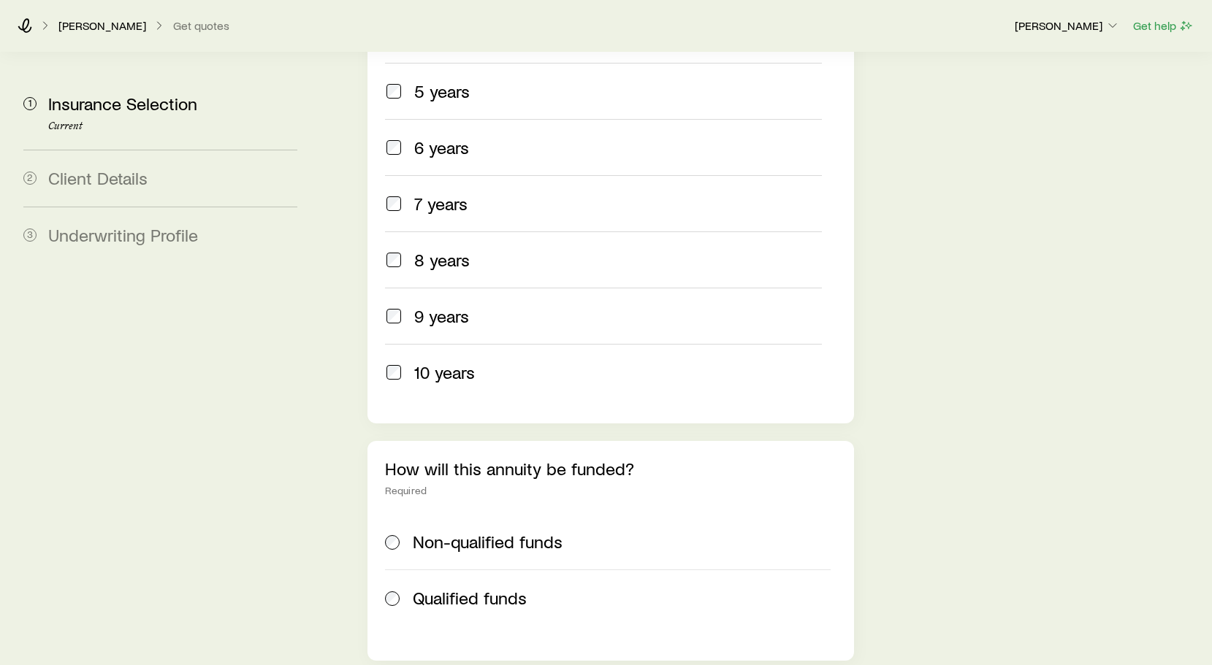
scroll to position [5025, 0]
click at [393, 513] on div "Non-qualified funds Qualified funds" at bounding box center [610, 577] width 451 height 129
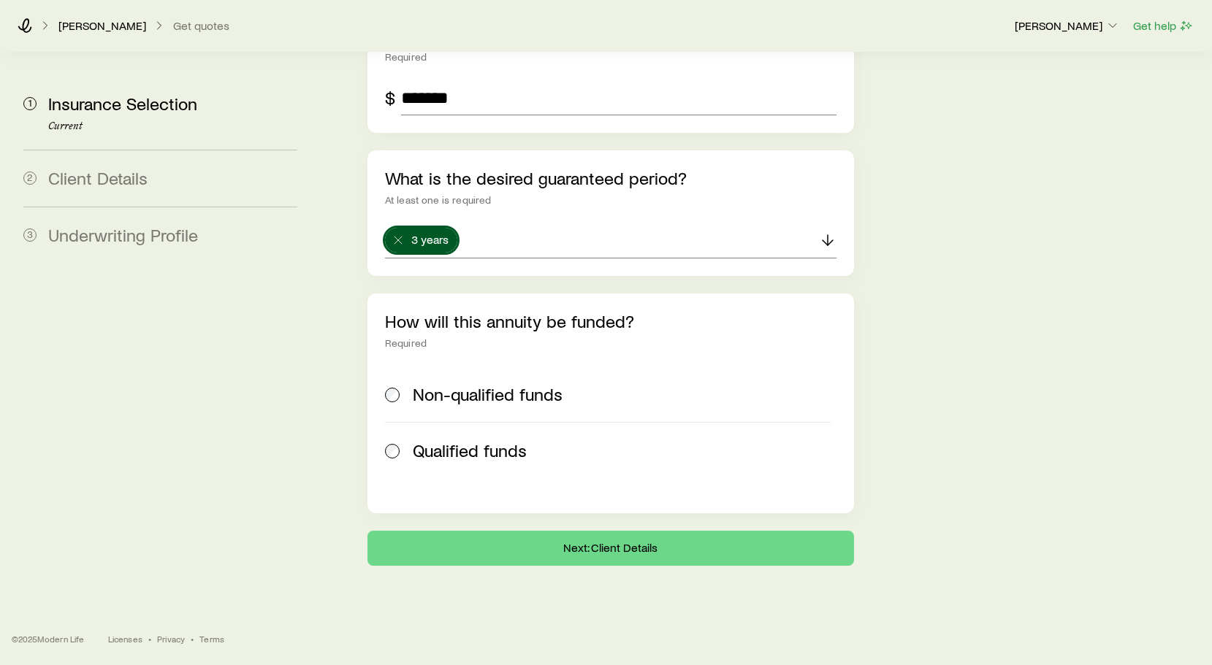
scroll to position [4556, 0]
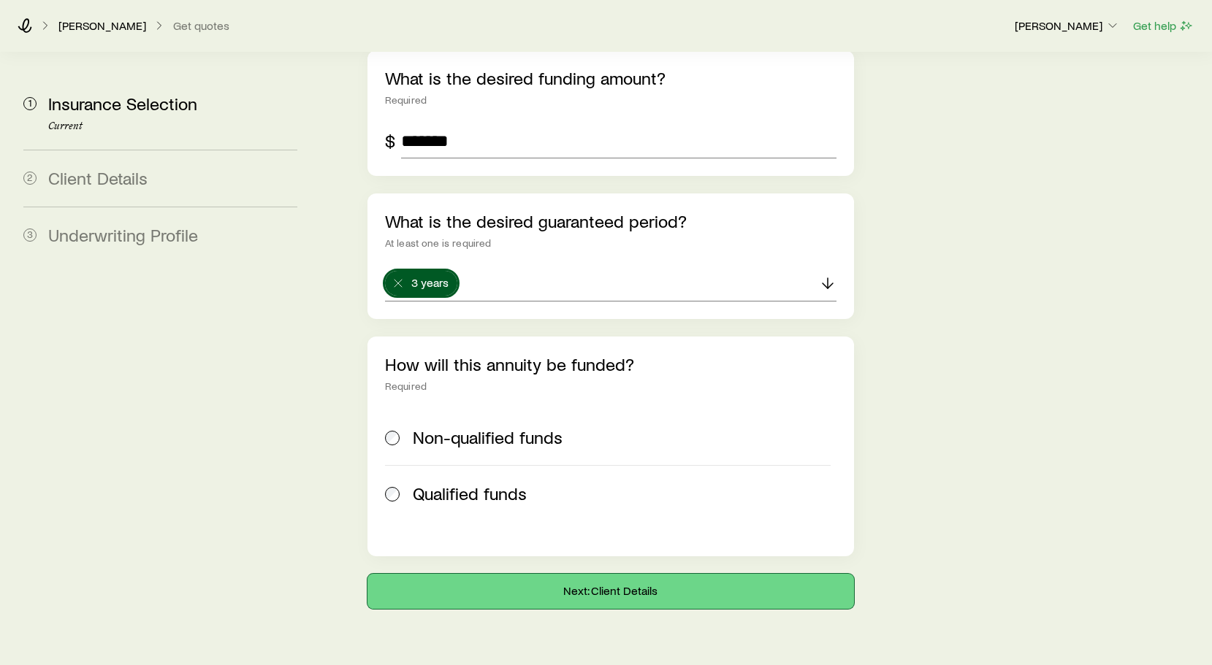
click at [608, 574] on button "Next: Client Details" at bounding box center [610, 591] width 486 height 35
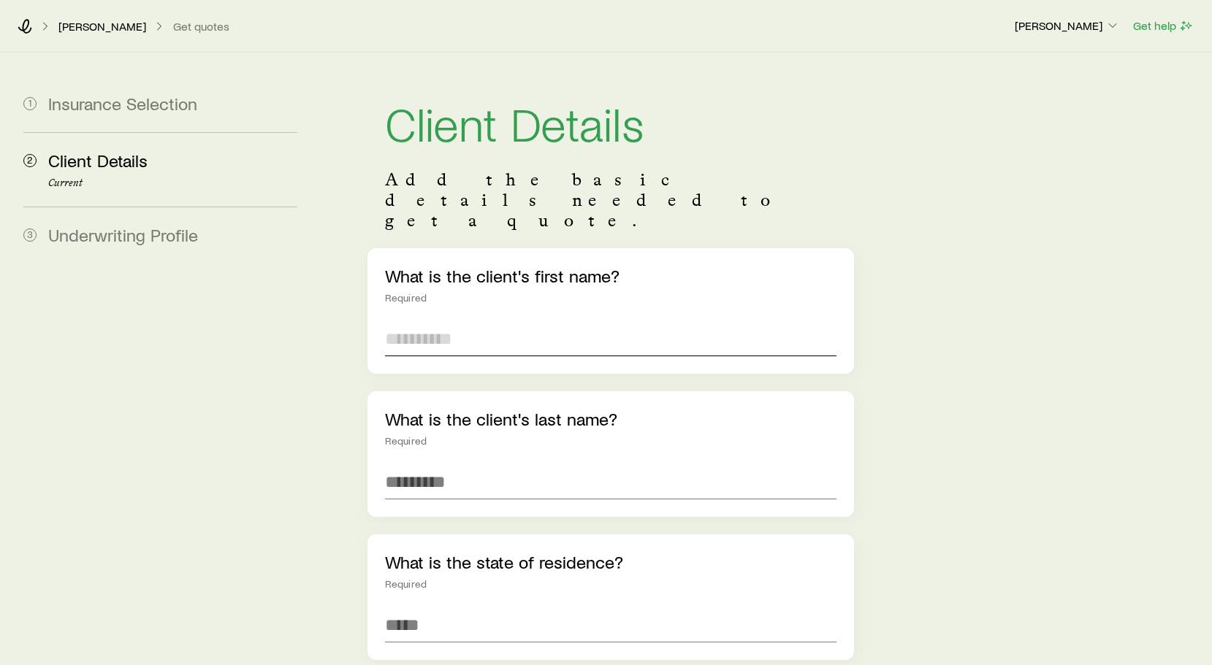
click at [535, 321] on input "text" at bounding box center [610, 338] width 451 height 35
type input "****"
type input "******"
type input "**********"
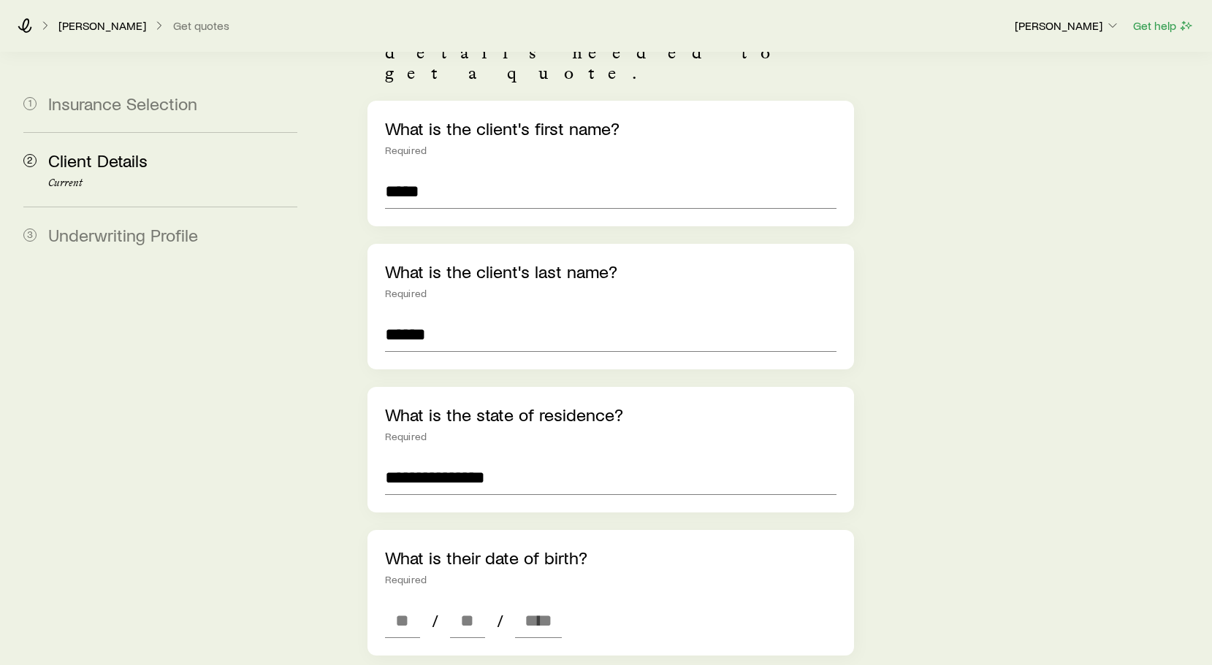
scroll to position [171, 0]
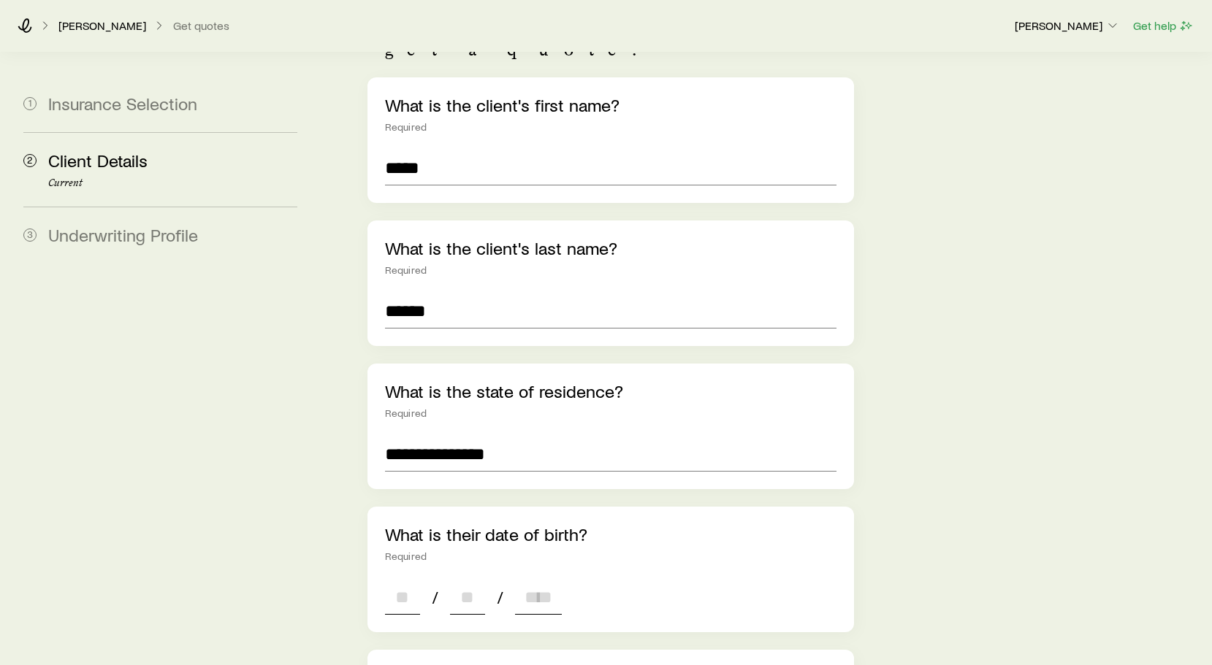
click at [399, 580] on input at bounding box center [402, 597] width 35 height 35
type input "**"
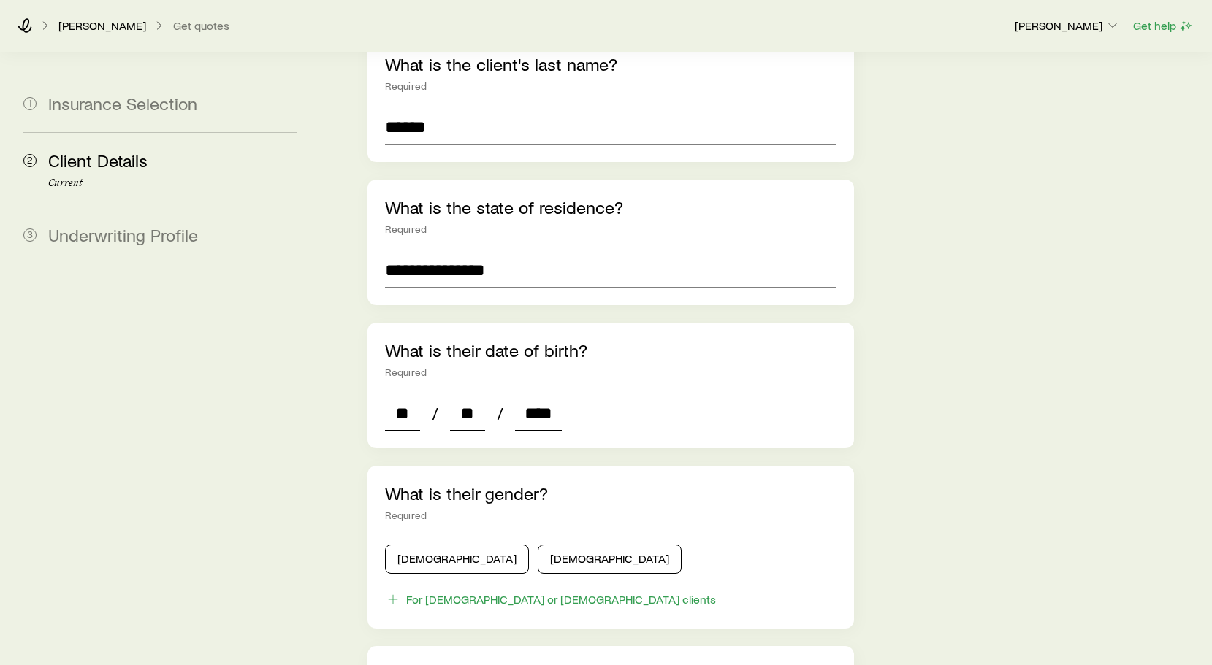
scroll to position [356, 0]
type input "****"
click at [413, 544] on button "[DEMOGRAPHIC_DATA]" at bounding box center [457, 558] width 144 height 29
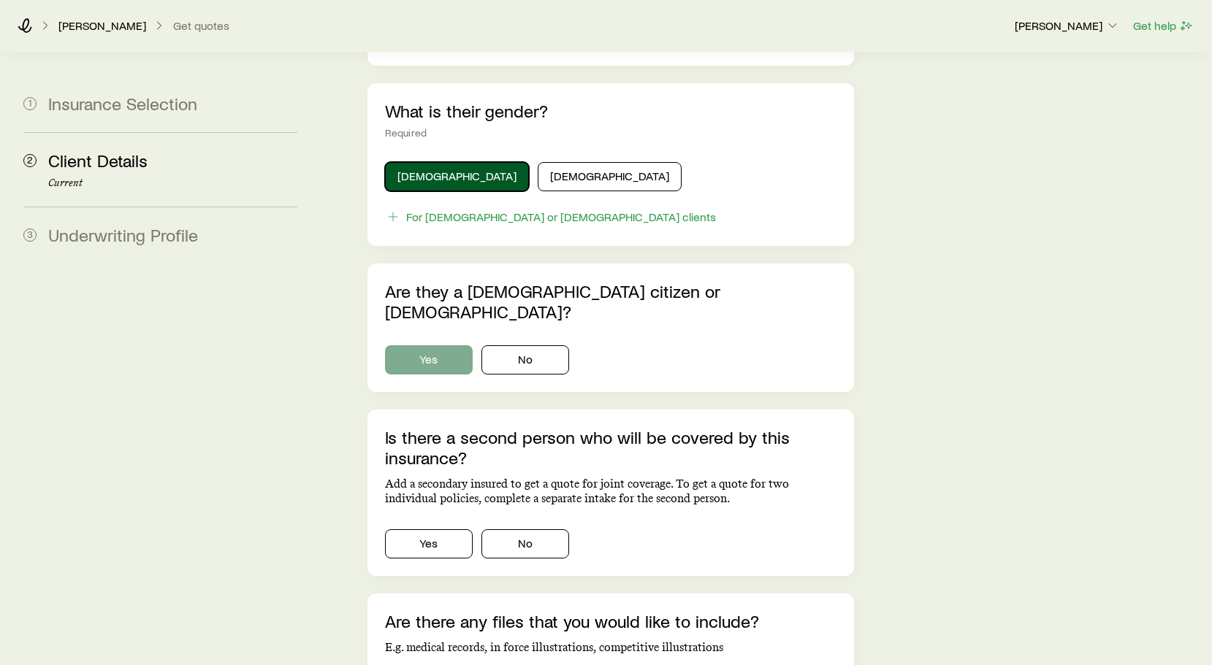
scroll to position [740, 0]
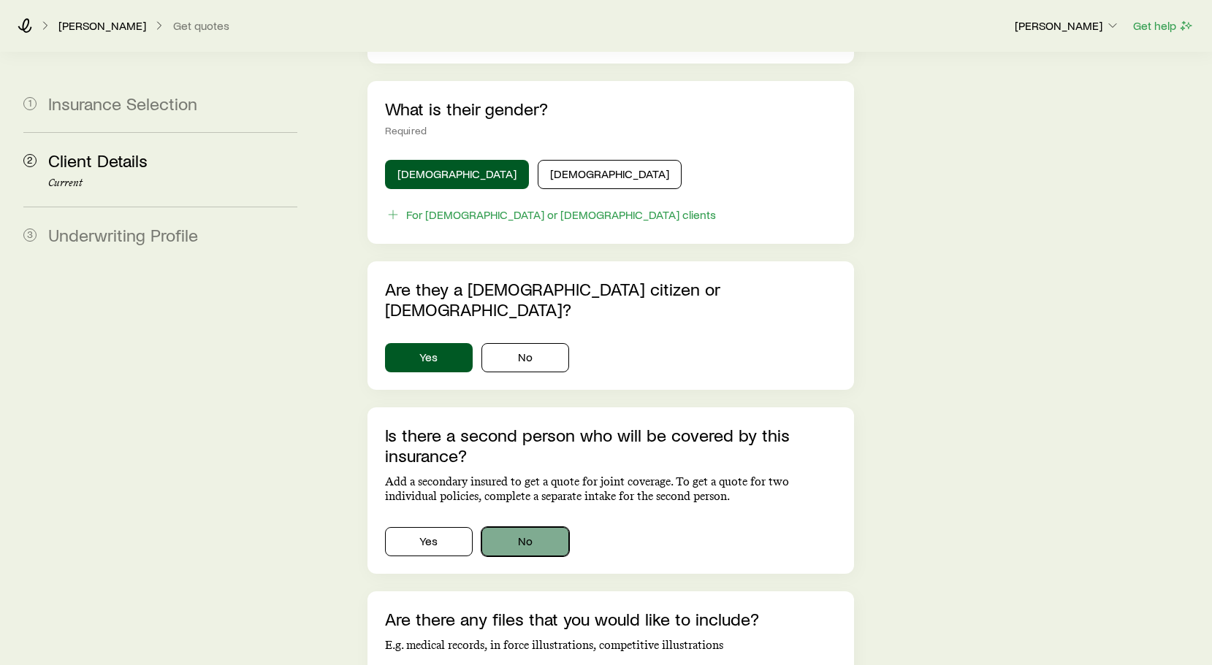
click at [519, 527] on button "No" at bounding box center [525, 541] width 88 height 29
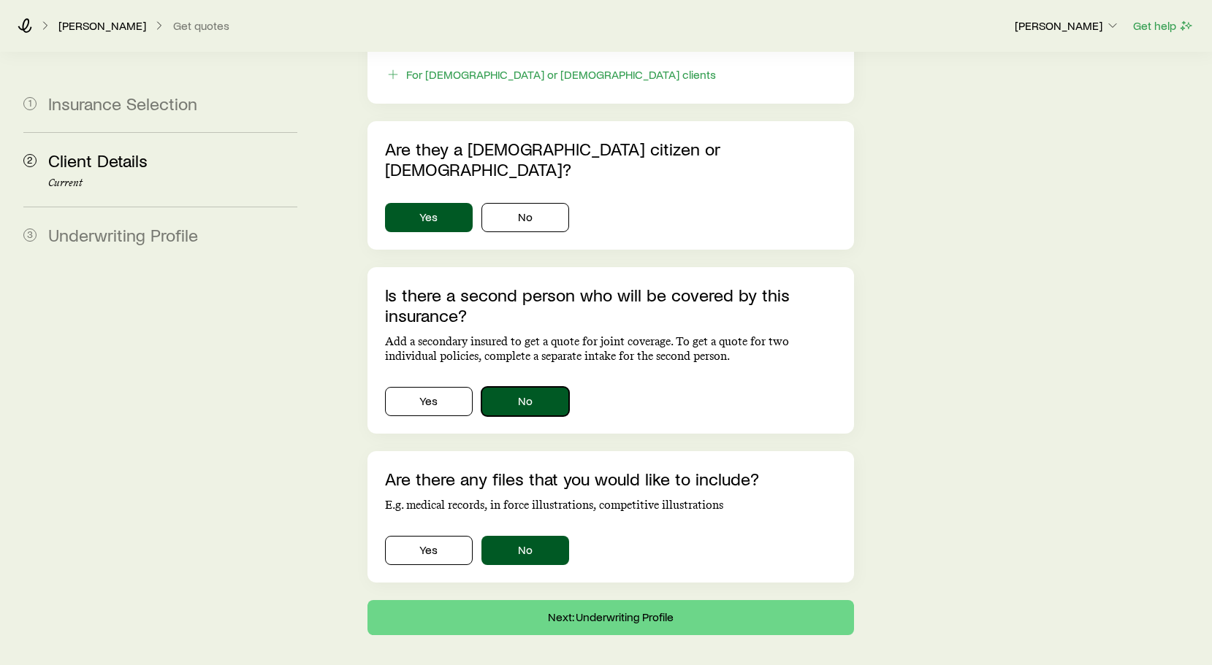
scroll to position [886, 0]
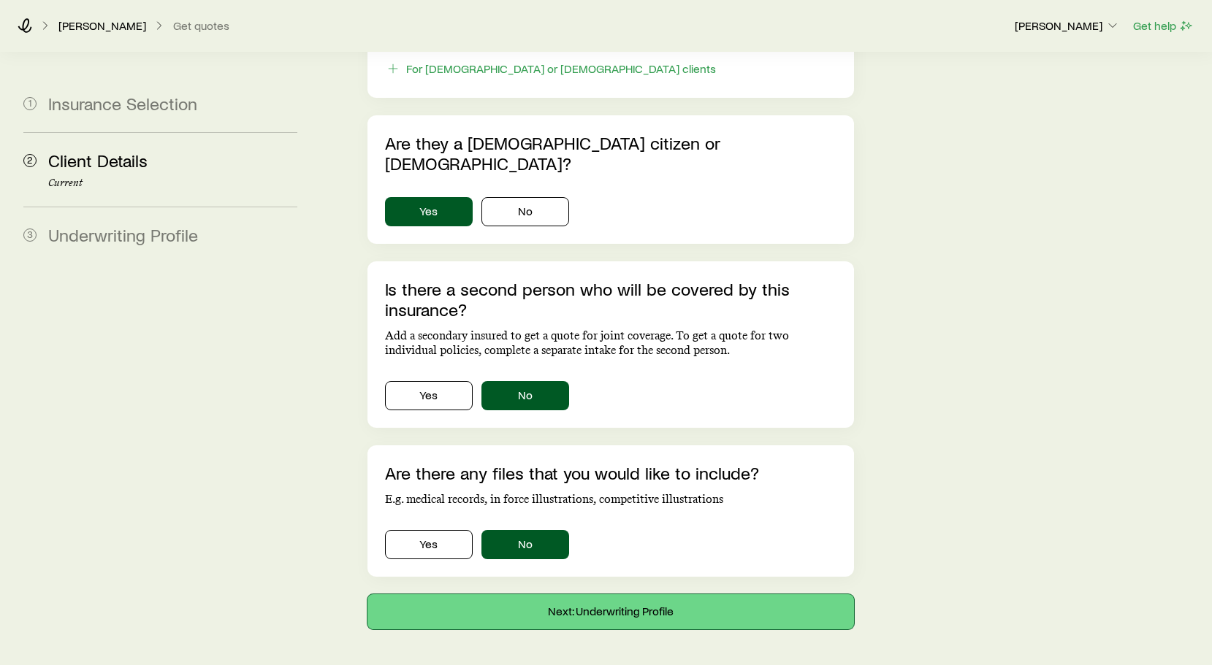
click at [619, 594] on button "Next: Underwriting Profile" at bounding box center [610, 611] width 486 height 35
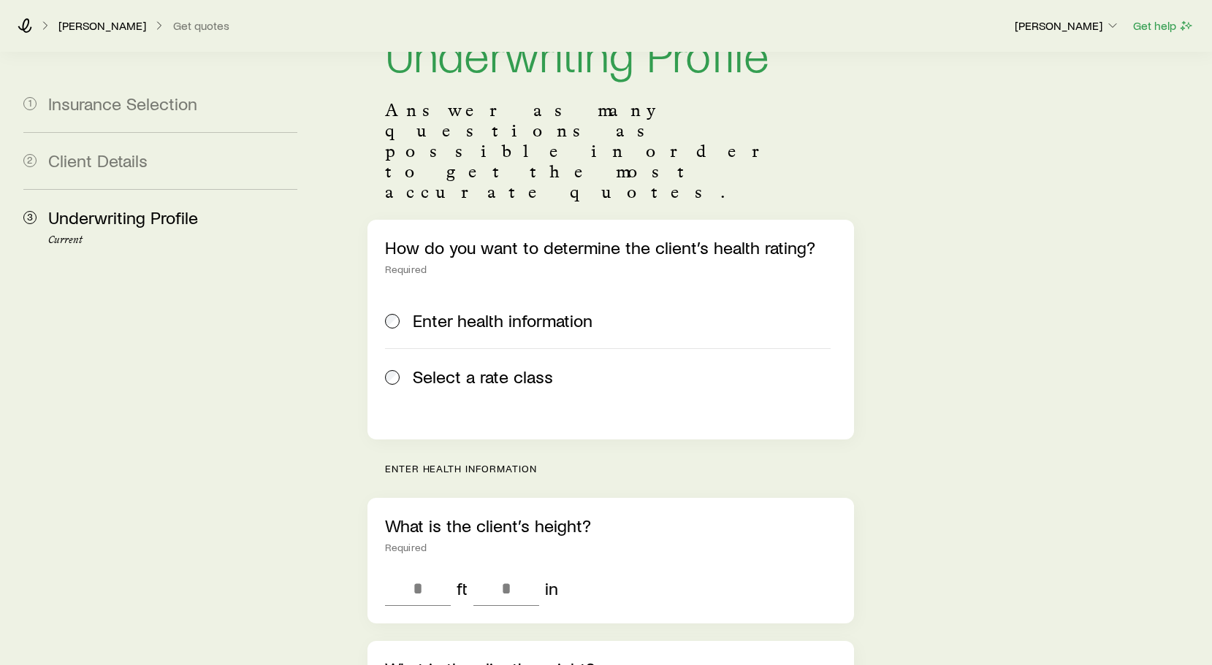
scroll to position [67, 0]
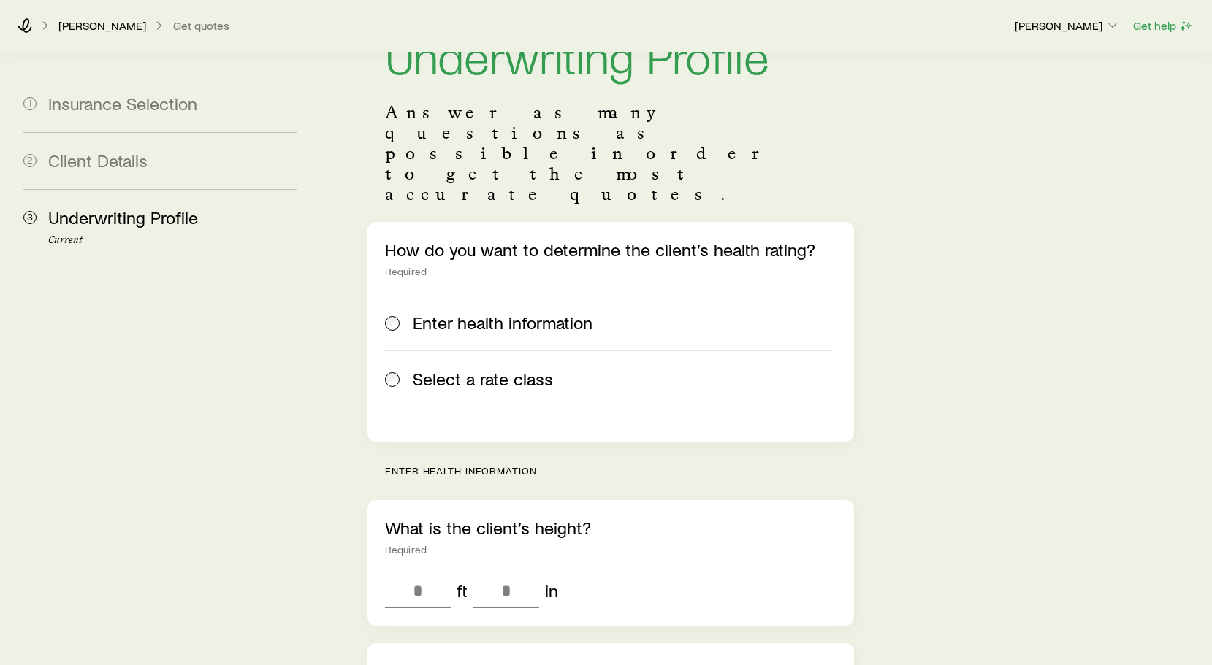
click at [469, 369] on span "Select a rate class" at bounding box center [483, 379] width 140 height 20
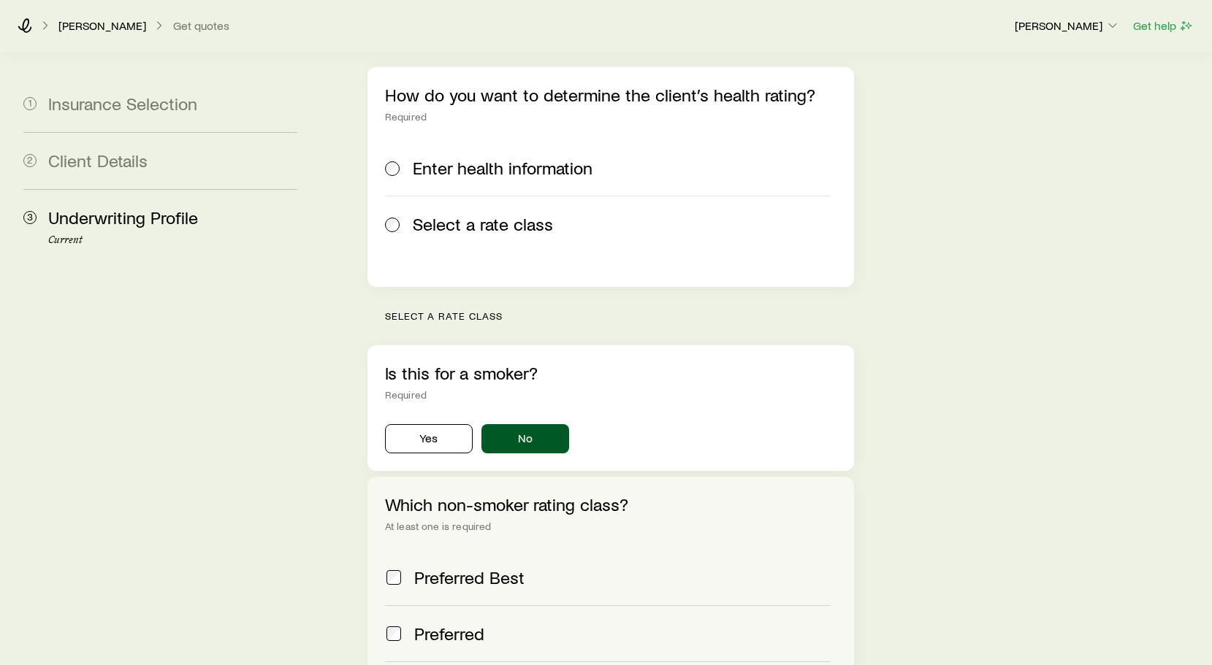
scroll to position [376, 0]
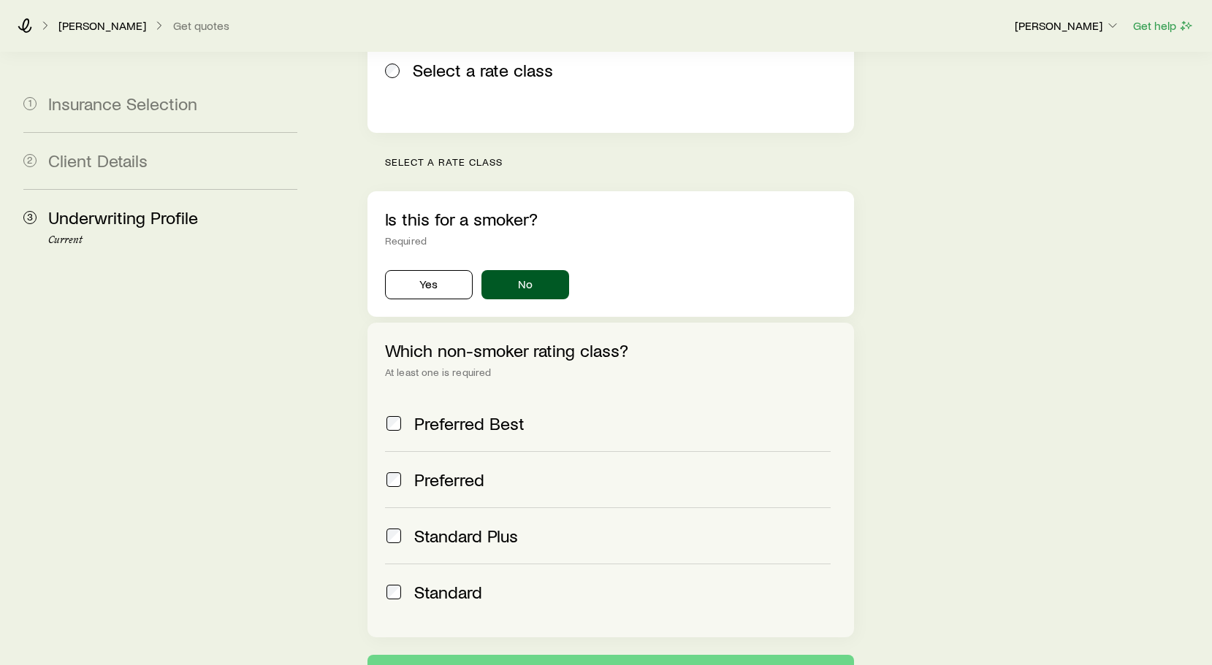
click at [394, 470] on span at bounding box center [394, 480] width 18 height 20
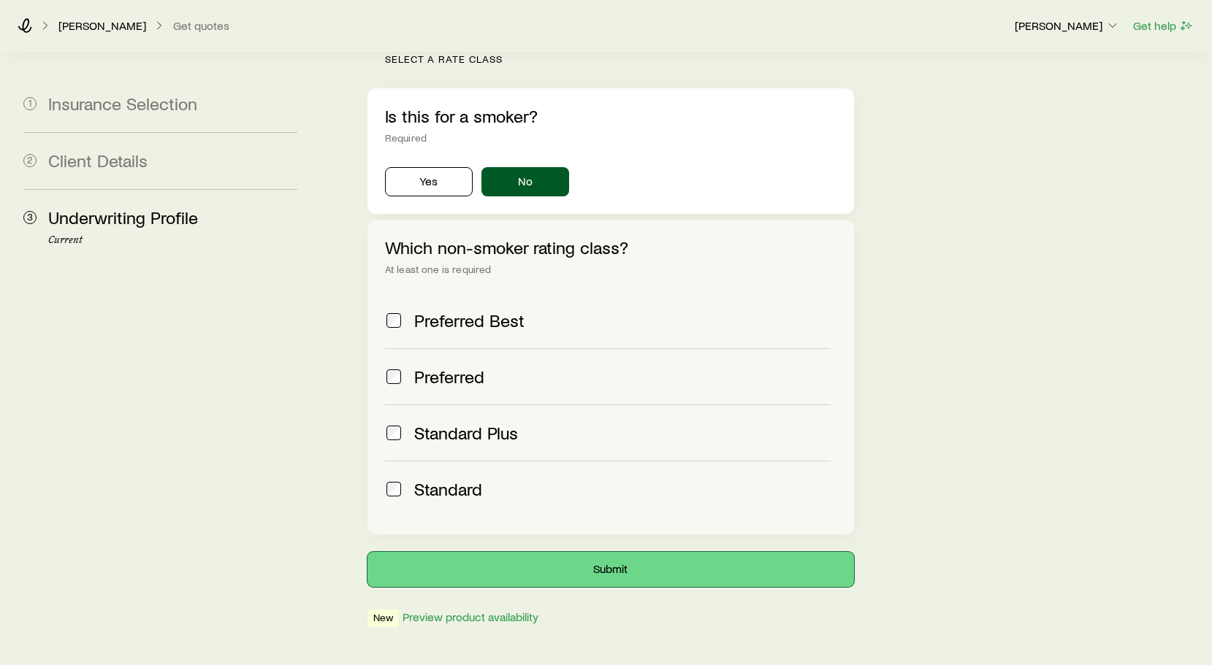
click at [518, 552] on button "Submit" at bounding box center [610, 569] width 486 height 35
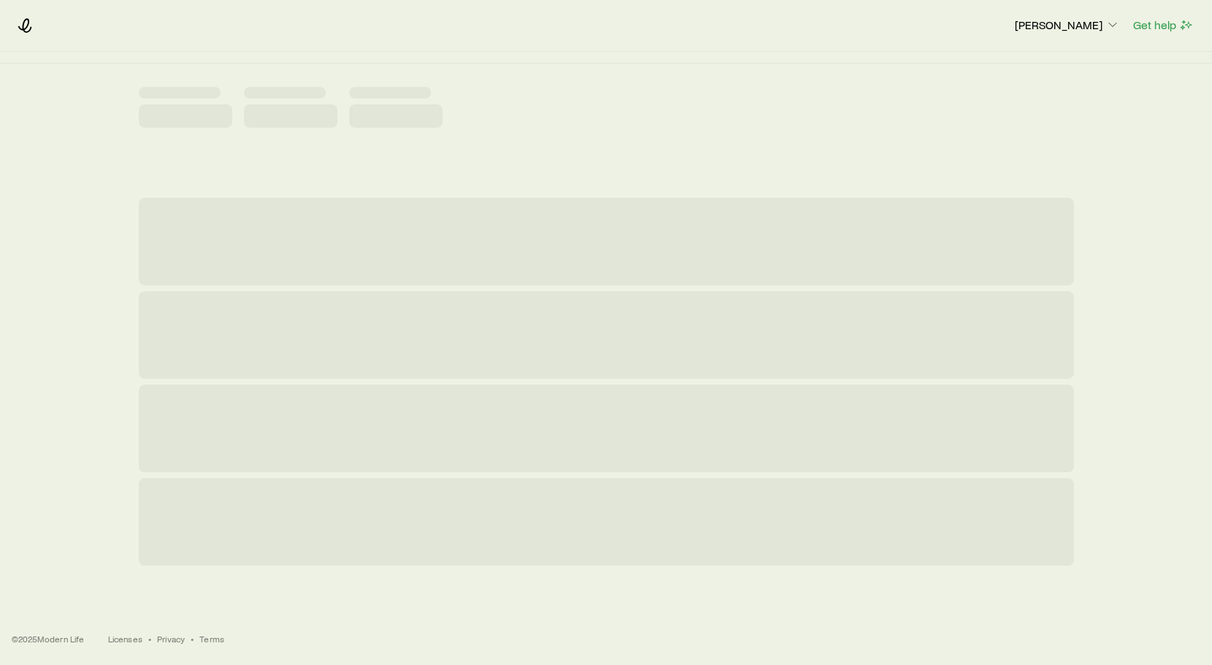
scroll to position [0, 0]
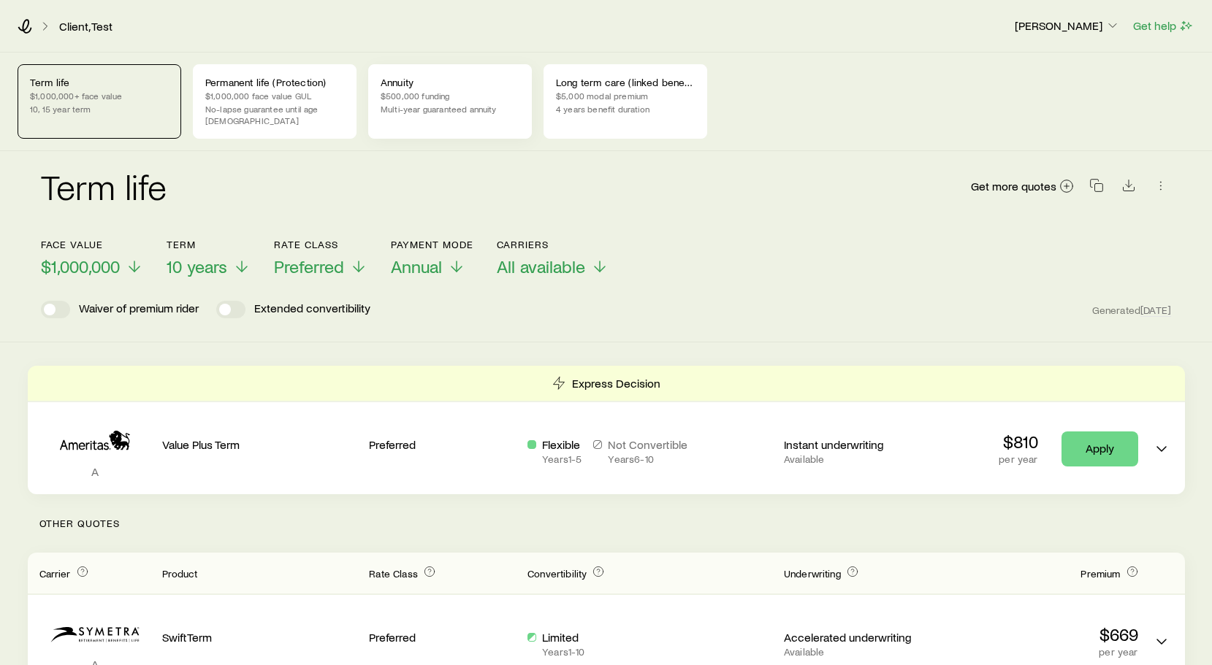
click at [410, 107] on p "Multi-year guaranteed annuity" at bounding box center [449, 109] width 139 height 12
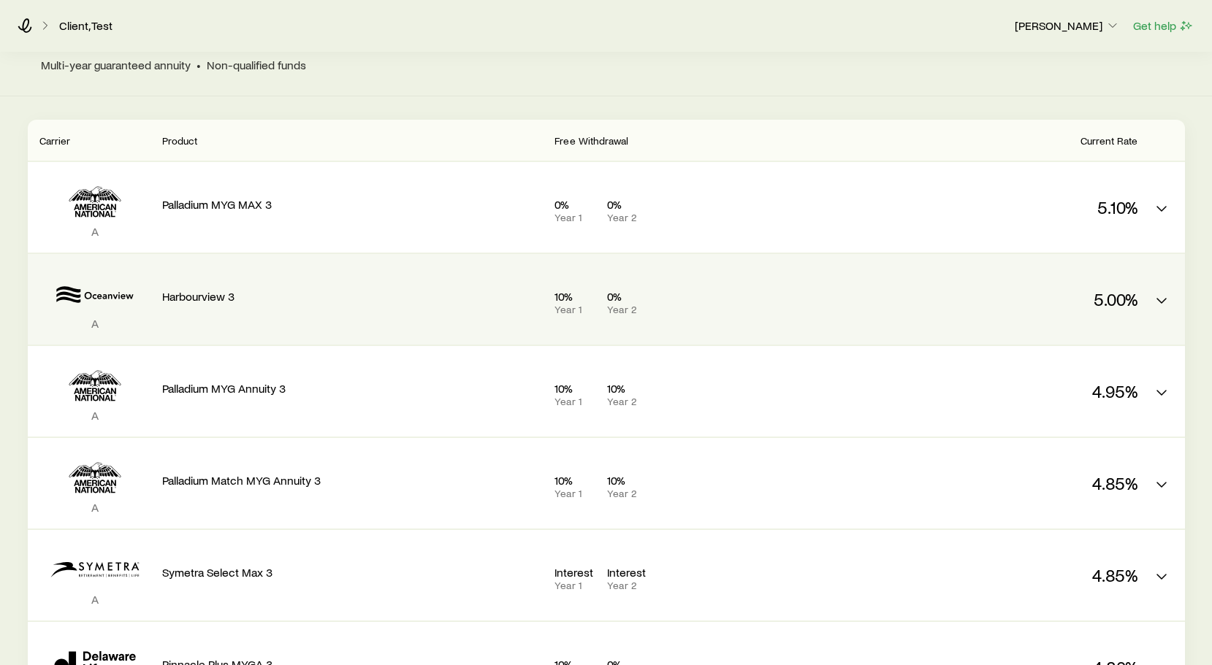
scroll to position [248, 0]
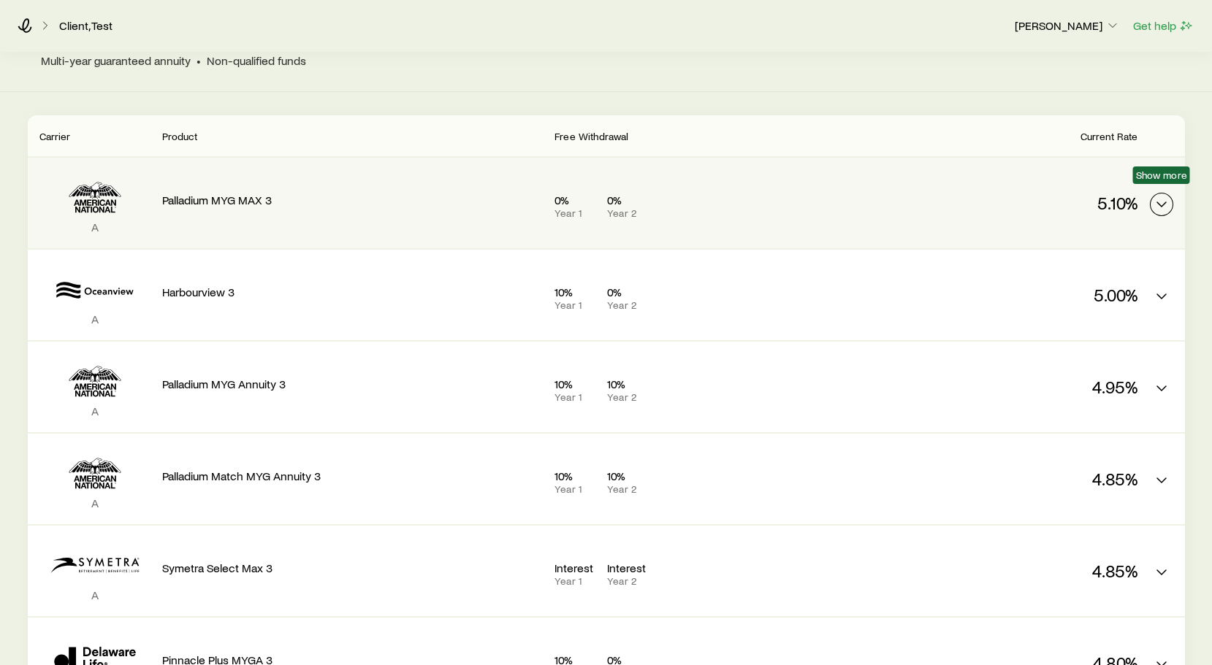
click at [1152, 198] on icon "MYGA quotes" at bounding box center [1161, 205] width 18 height 18
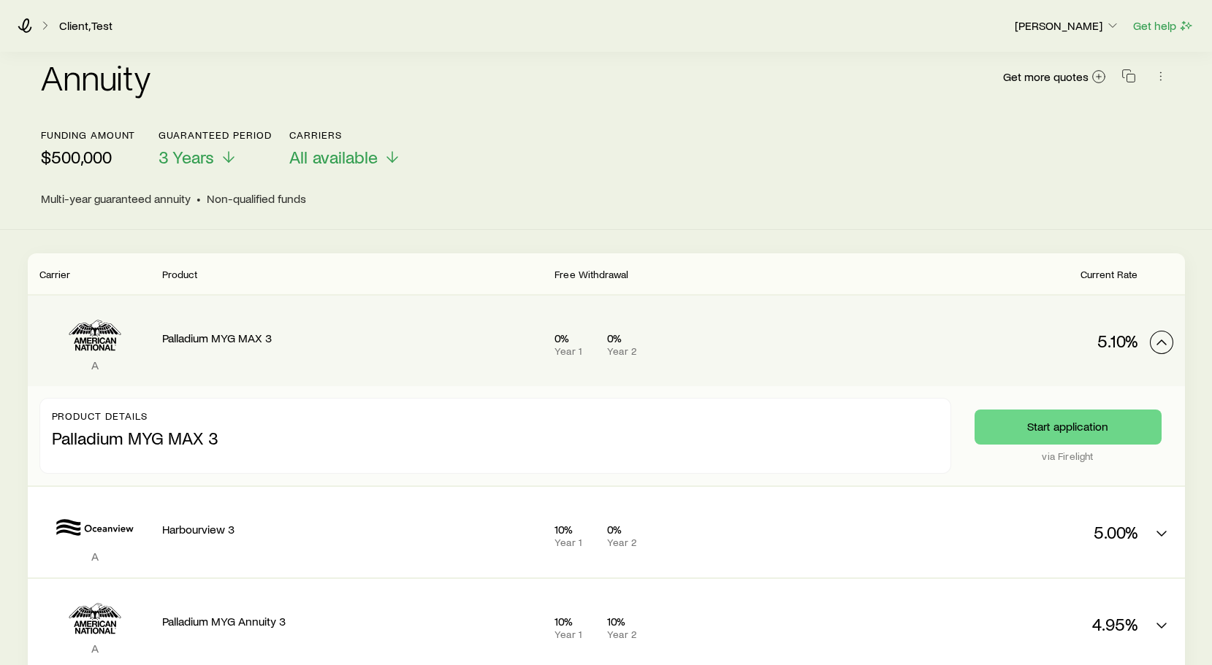
scroll to position [0, 0]
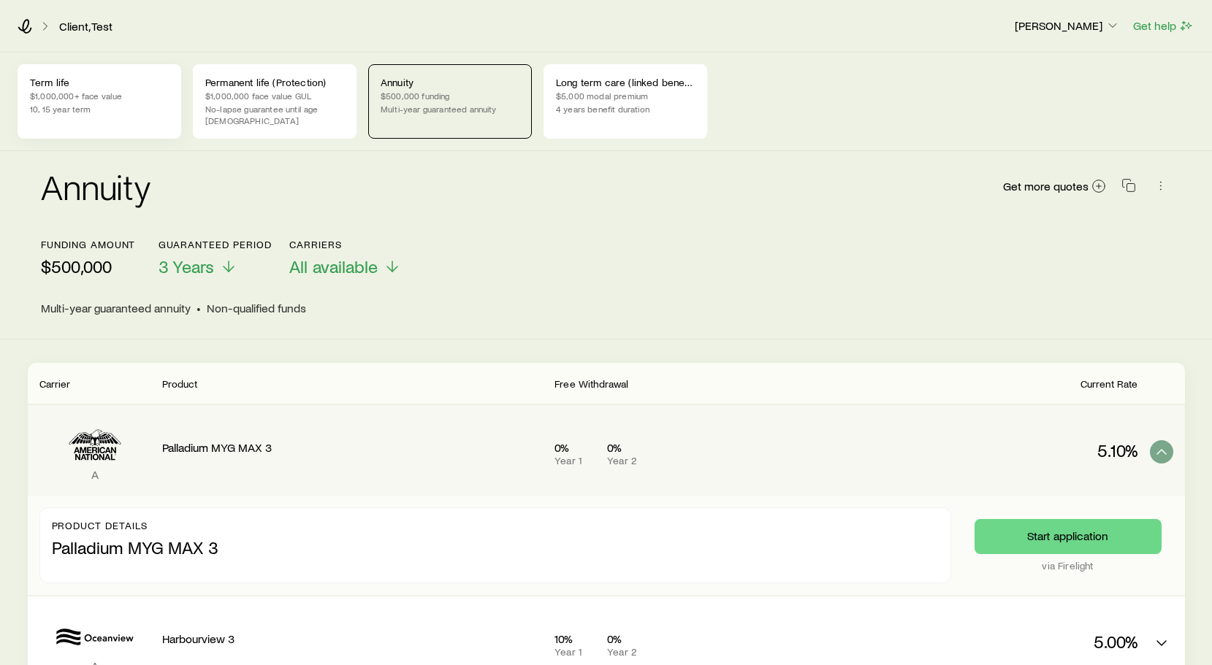
click at [121, 108] on p "10, 15 year term" at bounding box center [99, 109] width 139 height 12
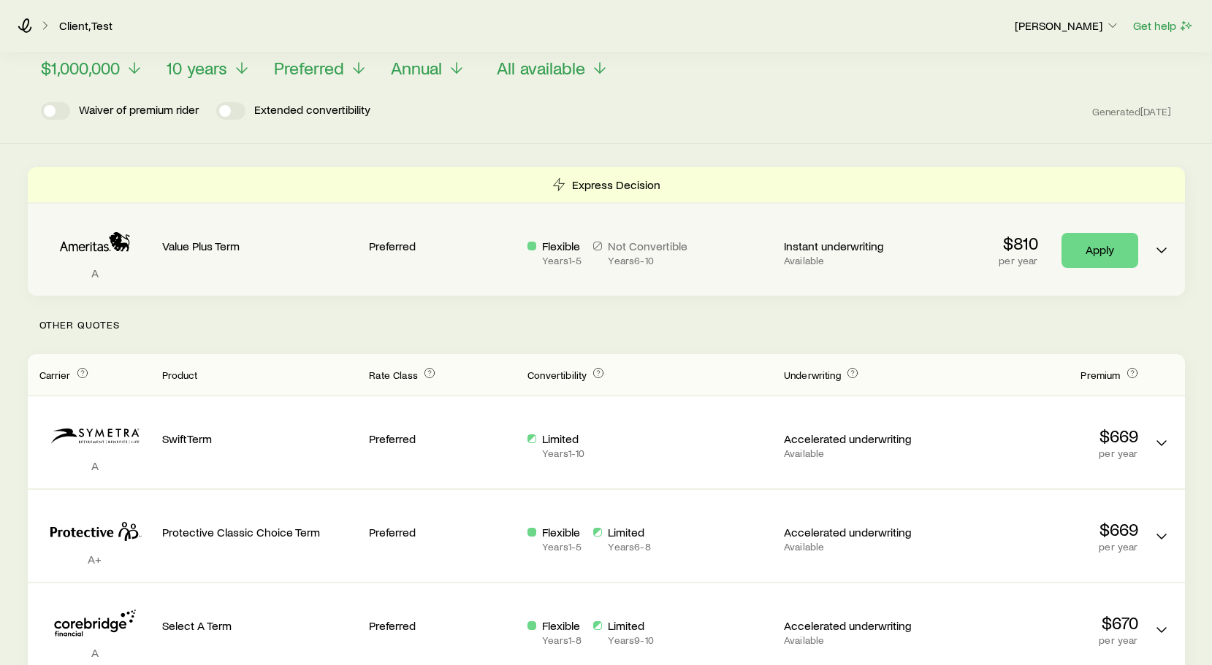
scroll to position [199, 0]
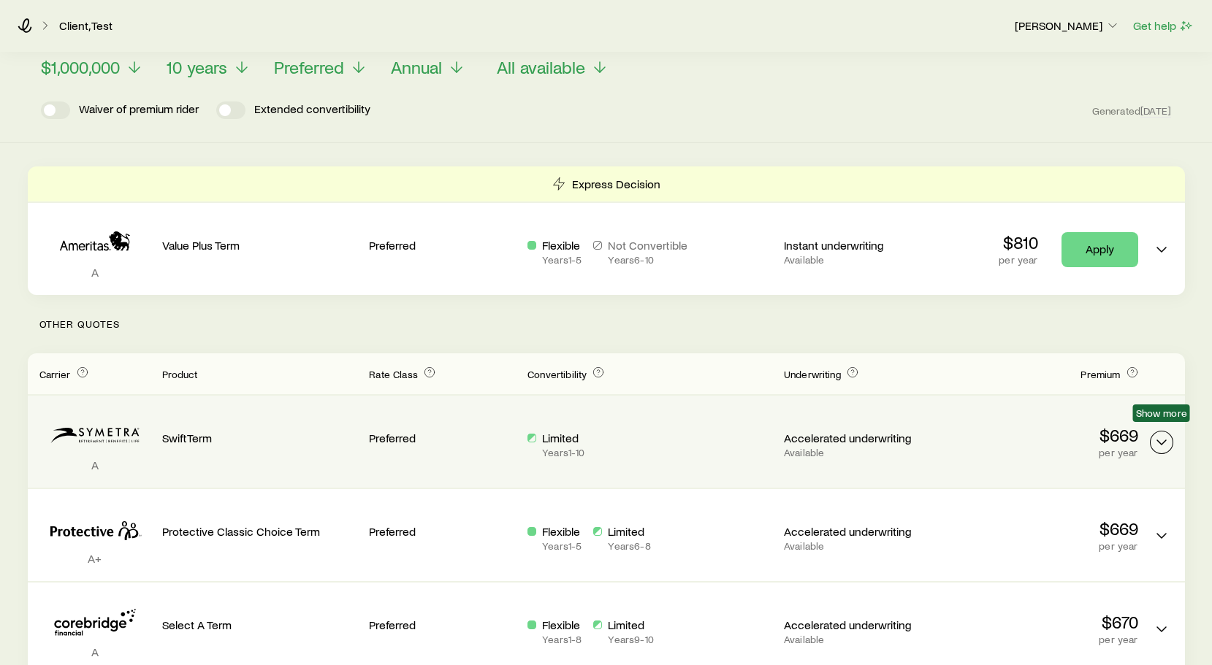
click at [1163, 434] on icon "Term quotes" at bounding box center [1161, 443] width 18 height 18
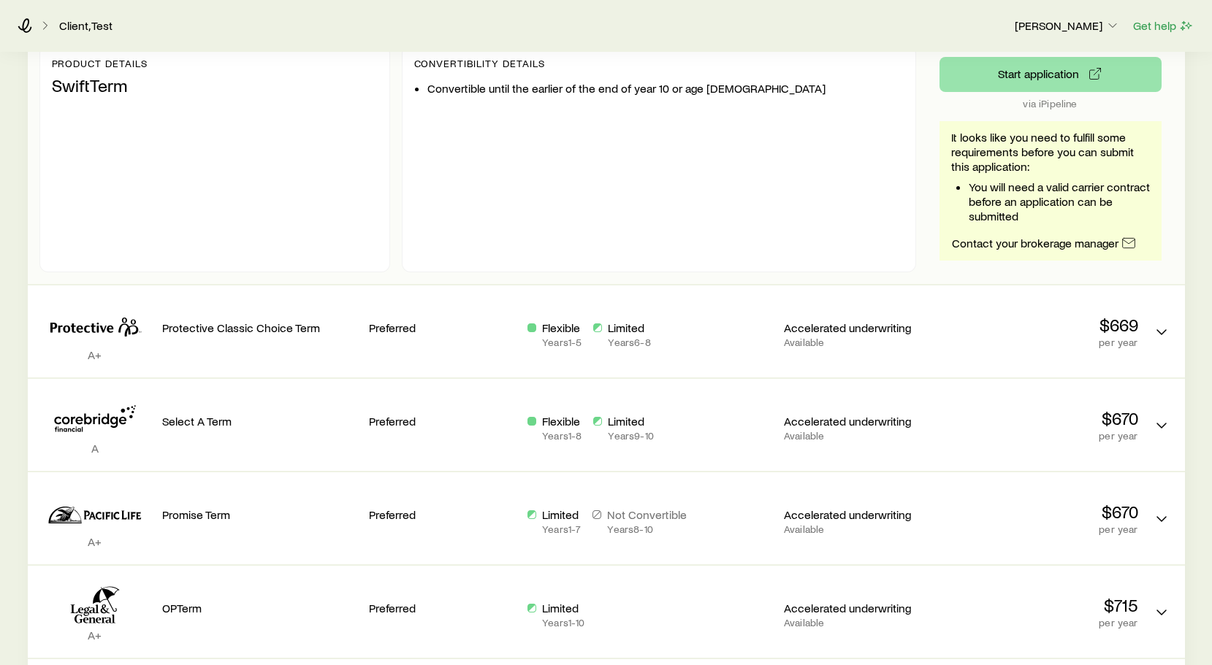
scroll to position [655, 0]
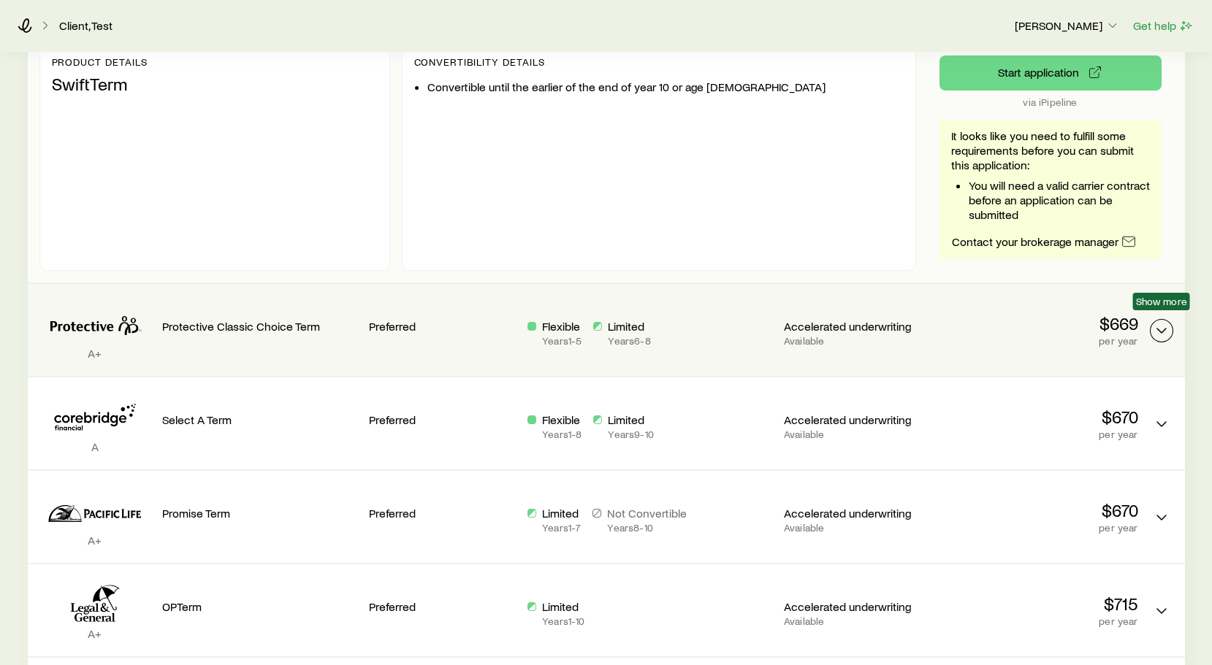
click at [1161, 324] on icon "Term quotes" at bounding box center [1161, 331] width 18 height 18
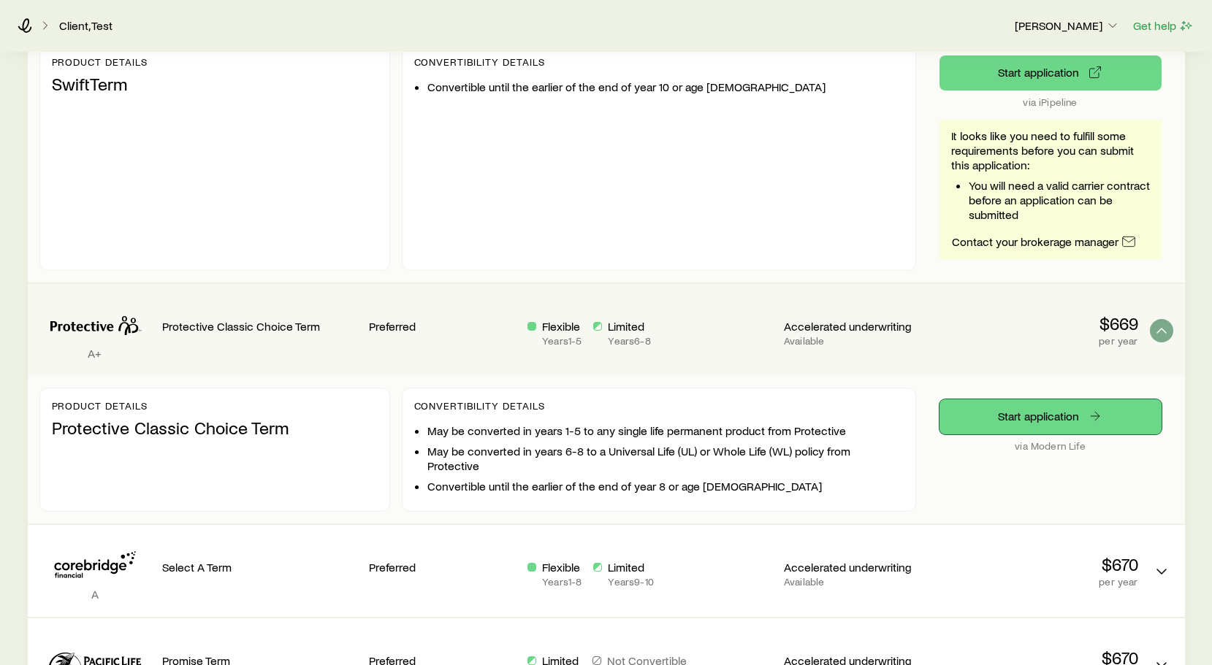
click at [1055, 408] on link "Start application" at bounding box center [1050, 416] width 222 height 35
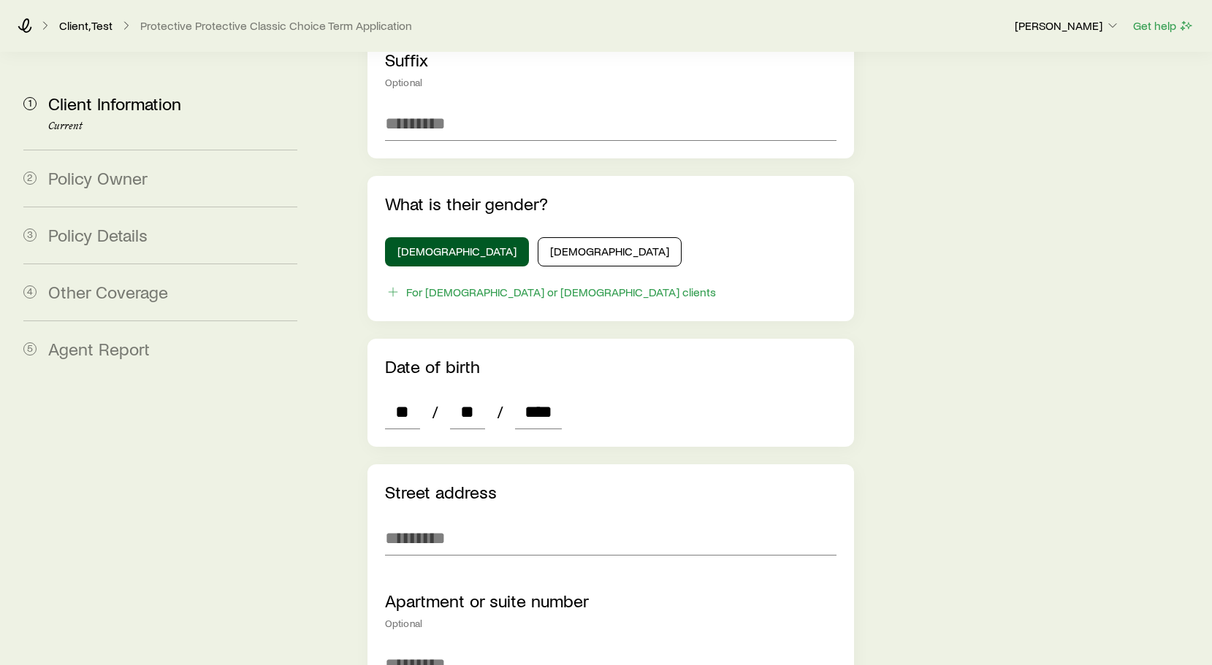
scroll to position [447, 0]
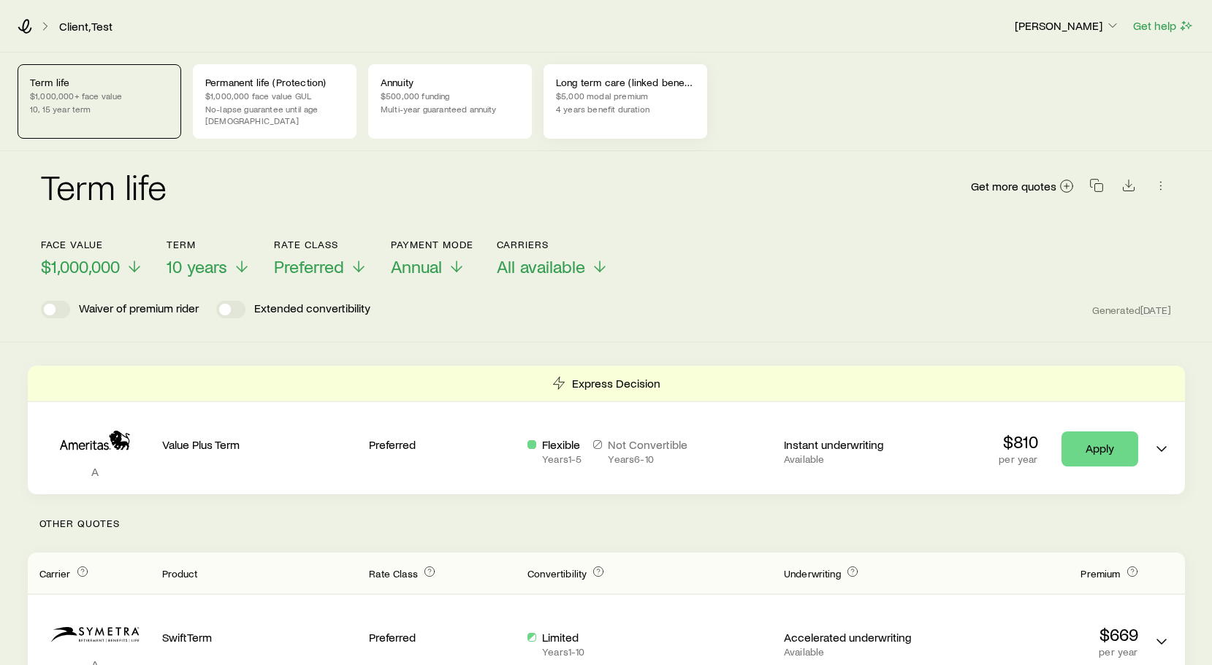
click at [608, 105] on p "4 years benefit duration" at bounding box center [625, 109] width 139 height 12
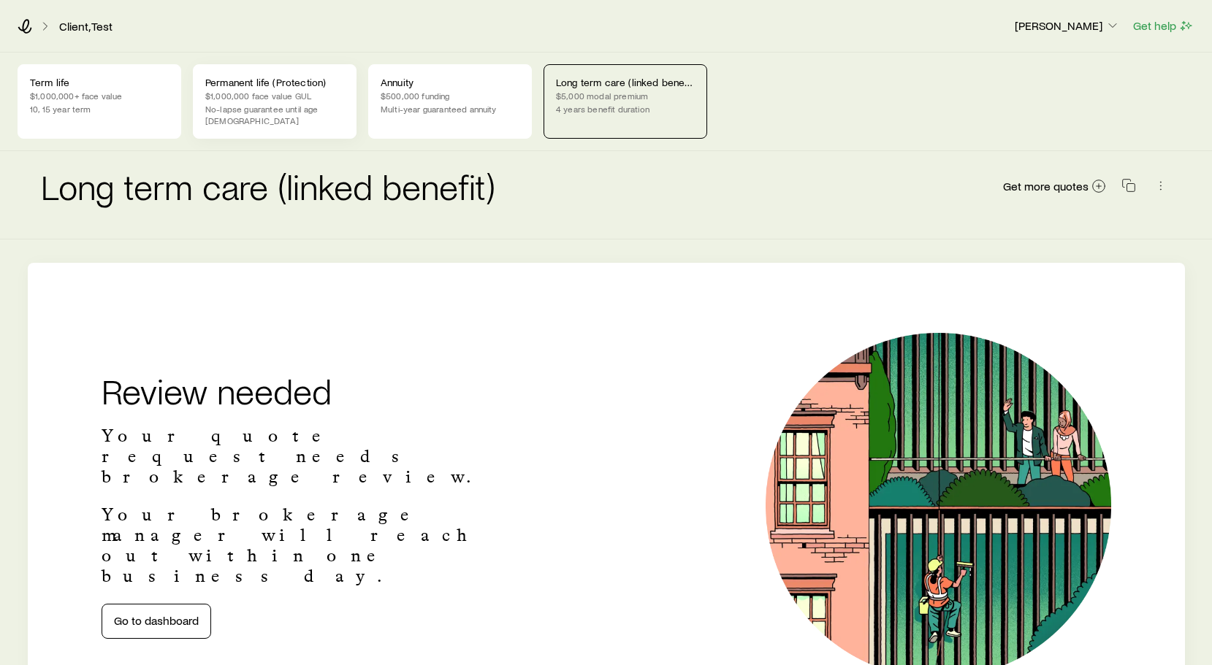
click at [283, 117] on div "Permanent life (Protection) $1,000,000 face value GUL No-lapse guarantee until …" at bounding box center [275, 101] width 164 height 74
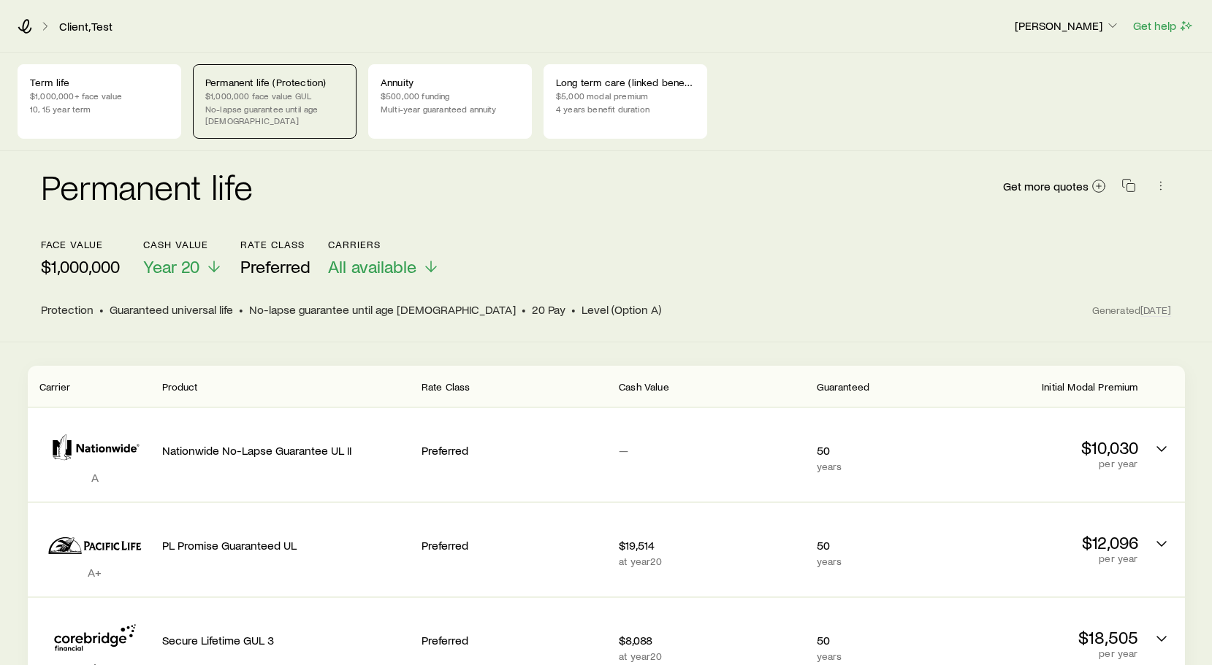
scroll to position [1, 0]
click at [1132, 177] on icon "button" at bounding box center [1128, 184] width 15 height 15
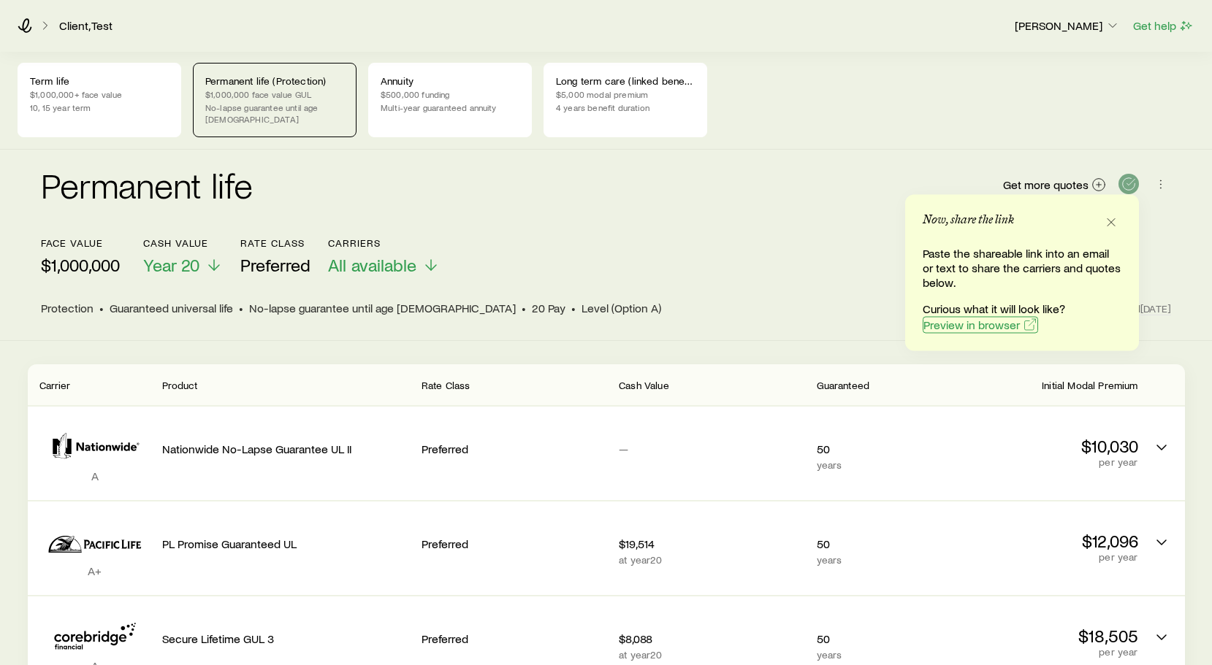
click at [993, 321] on span "Preview in browser" at bounding box center [971, 325] width 96 height 12
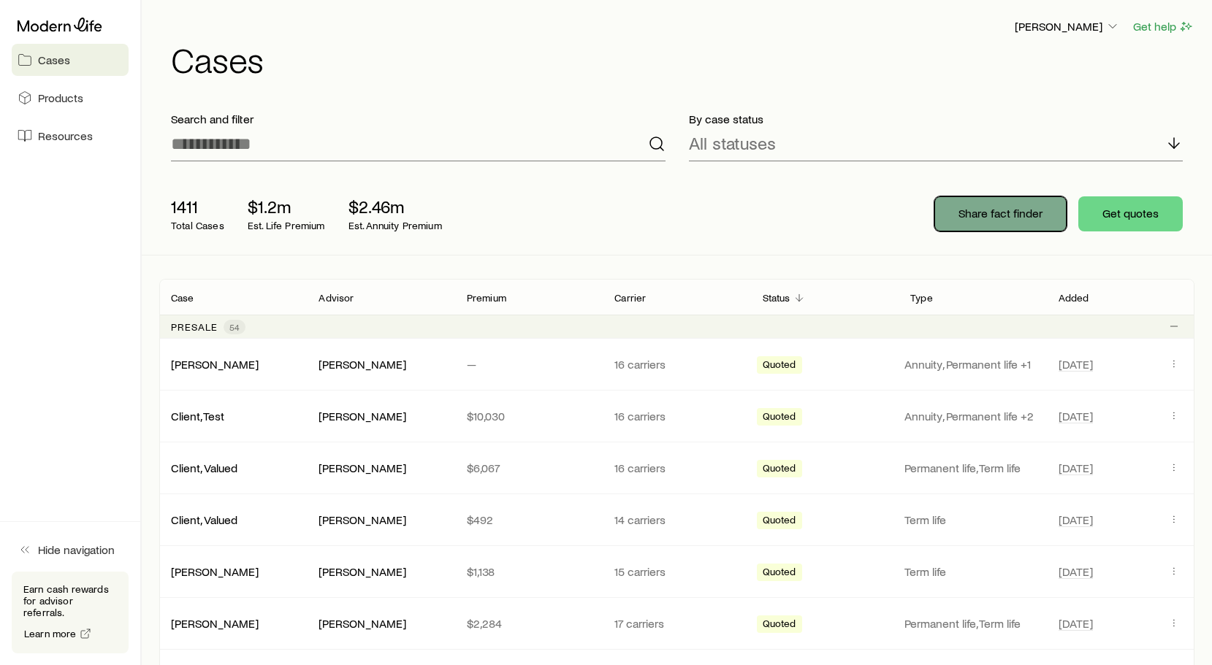
click at [977, 214] on p "Share fact finder" at bounding box center [1000, 213] width 84 height 15
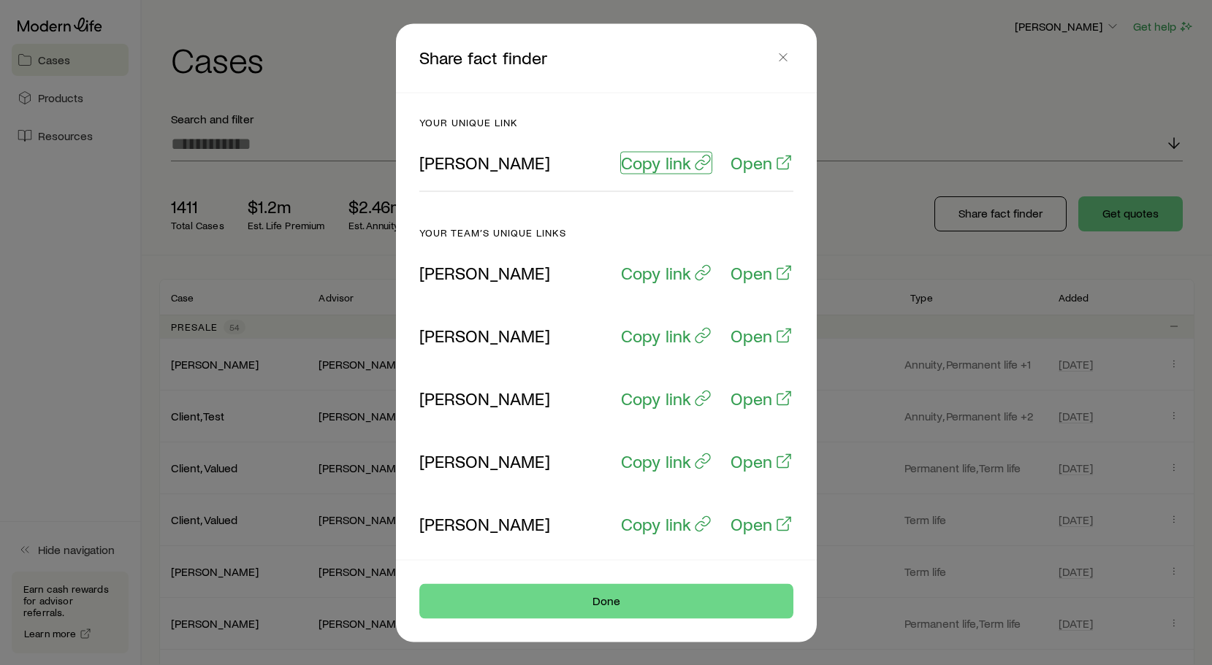
click at [678, 164] on p "Copy link" at bounding box center [656, 162] width 70 height 20
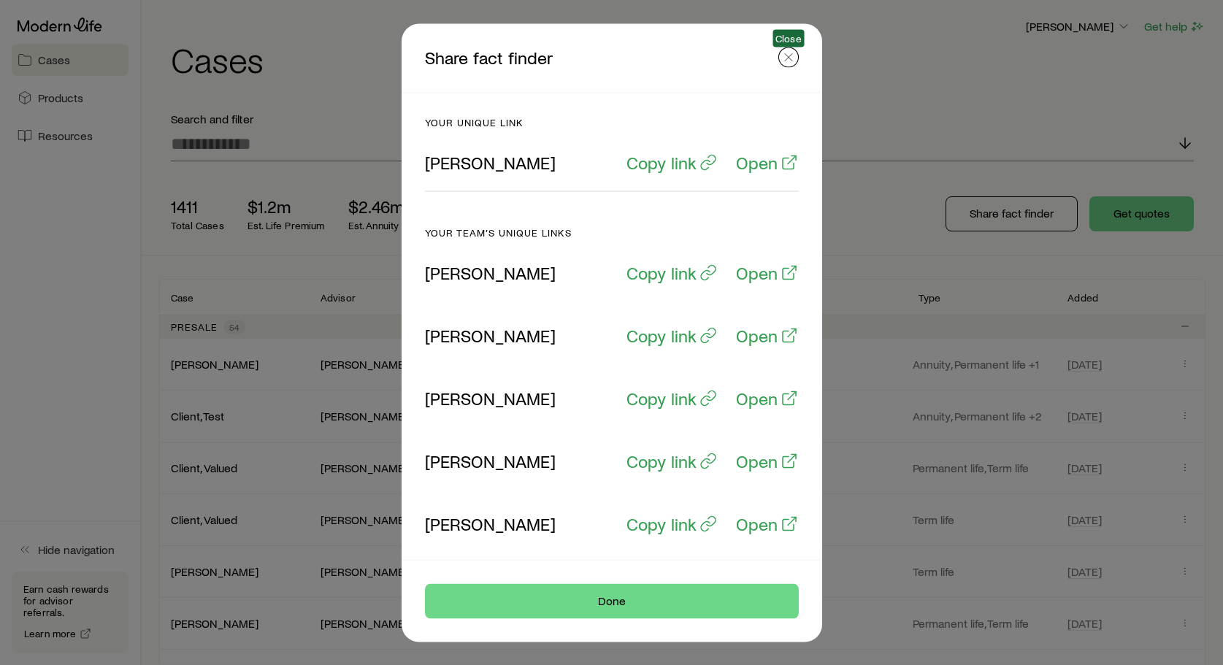
click at [793, 56] on icon "button" at bounding box center [788, 57] width 15 height 15
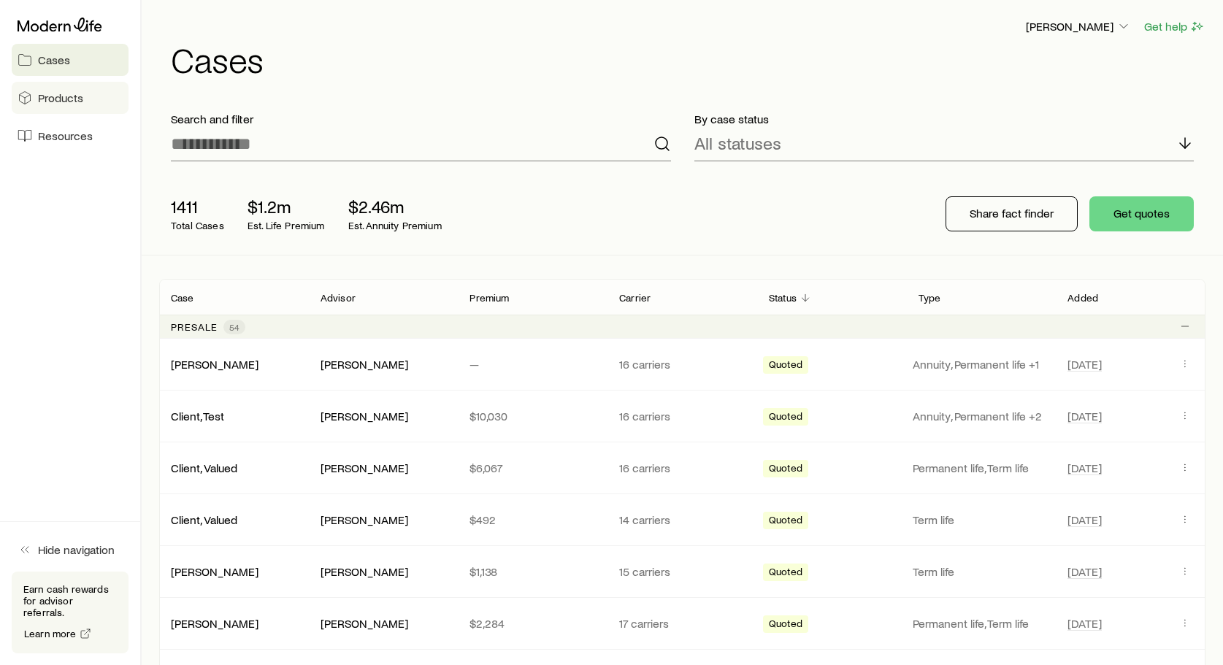
click at [93, 99] on link "Products" at bounding box center [70, 98] width 117 height 32
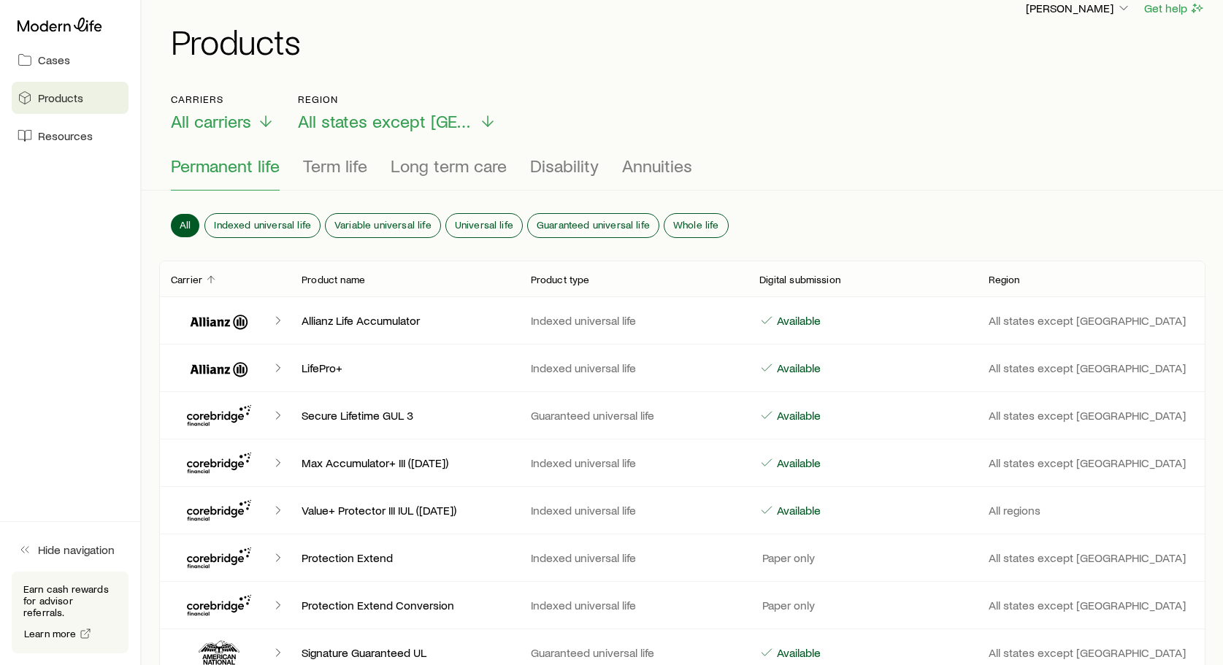
scroll to position [28, 0]
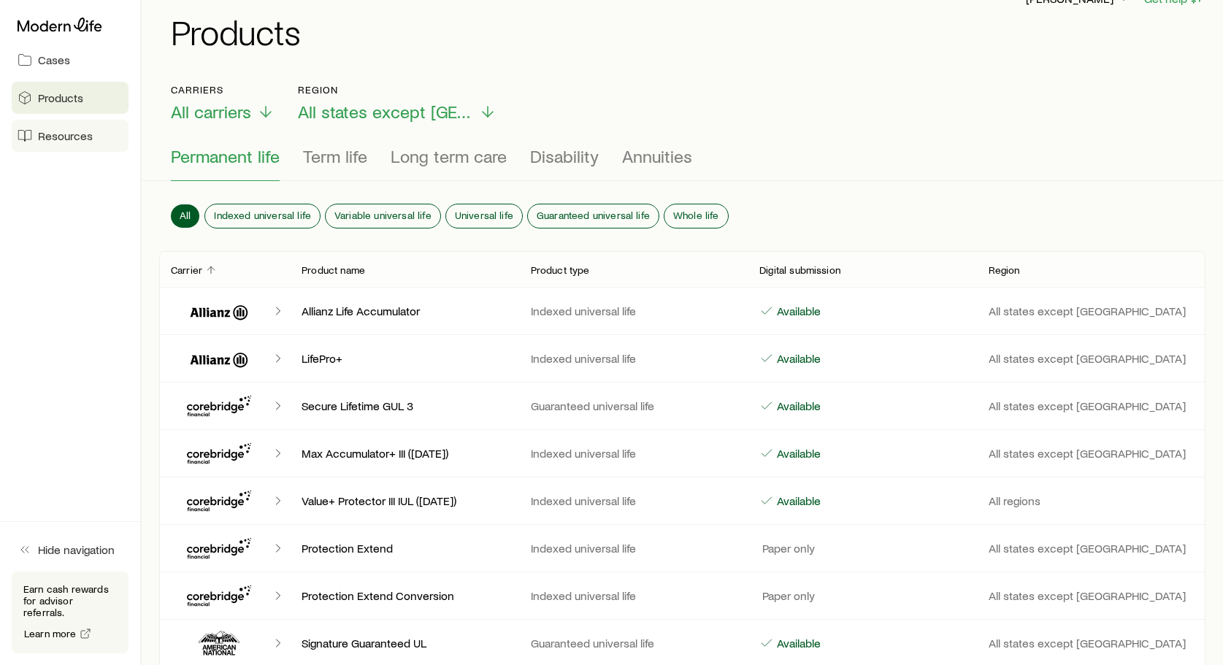
click at [49, 133] on span "Resources" at bounding box center [65, 136] width 55 height 15
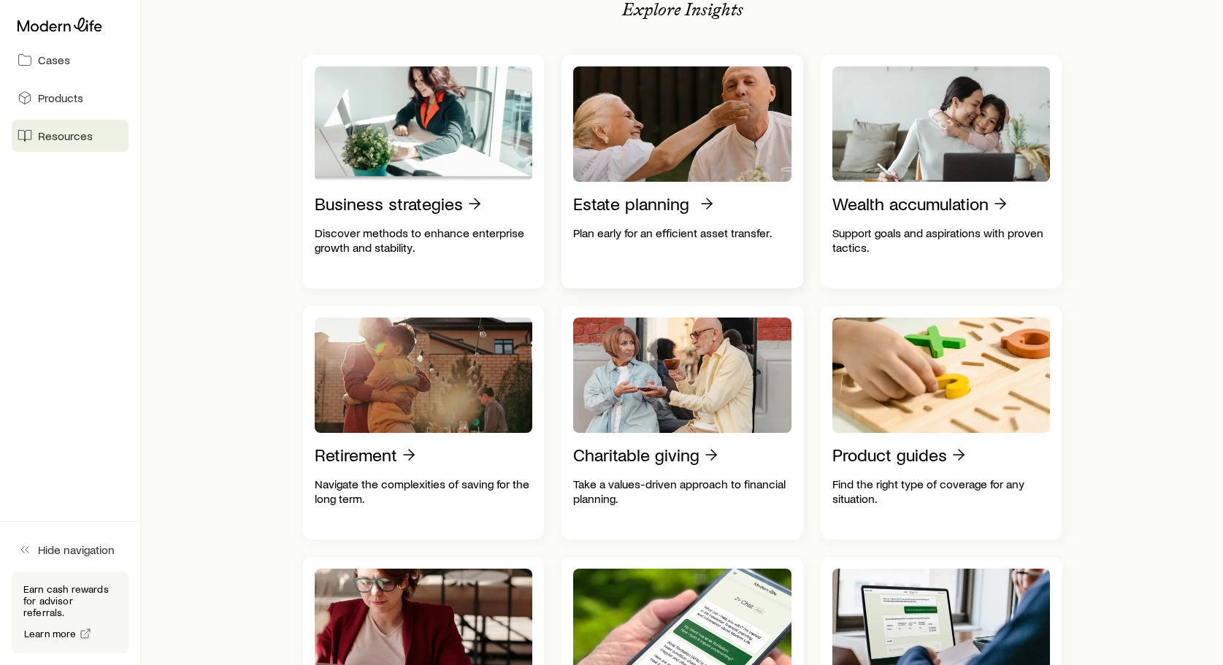
scroll to position [308, 0]
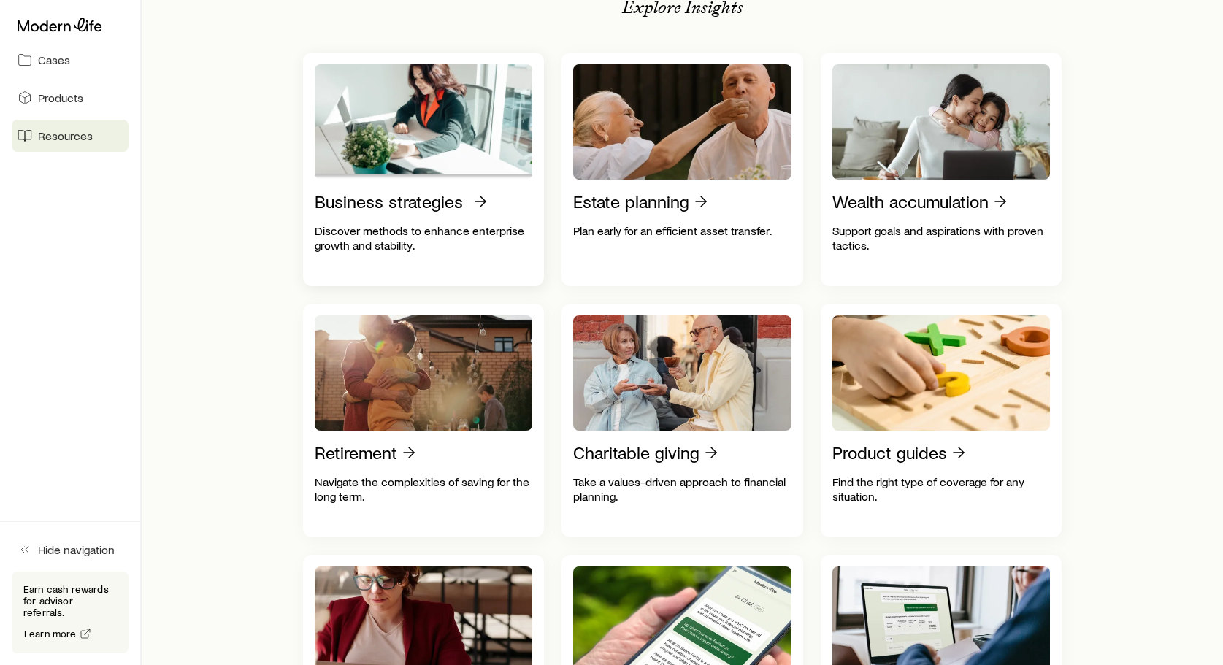
click at [449, 204] on p "Business strategies" at bounding box center [389, 201] width 148 height 20
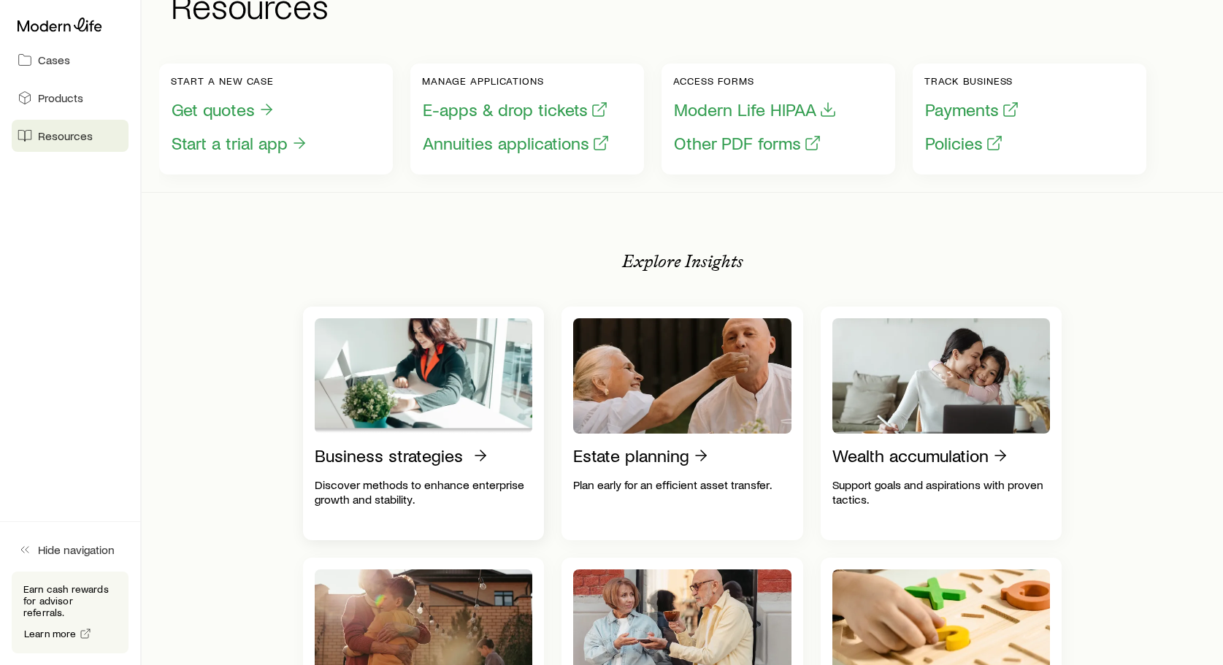
scroll to position [0, 0]
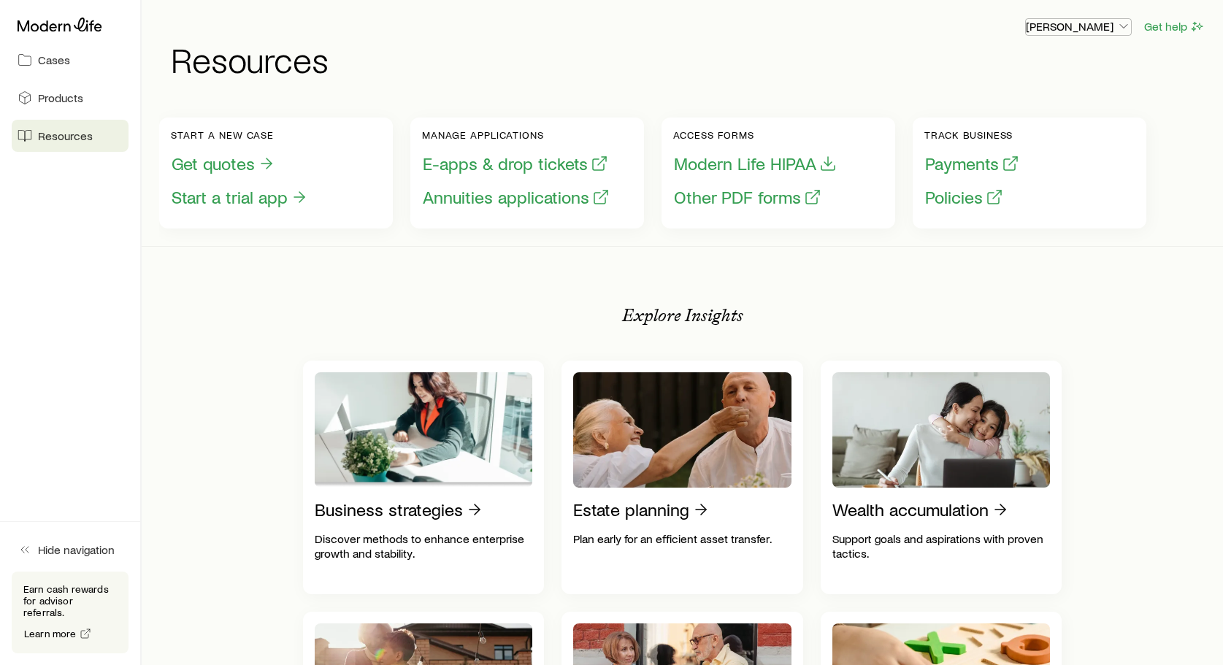
click at [1044, 29] on p "[PERSON_NAME]" at bounding box center [1078, 26] width 105 height 15
click at [1030, 61] on span "Licenses and contracts" at bounding box center [1050, 66] width 120 height 15
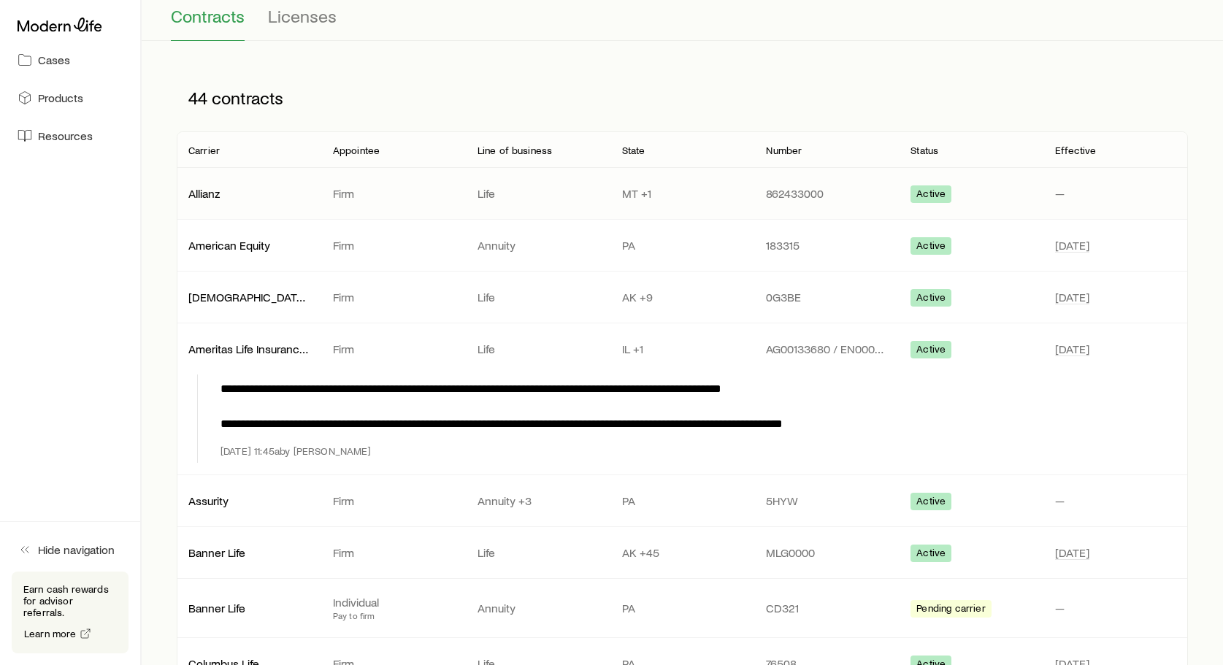
scroll to position [137, 0]
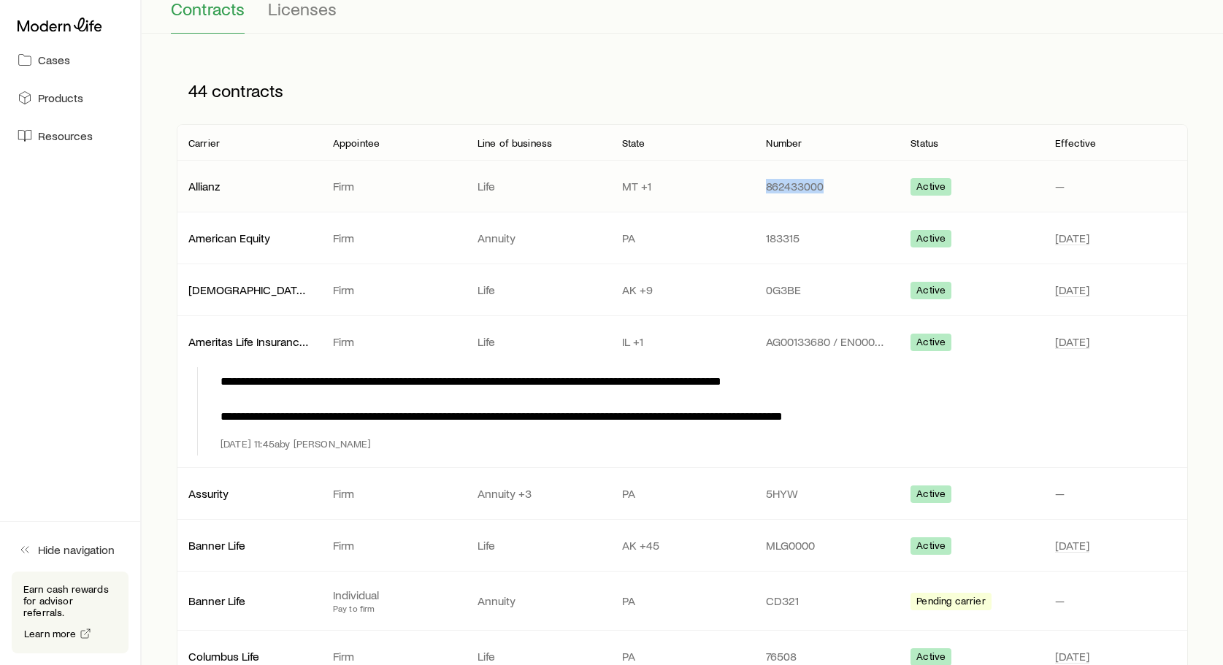
drag, startPoint x: 828, startPoint y: 187, endPoint x: 769, endPoint y: 192, distance: 59.4
click at [769, 192] on p "862433000" at bounding box center [826, 186] width 121 height 15
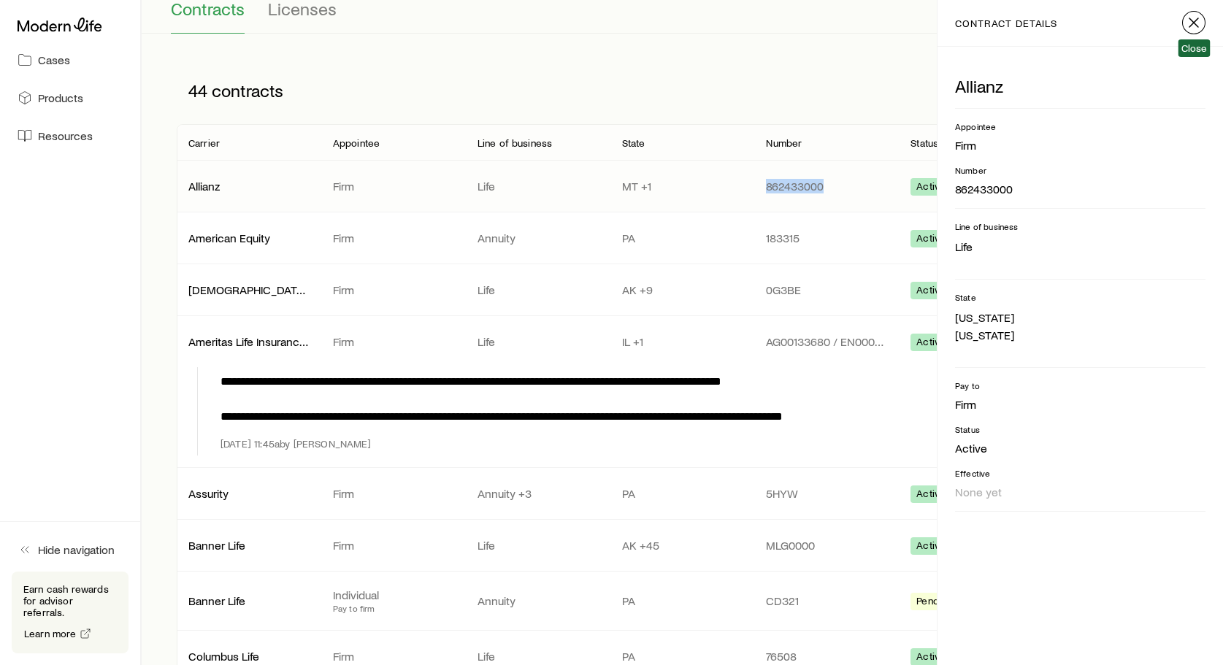
click at [1190, 23] on icon "button" at bounding box center [1194, 23] width 18 height 18
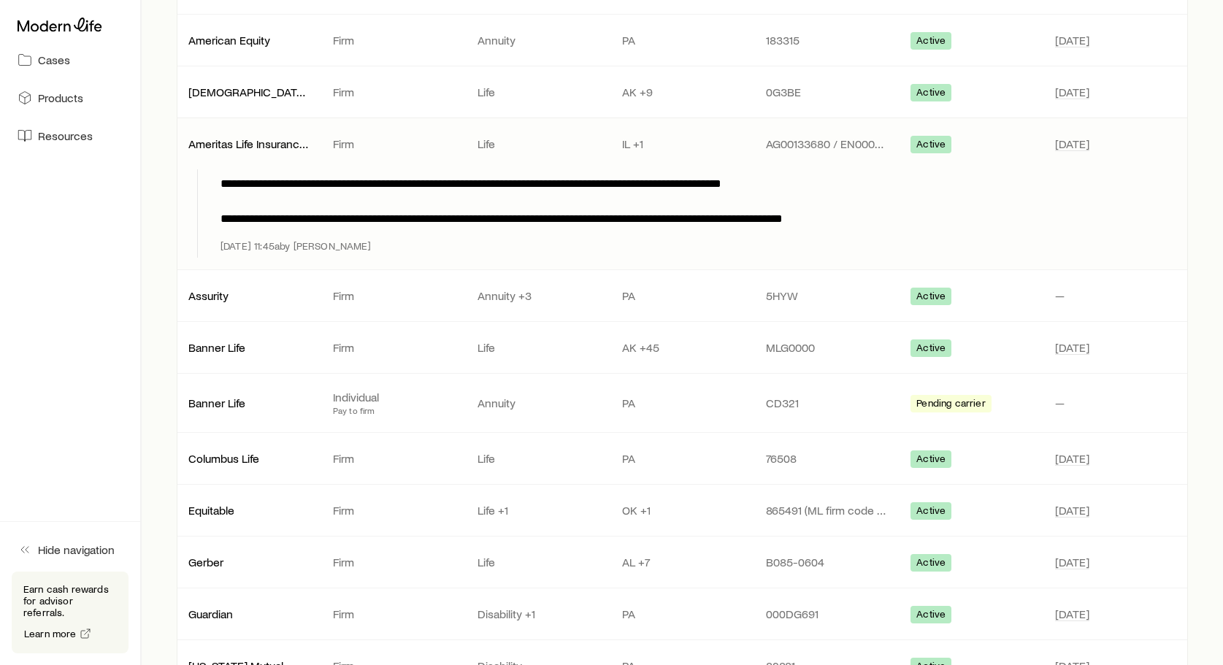
scroll to position [0, 0]
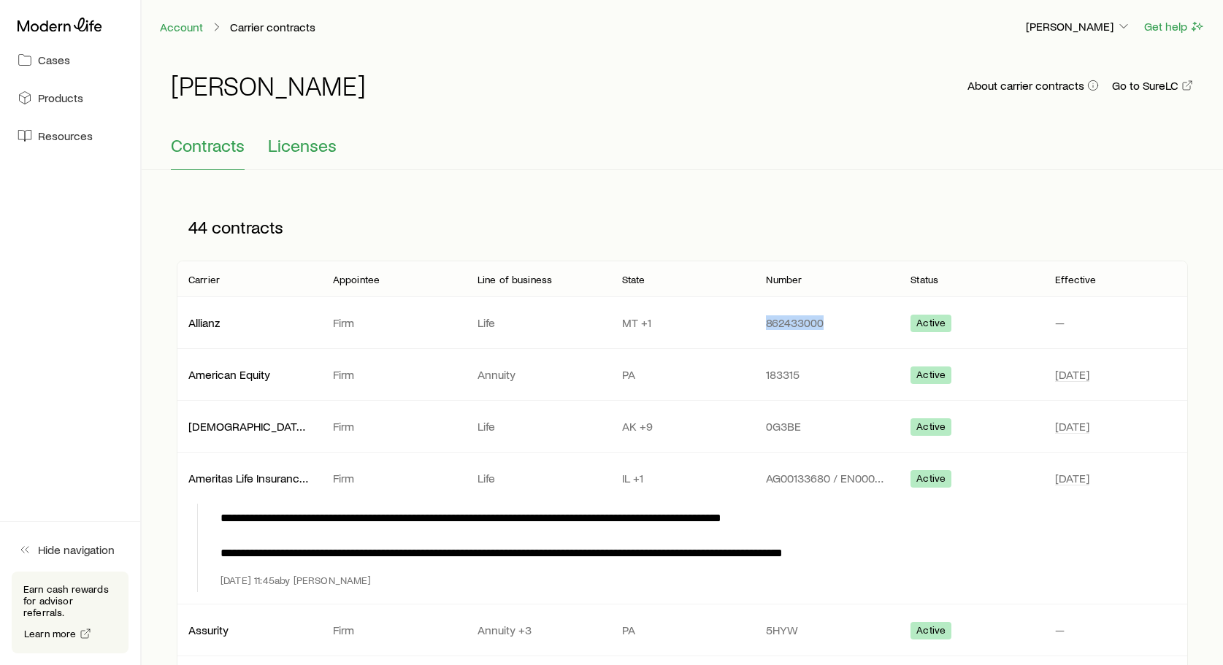
click at [292, 142] on span "Licenses" at bounding box center [302, 145] width 69 height 20
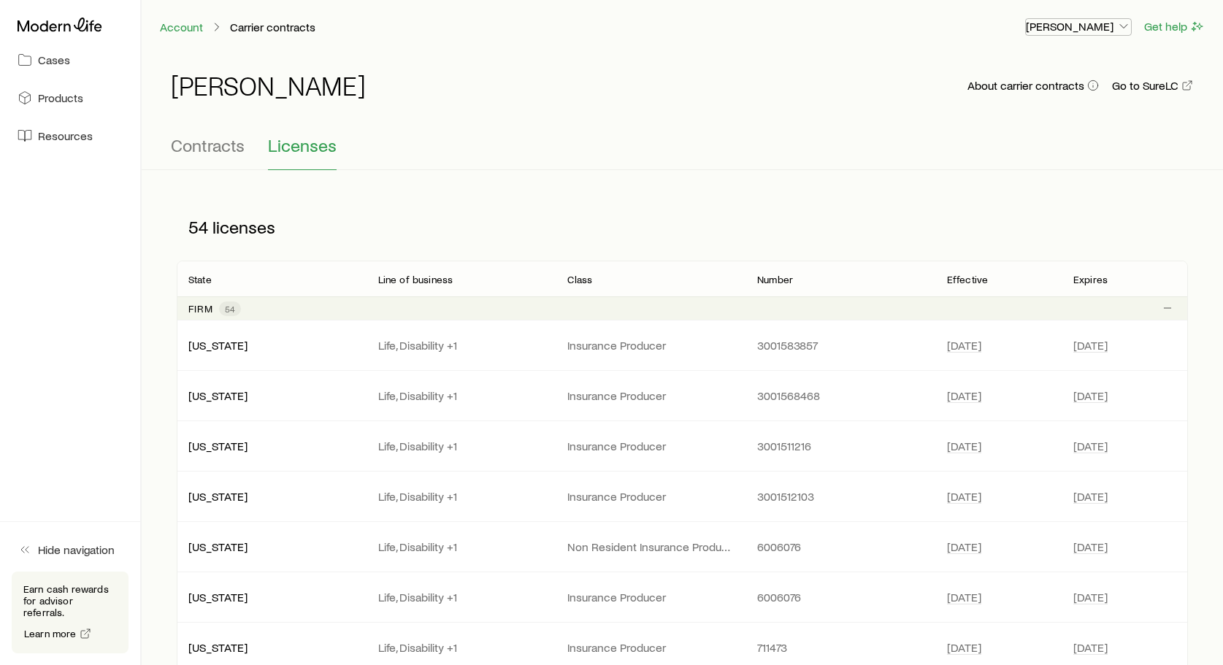
click at [1052, 20] on p "[PERSON_NAME]" at bounding box center [1078, 26] width 105 height 15
click at [1003, 92] on span "Commission schedule" at bounding box center [1046, 98] width 112 height 15
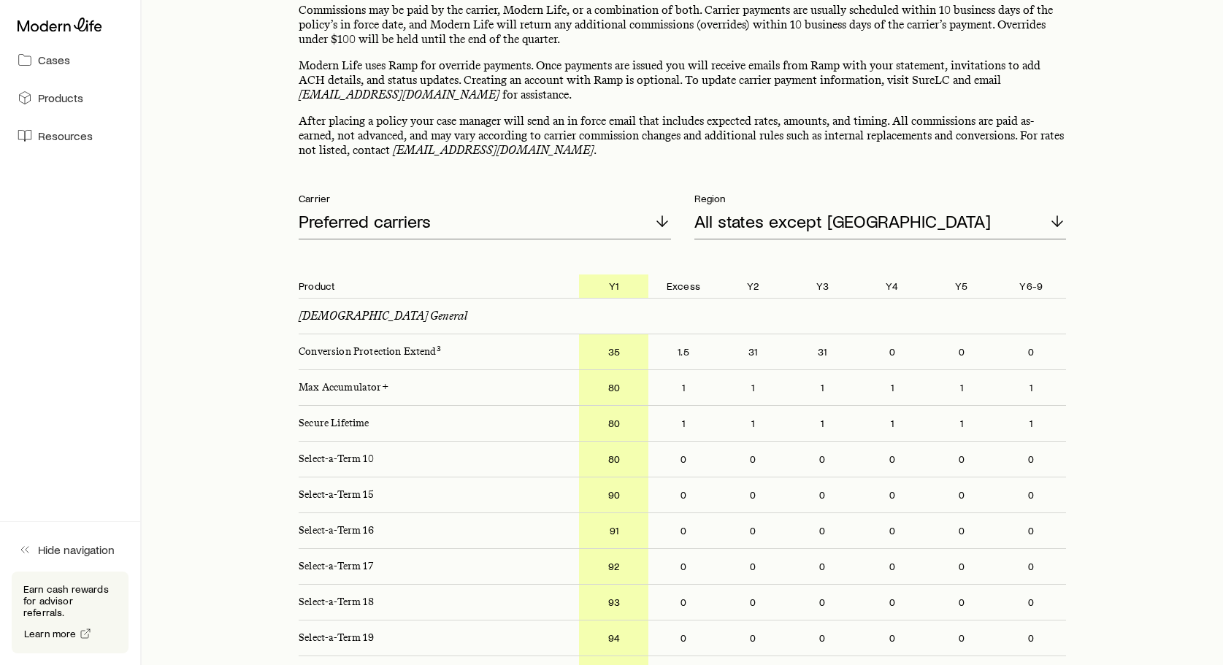
scroll to position [99, 0]
click at [660, 215] on icon at bounding box center [663, 220] width 18 height 18
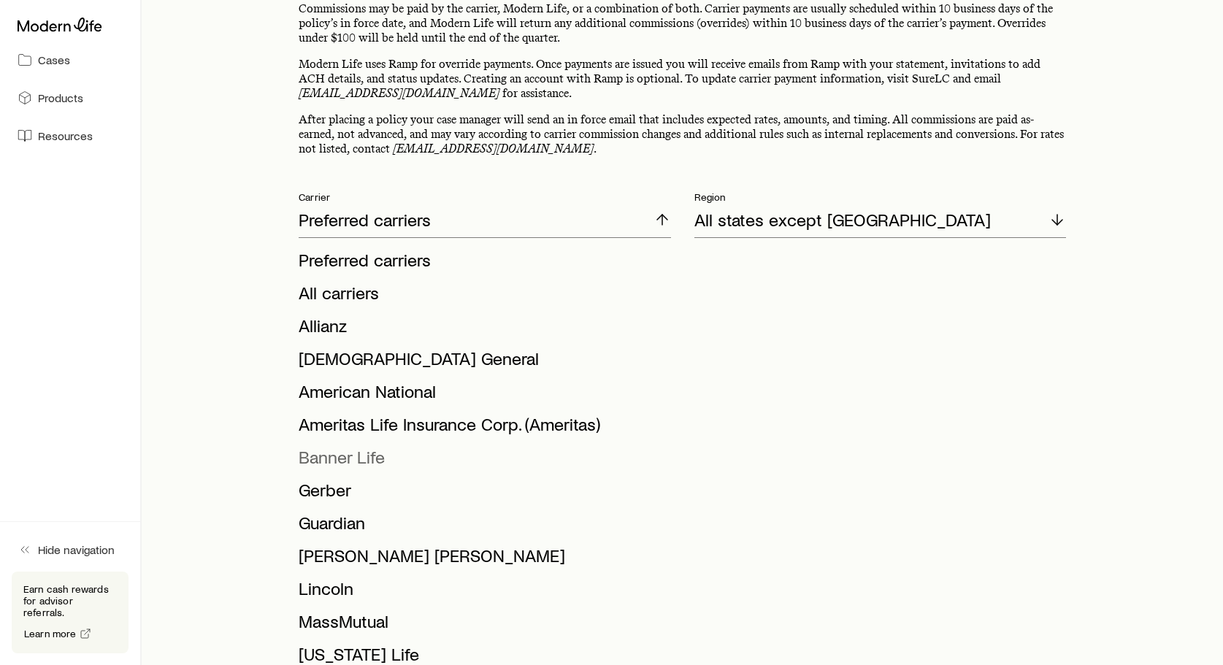
click at [375, 464] on span "Banner Life" at bounding box center [342, 456] width 86 height 21
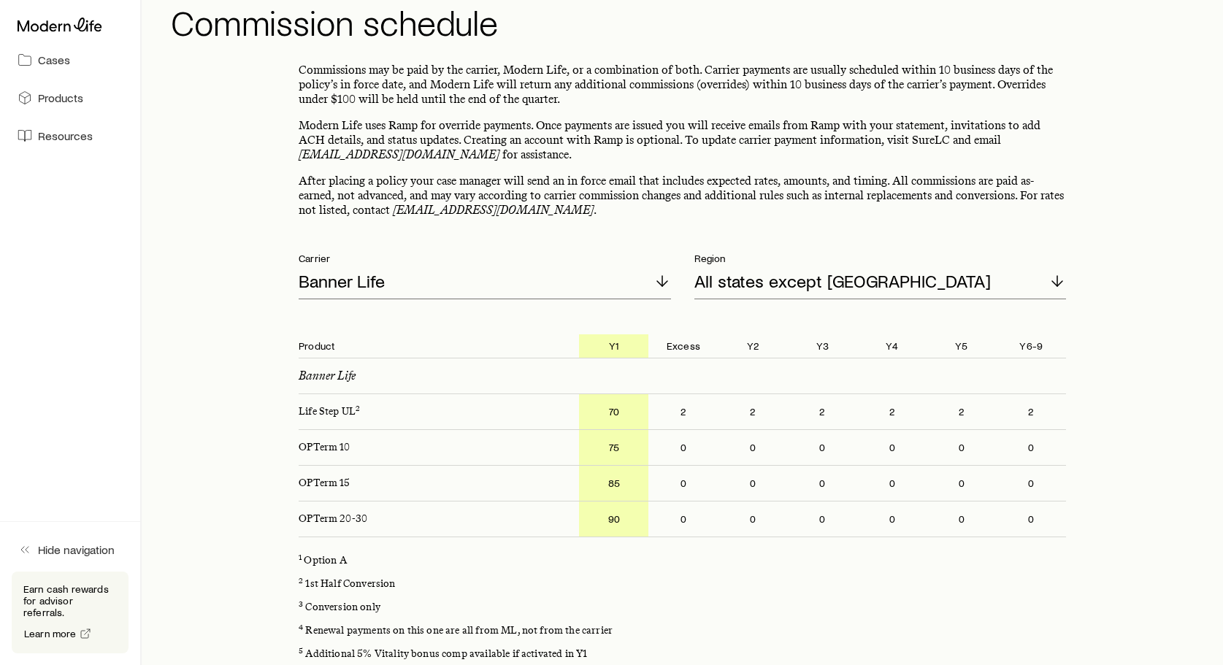
scroll to position [39, 0]
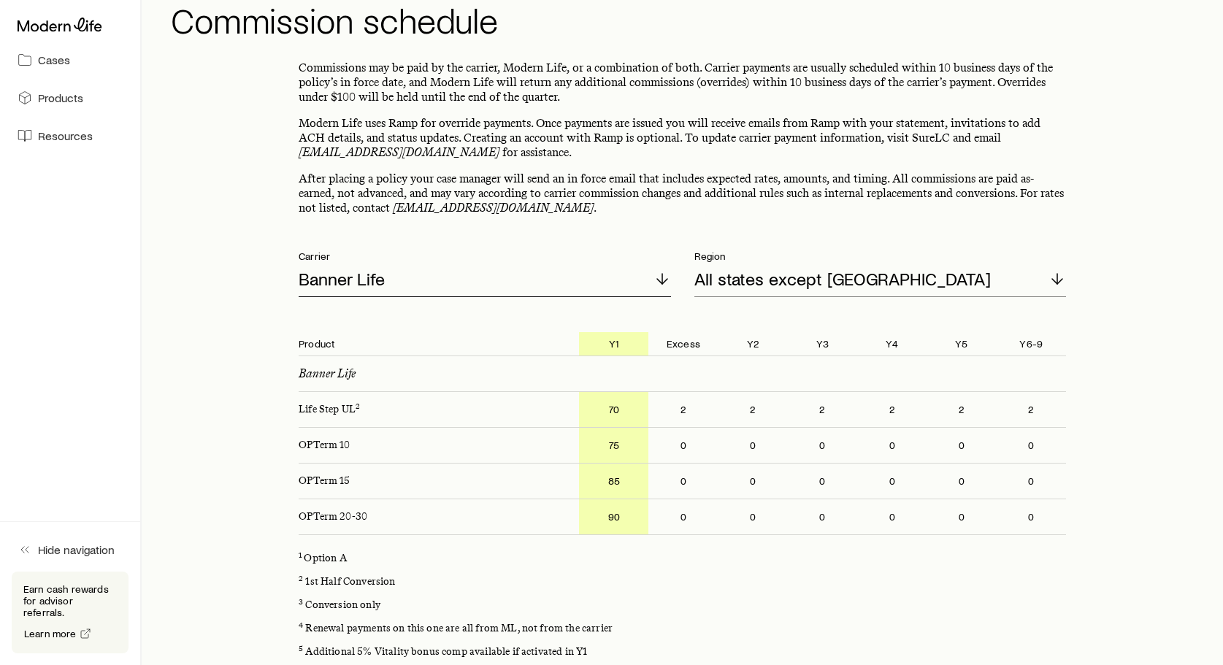
click at [640, 277] on div "Banner Life" at bounding box center [485, 279] width 372 height 35
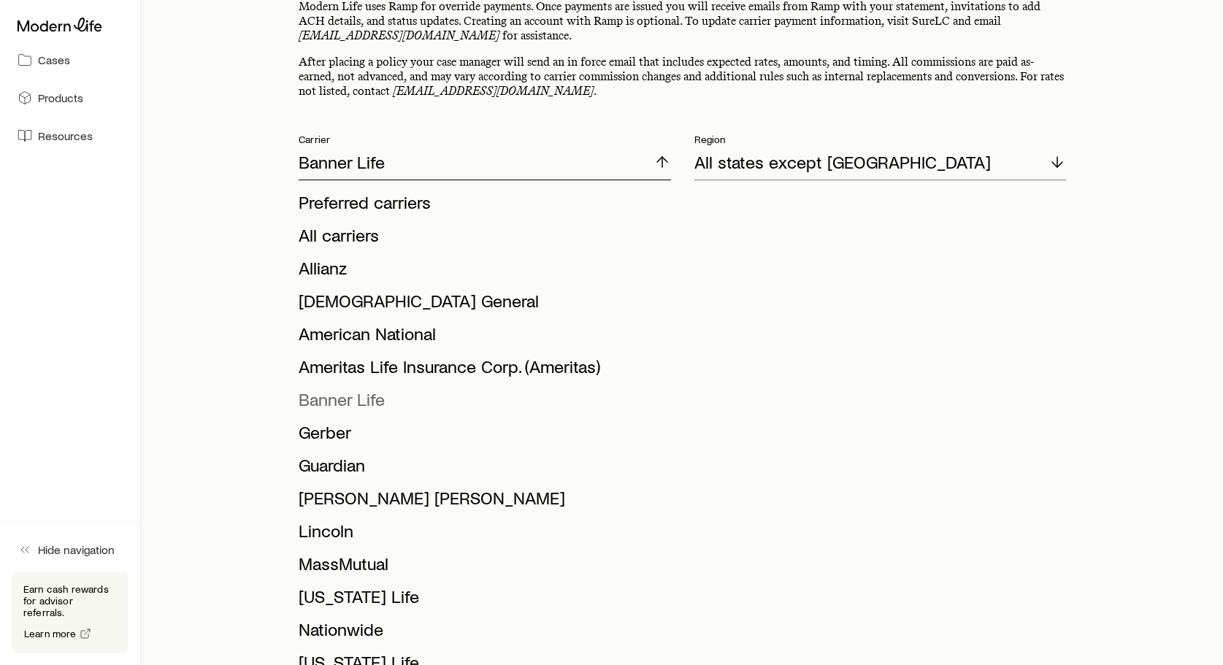
scroll to position [158, 0]
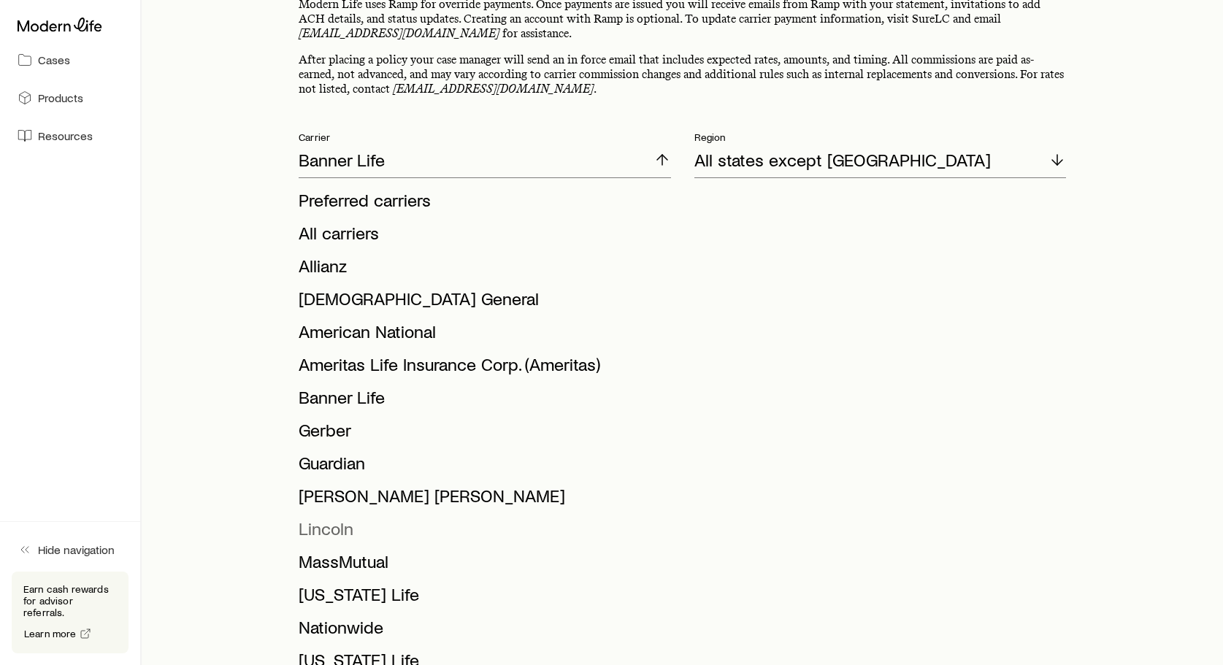
click at [410, 526] on li "Lincoln" at bounding box center [480, 529] width 363 height 33
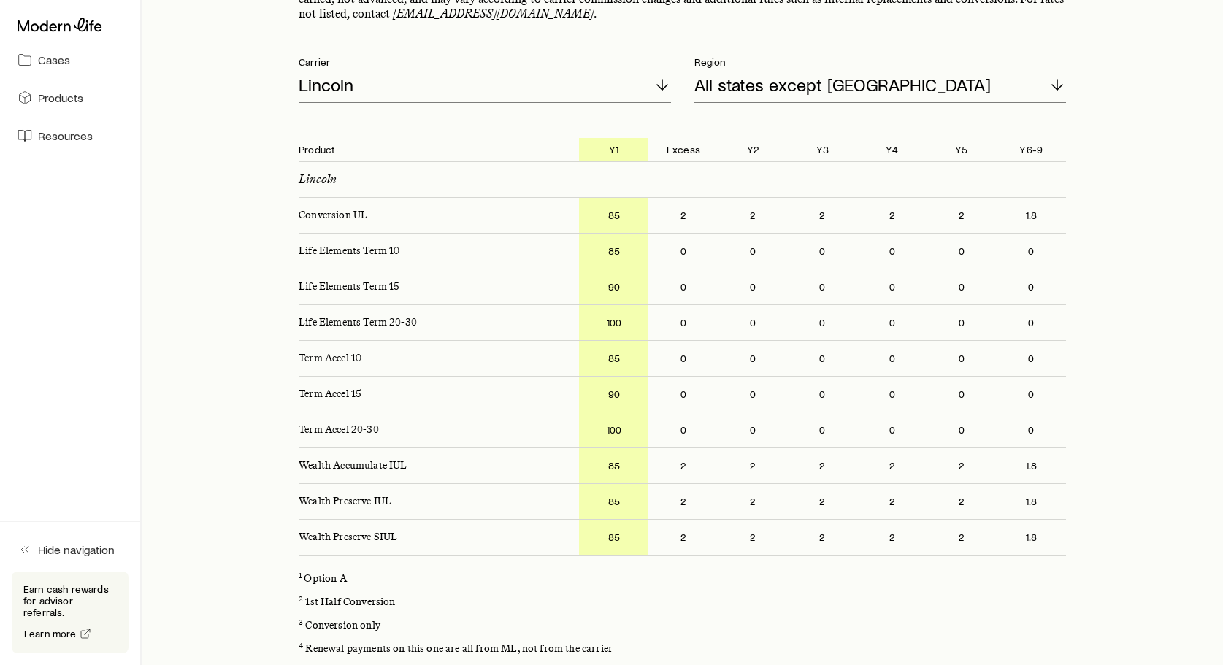
scroll to position [233, 0]
drag, startPoint x: 619, startPoint y: 540, endPoint x: 606, endPoint y: 540, distance: 12.4
click at [606, 540] on p "85" at bounding box center [613, 538] width 69 height 35
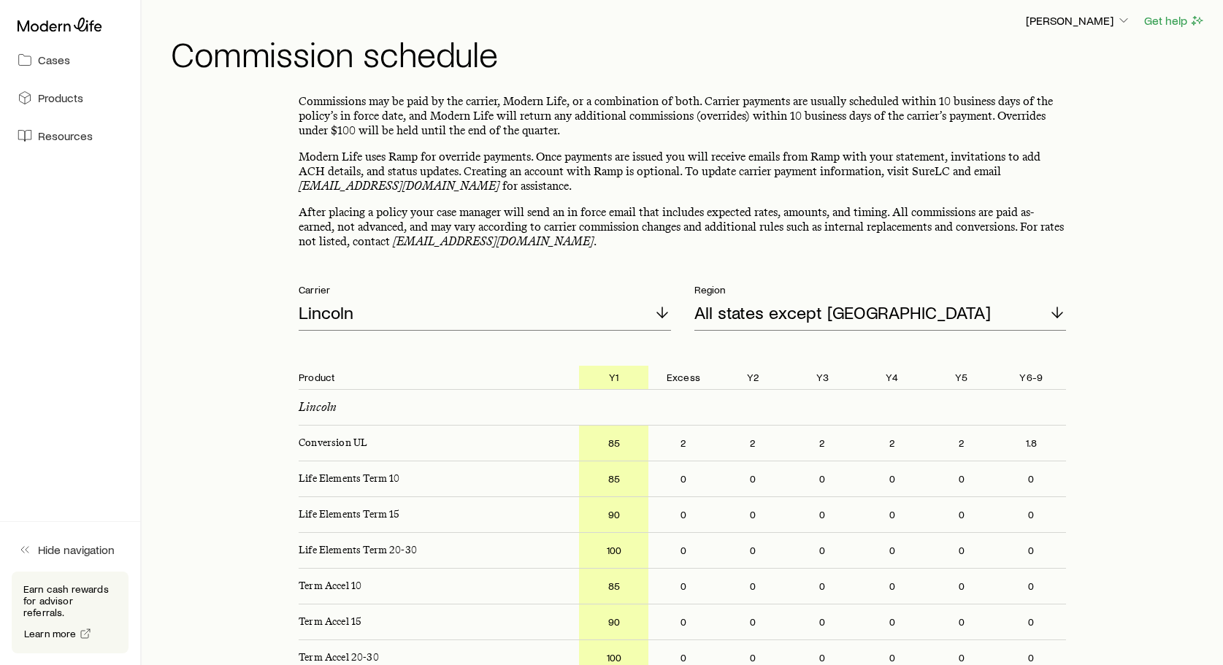
scroll to position [0, 0]
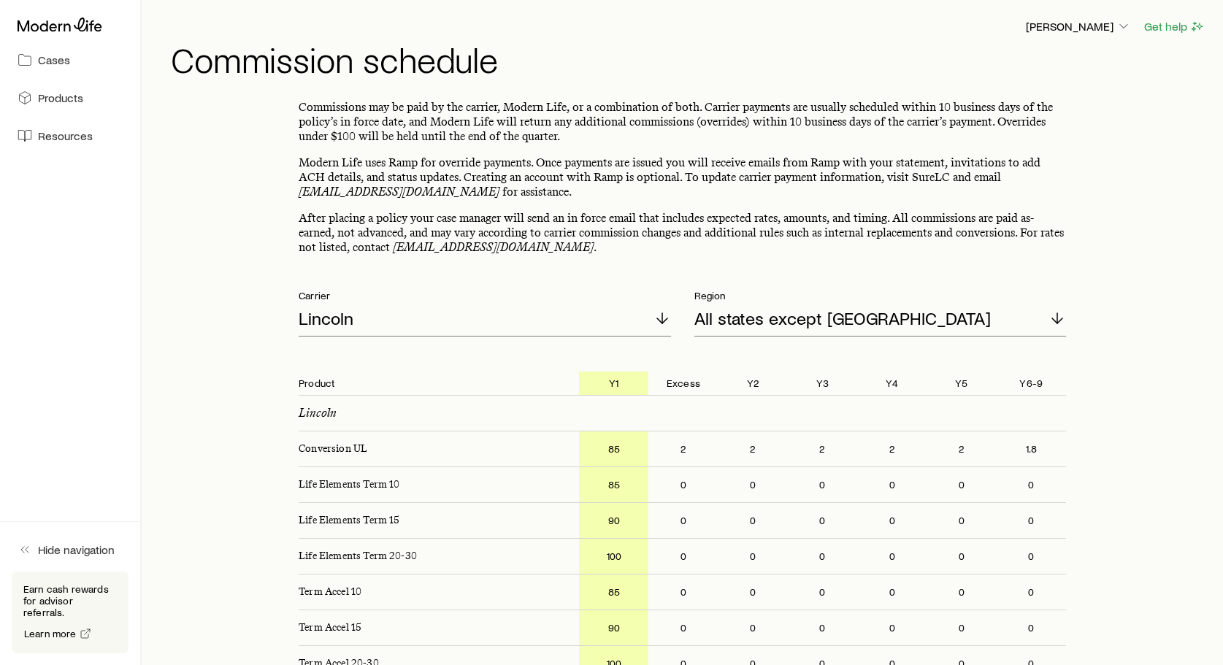
click at [62, 42] on div "Cases Products Resources" at bounding box center [70, 82] width 140 height 164
click at [59, 58] on span "Cases" at bounding box center [54, 60] width 32 height 15
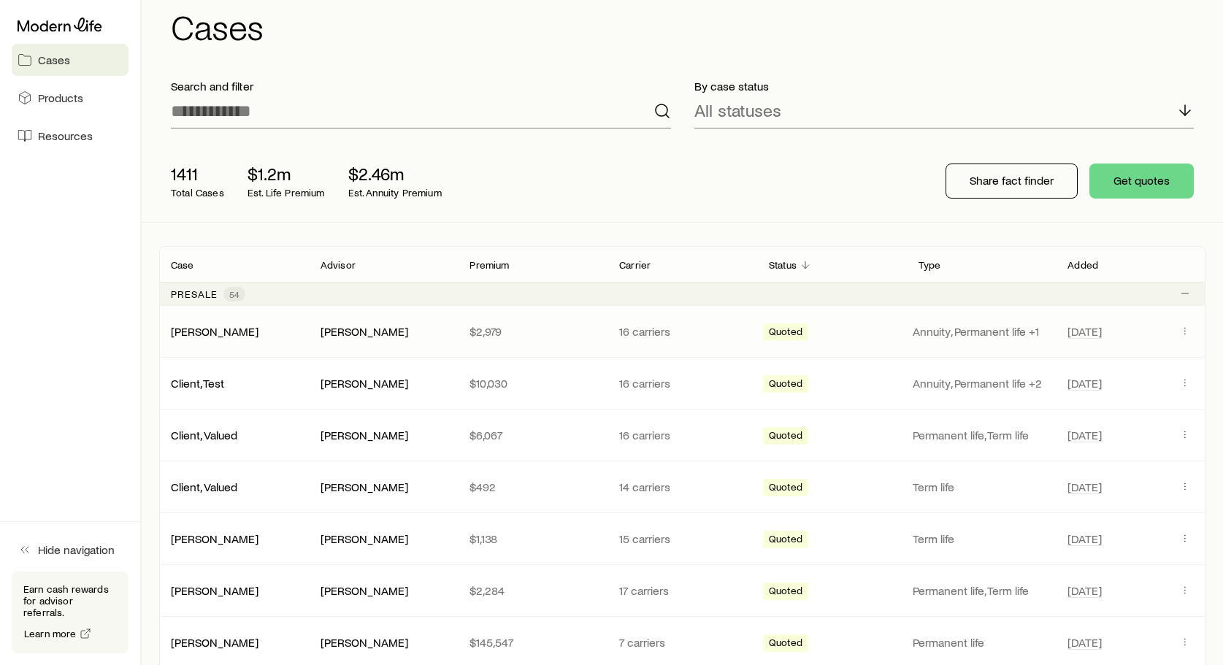
scroll to position [31, 0]
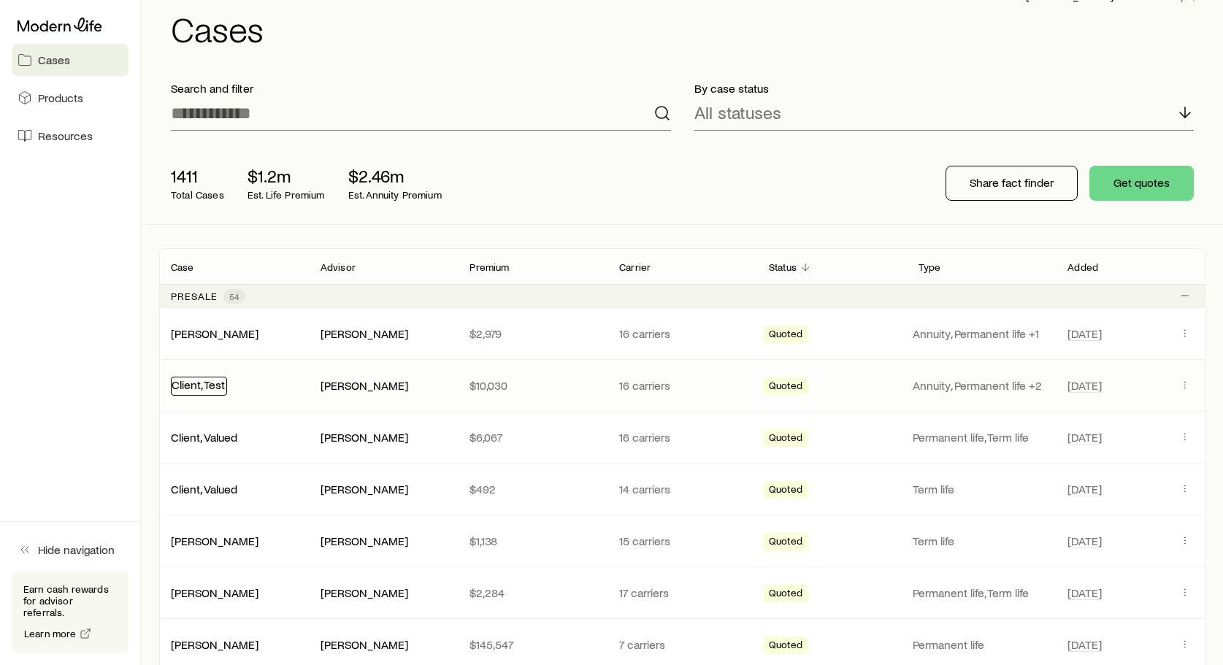
click at [222, 385] on link "Client, Test" at bounding box center [198, 385] width 53 height 14
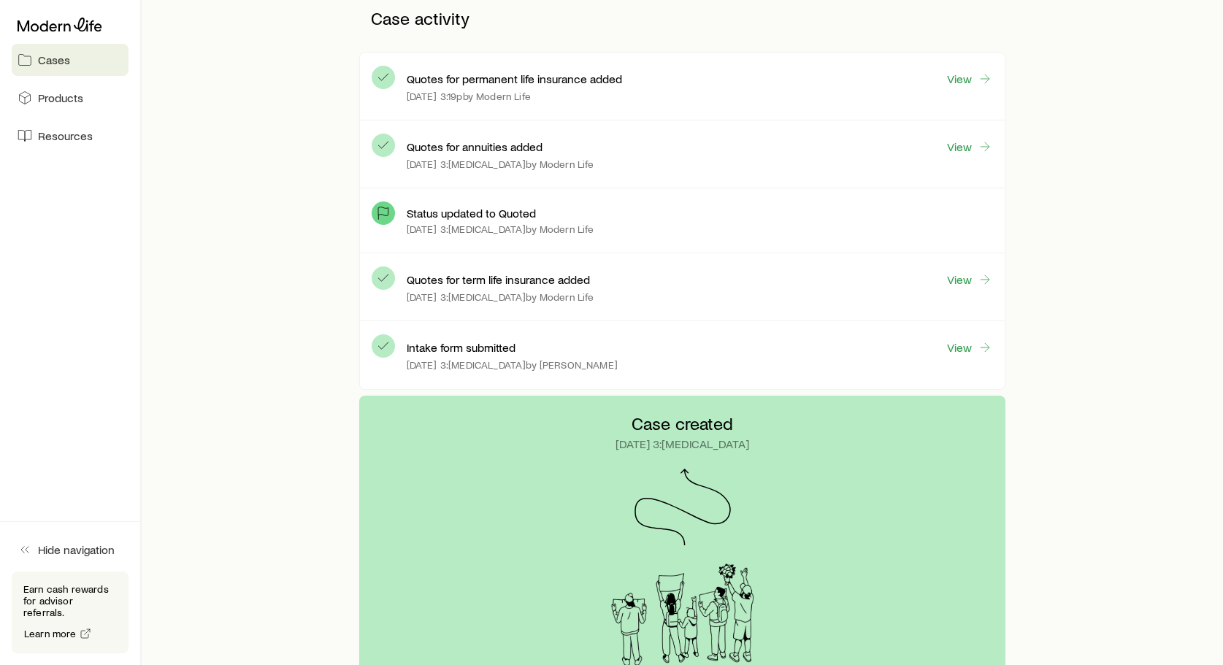
scroll to position [382, 0]
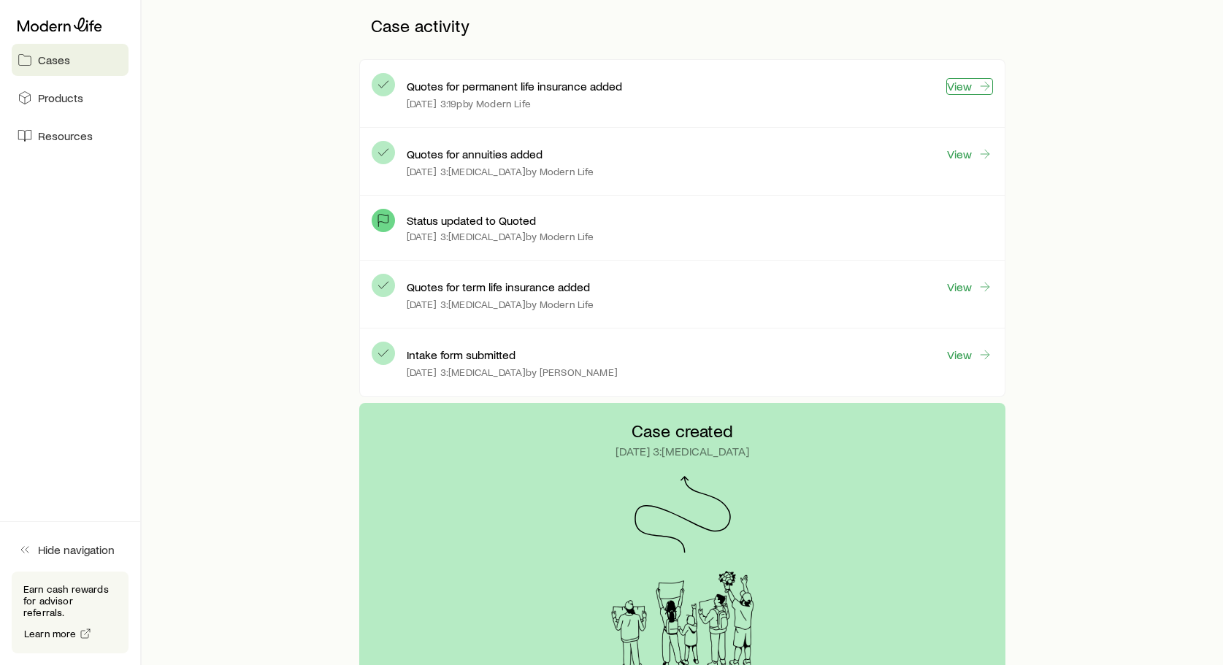
click at [966, 91] on link "View" at bounding box center [969, 86] width 47 height 17
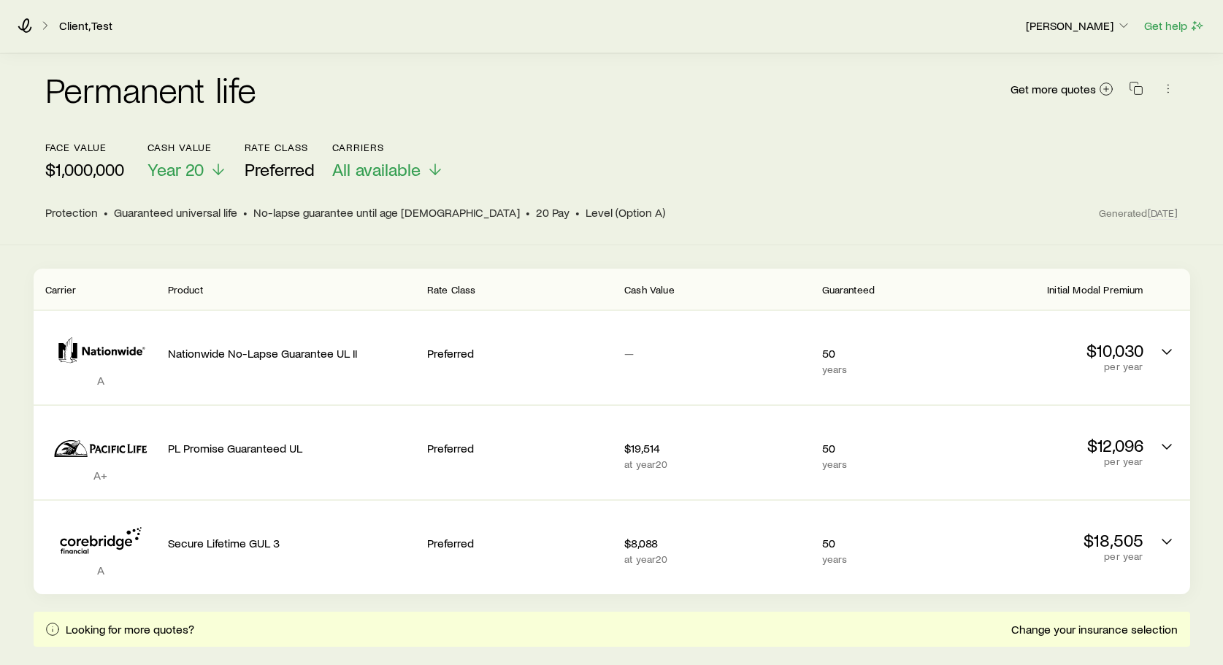
scroll to position [100, 0]
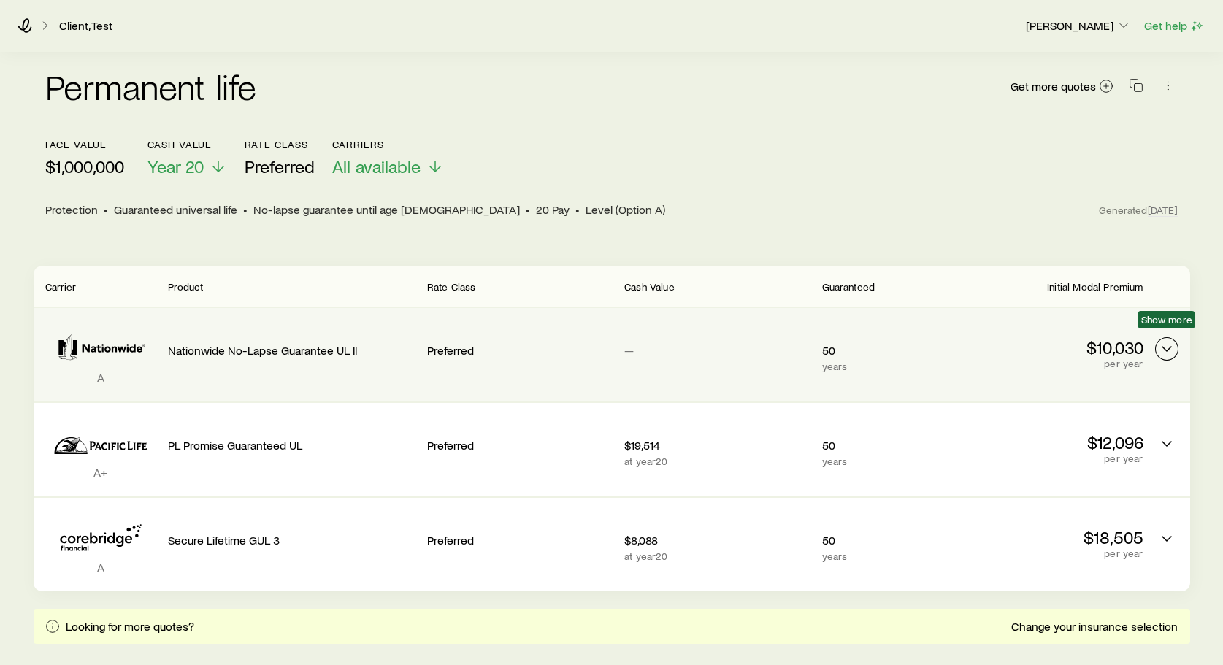
click at [1163, 340] on icon "Permanent quotes" at bounding box center [1167, 349] width 18 height 18
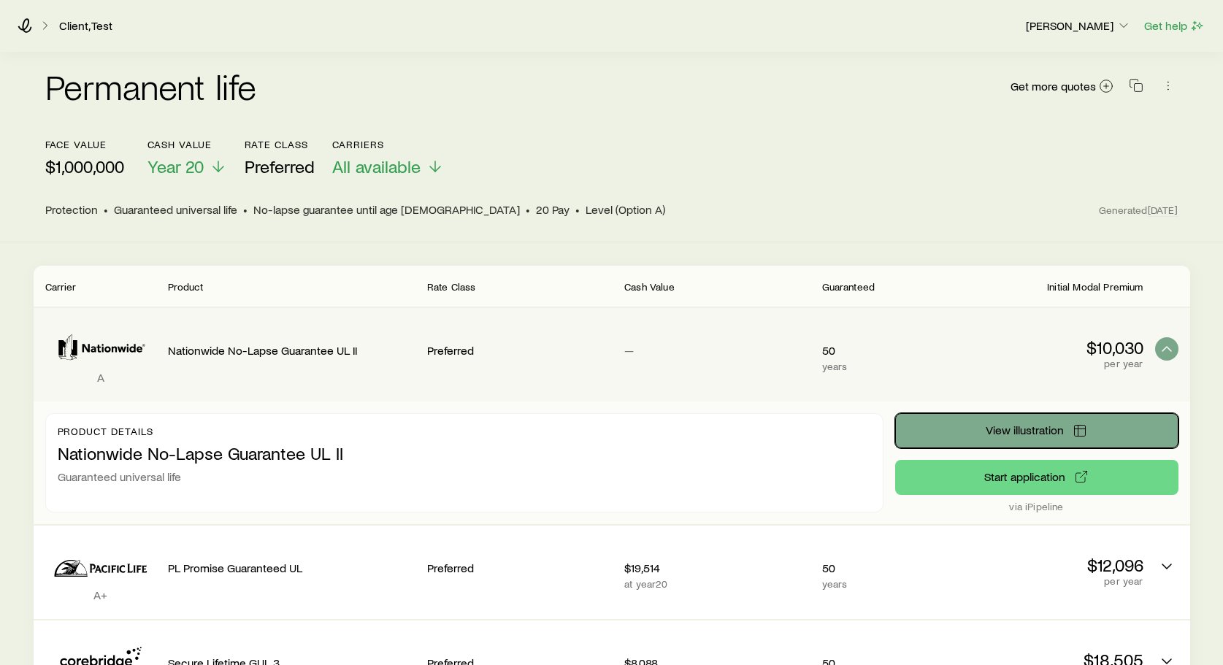
click at [1036, 424] on span "View illustration" at bounding box center [1025, 430] width 78 height 12
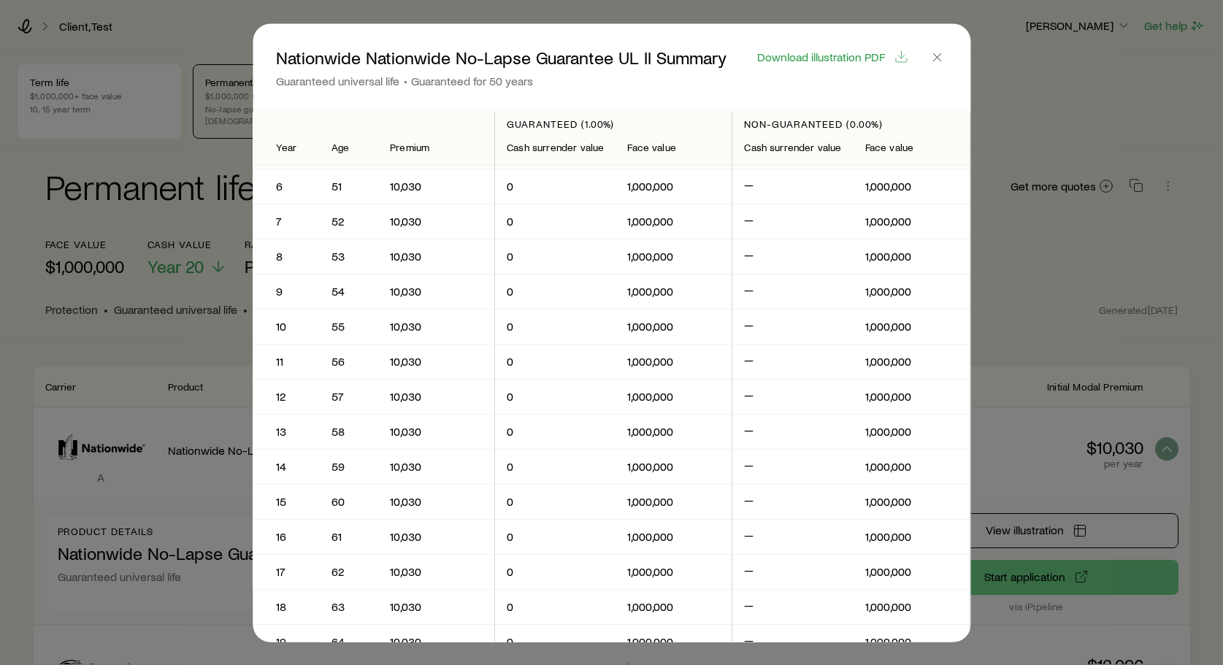
scroll to position [0, 0]
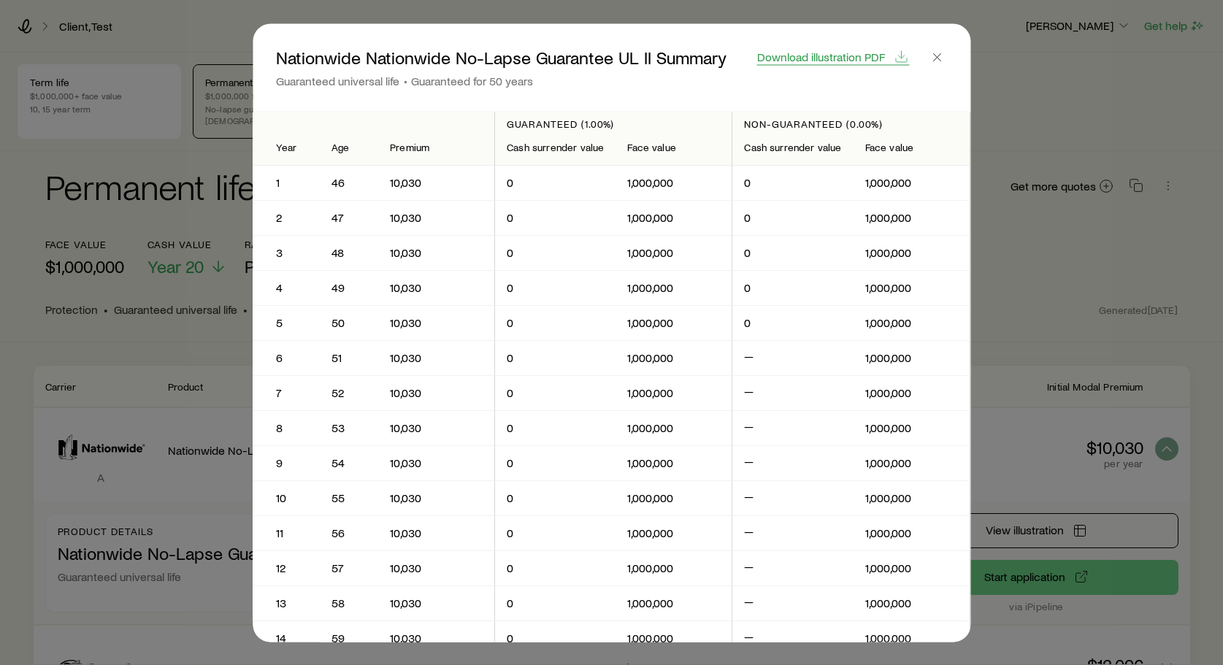
click at [814, 59] on span "Download illustration PDF" at bounding box center [821, 56] width 128 height 12
click at [938, 56] on icon "button" at bounding box center [937, 57] width 15 height 15
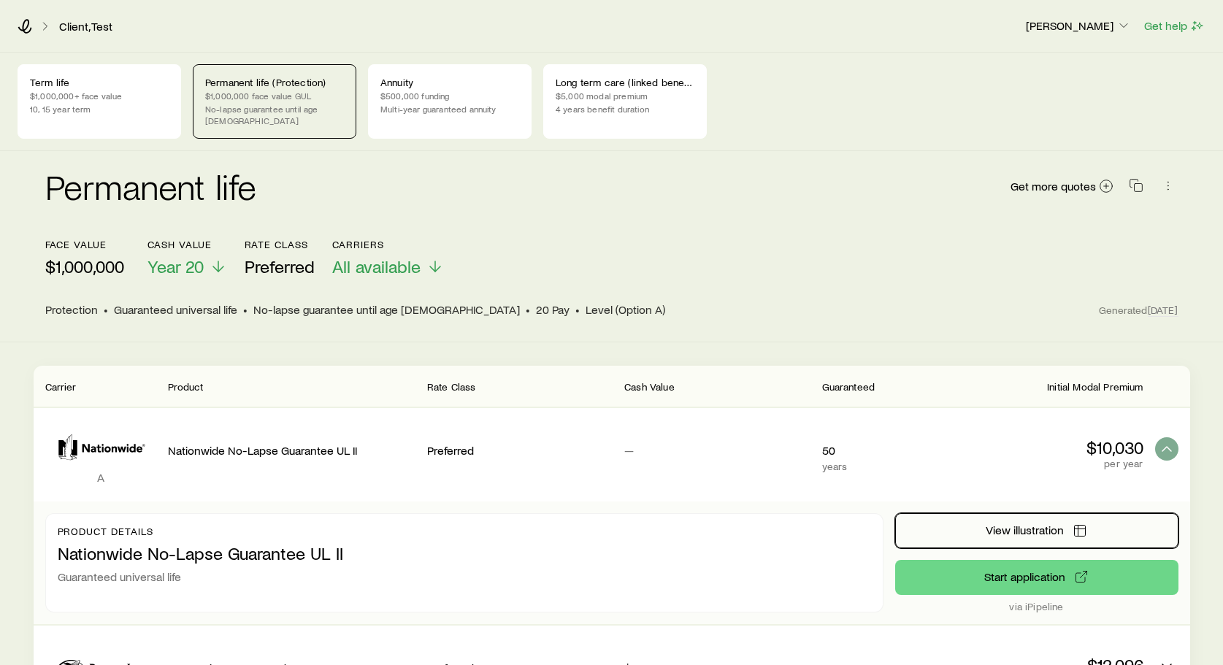
scroll to position [100, 0]
